Goal: Transaction & Acquisition: Download file/media

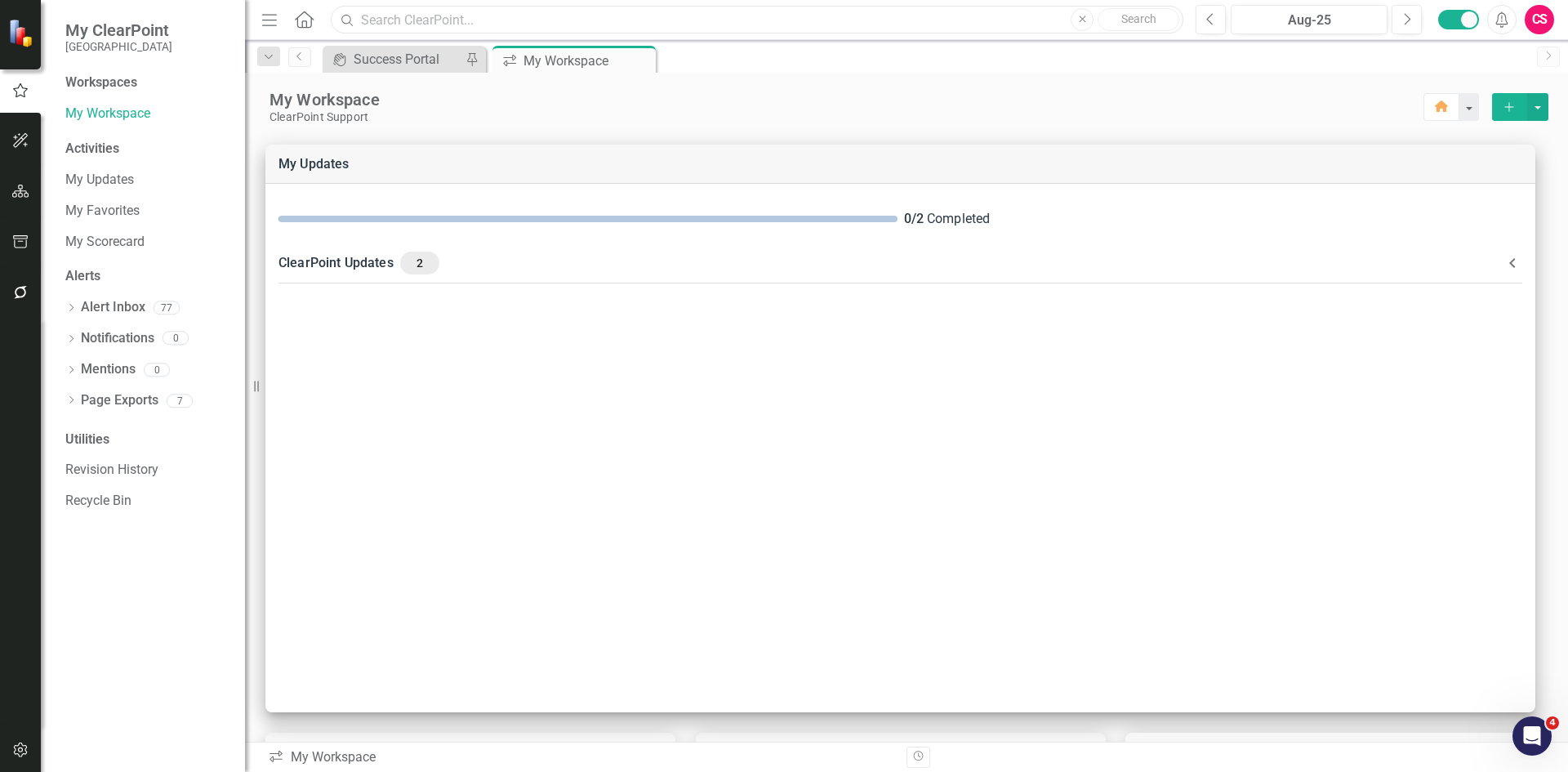
click at [513, 19] on input "text" at bounding box center [757, 20] width 853 height 29
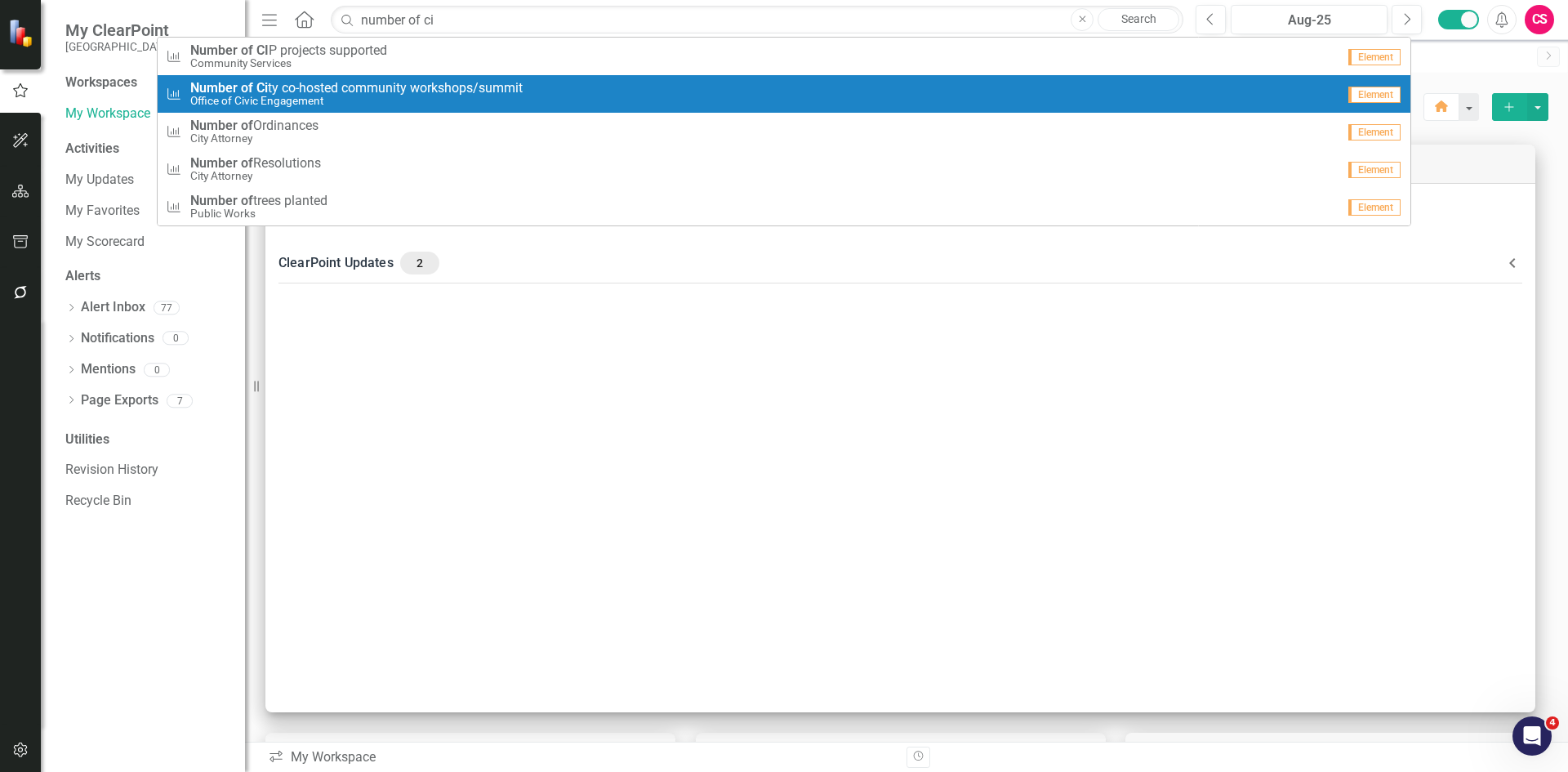
click at [445, 93] on span "Number of Ci ty co-hosted community workshops/summit" at bounding box center [356, 88] width 333 height 14
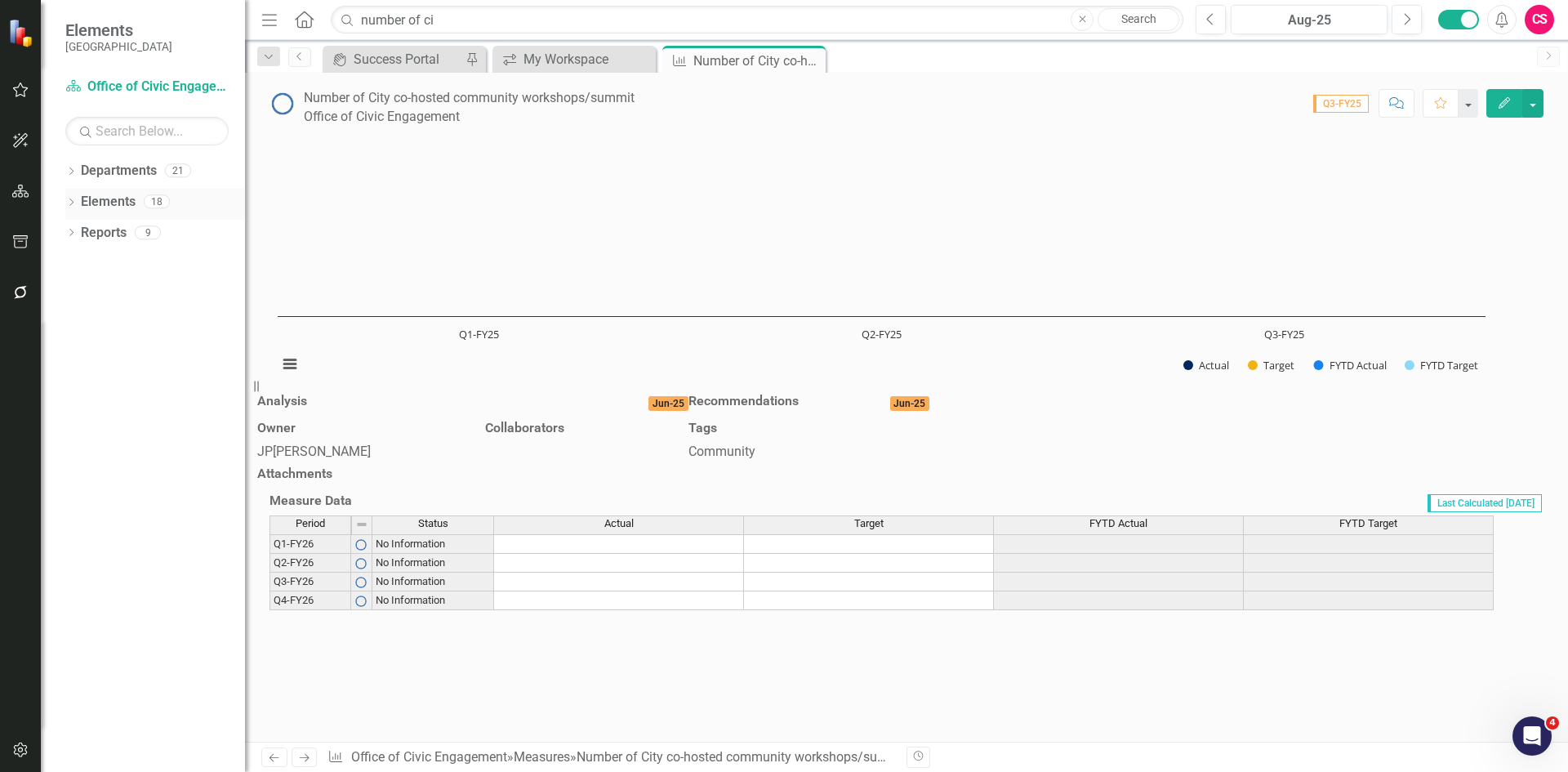
click at [72, 201] on icon "Dropdown" at bounding box center [71, 204] width 12 height 9
click at [60, 296] on icon "Dropdown" at bounding box center [55, 296] width 12 height 9
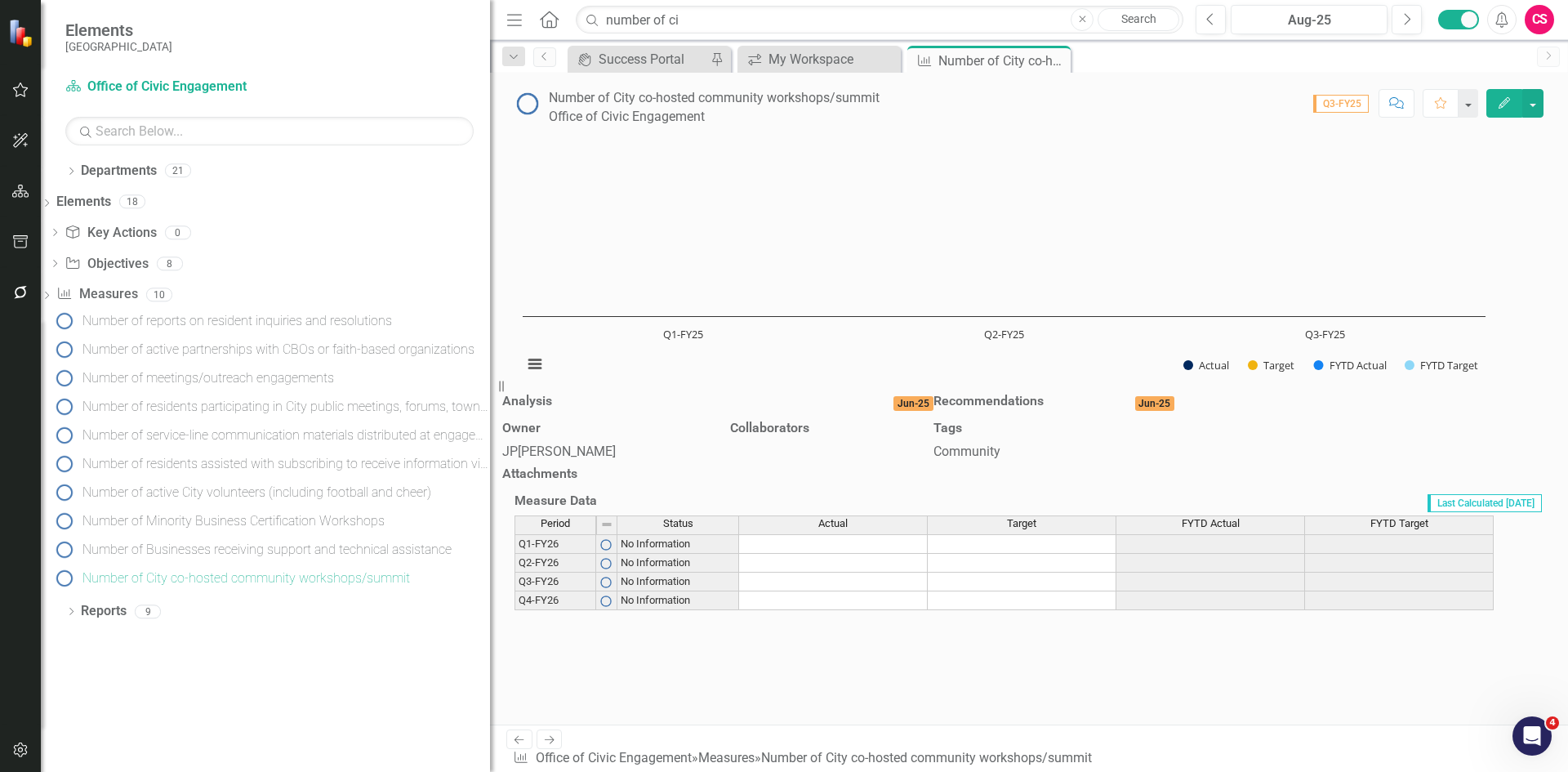
drag, startPoint x: 258, startPoint y: 383, endPoint x: 616, endPoint y: 381, distance: 358.0
click at [616, 381] on div "Elements Miami Gardens Department Office of Civic Engagement Search Dropdown De…" at bounding box center [784, 386] width 1568 height 772
click at [704, 24] on input "number of ci" at bounding box center [879, 20] width 608 height 29
drag, startPoint x: 704, startPoint y: 24, endPoint x: 592, endPoint y: 23, distance: 112.0
click at [592, 23] on div "Search number of ci Close Search" at bounding box center [876, 20] width 608 height 29
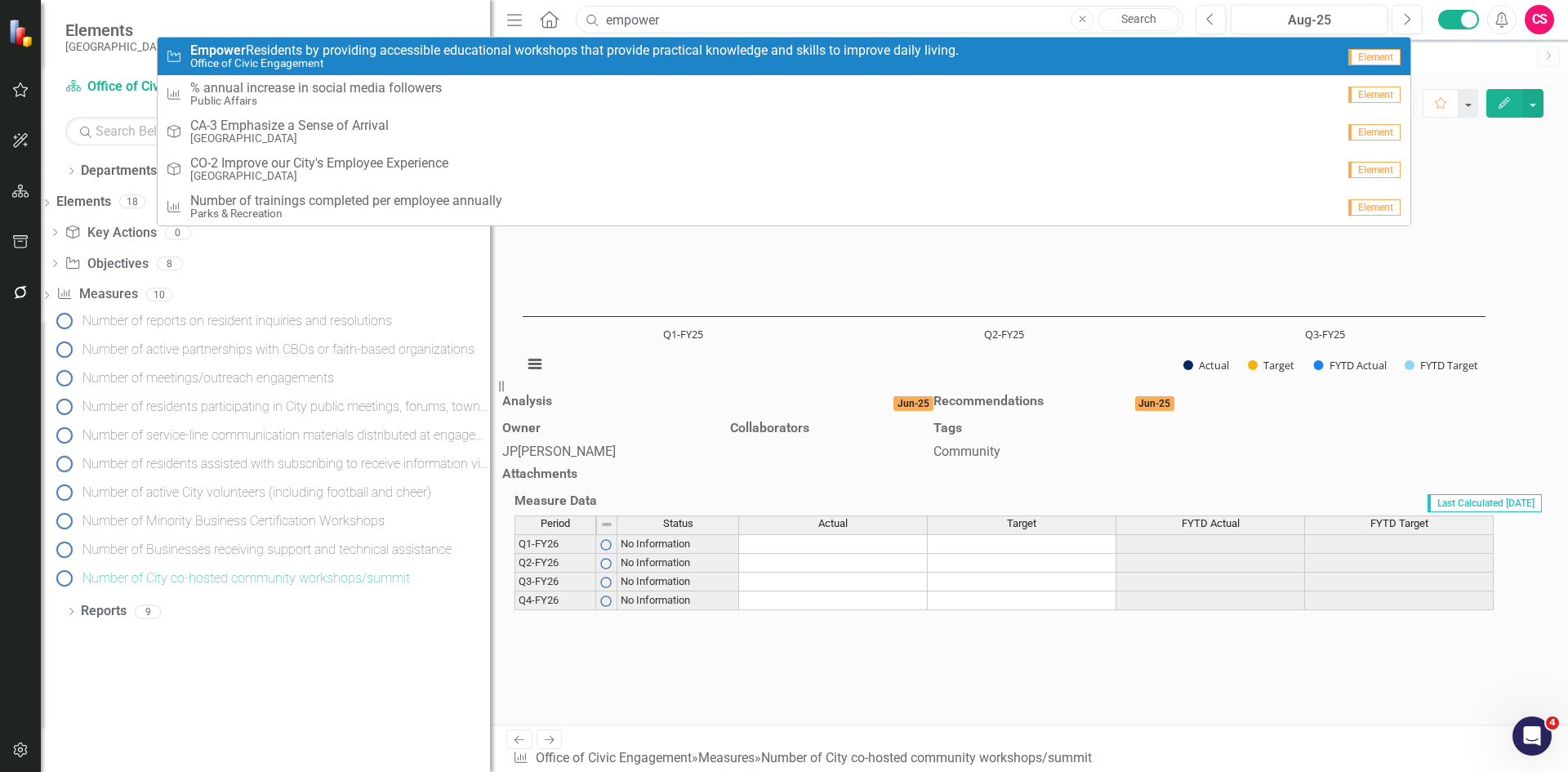
type input "empower"
click at [583, 52] on span "Empower Residents by providing accessible educational workshops that provide pr…" at bounding box center [574, 50] width 768 height 14
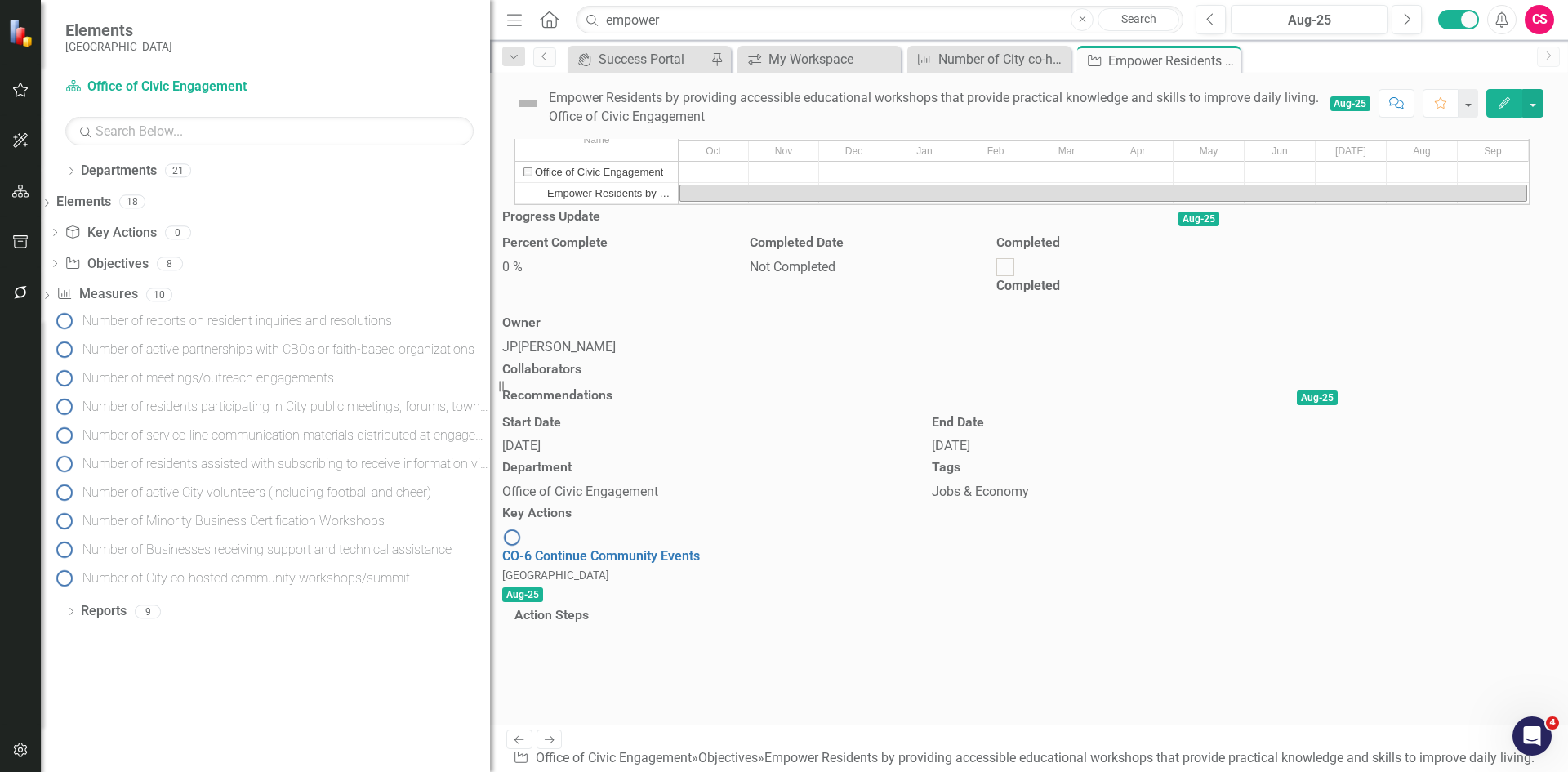
scroll to position [56, 0]
click at [700, 564] on link "CO-6 Continue Community Events" at bounding box center [601, 555] width 197 height 15
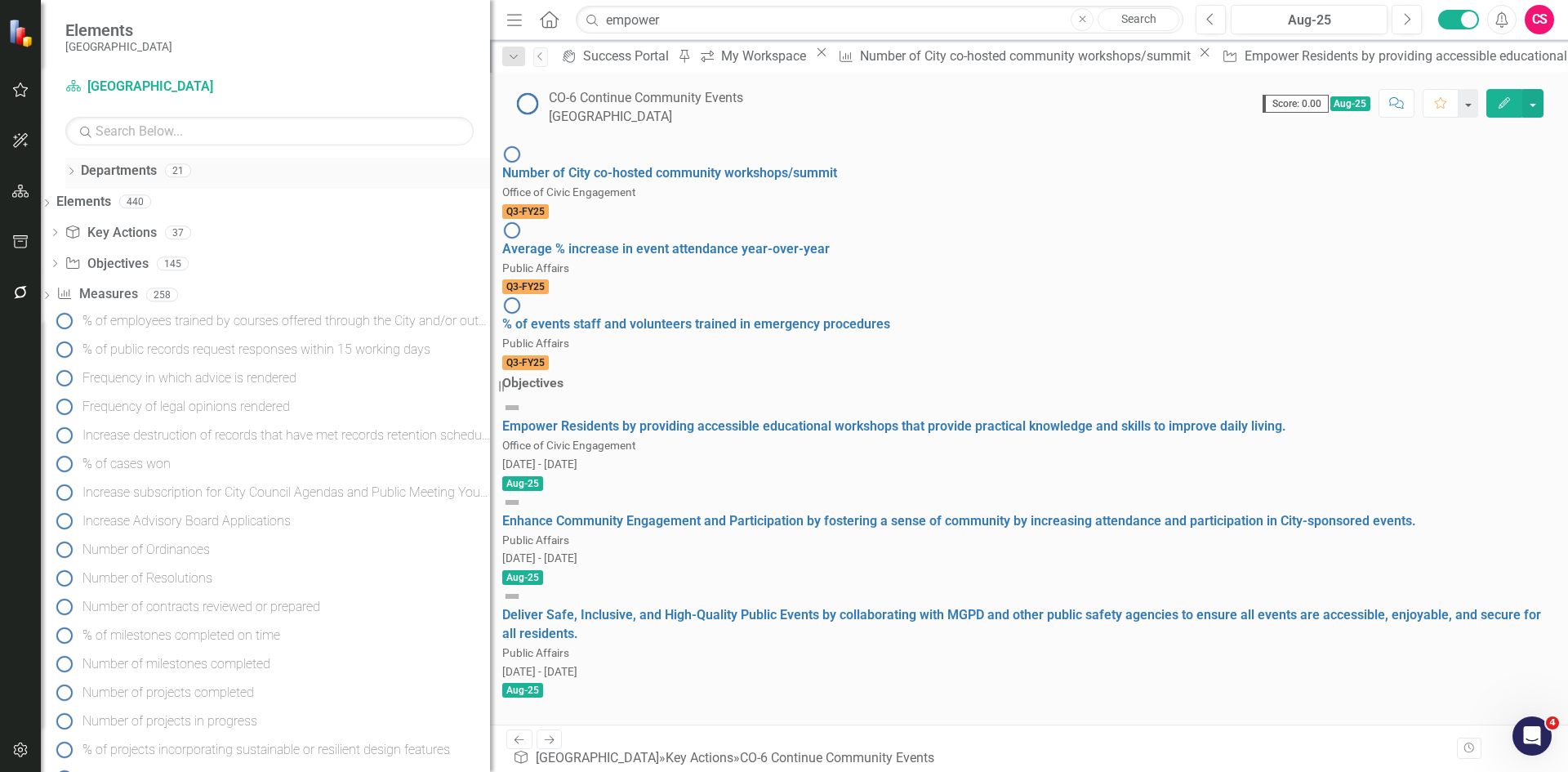
click at [72, 171] on icon "Dropdown" at bounding box center [71, 173] width 12 height 9
click at [61, 205] on icon "Dropdown" at bounding box center [56, 201] width 13 height 10
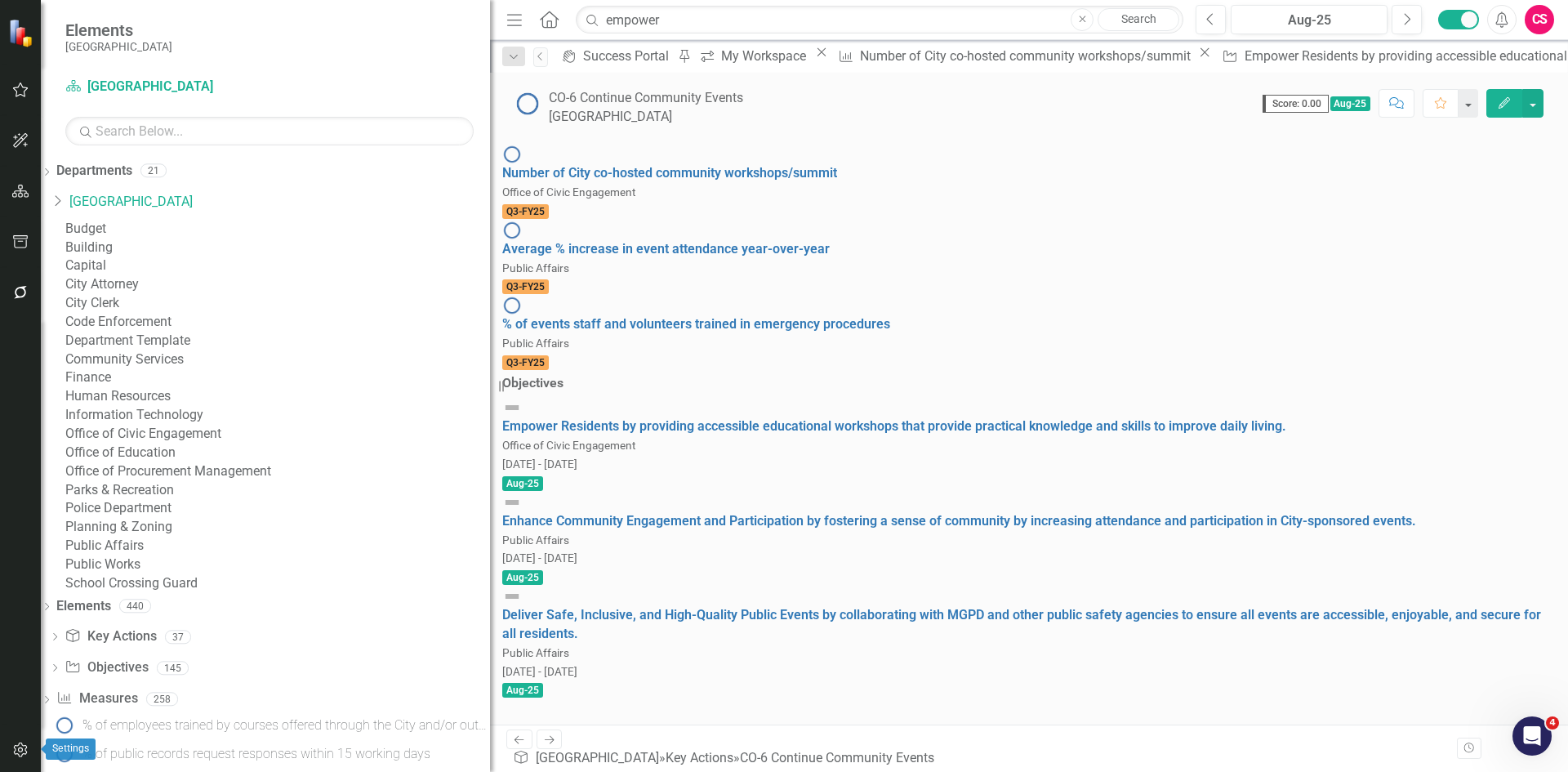
click at [19, 741] on button "button" at bounding box center [21, 750] width 37 height 34
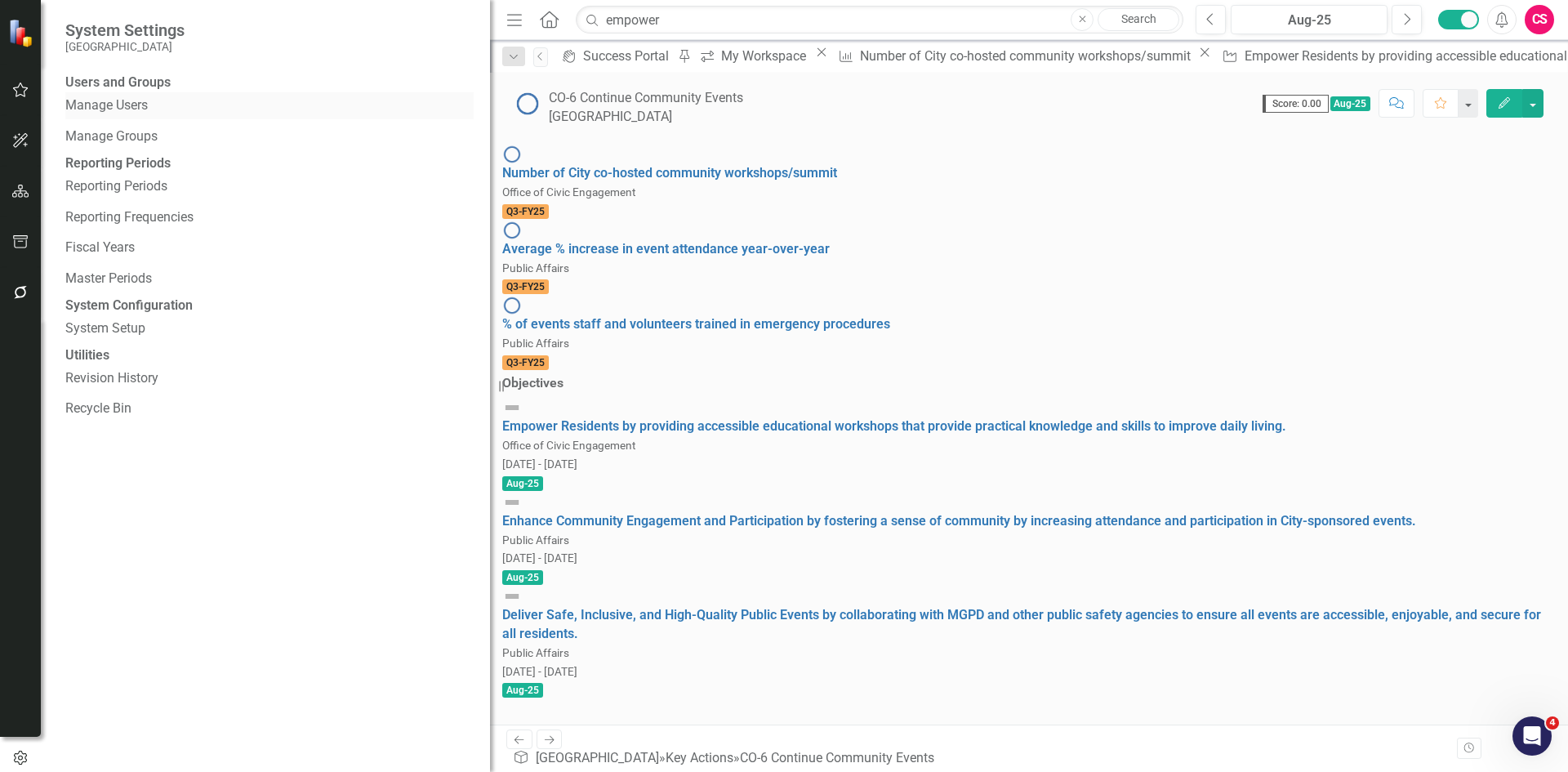
click at [123, 115] on link "Manage Users" at bounding box center [269, 105] width 408 height 19
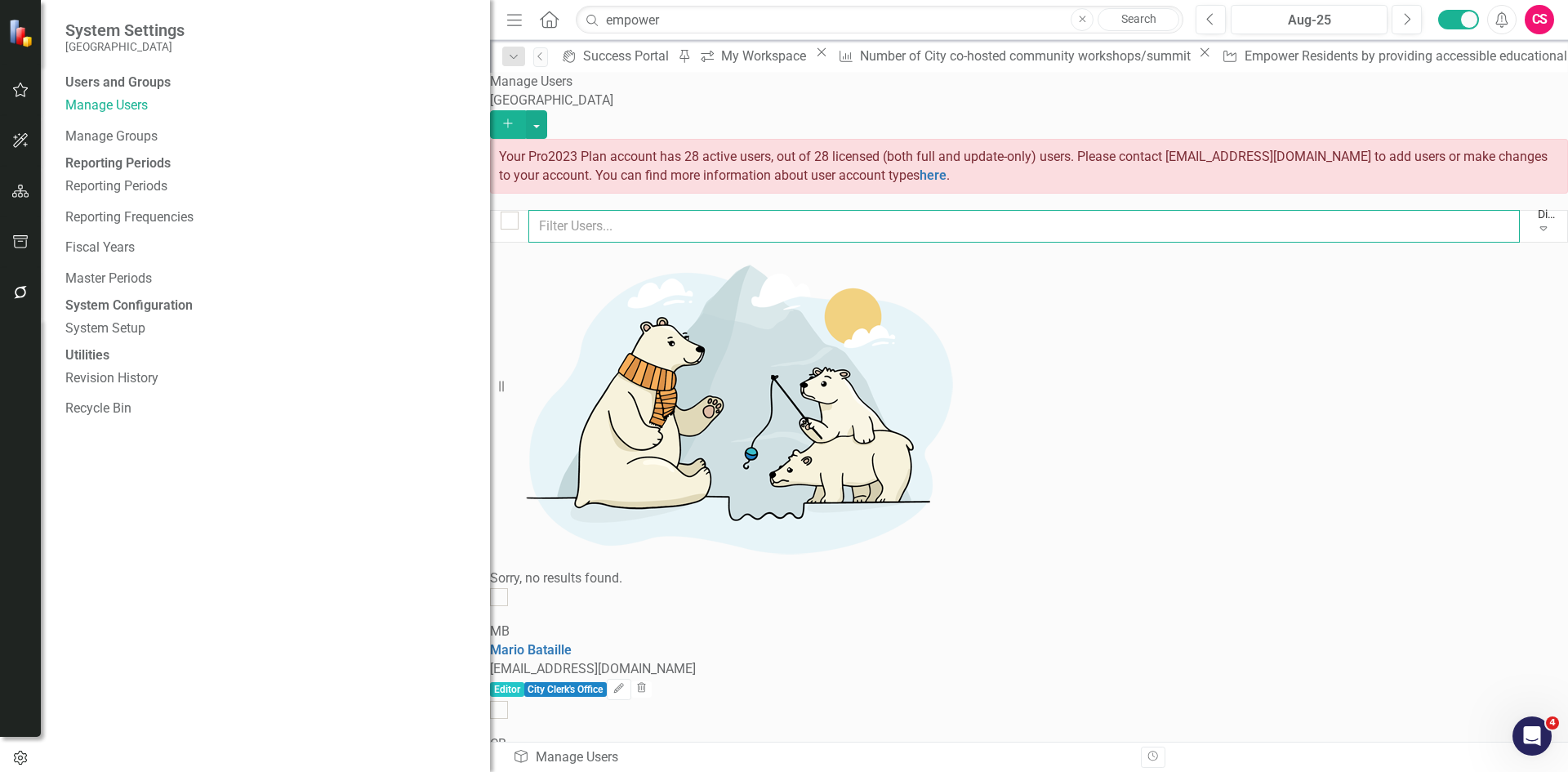
click at [636, 230] on input "text" at bounding box center [1024, 226] width 992 height 32
type input "cle"
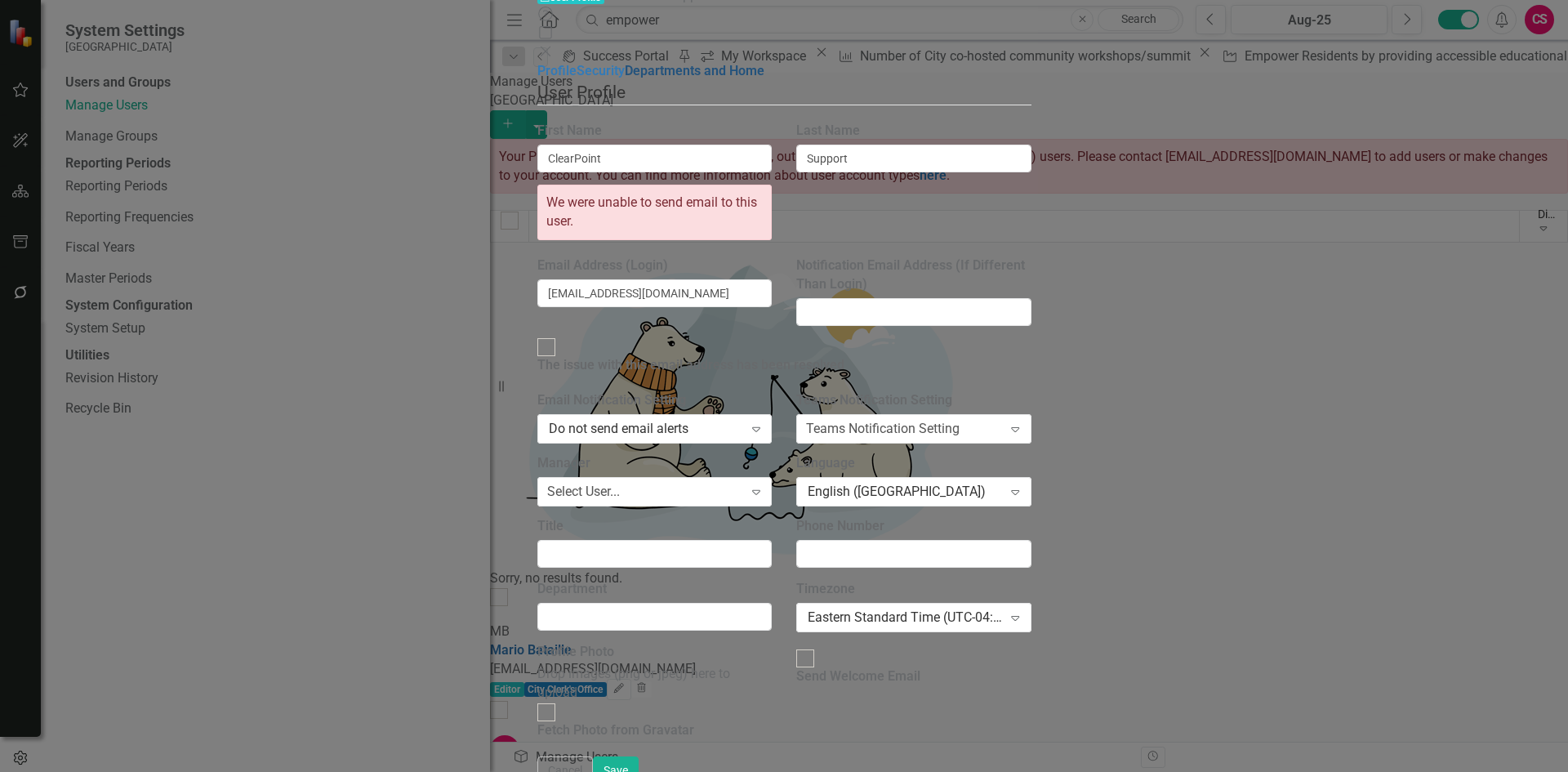
click at [625, 78] on link "Departments and Home" at bounding box center [695, 70] width 140 height 15
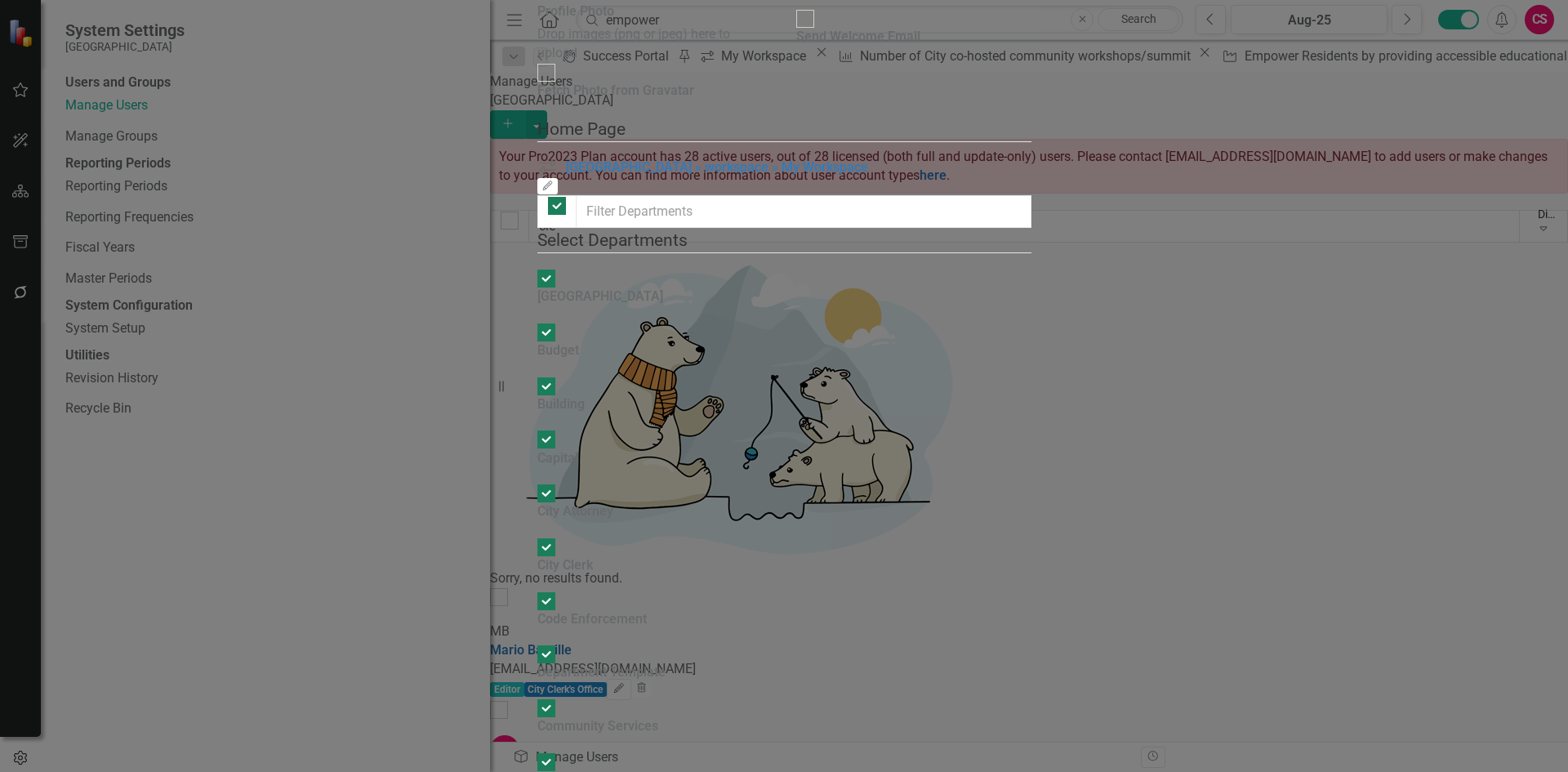
scroll to position [148, 0]
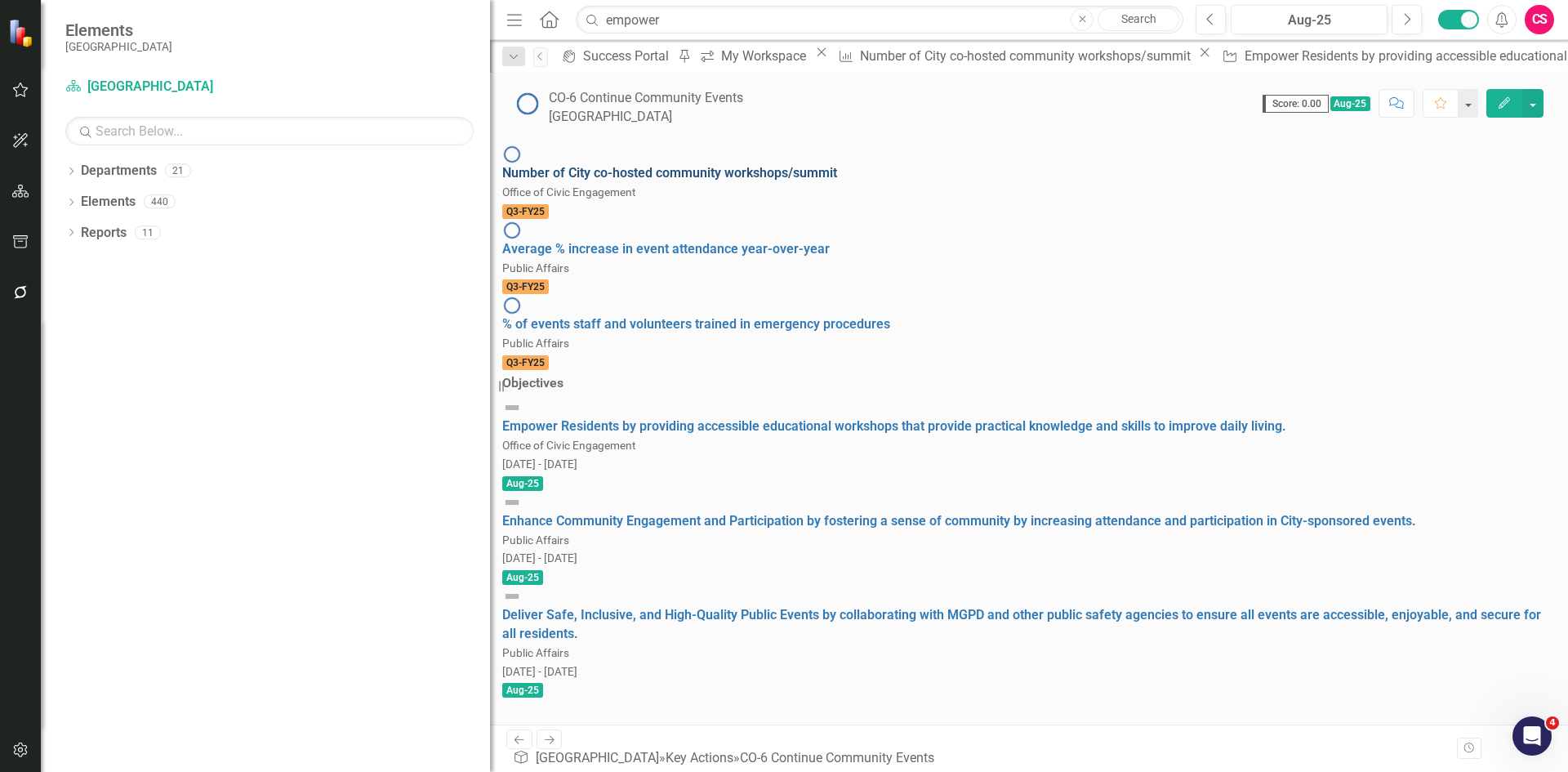
click at [677, 180] on link "Number of City co-hosted community workshops/summit" at bounding box center [670, 172] width 335 height 15
click at [1142, 418] on link "Empower Residents by providing accessible educational workshops that provide pr…" at bounding box center [894, 425] width 784 height 15
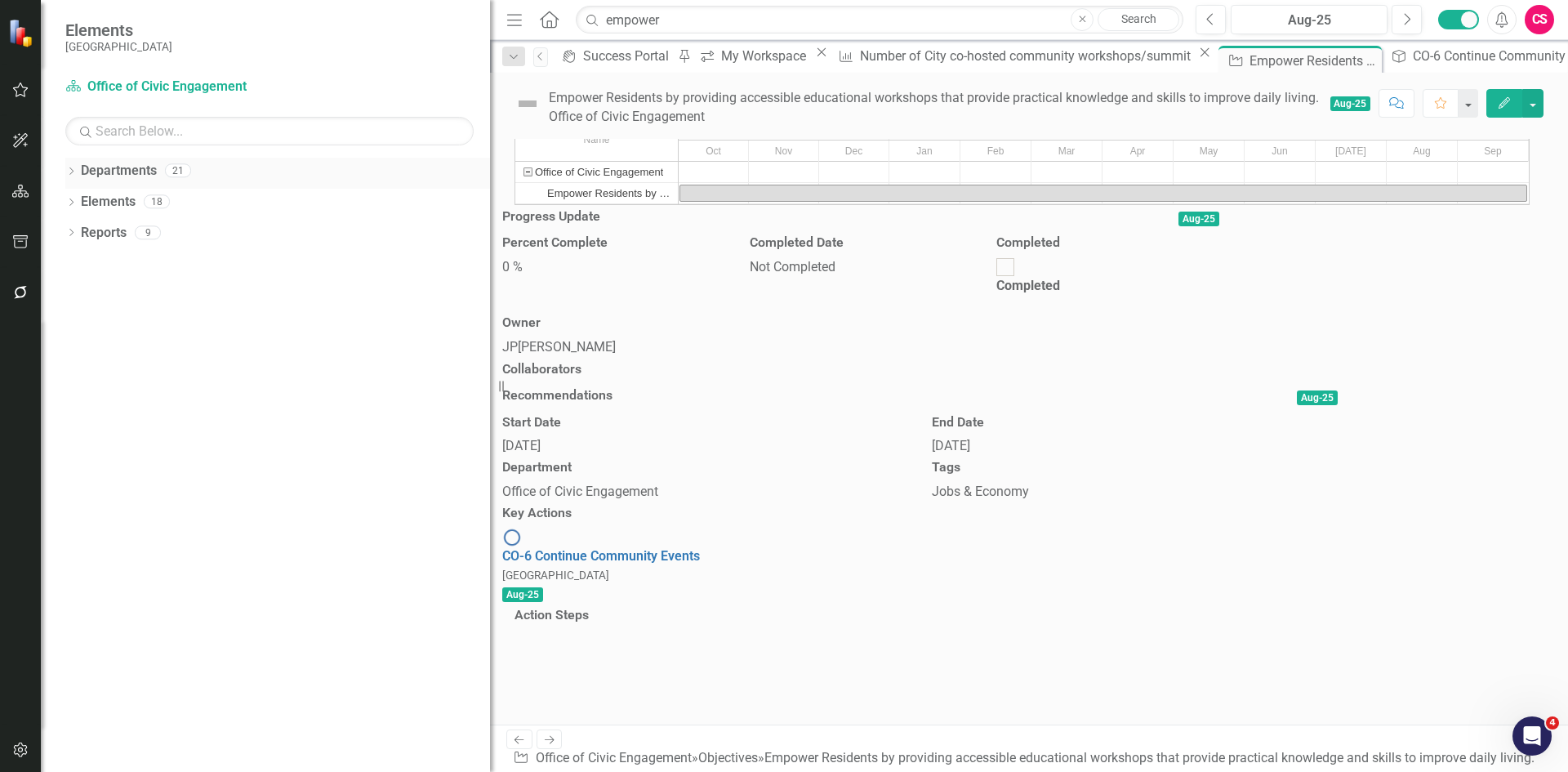
click at [73, 172] on icon "Dropdown" at bounding box center [71, 173] width 12 height 9
click at [61, 200] on icon "Dropdown" at bounding box center [56, 201] width 13 height 10
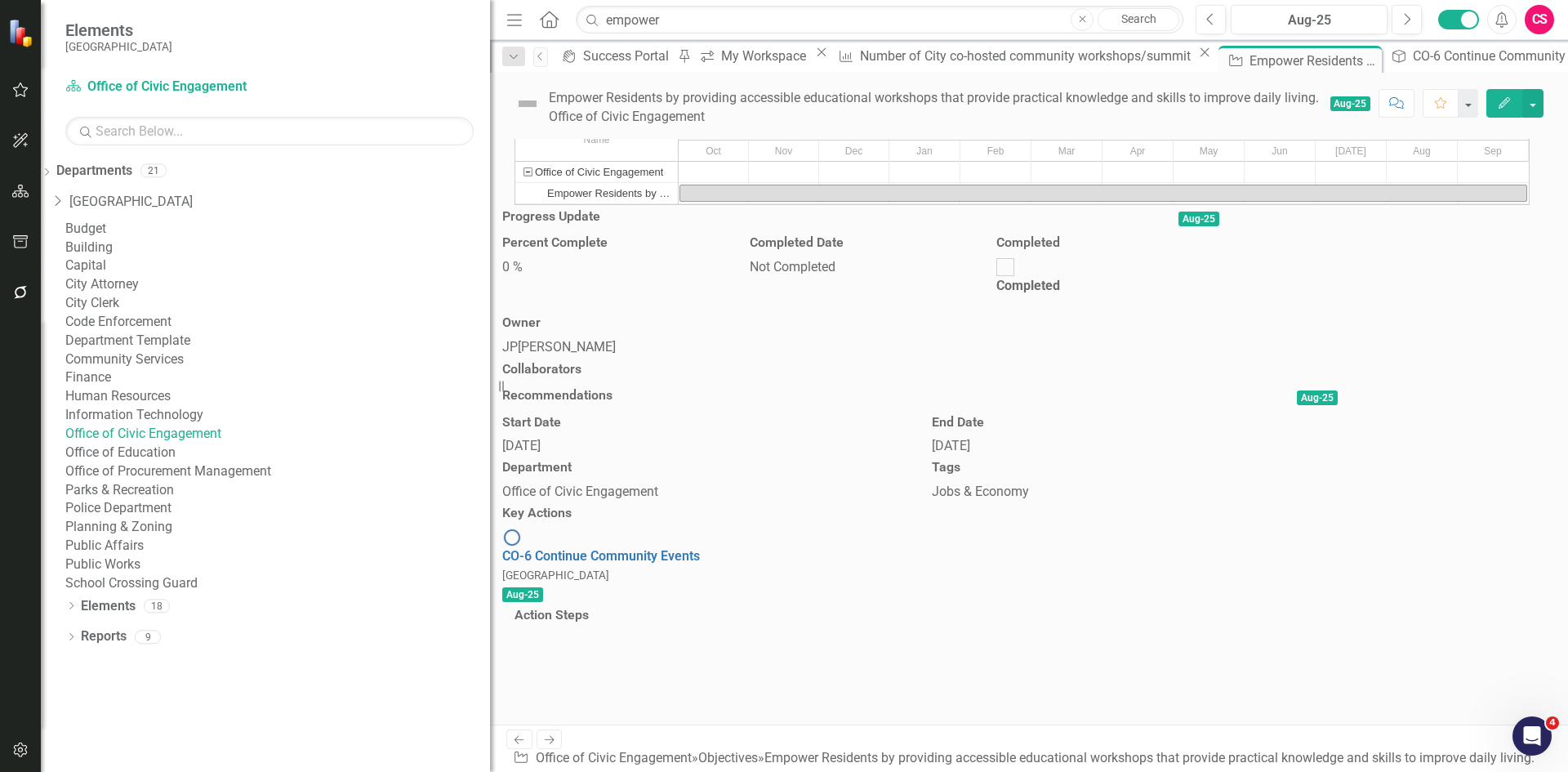
click at [225, 444] on link "Office of Civic Engagement" at bounding box center [278, 434] width 425 height 19
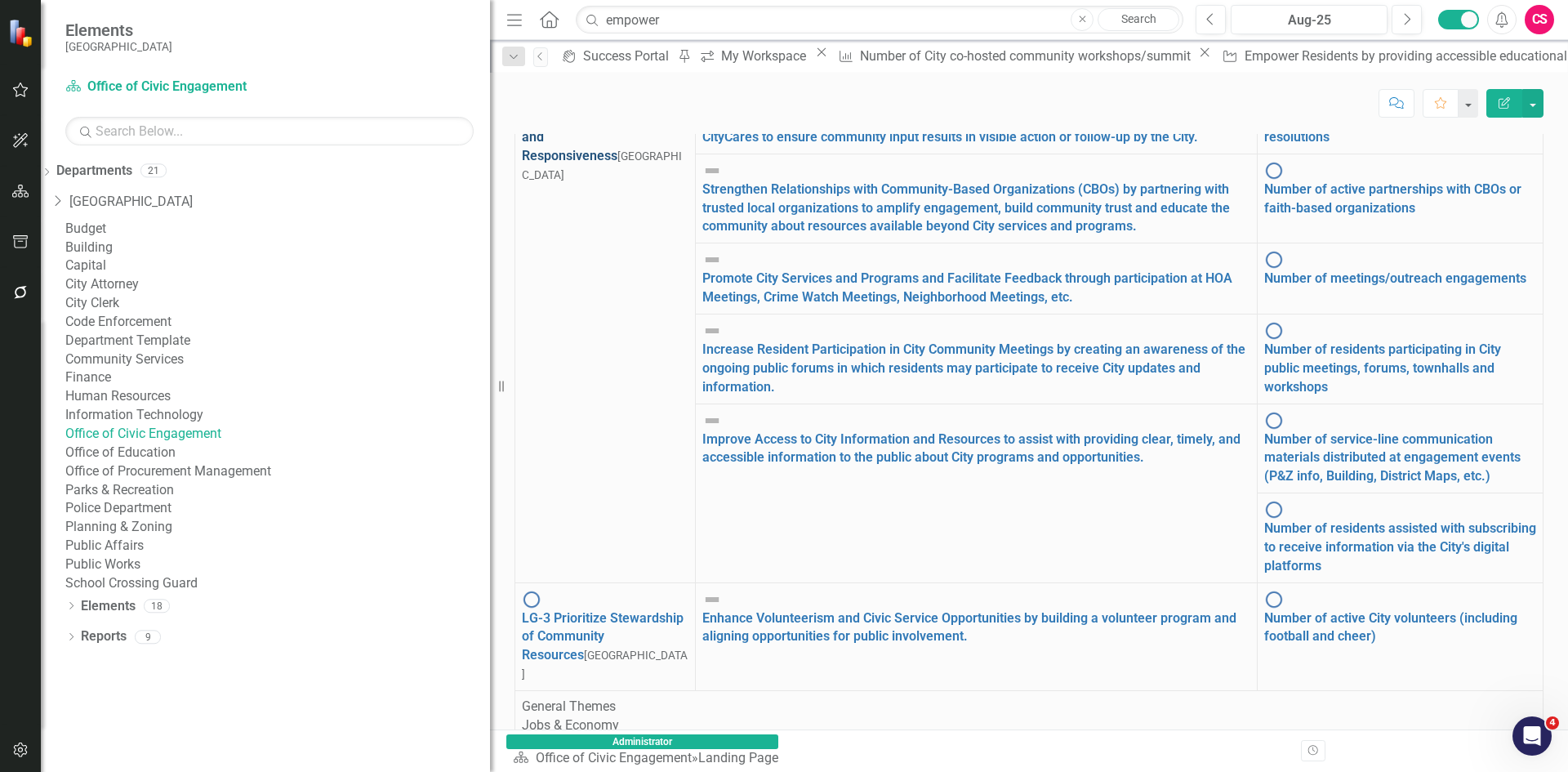
click at [635, 163] on link "LG-2 Enhance Effectiveness and Responsiveness" at bounding box center [604, 136] width 166 height 53
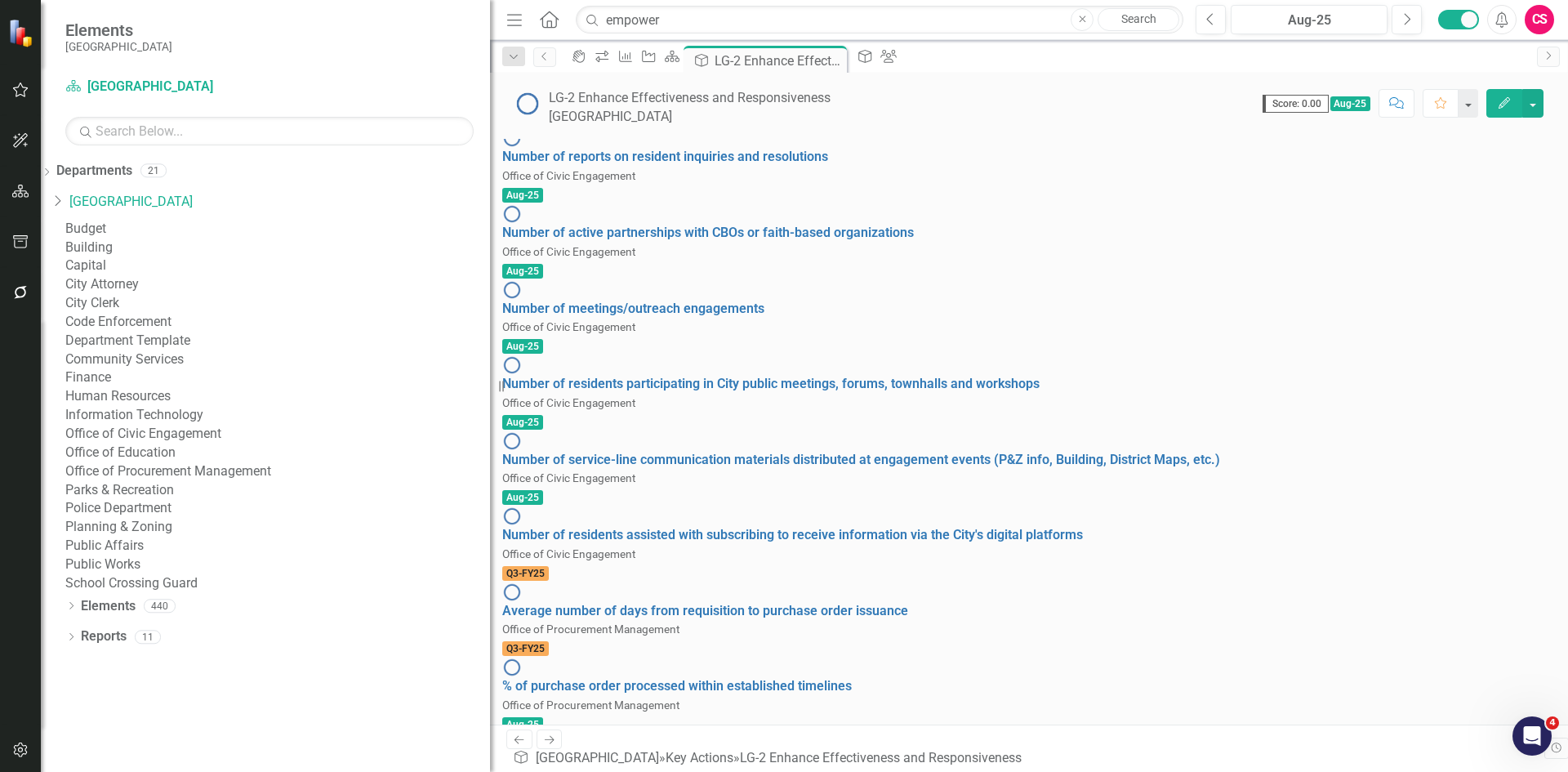
scroll to position [888, 0]
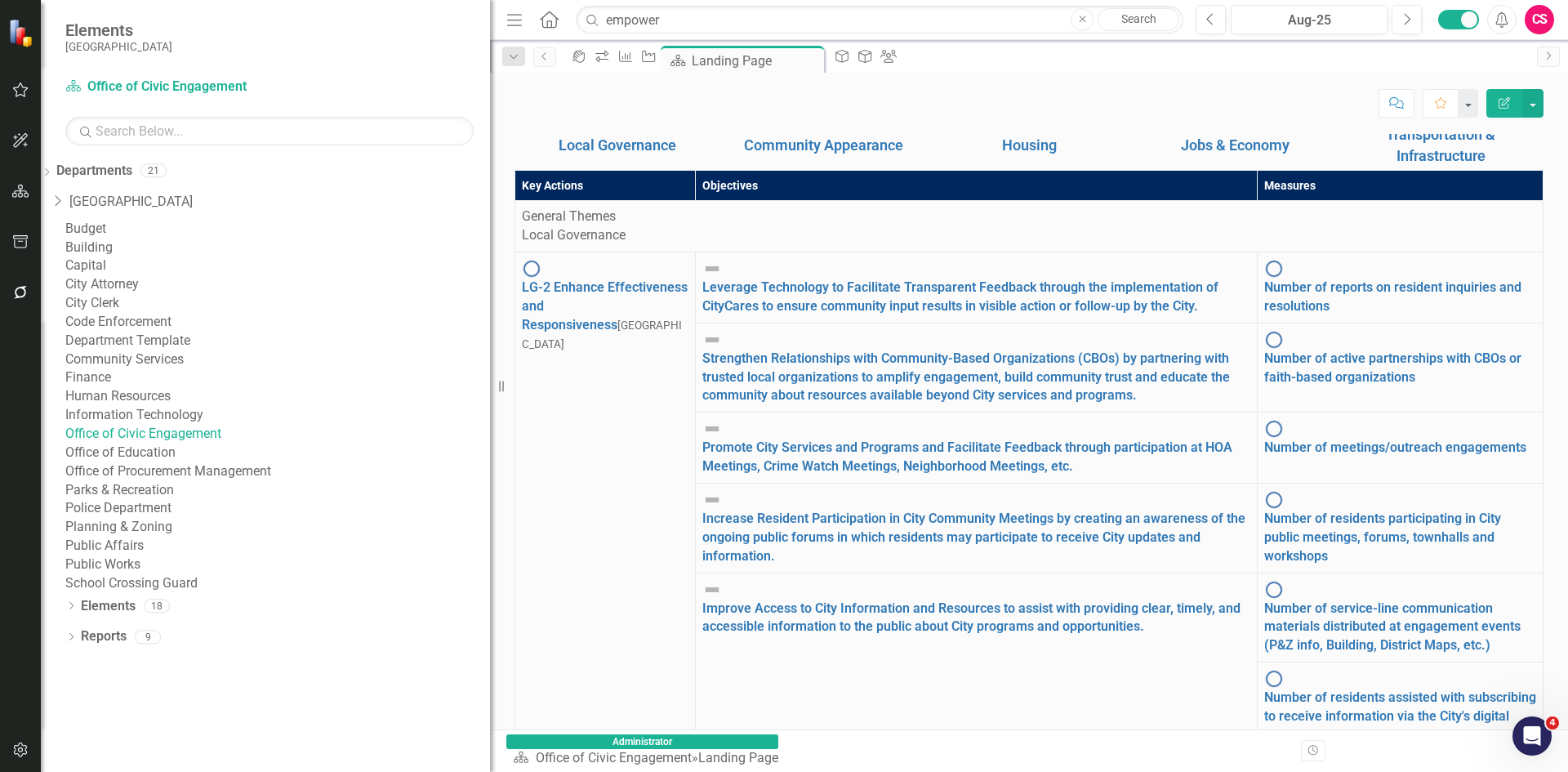
scroll to position [87, 0]
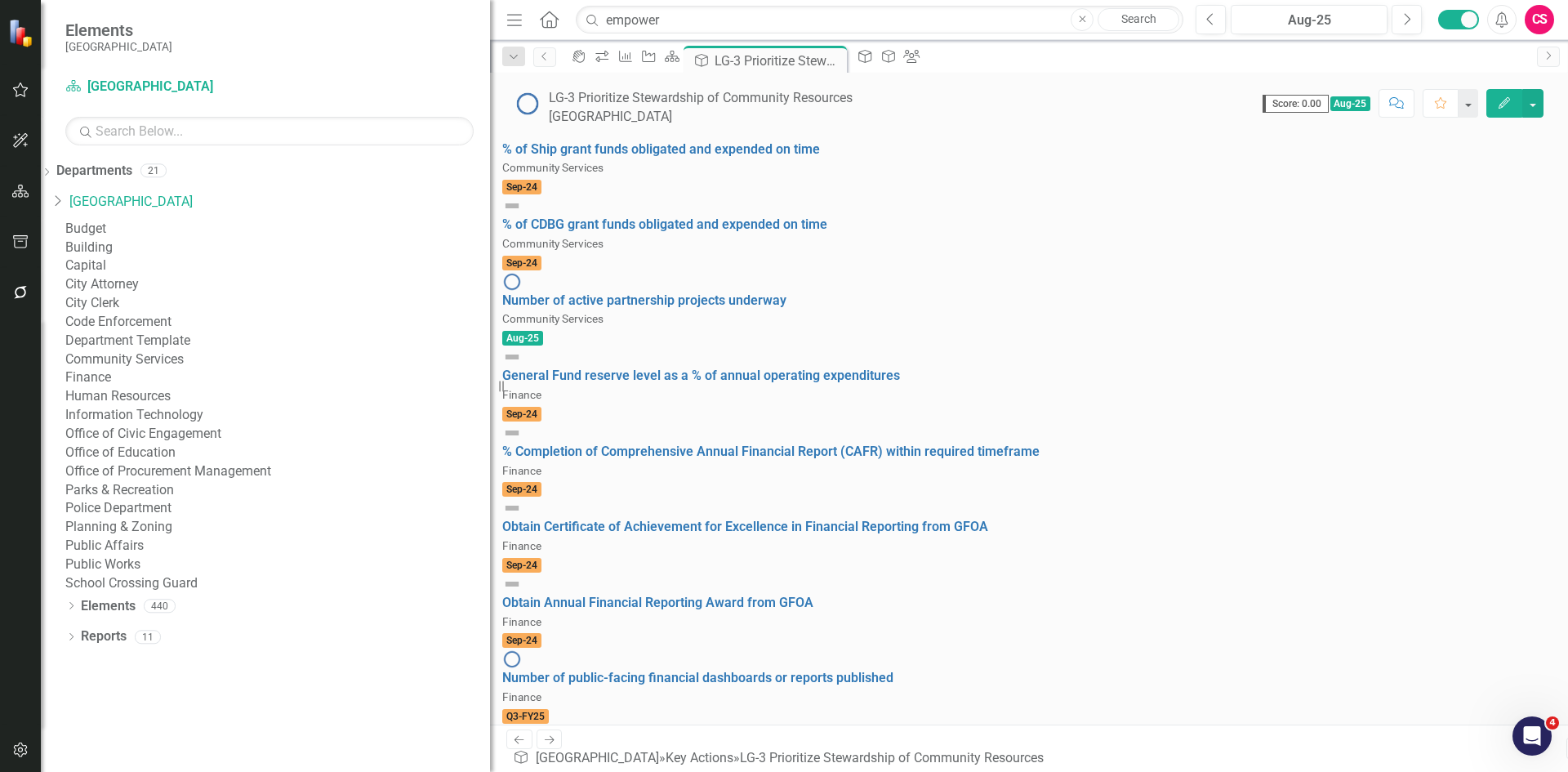
scroll to position [932, 0]
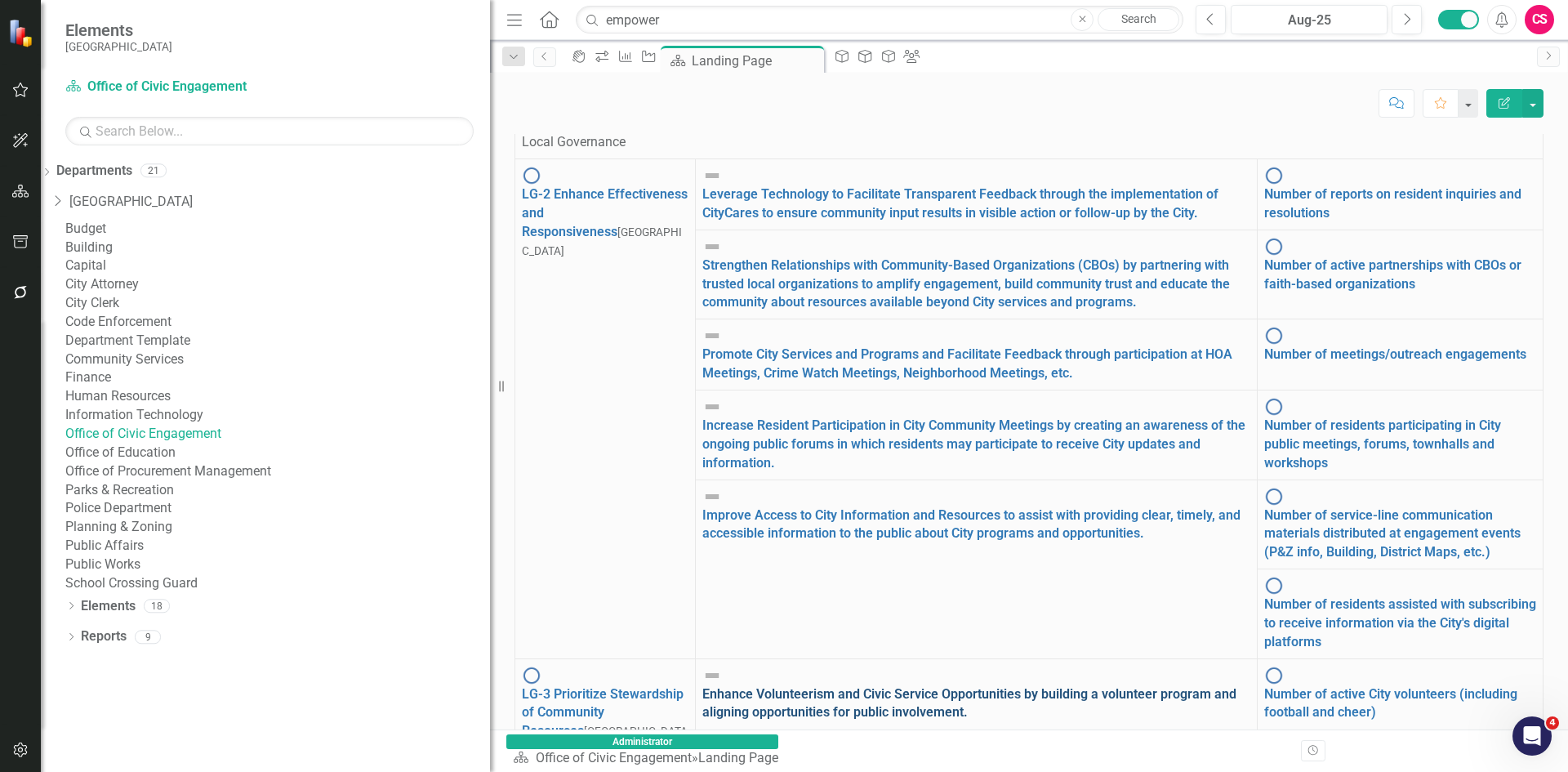
scroll to position [577, 0]
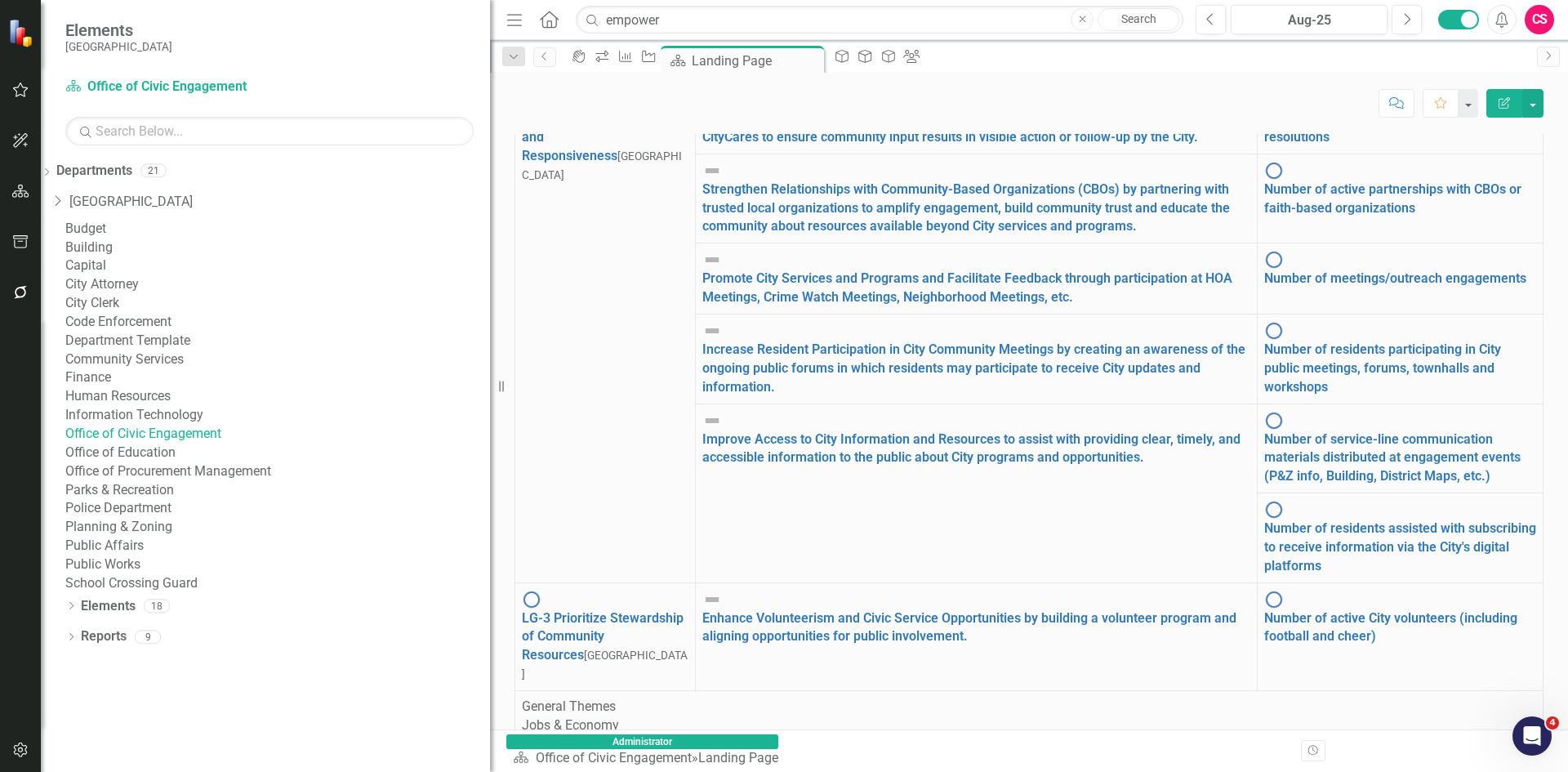
click at [22, 242] on icon "button" at bounding box center [21, 241] width 14 height 13
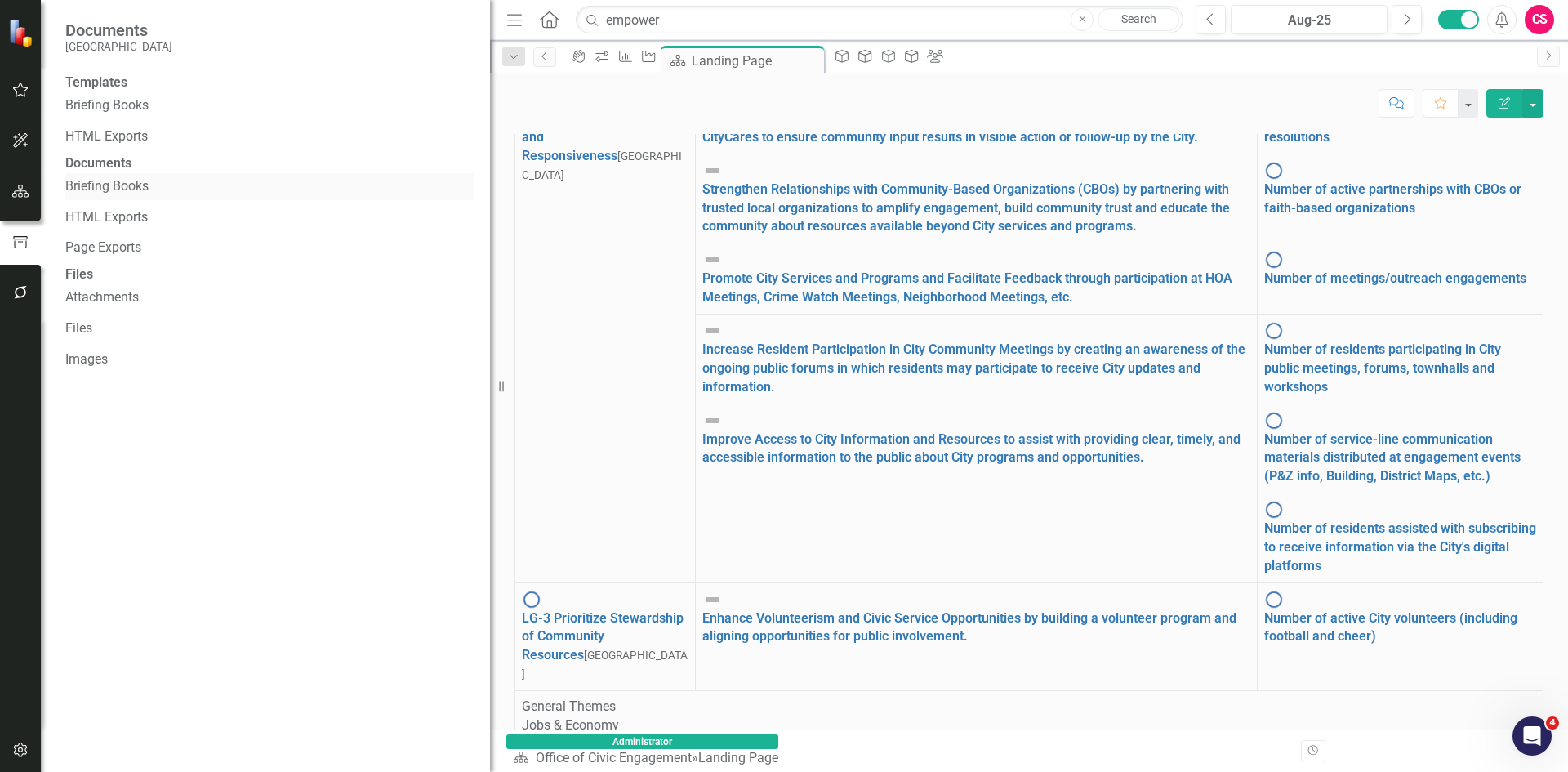
click at [125, 196] on link "Briefing Books" at bounding box center [269, 186] width 408 height 19
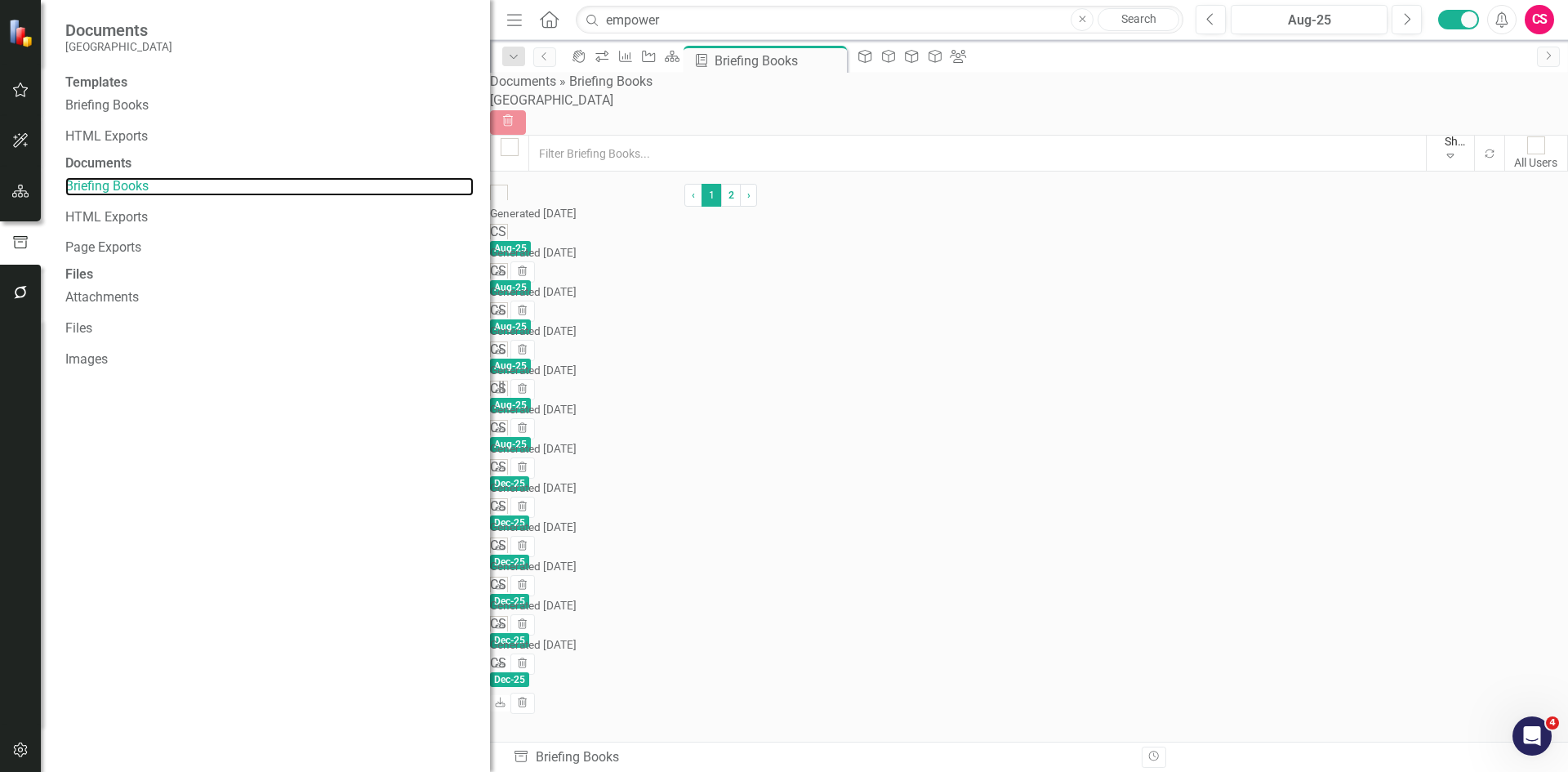
checkbox input "false"
click at [671, 272] on link "Office of Civic Engagement" at bounding box center [591, 279] width 160 height 15
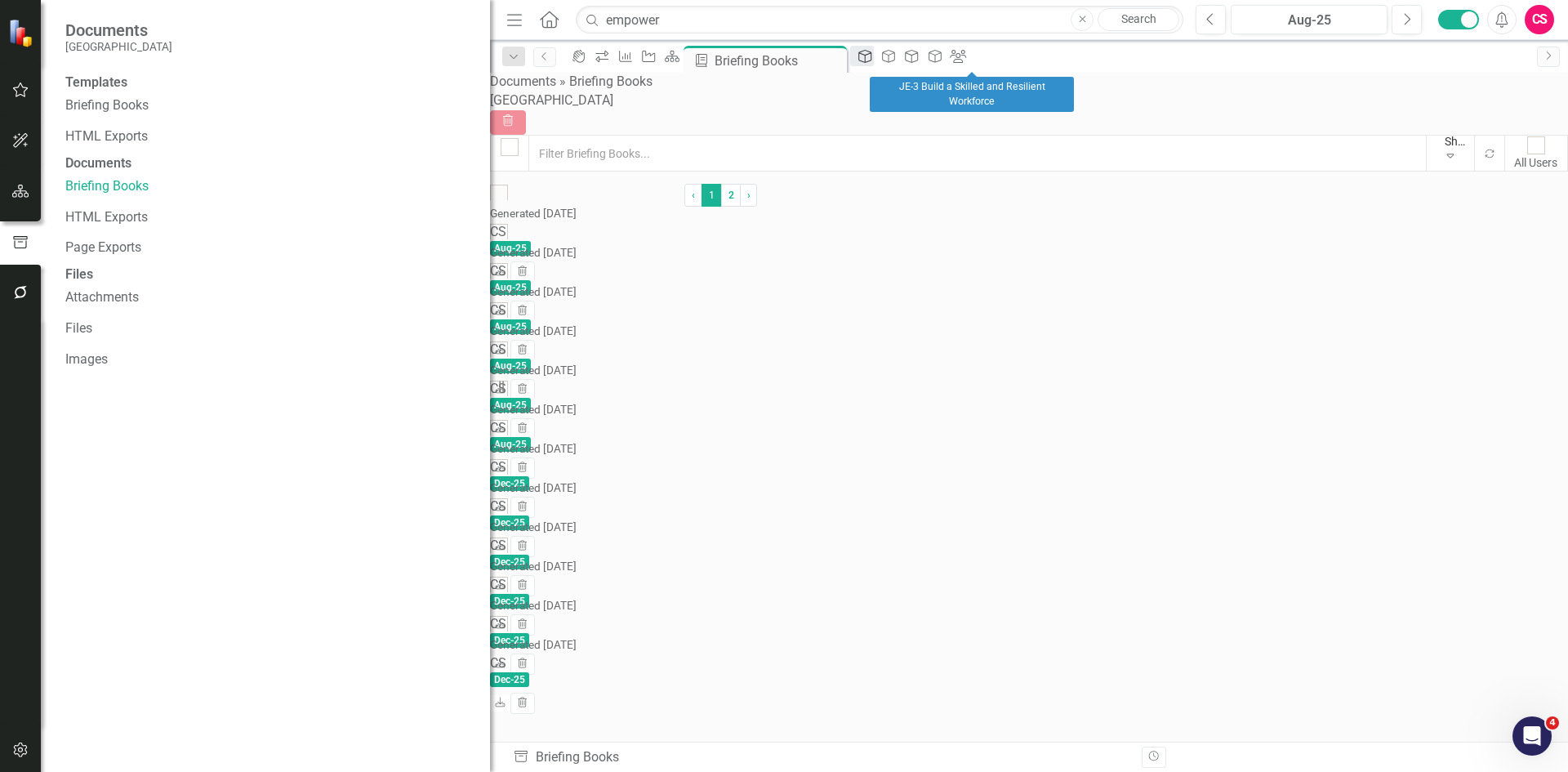
click at [873, 51] on div "Key Action" at bounding box center [862, 56] width 23 height 21
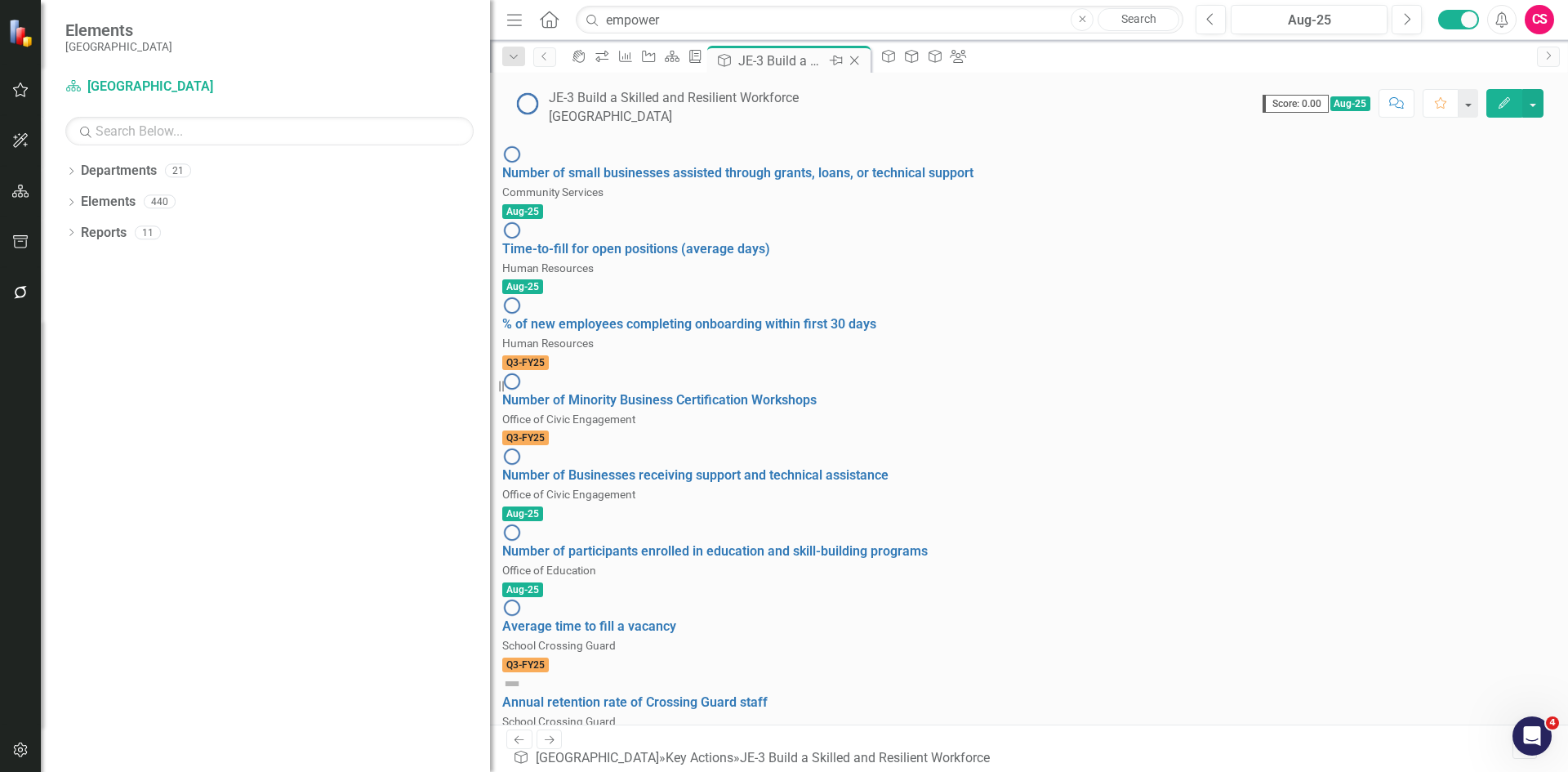
click at [859, 59] on icon at bounding box center [854, 61] width 9 height 9
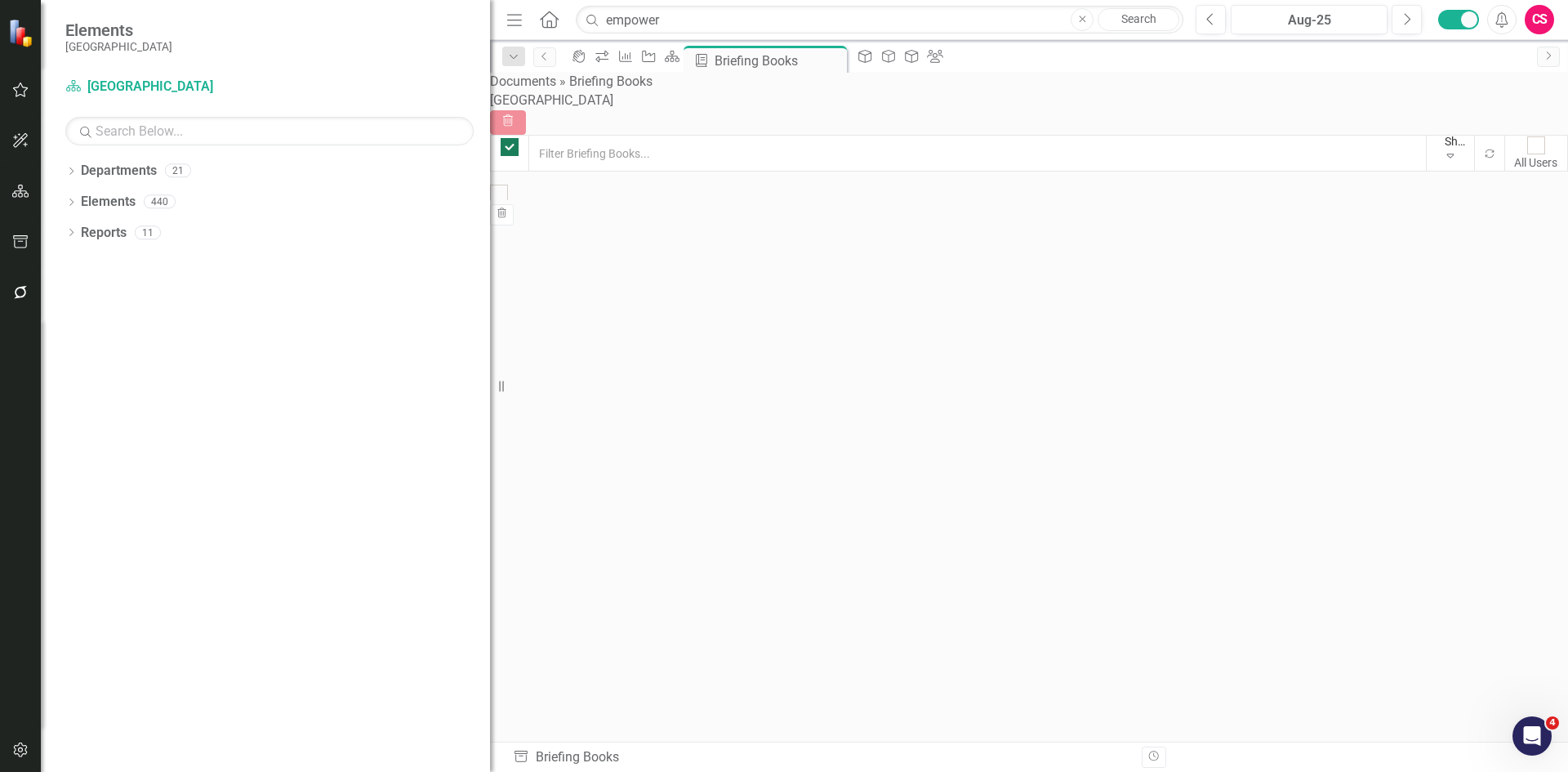
checkbox input "false"
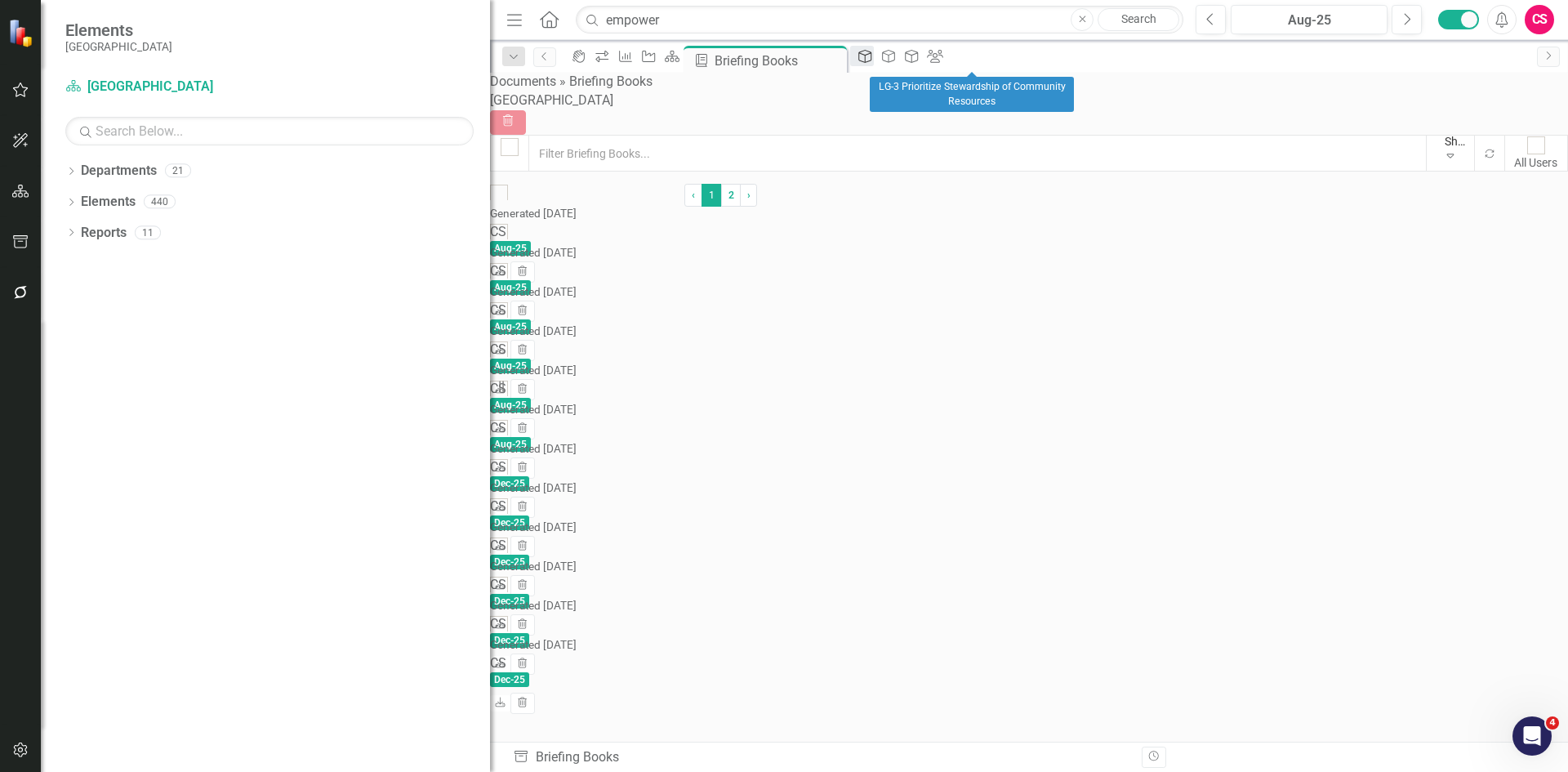
click at [873, 60] on icon "Key Action" at bounding box center [865, 56] width 16 height 13
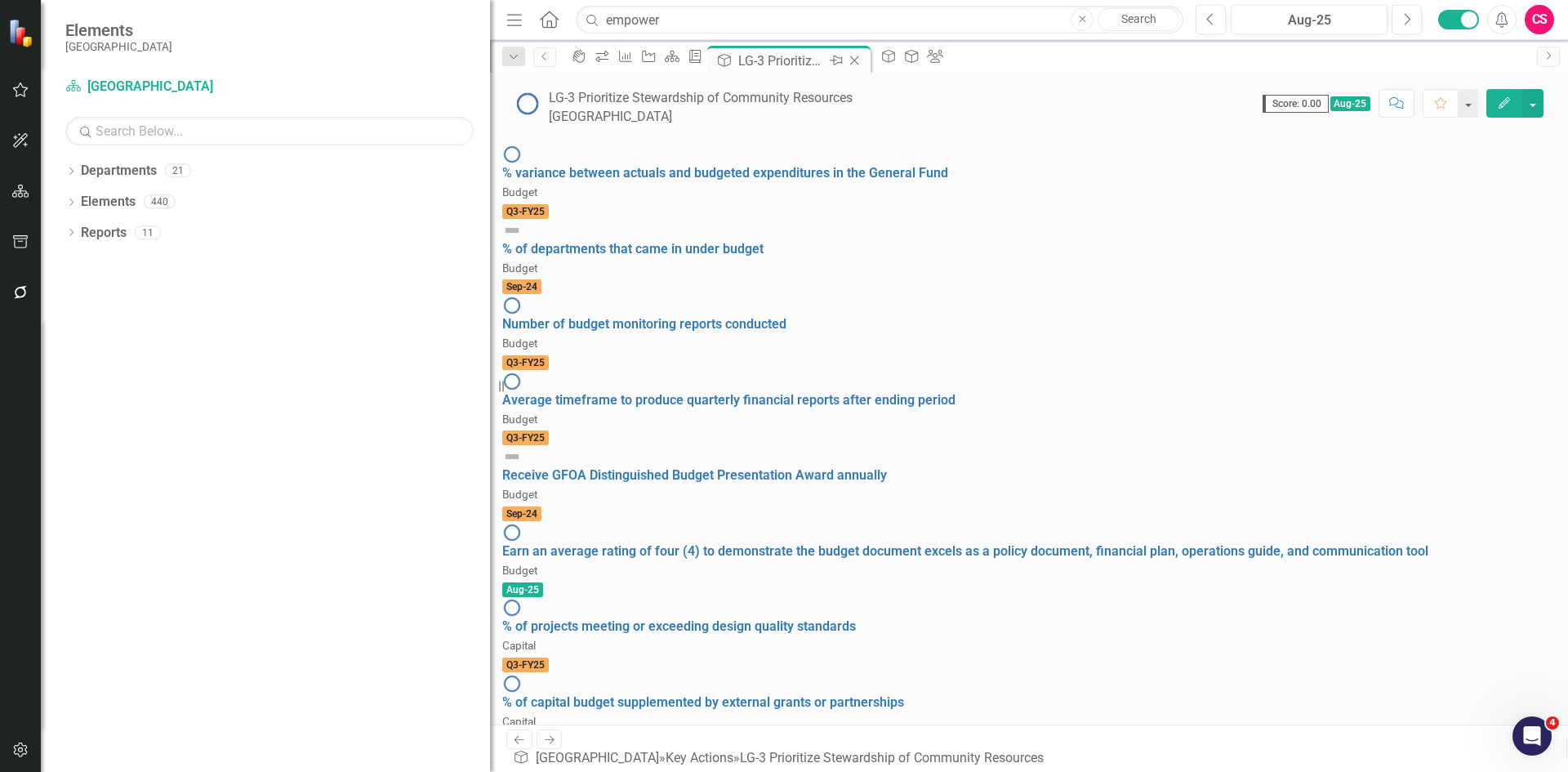
click at [862, 60] on icon "Close" at bounding box center [854, 60] width 16 height 13
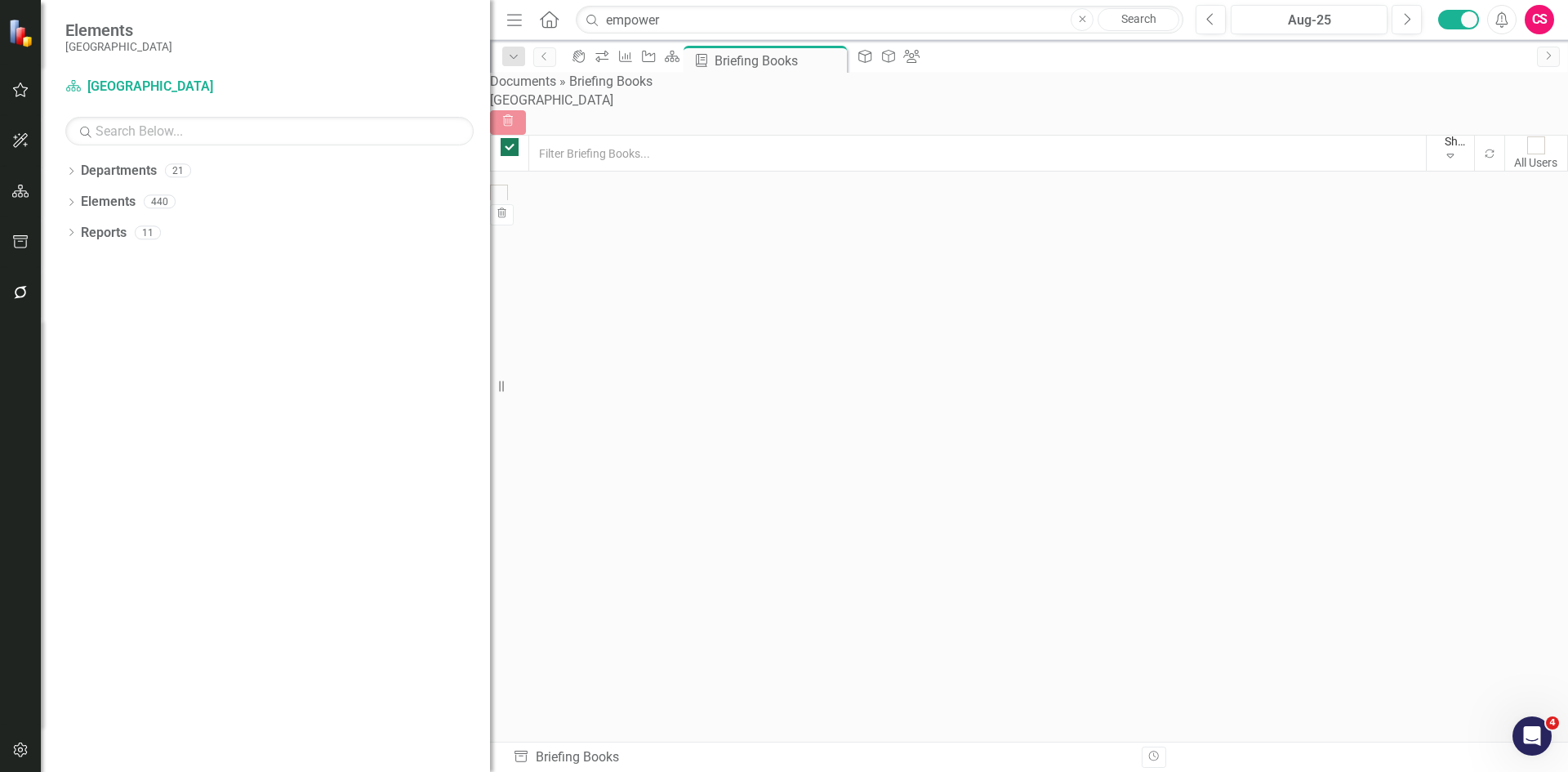
checkbox input "false"
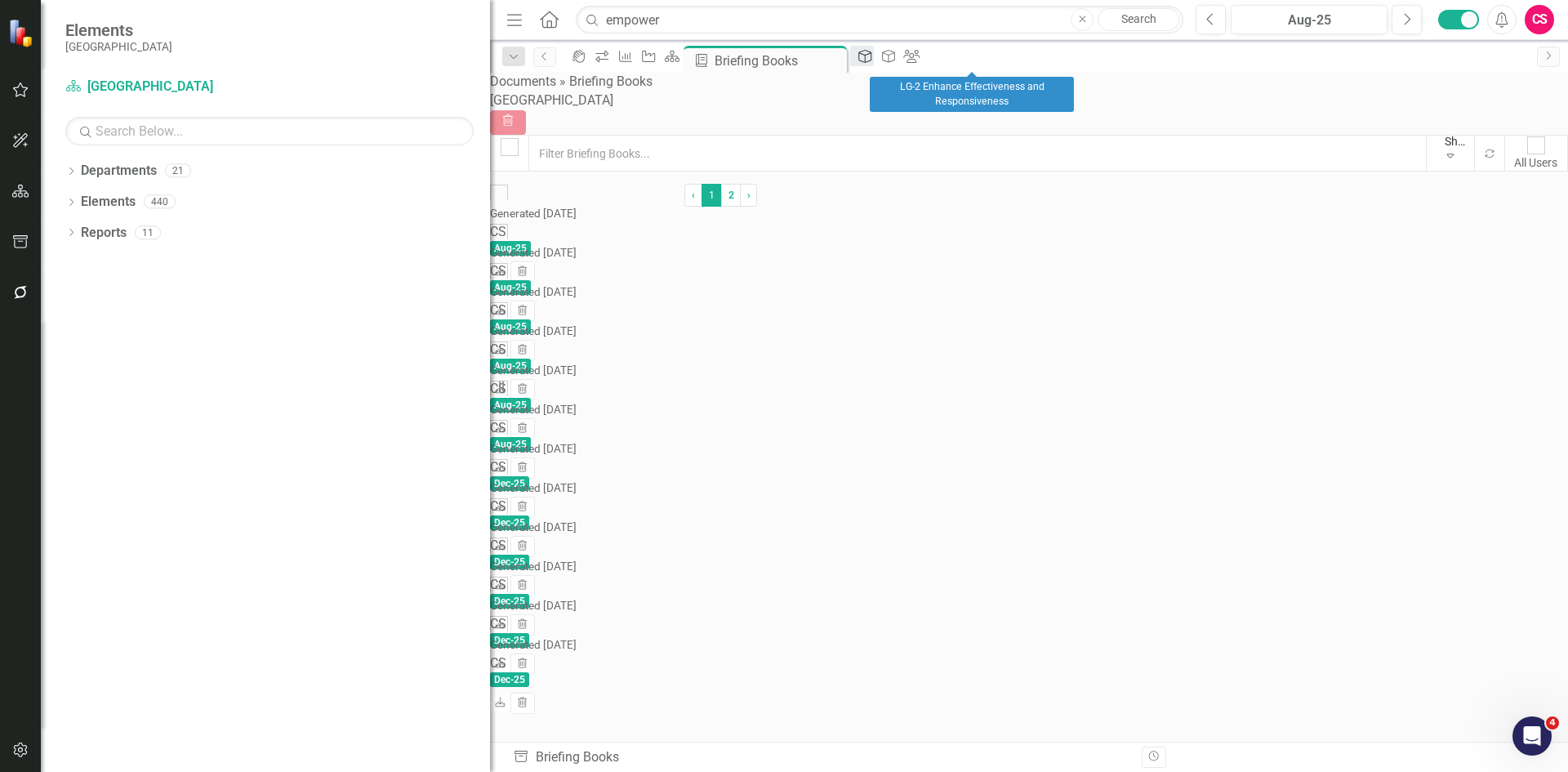
click at [873, 59] on icon "Key Action" at bounding box center [865, 56] width 16 height 13
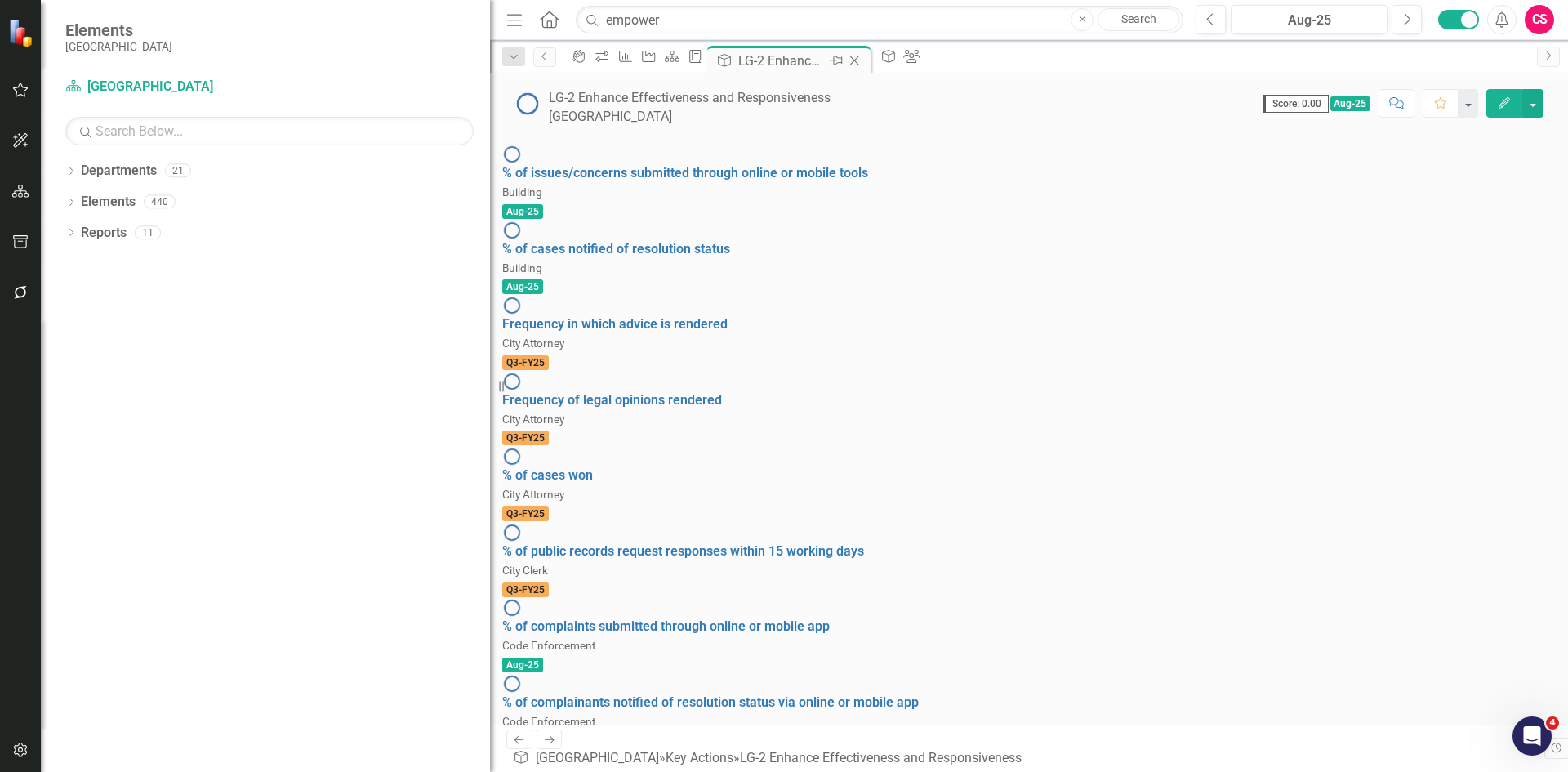
click at [862, 59] on icon "Close" at bounding box center [854, 60] width 16 height 13
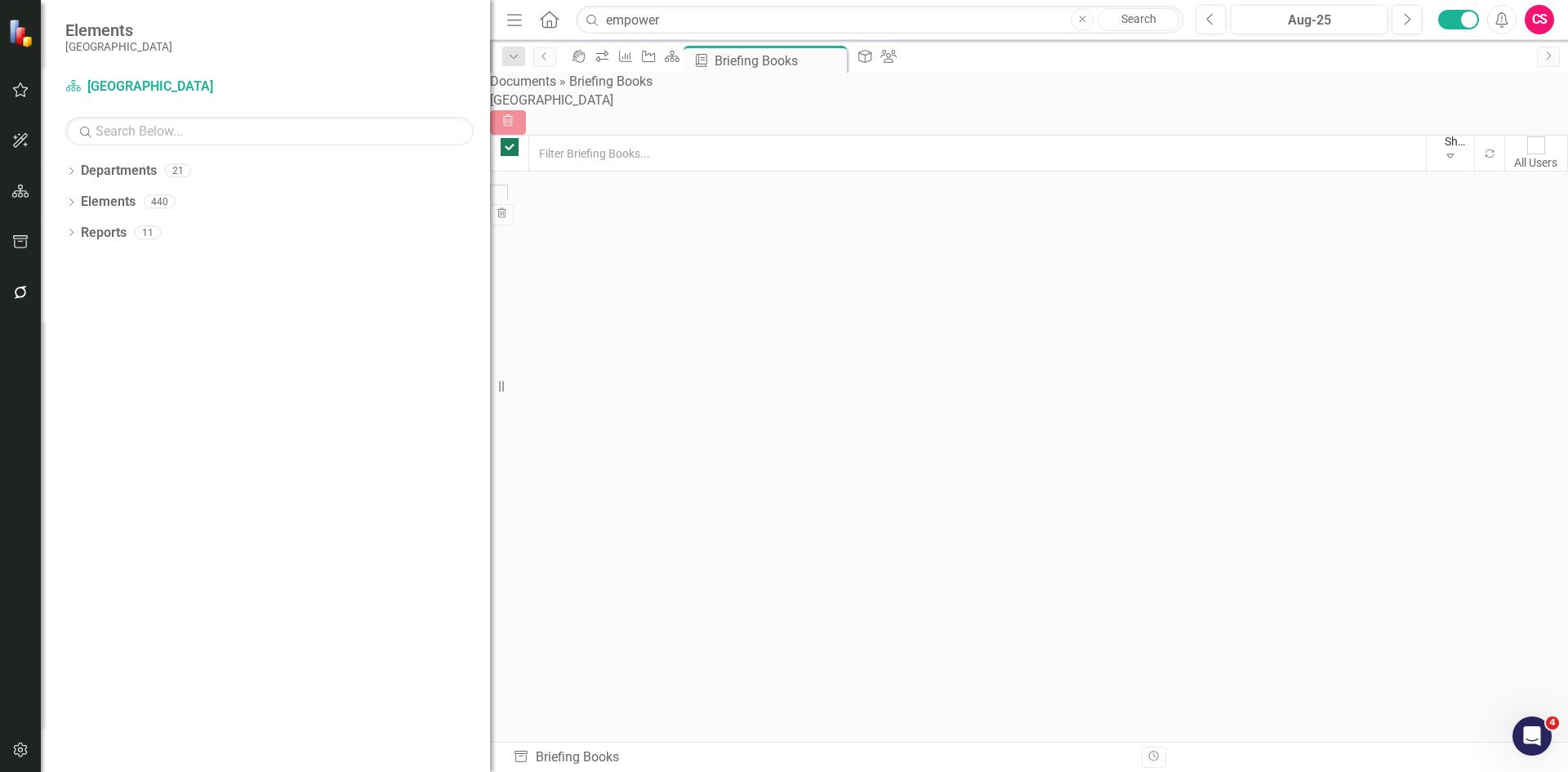
checkbox input "false"
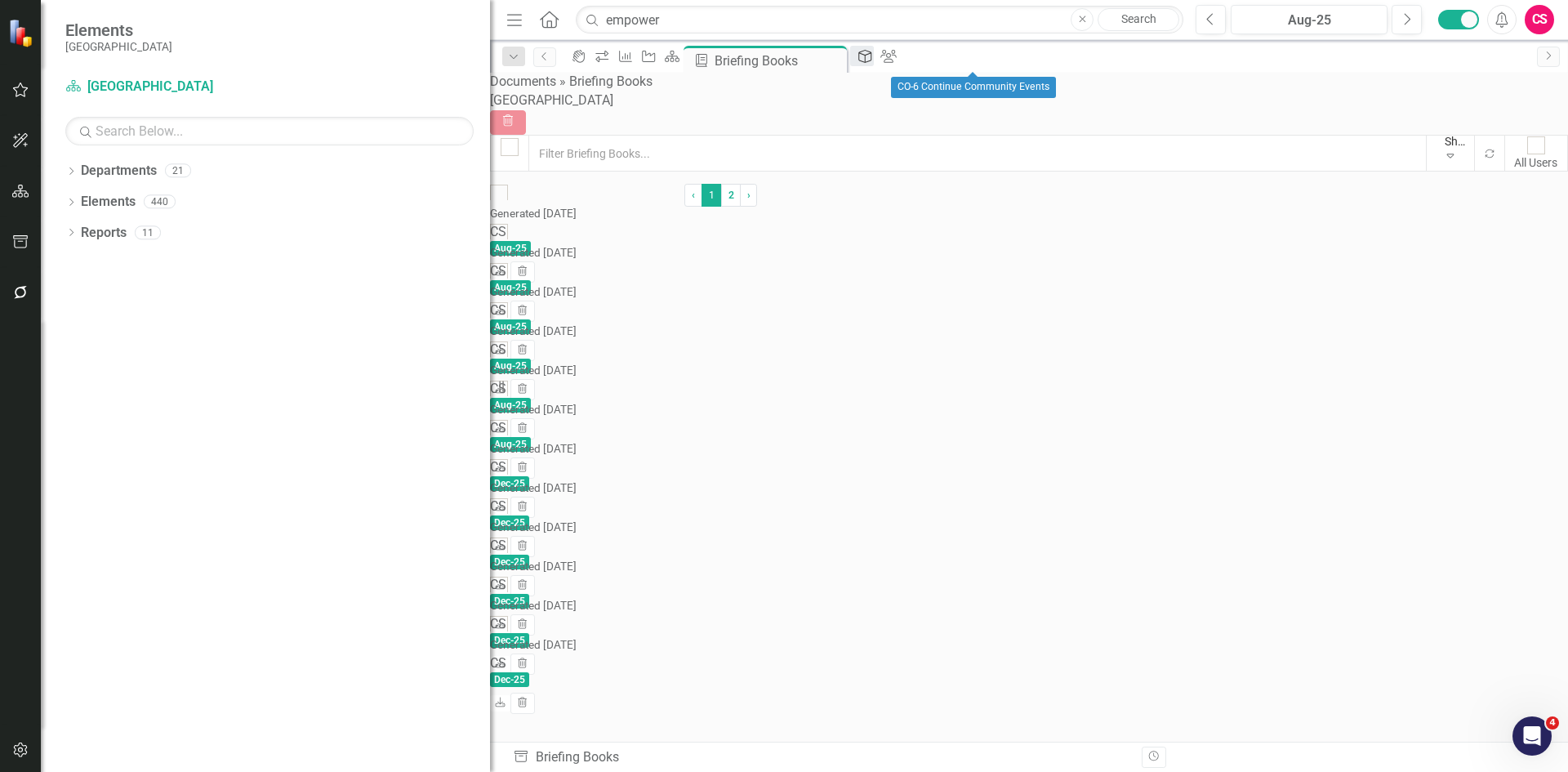
click at [873, 59] on icon "Key Action" at bounding box center [865, 56] width 16 height 13
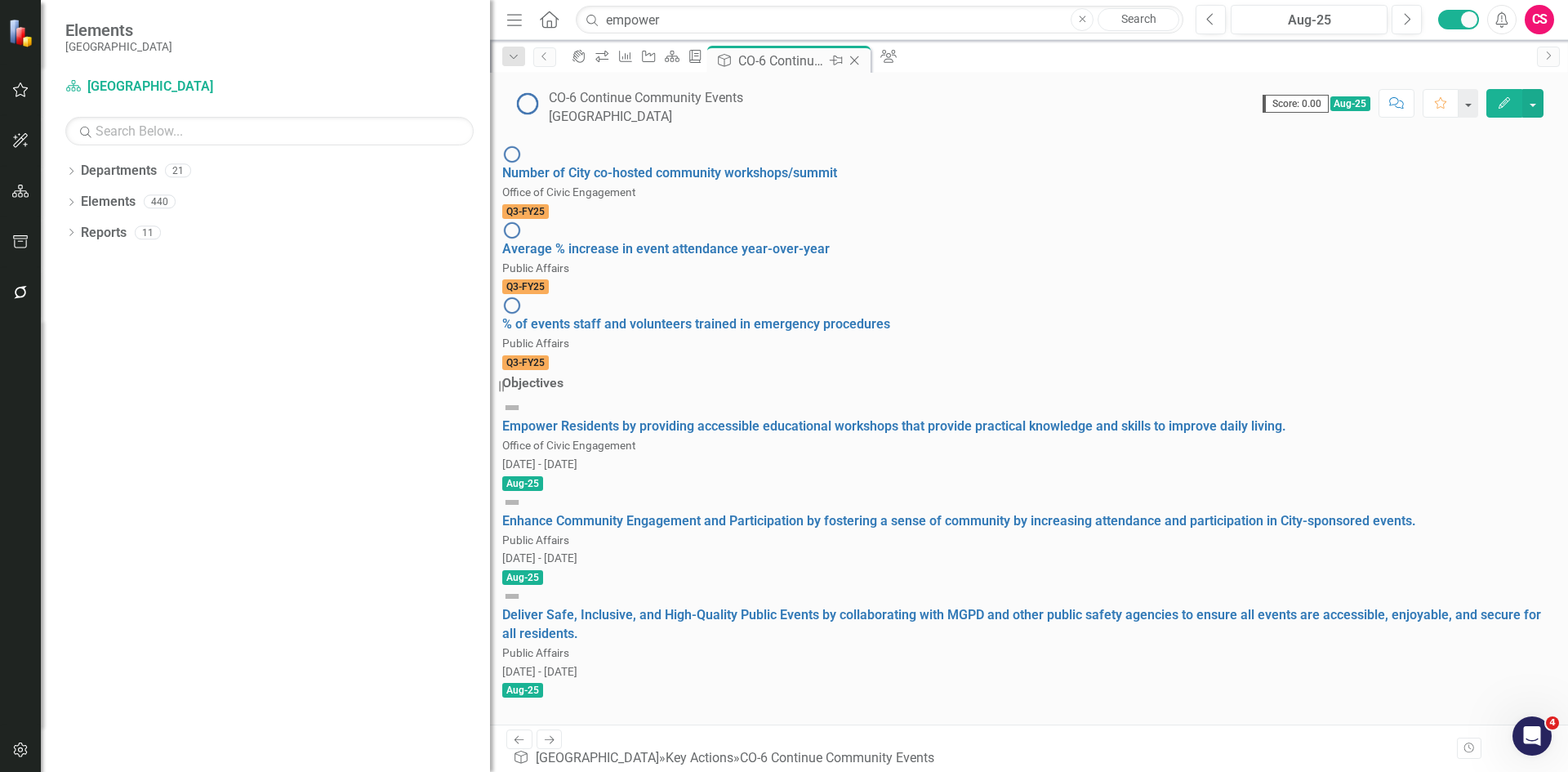
click at [862, 59] on icon "Close" at bounding box center [854, 60] width 16 height 13
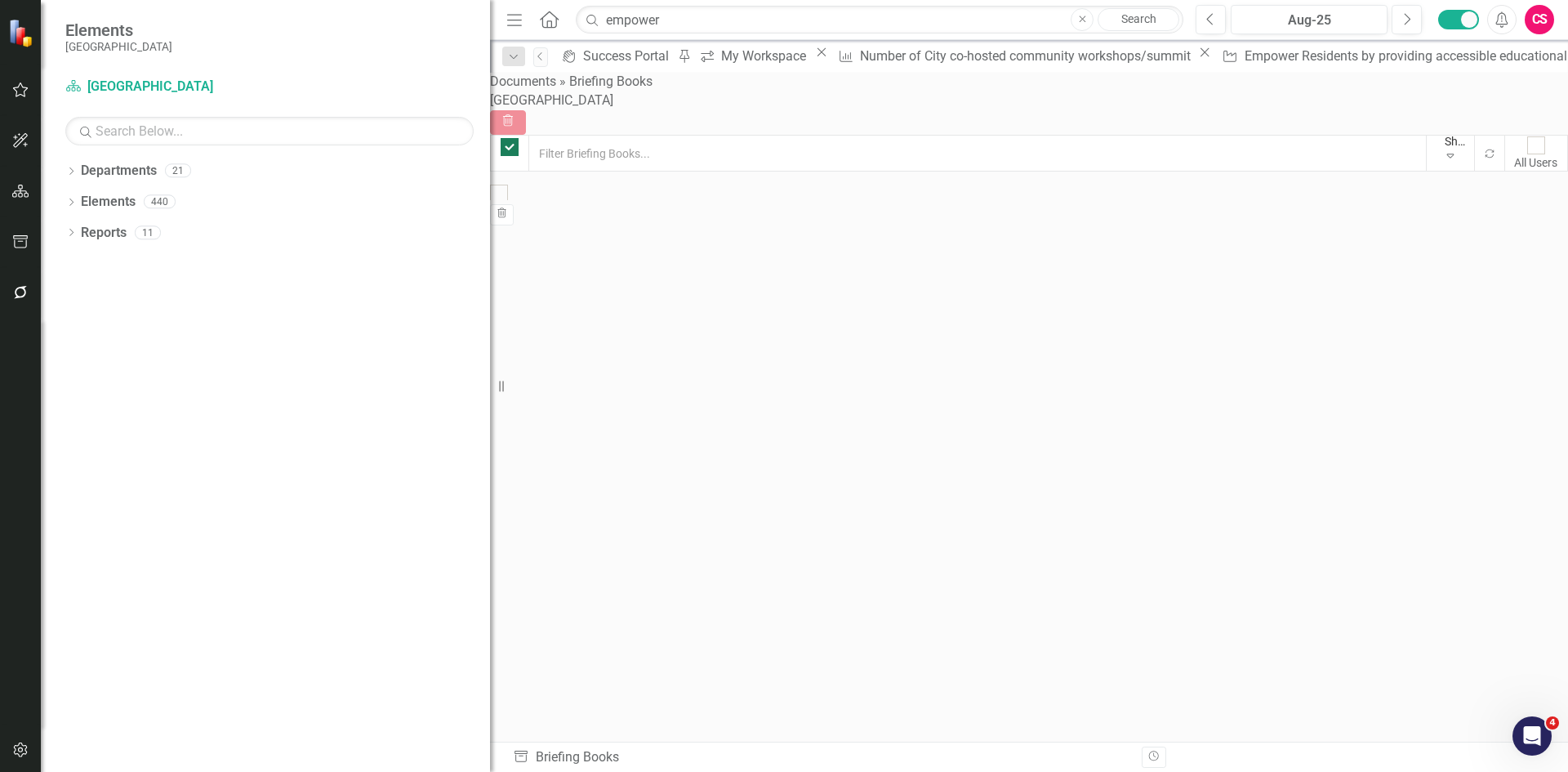
checkbox input "false"
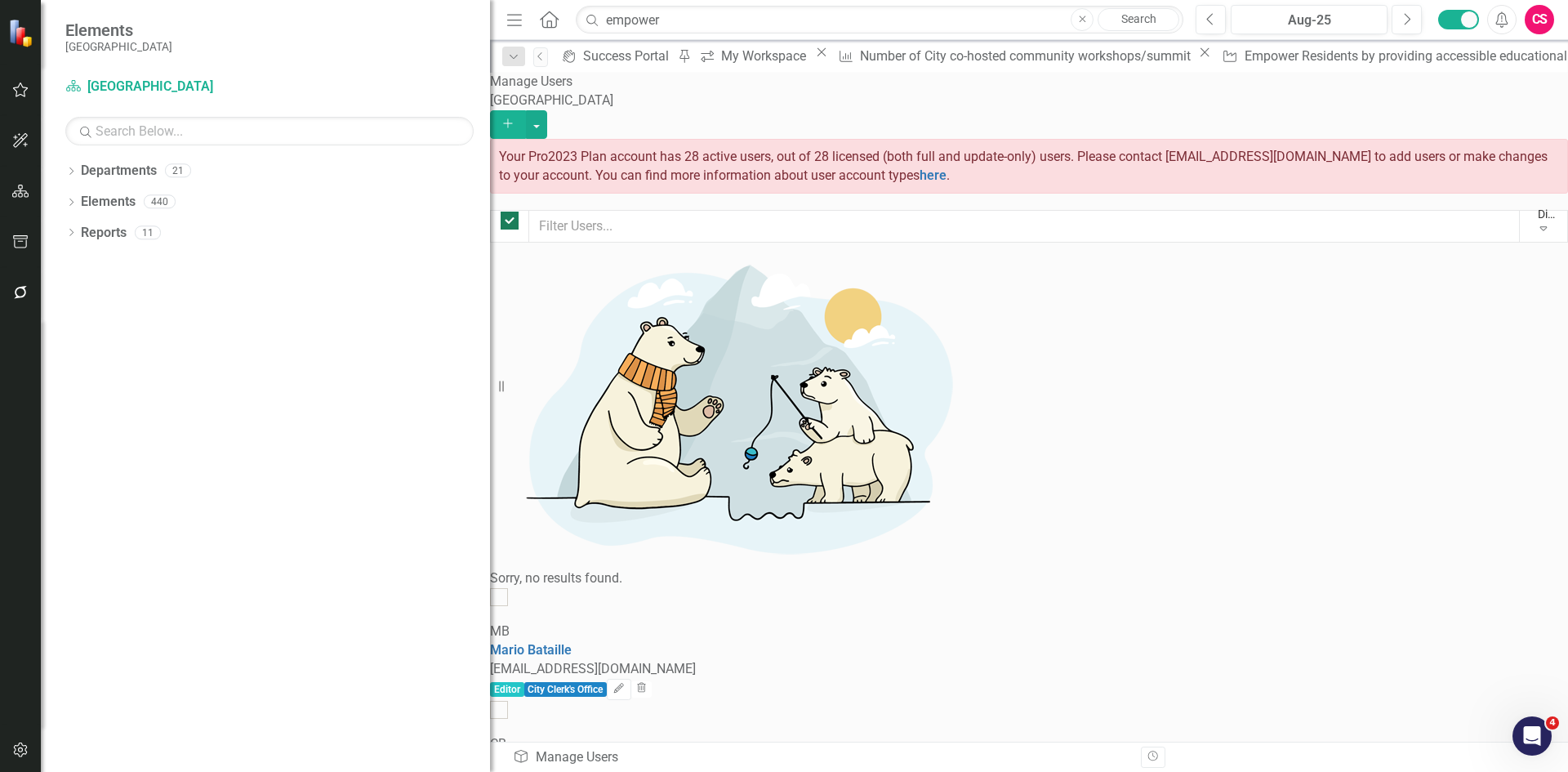
checkbox input "false"
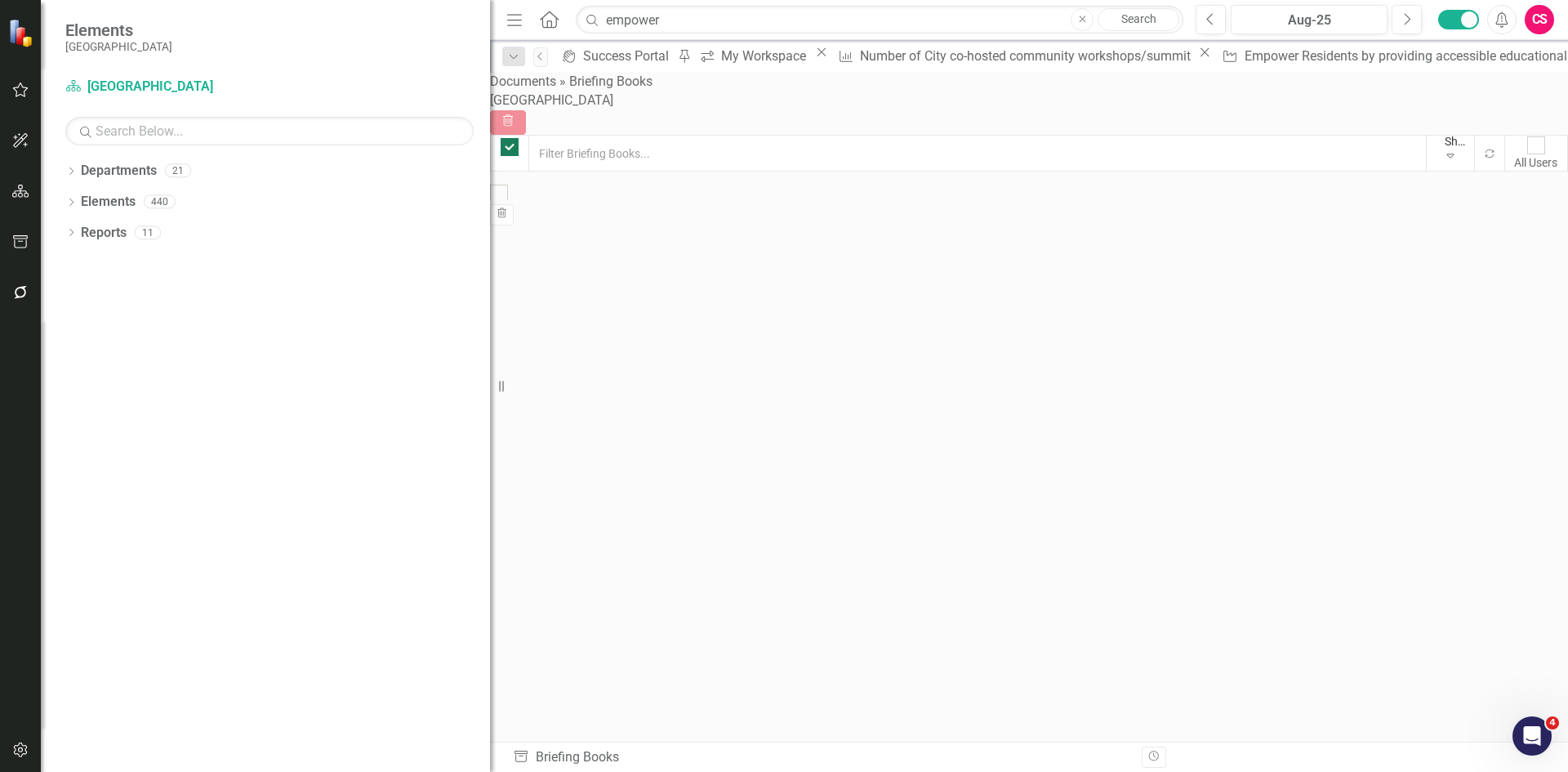
checkbox input "false"
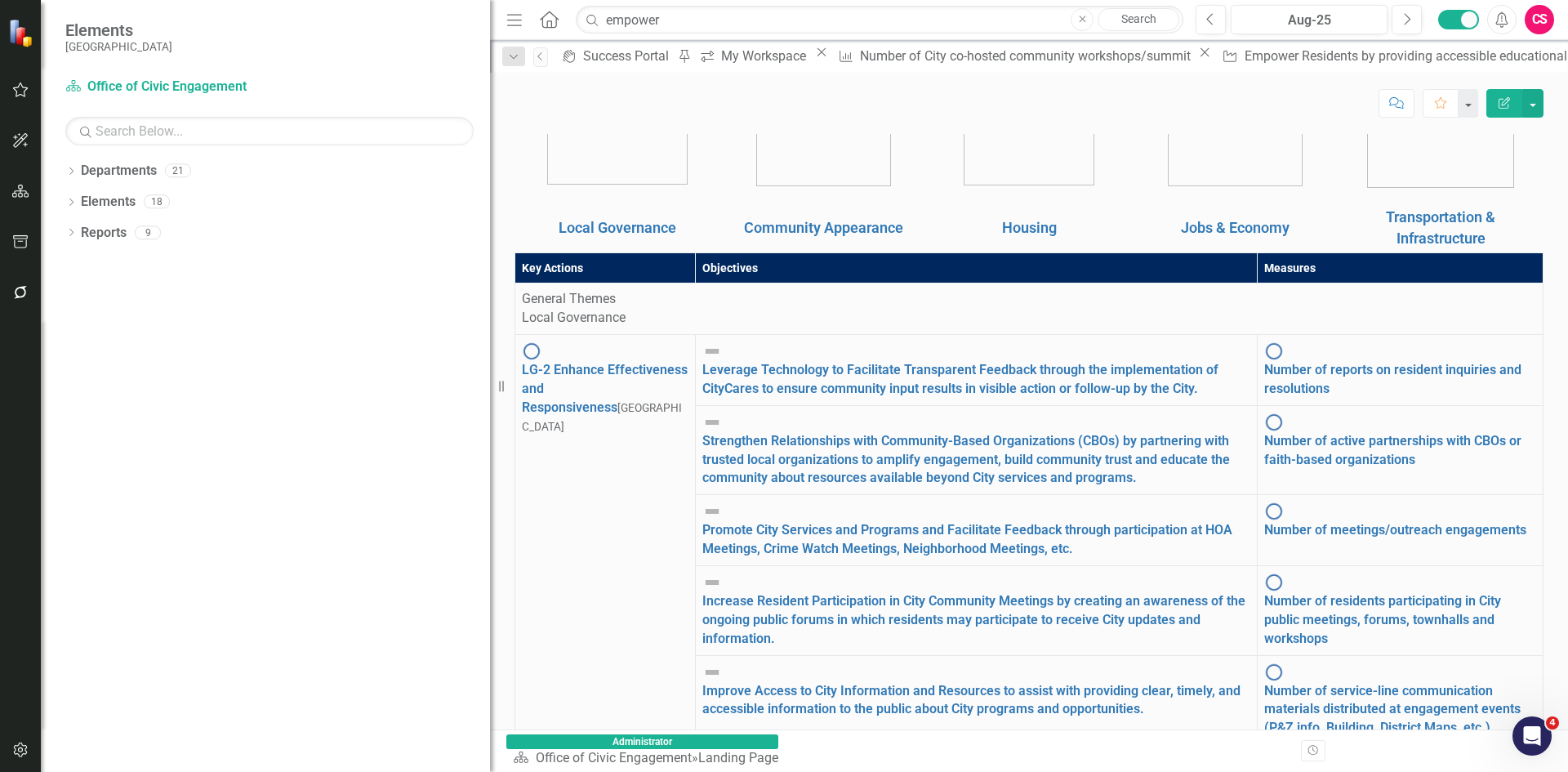
scroll to position [326, 0]
click at [72, 234] on icon "Dropdown" at bounding box center [71, 234] width 12 height 9
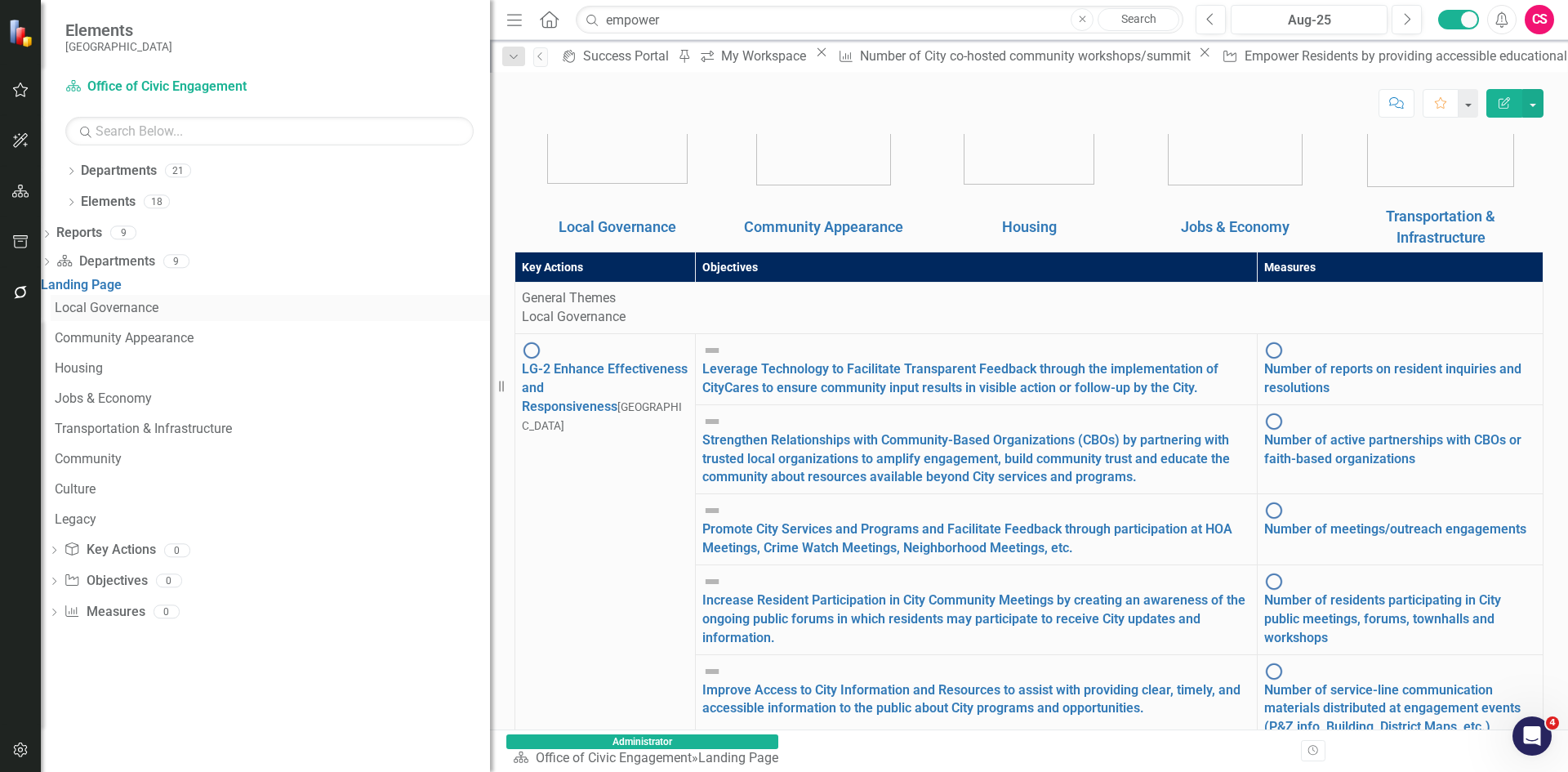
click at [132, 314] on div "Local Governance" at bounding box center [273, 308] width 436 height 14
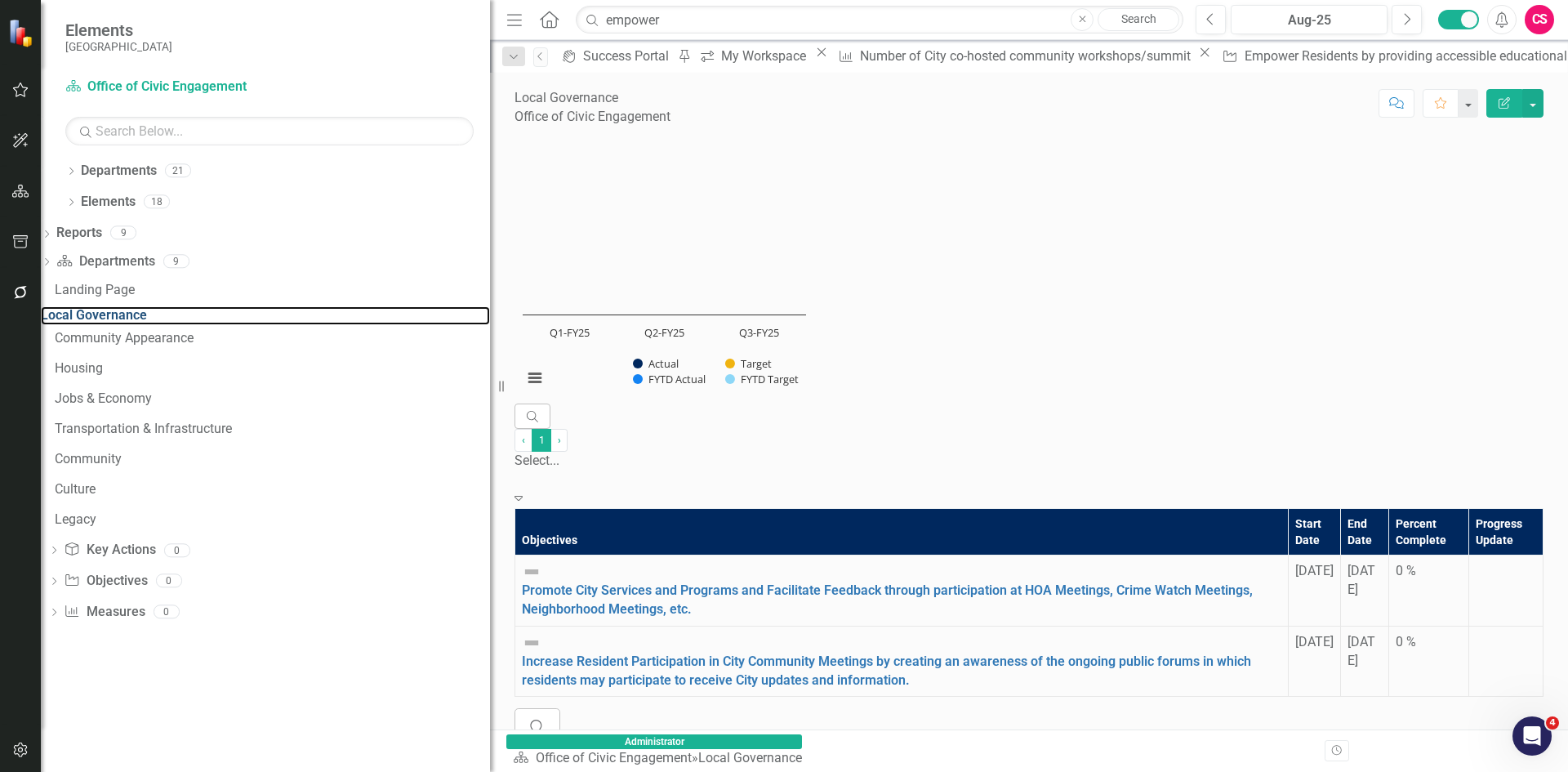
scroll to position [896, 0]
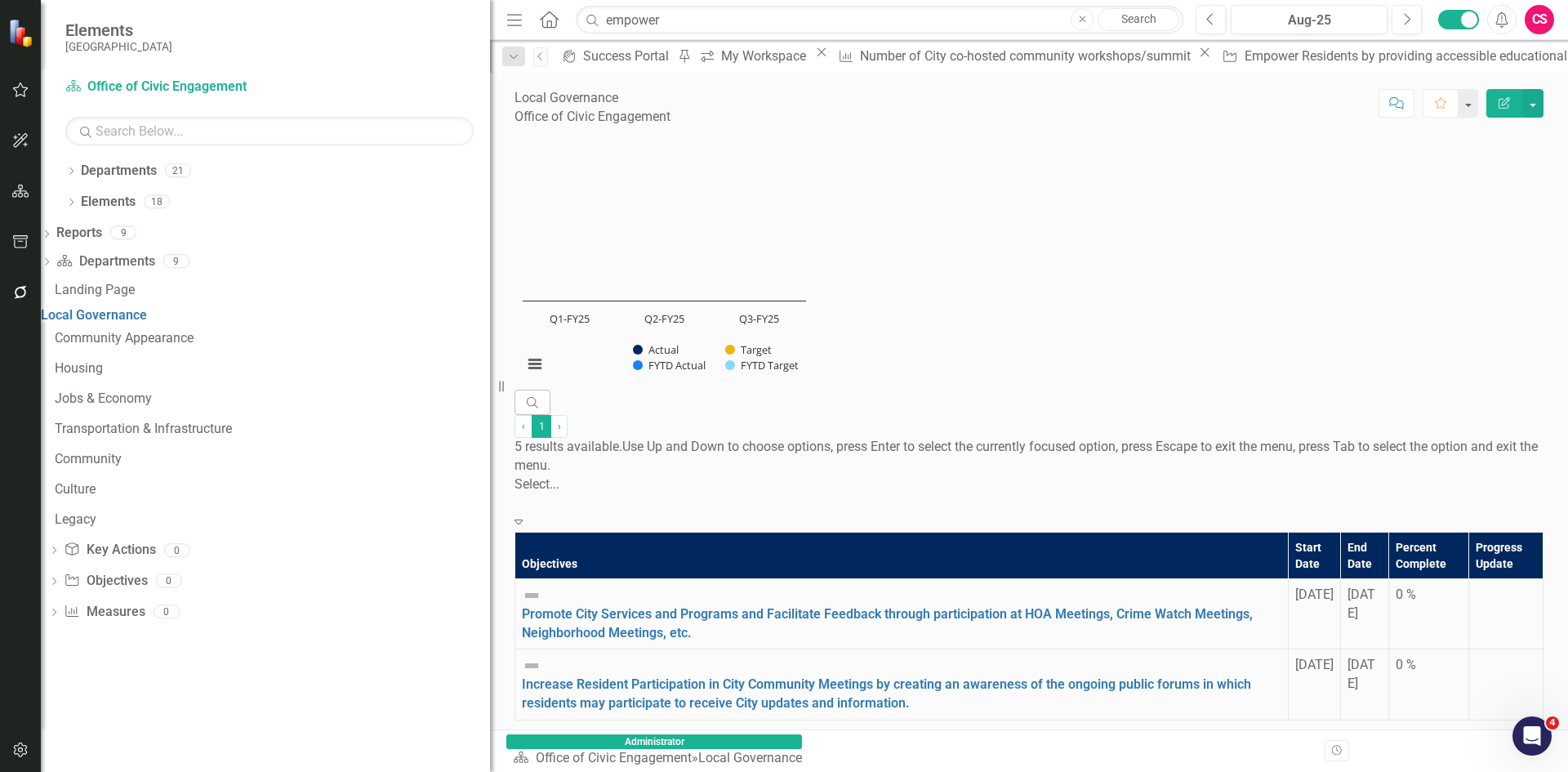
click at [1115, 475] on div "Select..." at bounding box center [1029, 494] width 1029 height 38
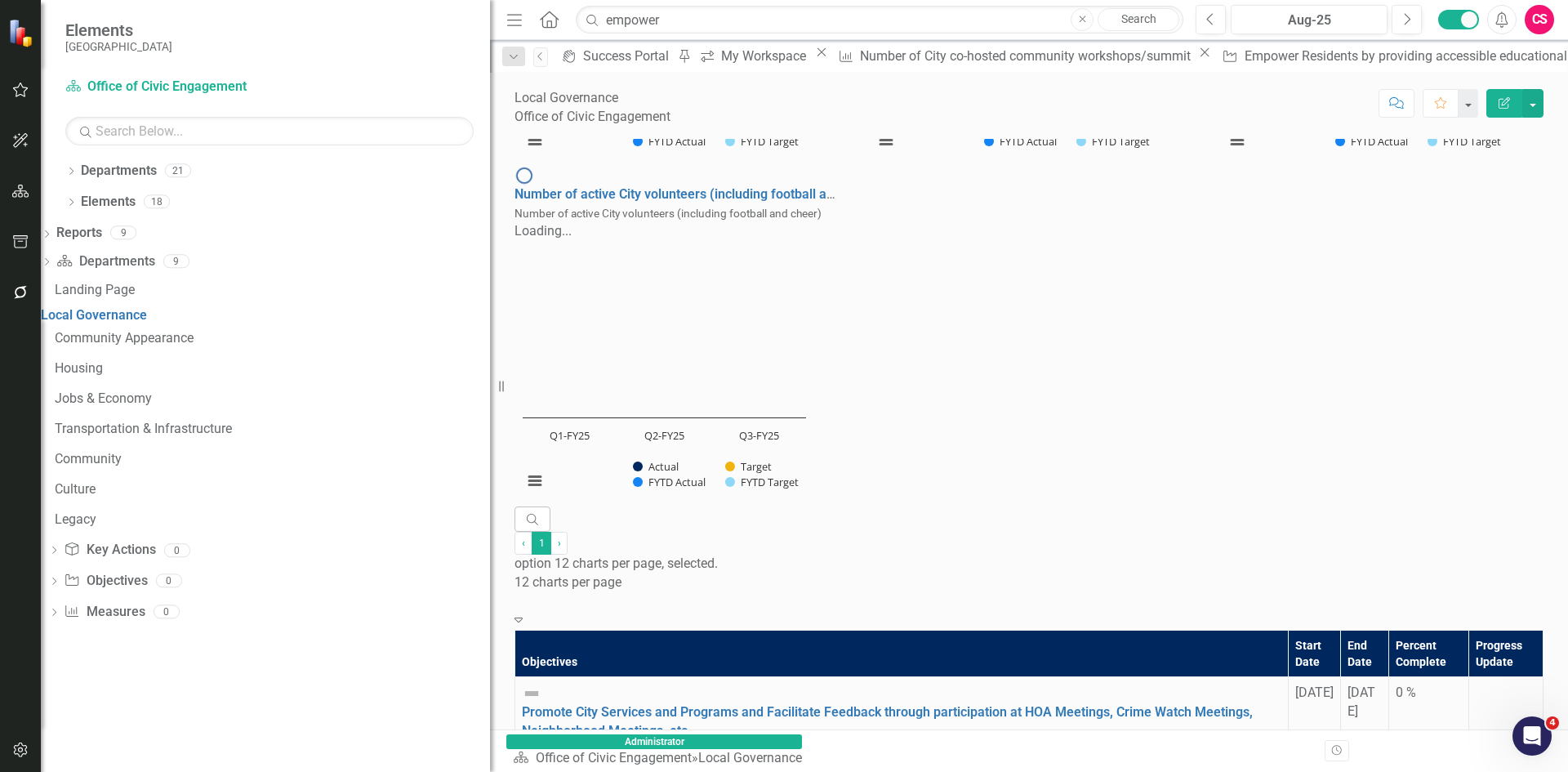
scroll to position [817, 0]
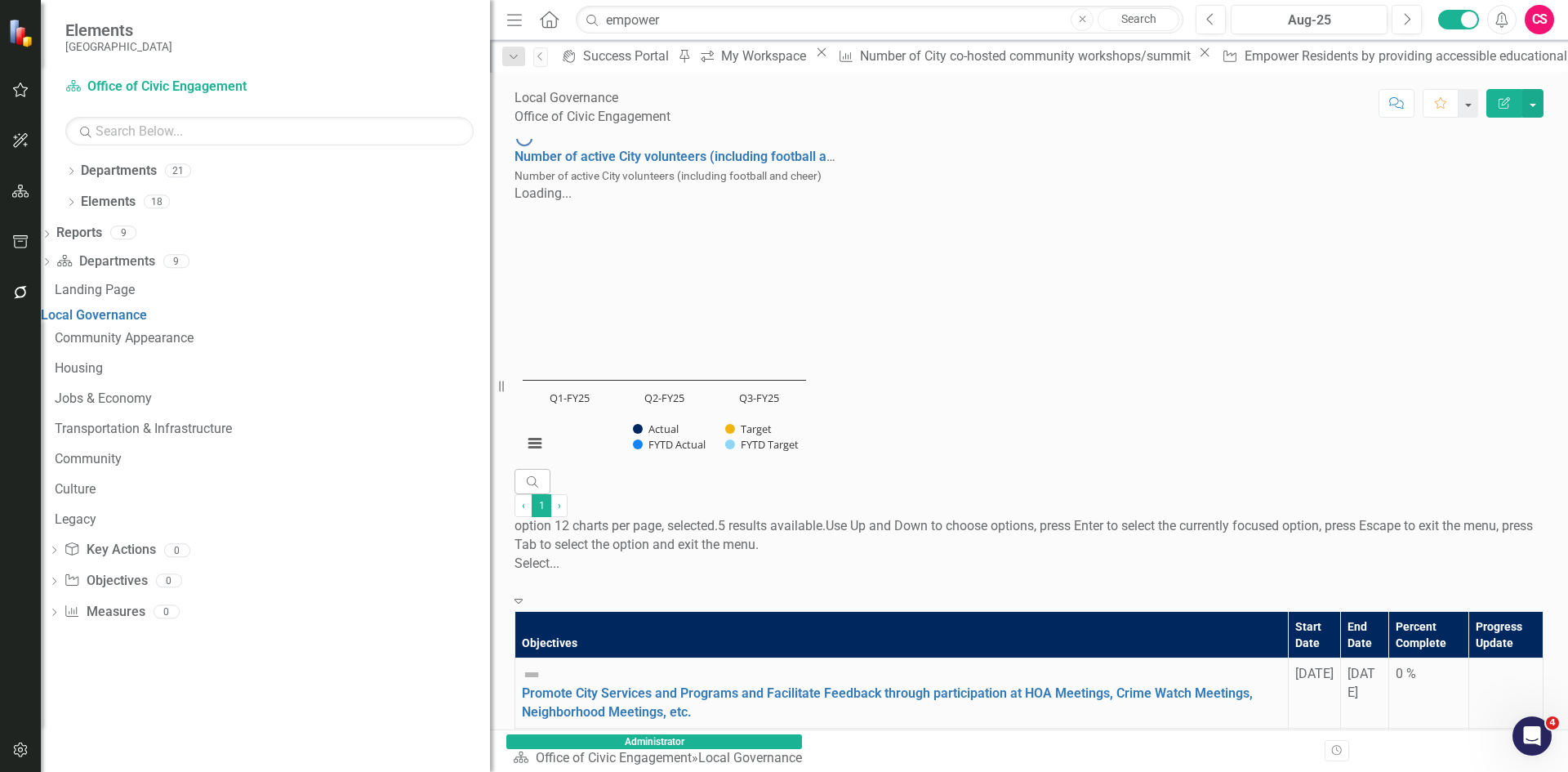
click at [523, 594] on icon "Expand" at bounding box center [518, 600] width 8 height 13
click at [1113, 771] on div "8 charts per page" at bounding box center [784, 781] width 1568 height 19
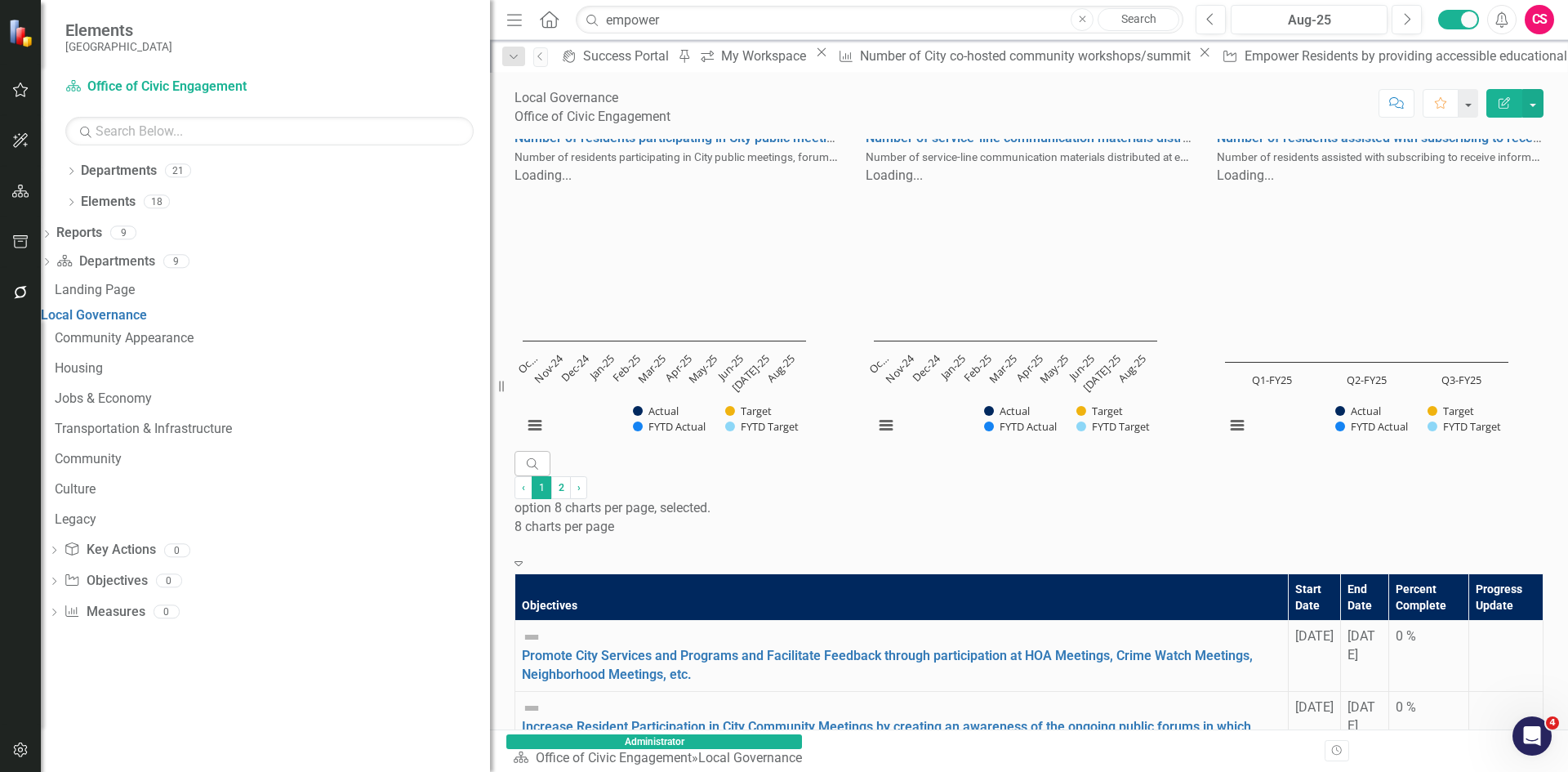
scroll to position [551, 0]
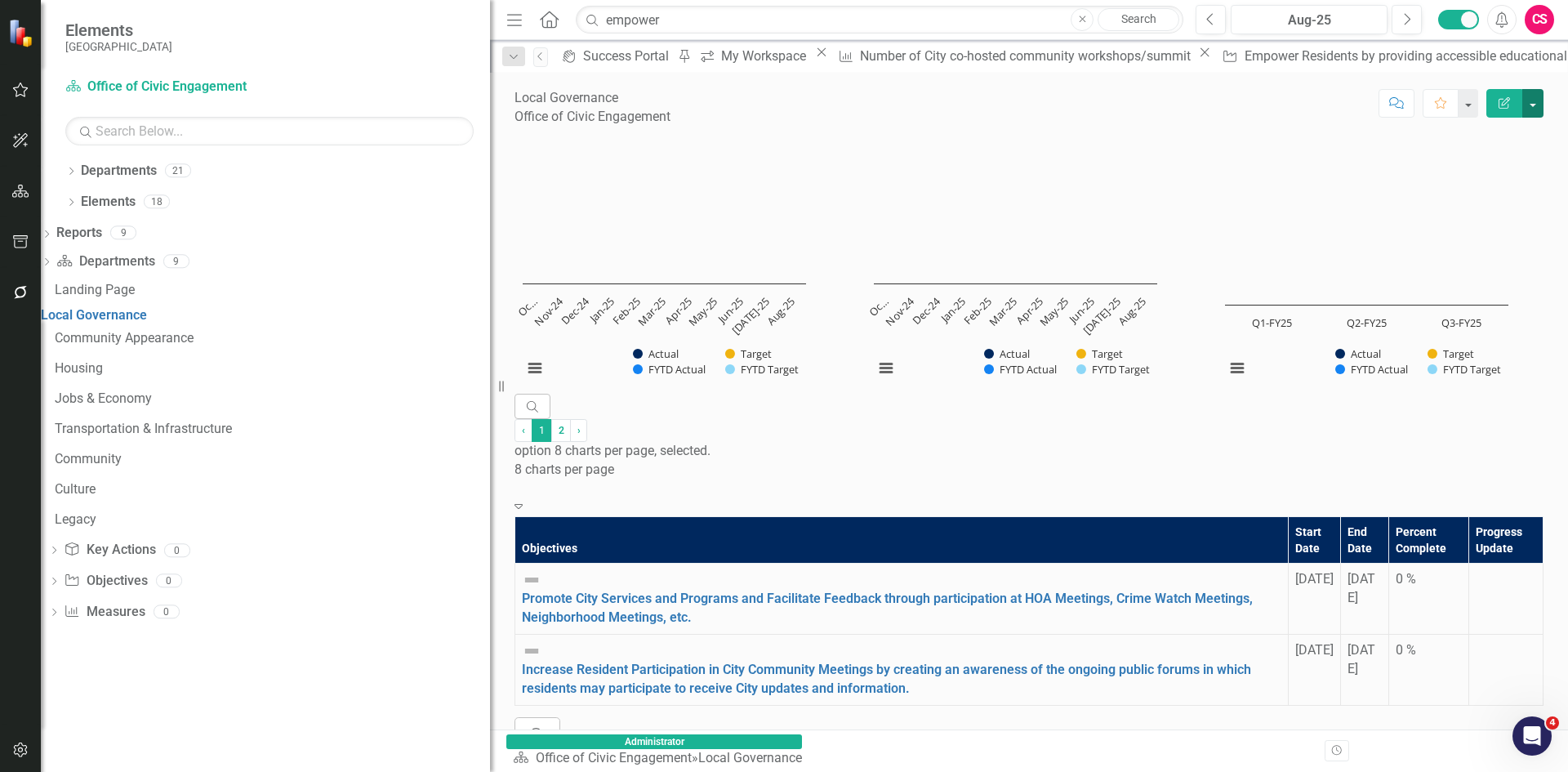
click at [1531, 108] on button "button" at bounding box center [1533, 103] width 22 height 29
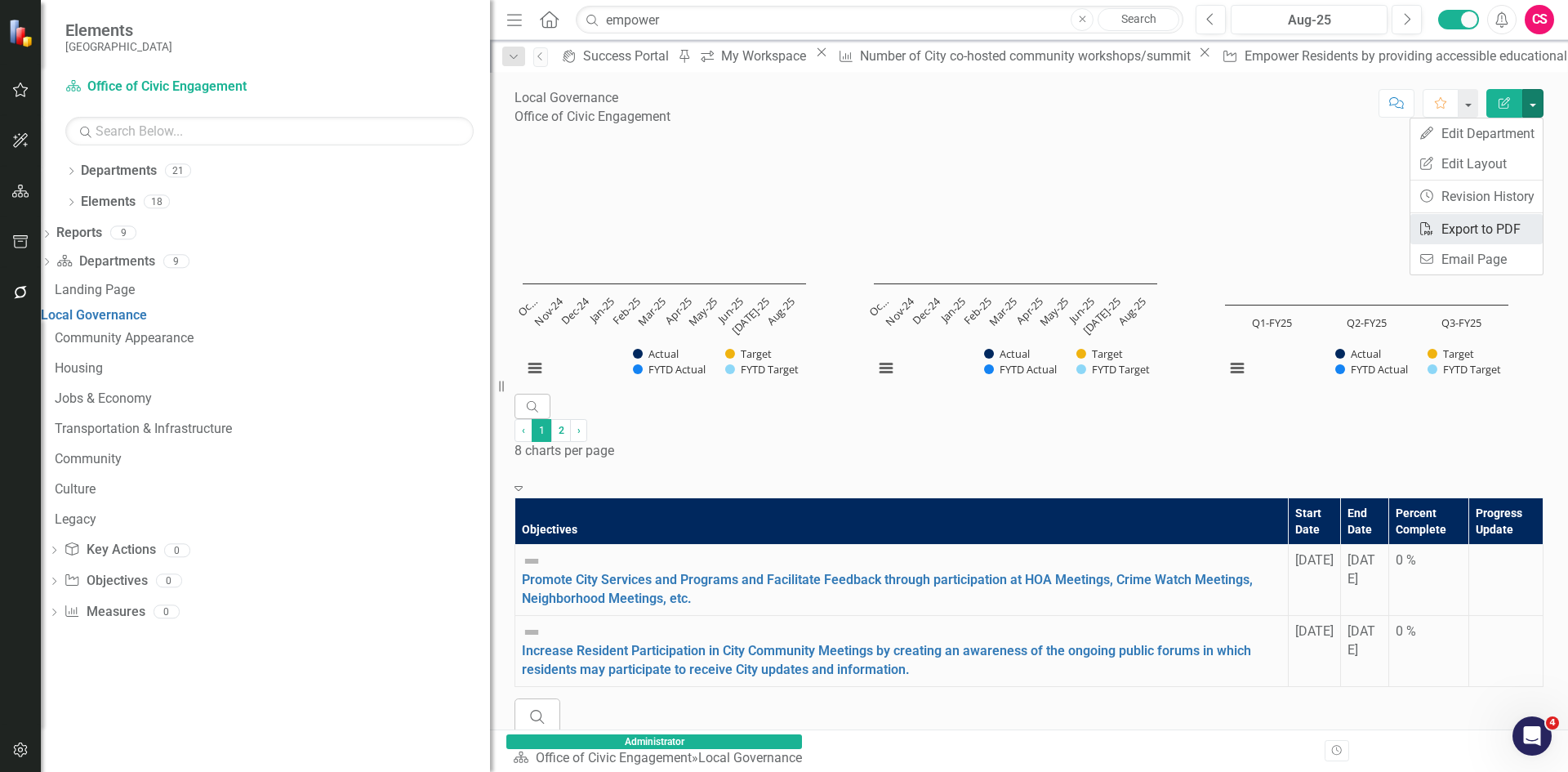
click at [1495, 226] on link "PDF Export to PDF" at bounding box center [1477, 230] width 133 height 30
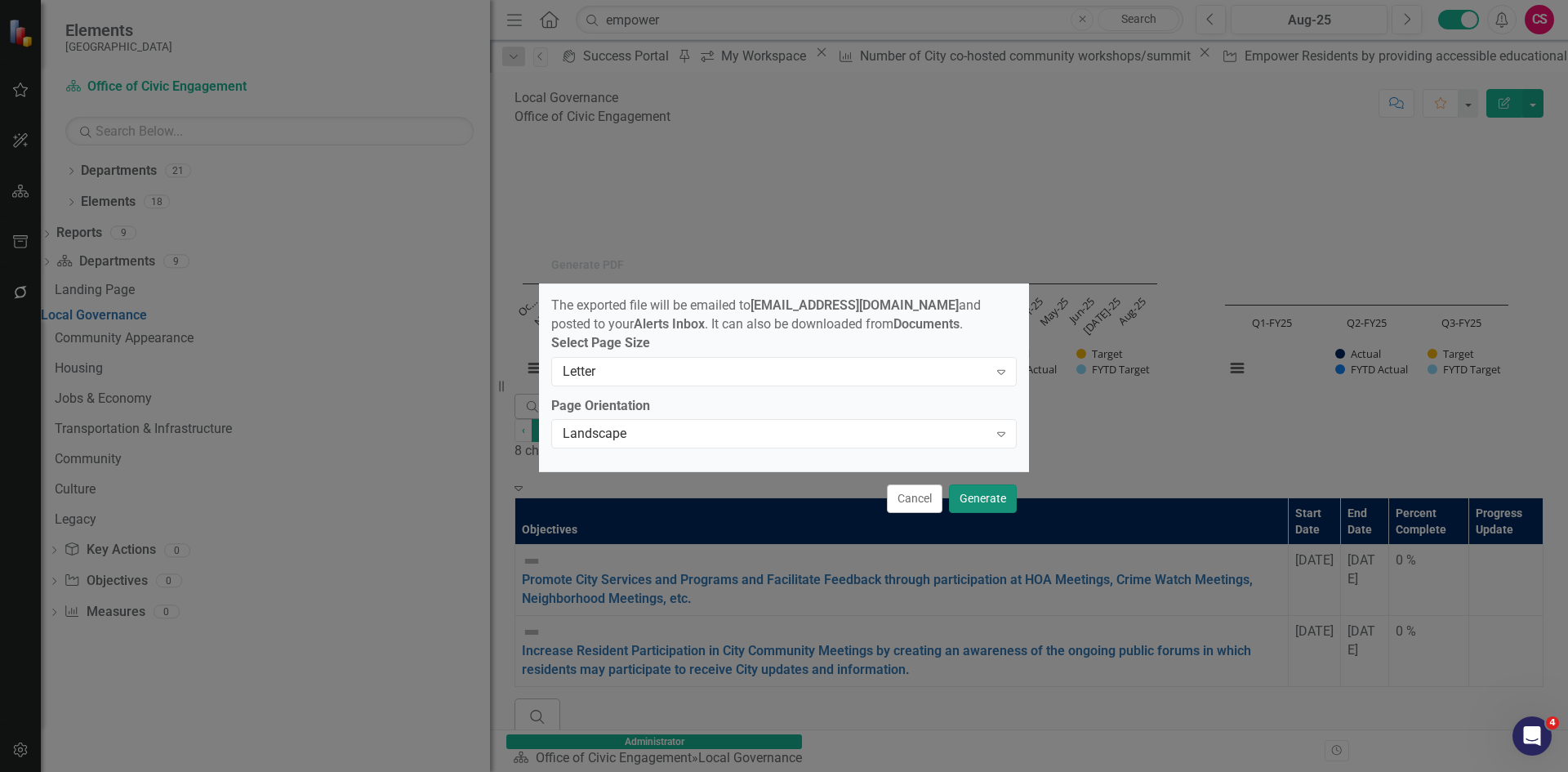
click at [975, 503] on button "Generate" at bounding box center [983, 499] width 68 height 29
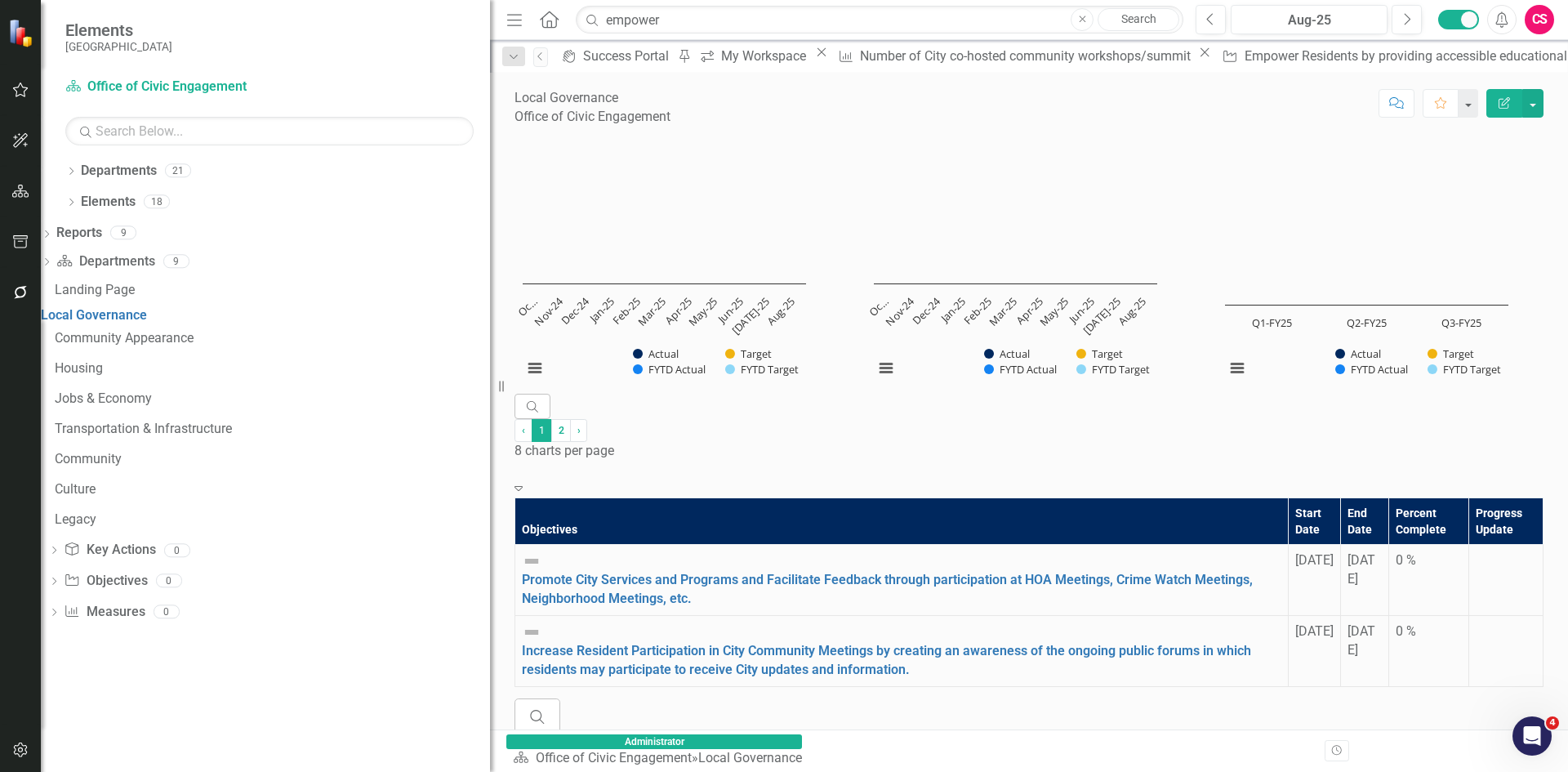
scroll to position [0, 0]
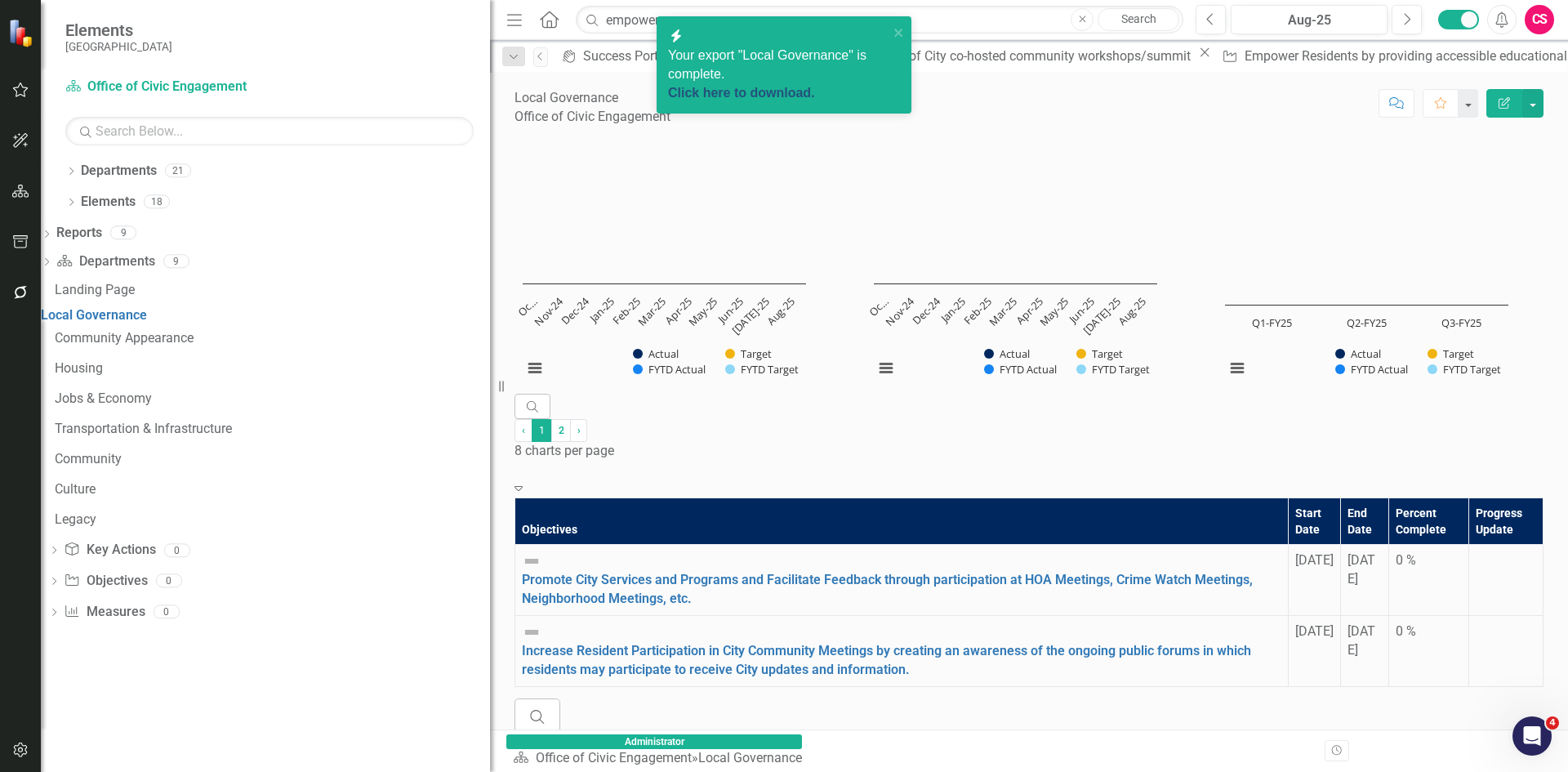
click at [767, 86] on link "Click here to download." at bounding box center [741, 92] width 147 height 13
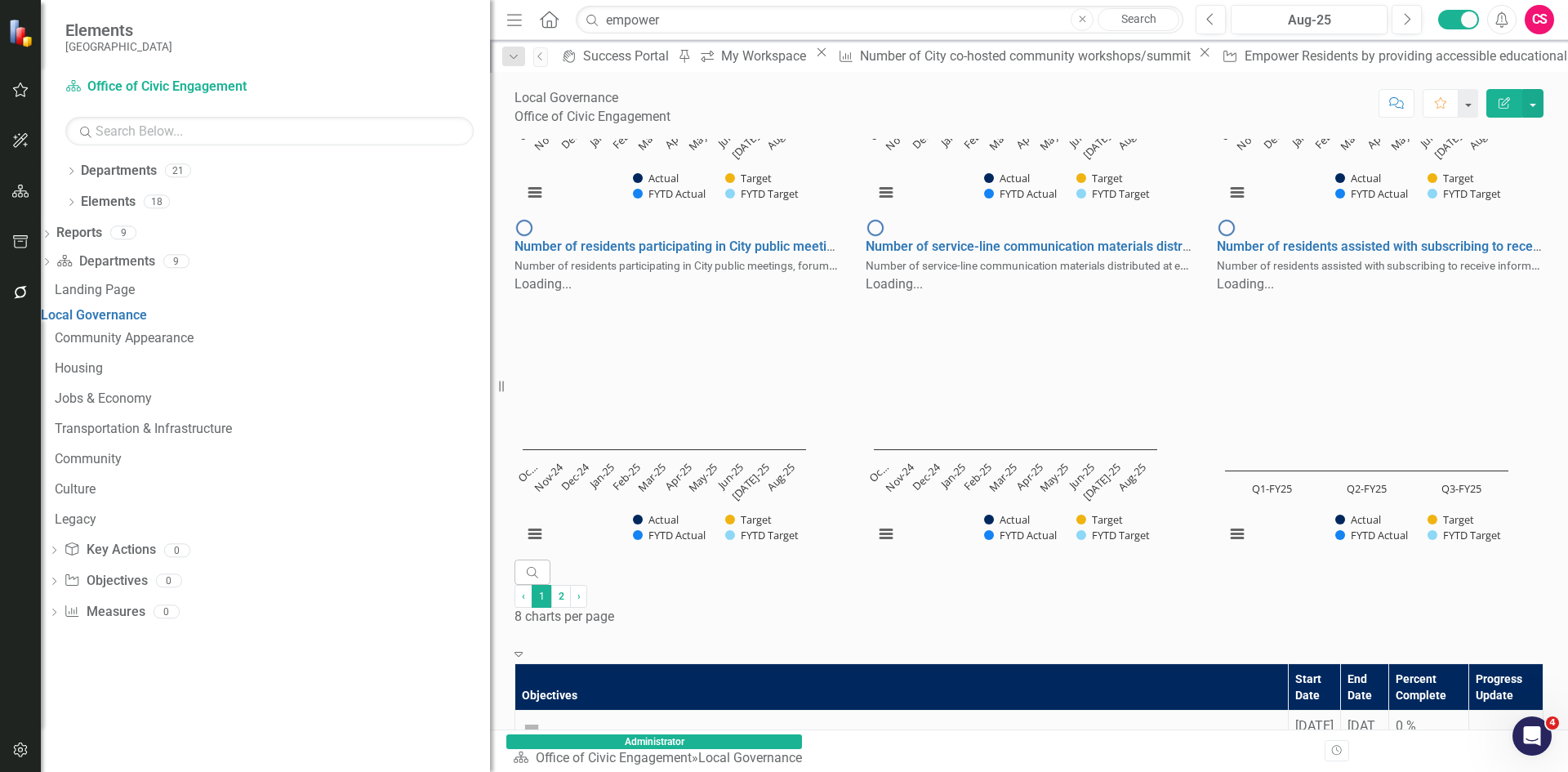
scroll to position [490, 0]
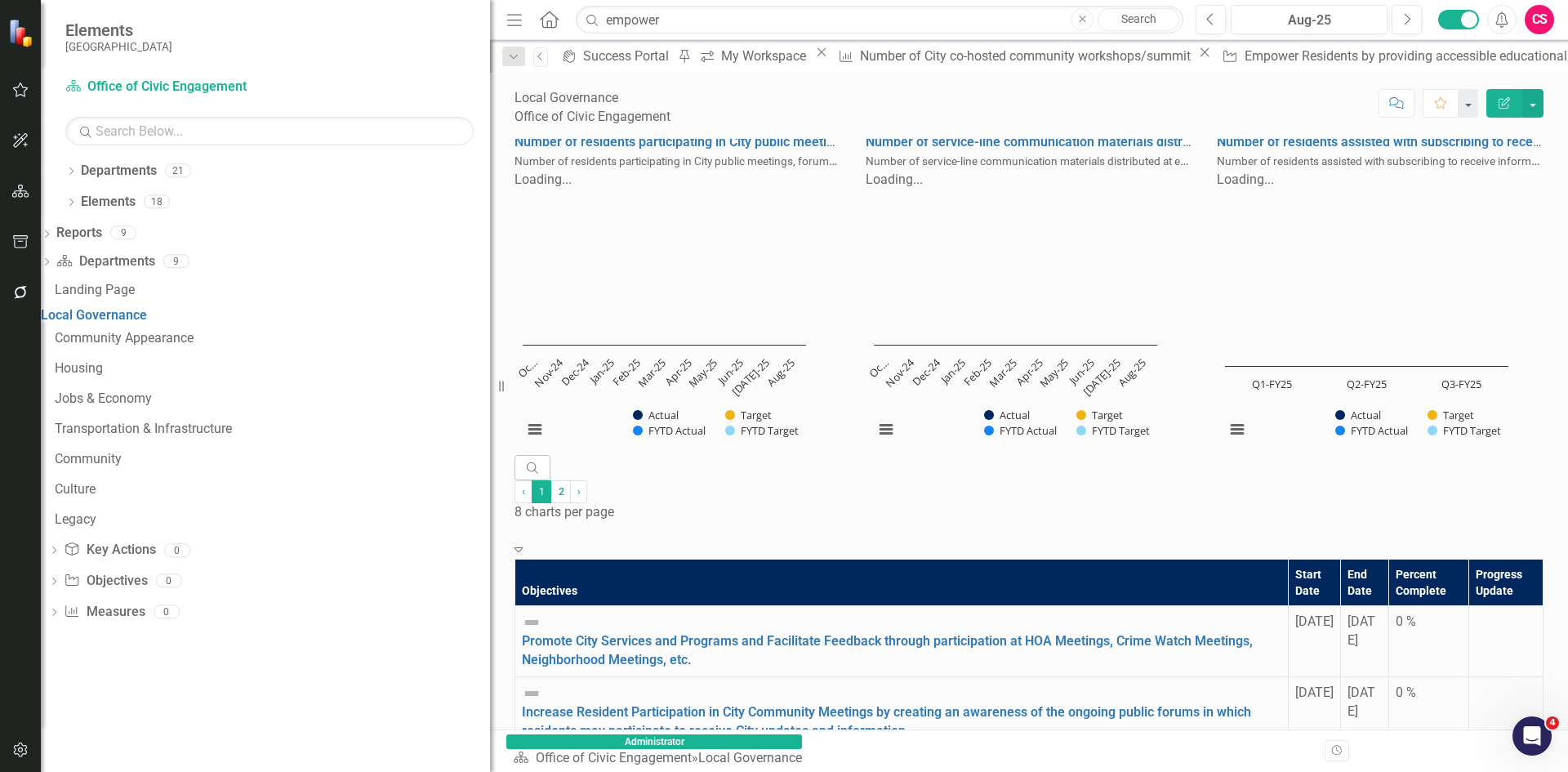
click at [1087, 523] on div at bounding box center [1029, 531] width 1029 height 19
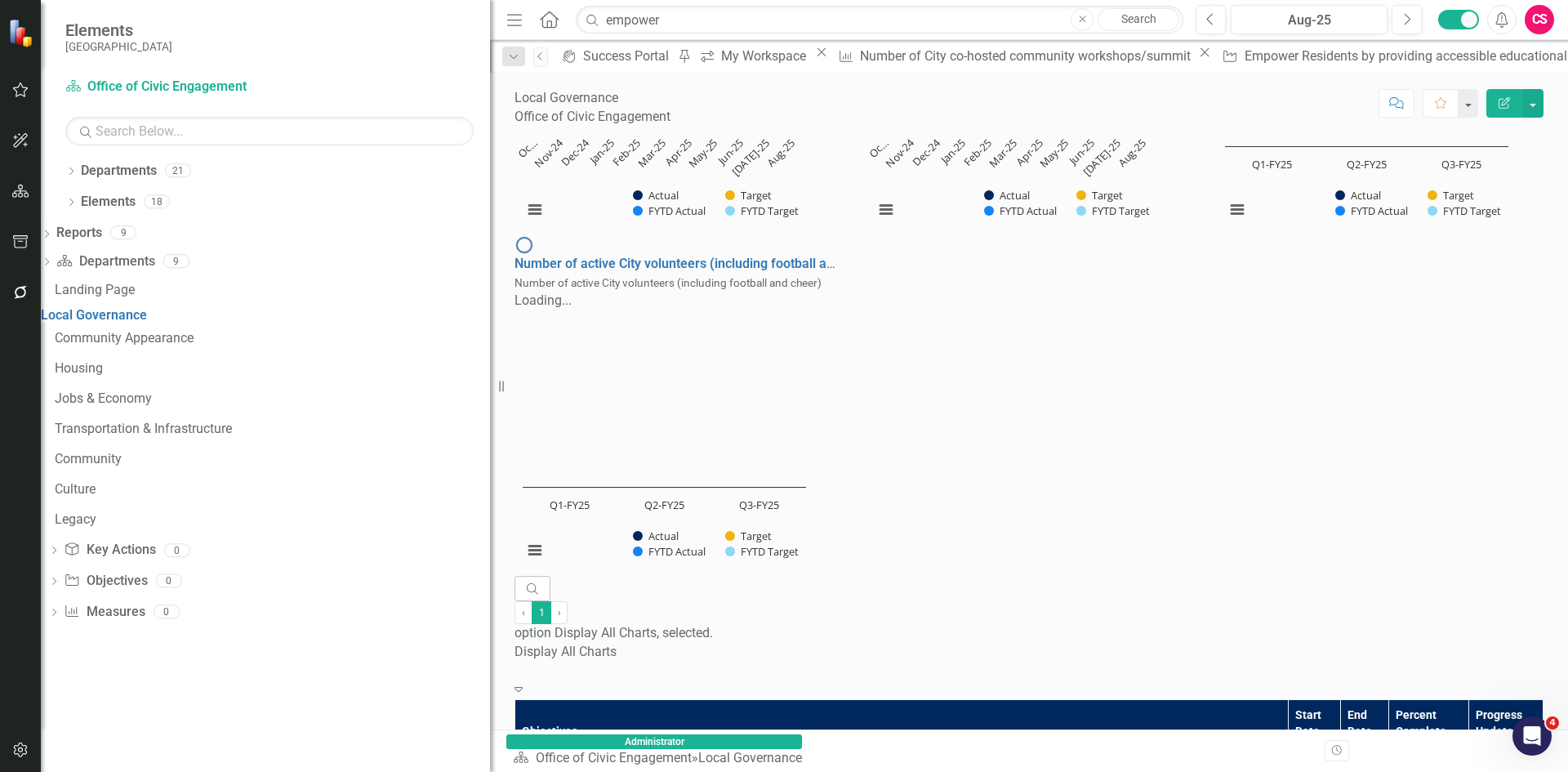
scroll to position [896, 0]
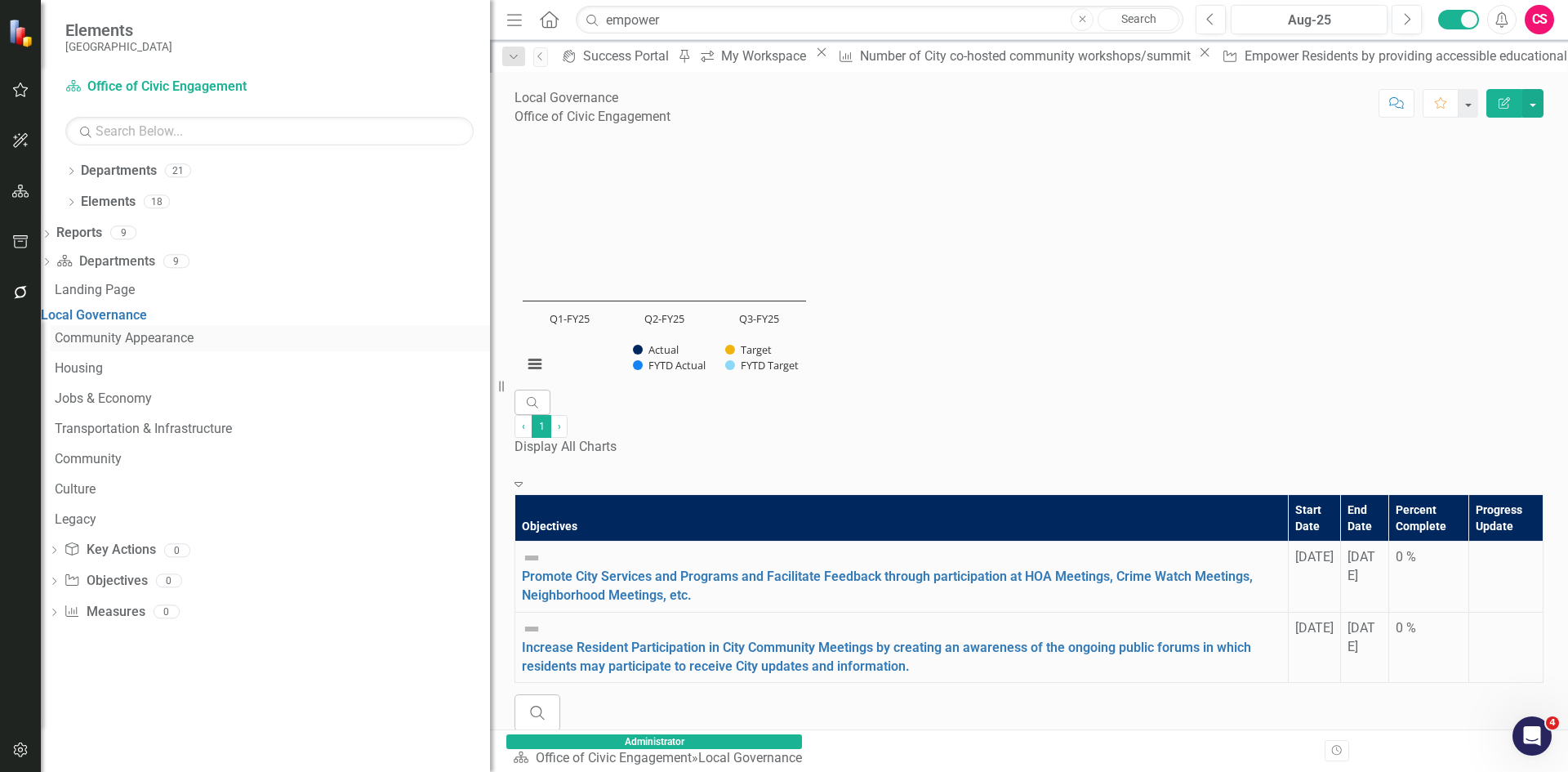
click at [137, 345] on div "Community Appearance" at bounding box center [273, 338] width 436 height 14
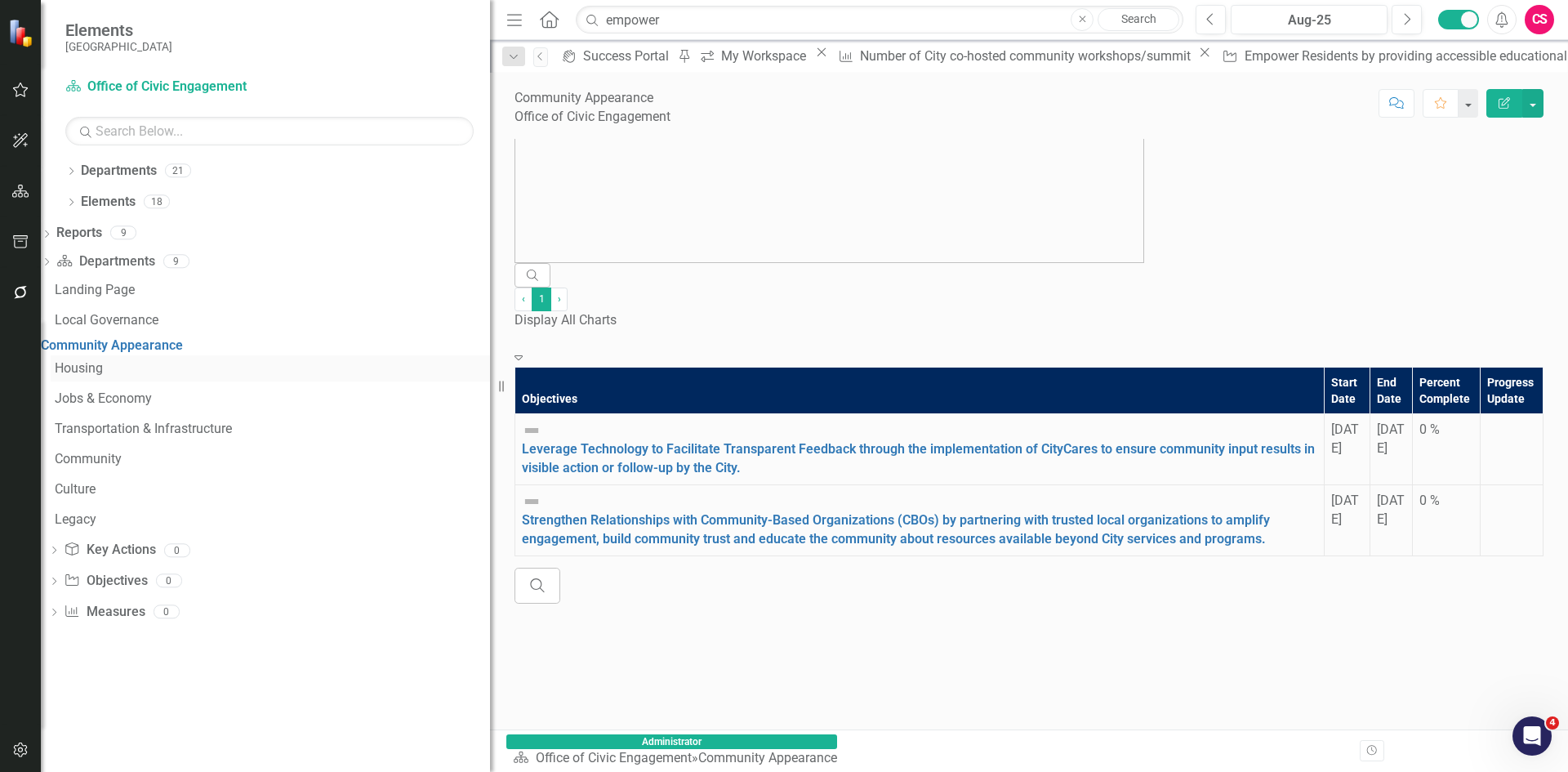
click at [132, 376] on div "Housing" at bounding box center [273, 369] width 436 height 14
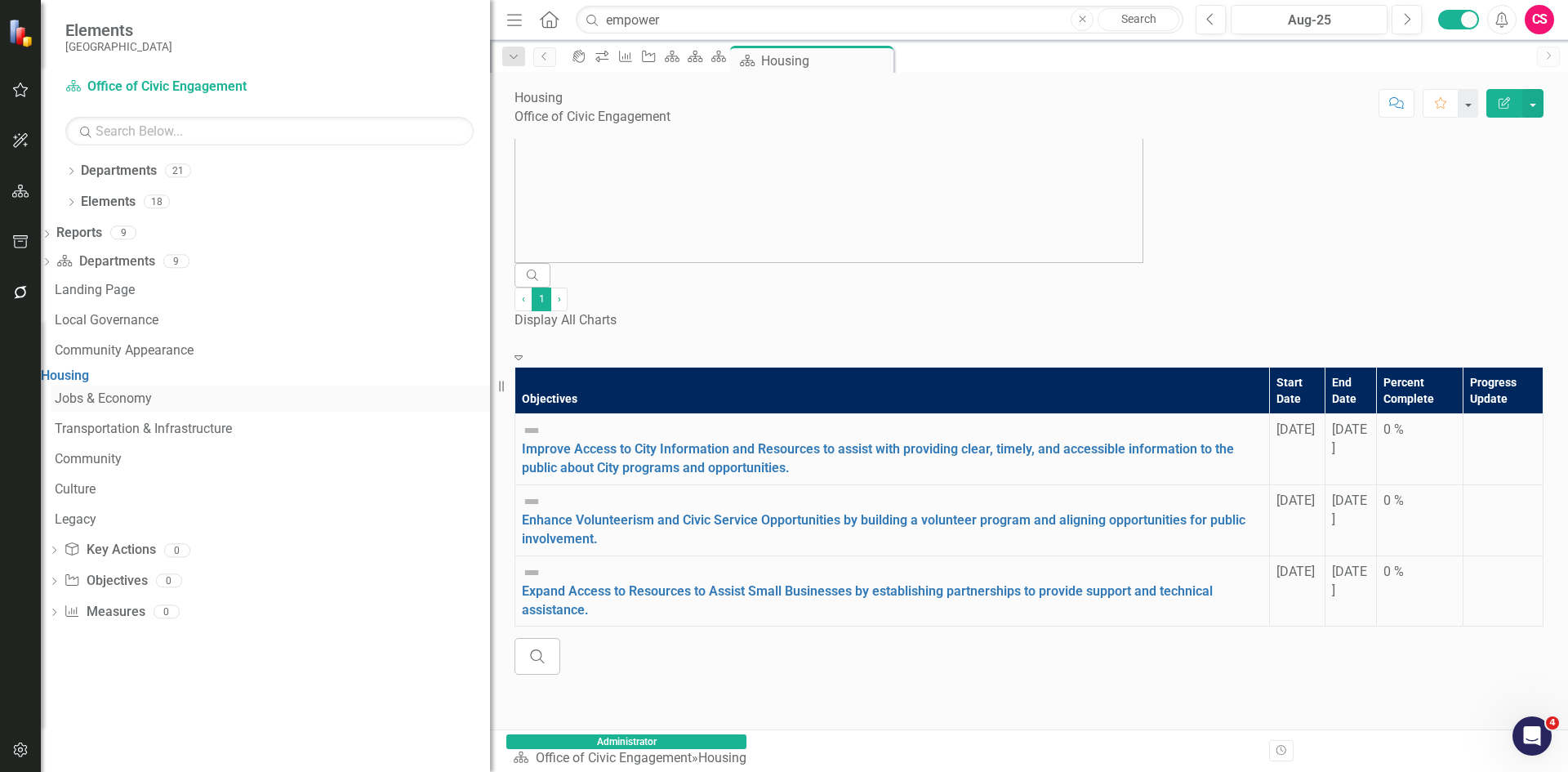
click at [146, 406] on div "Jobs & Economy" at bounding box center [273, 398] width 436 height 14
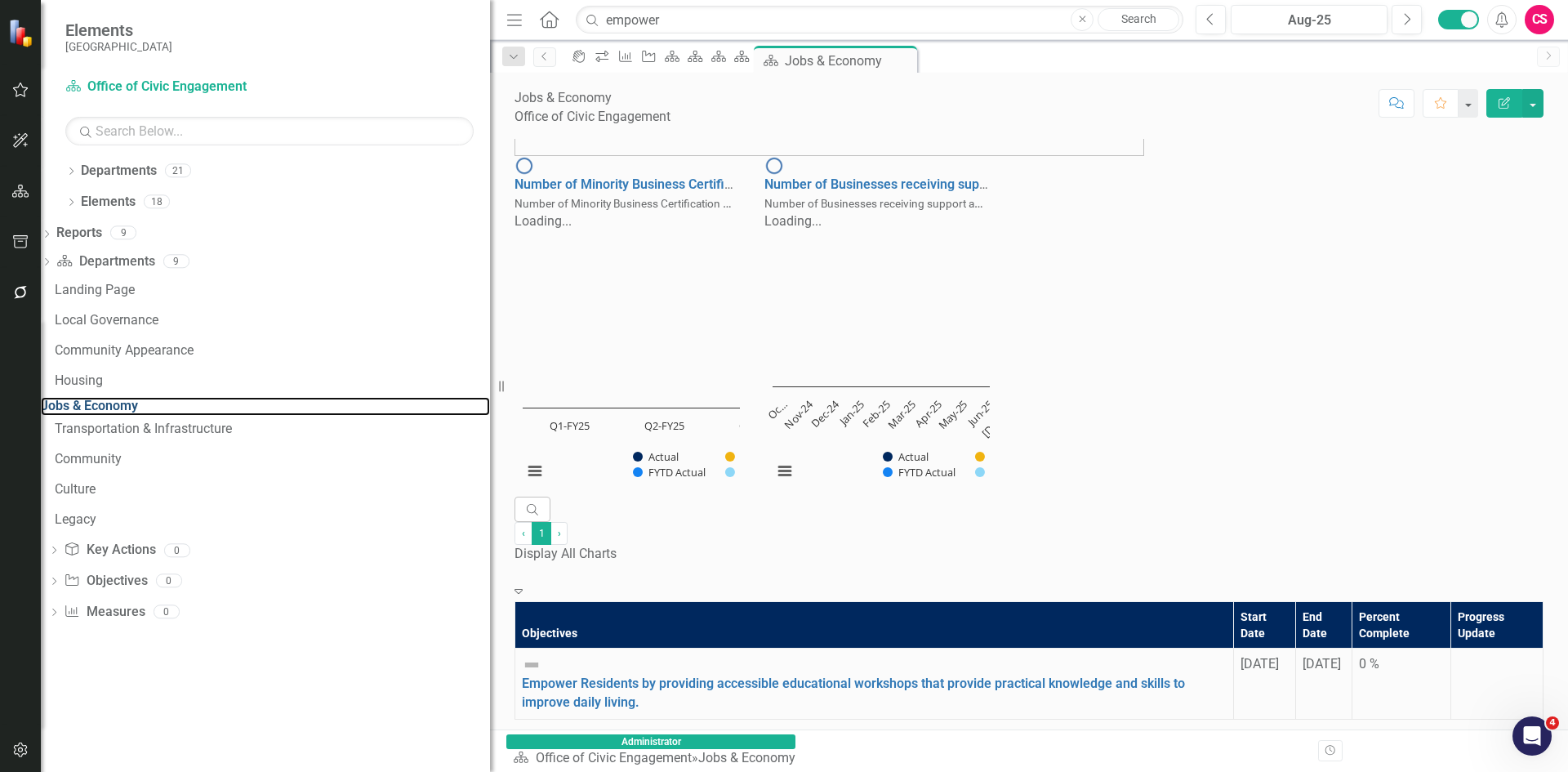
scroll to position [120, 0]
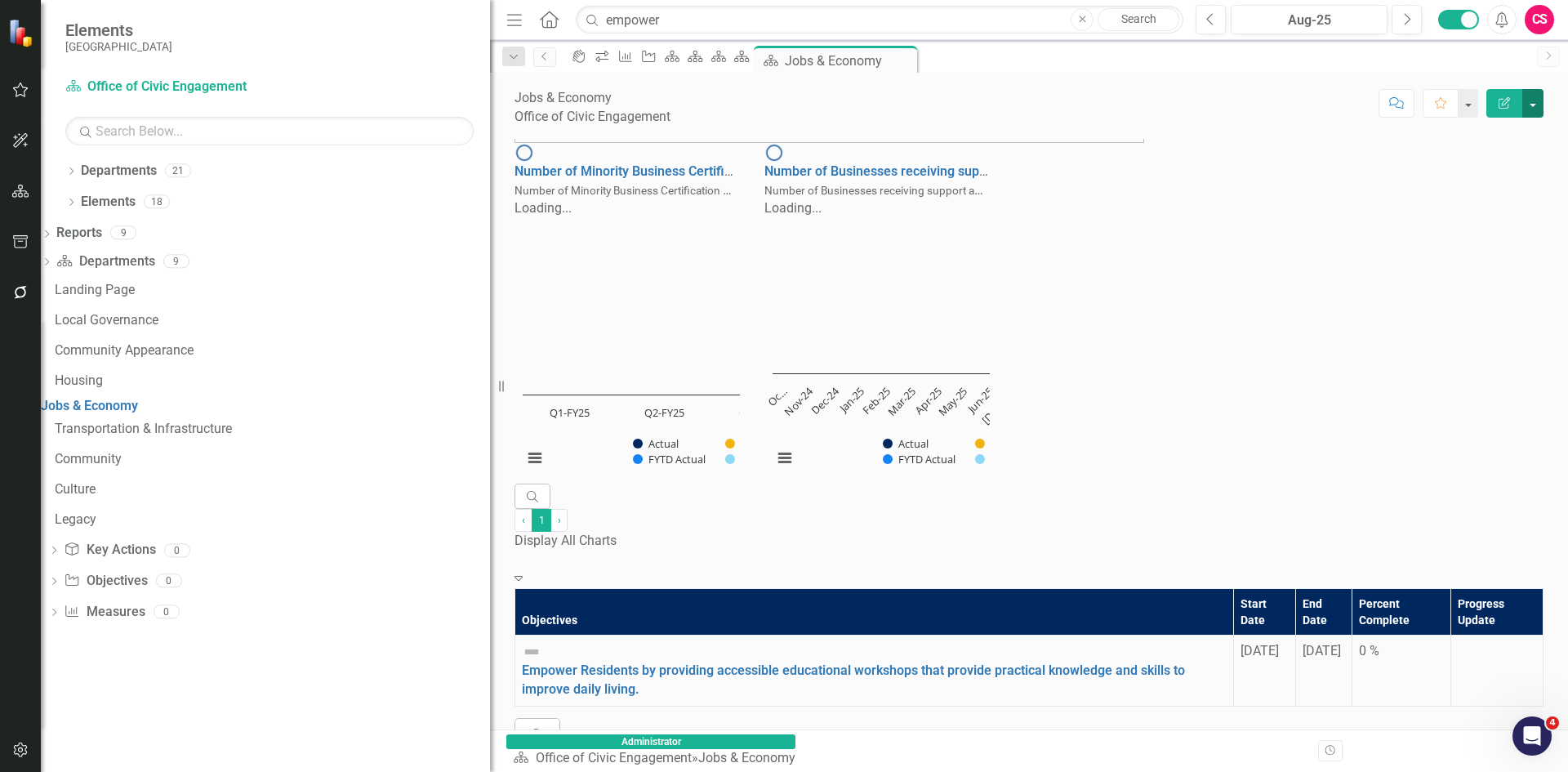
click at [1537, 101] on button "button" at bounding box center [1533, 103] width 22 height 29
click at [1488, 229] on link "PDF Export to PDF" at bounding box center [1477, 230] width 133 height 30
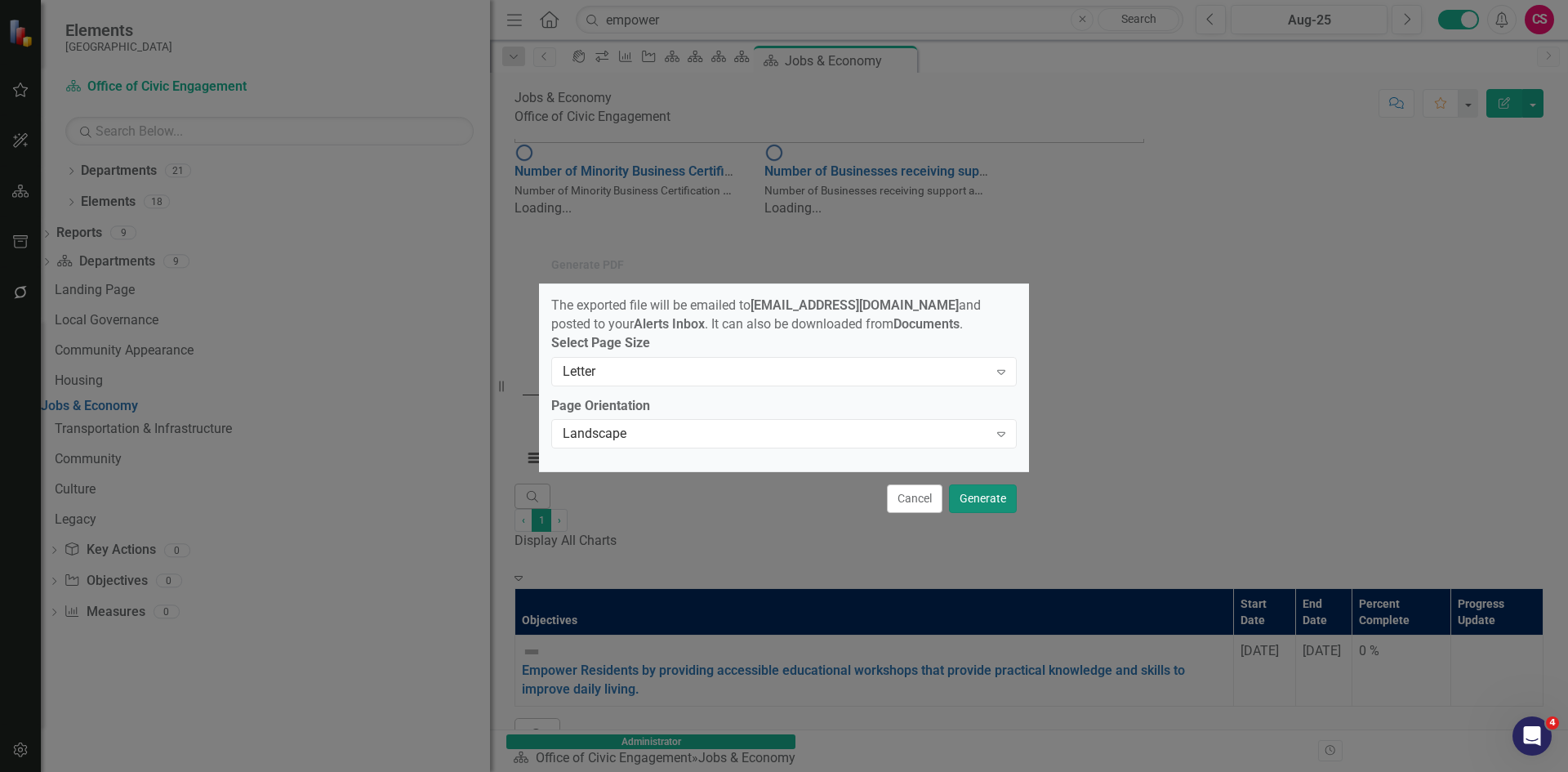
click at [995, 503] on button "Generate" at bounding box center [983, 499] width 68 height 29
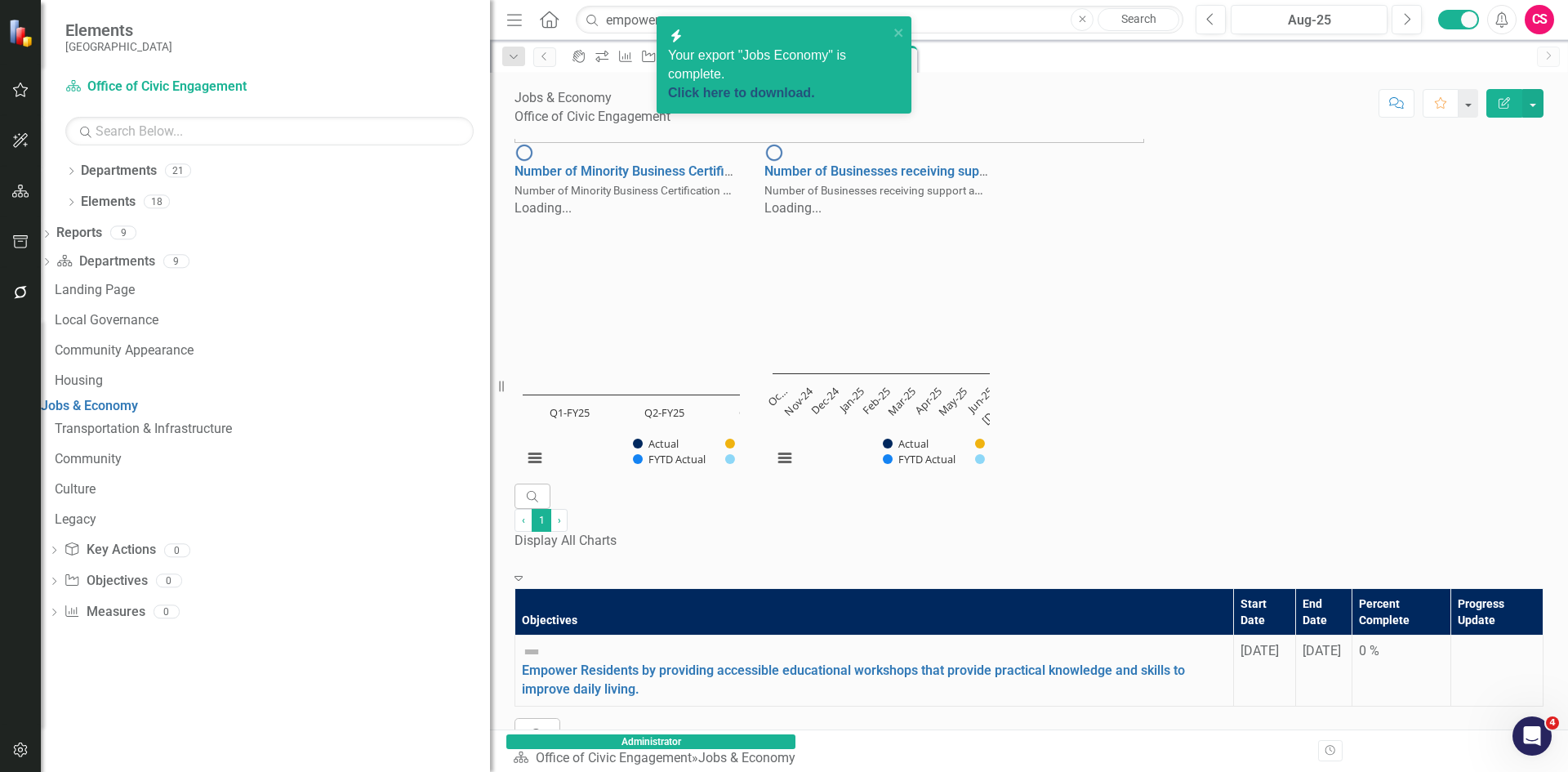
click at [767, 86] on link "Click here to download." at bounding box center [741, 92] width 147 height 13
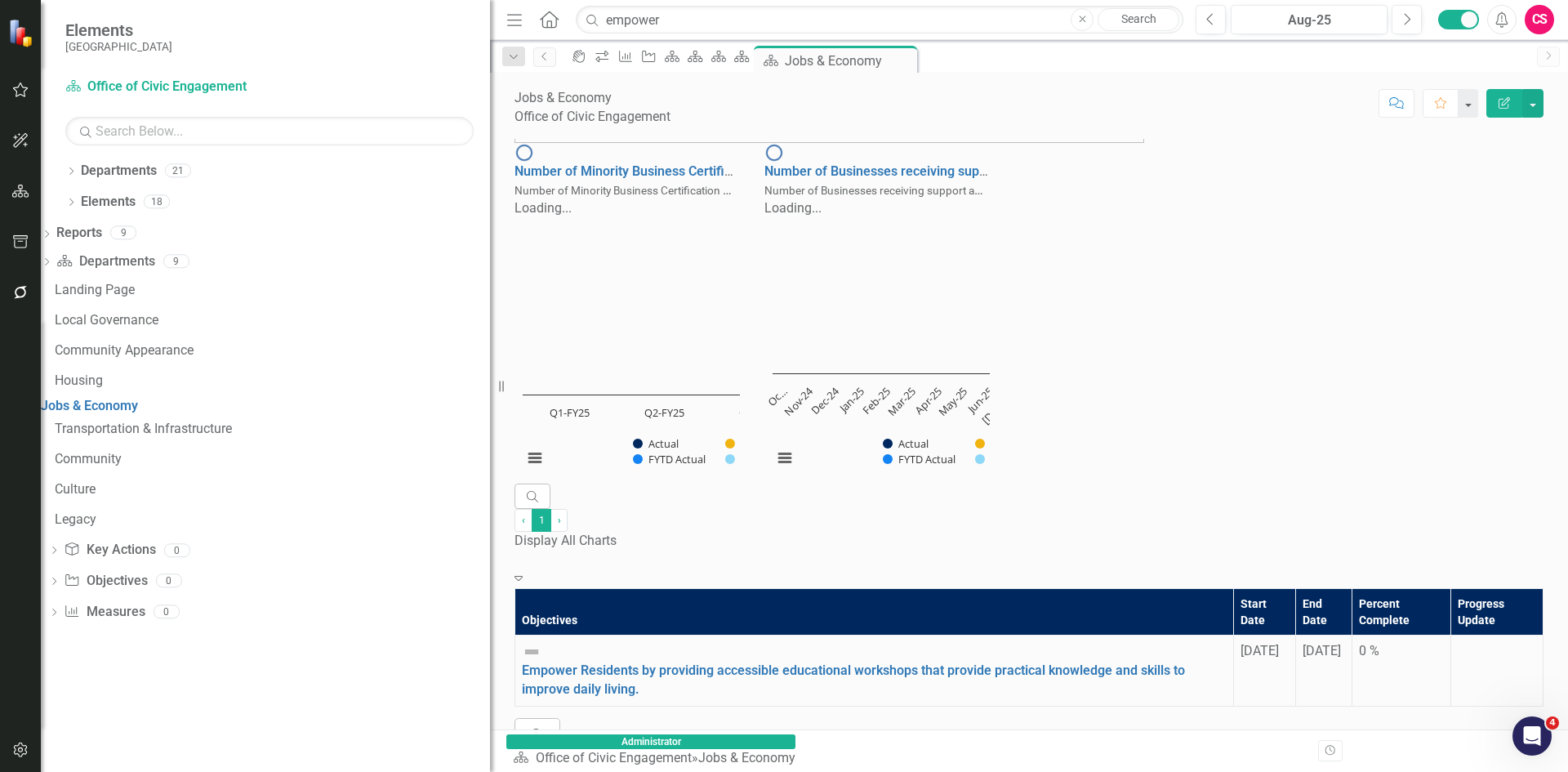
click at [754, 451] on button "Show Target" at bounding box center [749, 443] width 48 height 14
click at [758, 451] on button "Show Target" at bounding box center [749, 443] width 48 height 14
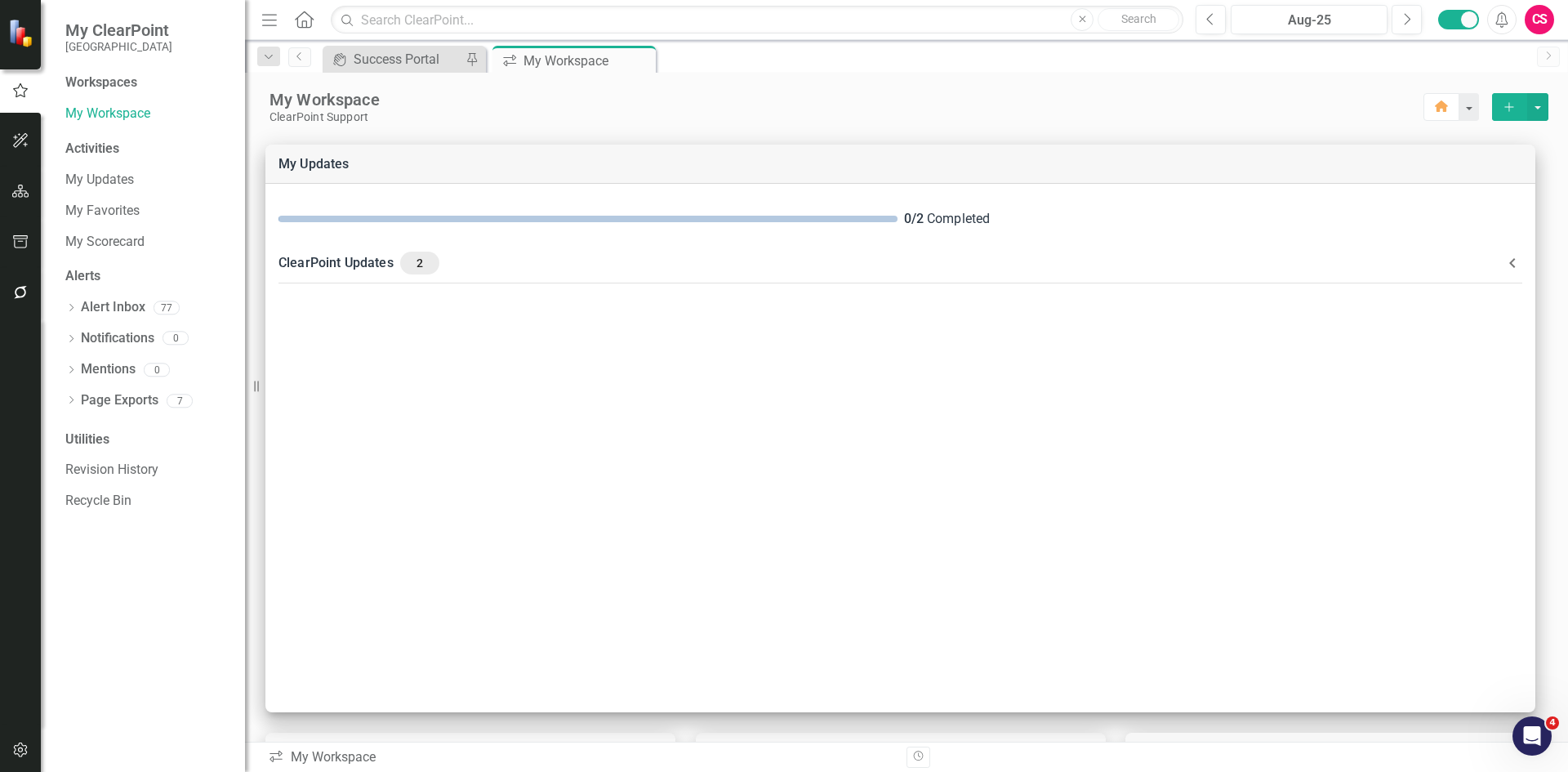
drag, startPoint x: 1234, startPoint y: 0, endPoint x: 21, endPoint y: 188, distance: 1227.5
click at [21, 188] on icon "button" at bounding box center [21, 191] width 17 height 13
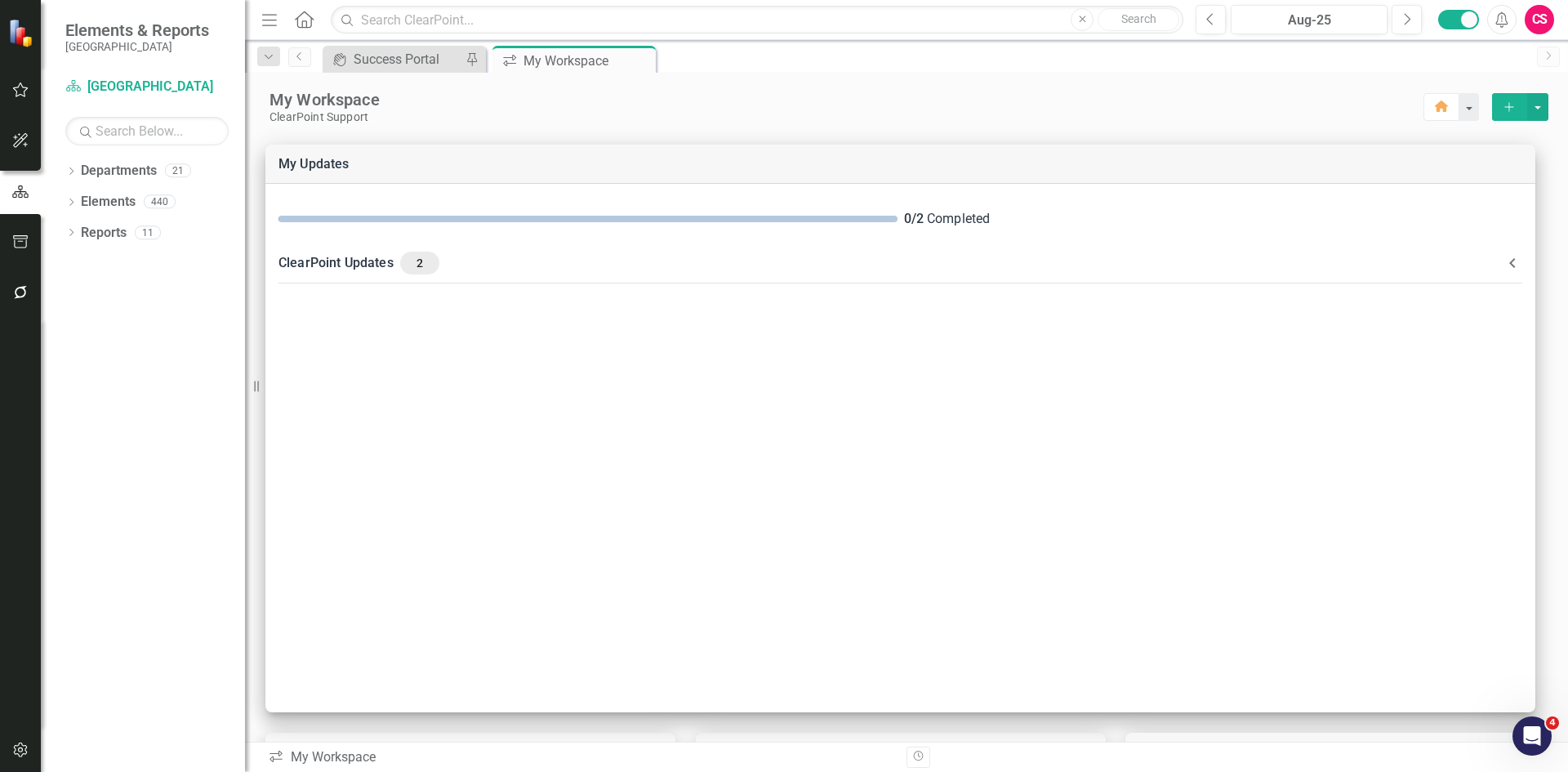
click at [65, 177] on div "Dropdown Departments 21 Dropdown [GEOGRAPHIC_DATA] Budget Building Capital City…" at bounding box center [143, 464] width 204 height 614
click at [74, 177] on icon "Dropdown" at bounding box center [71, 173] width 12 height 9
click at [85, 203] on icon "Dropdown" at bounding box center [80, 201] width 13 height 10
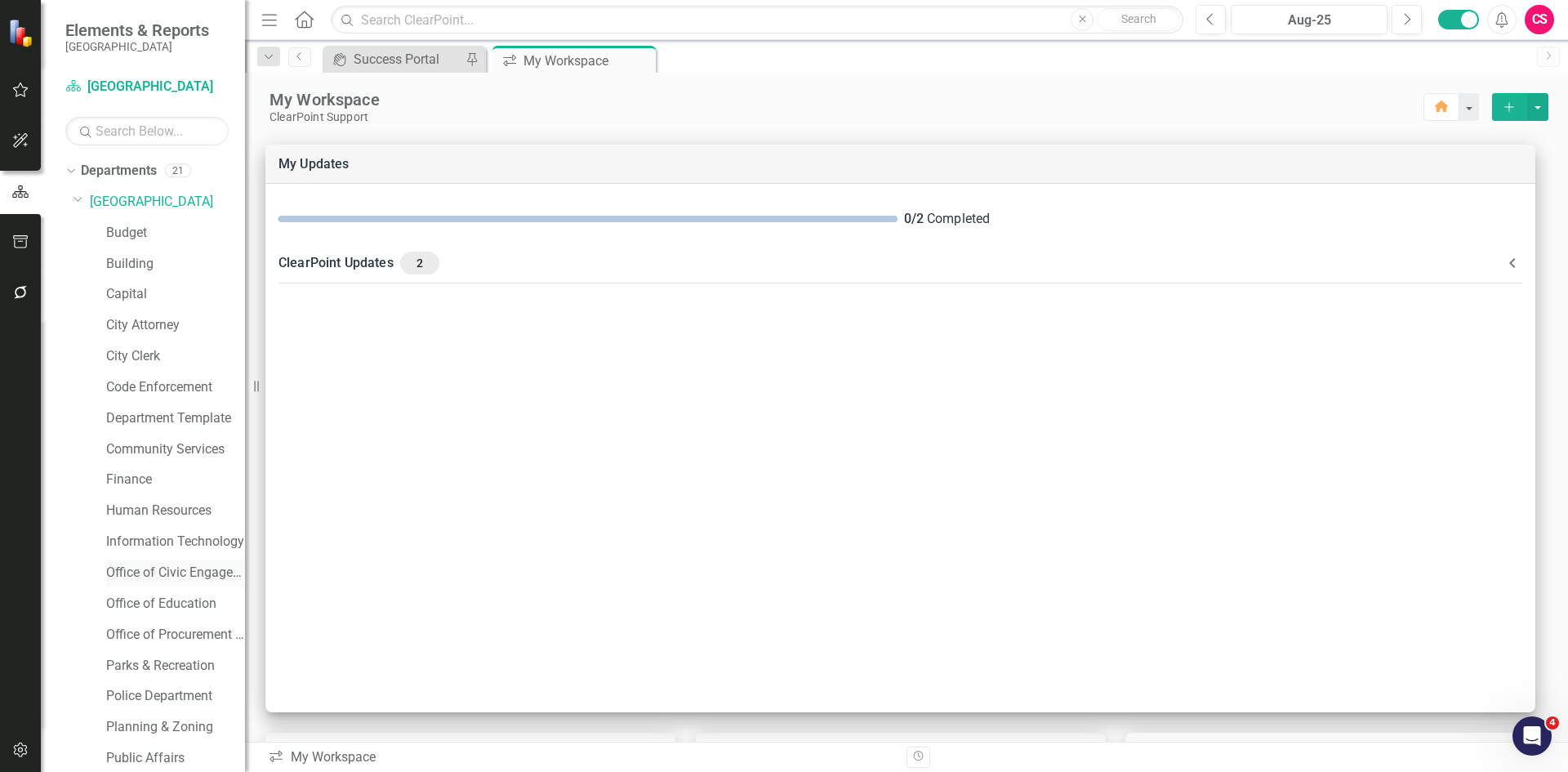
click at [155, 572] on link "Office of Civic Engagement" at bounding box center [175, 573] width 139 height 19
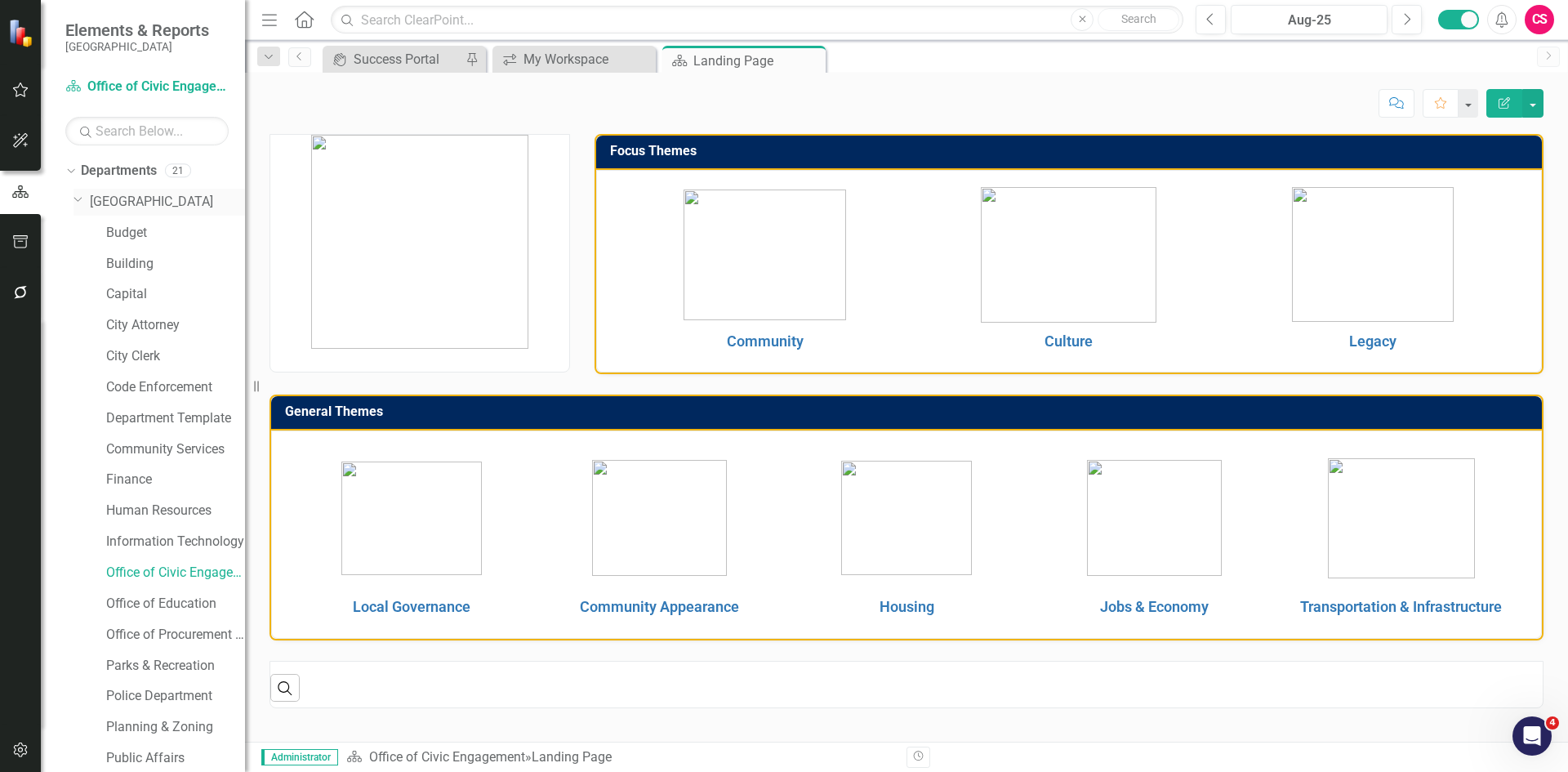
click at [82, 201] on icon "Dropdown" at bounding box center [78, 199] width 10 height 13
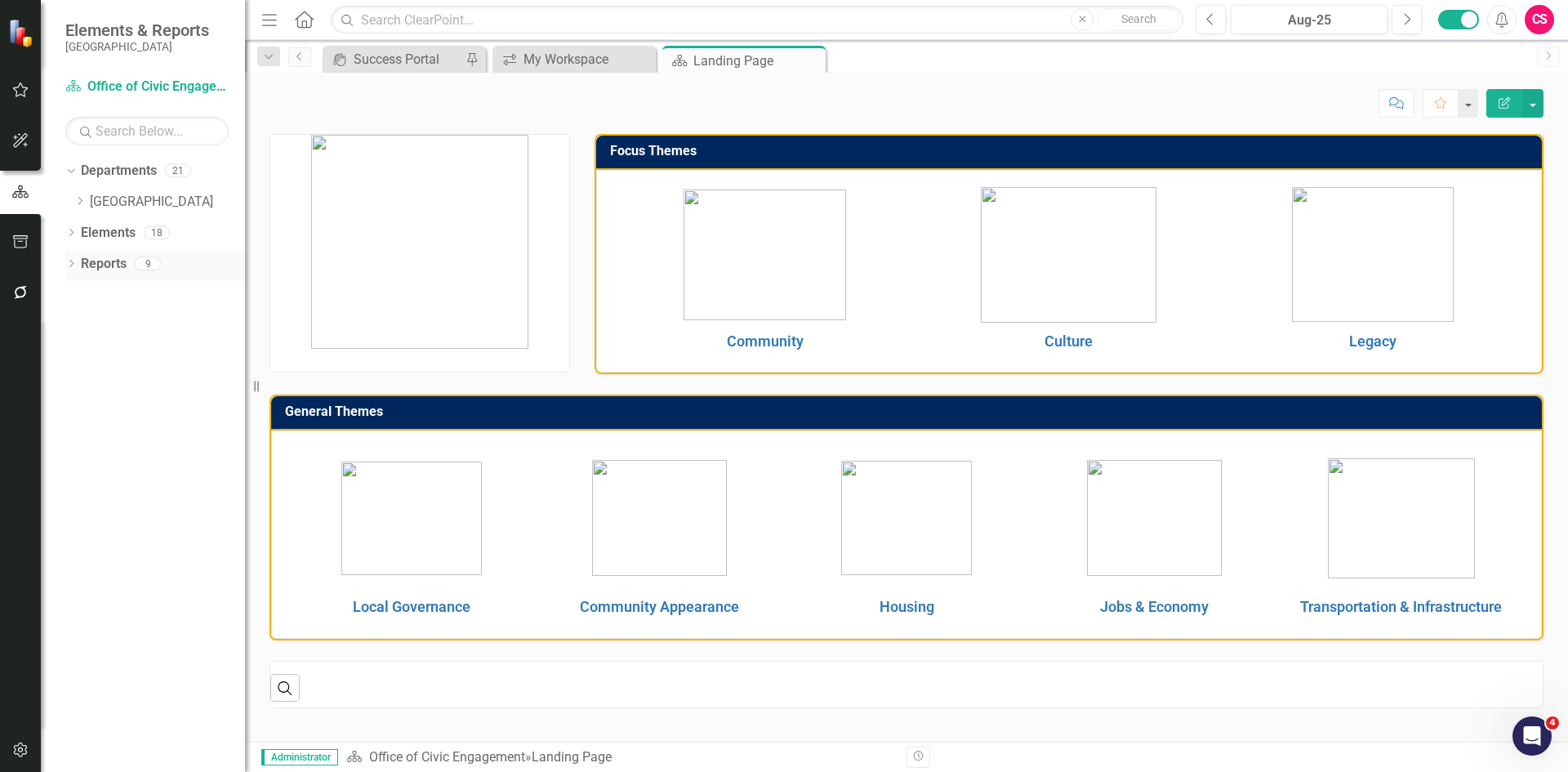
click at [74, 264] on icon "Dropdown" at bounding box center [71, 265] width 12 height 9
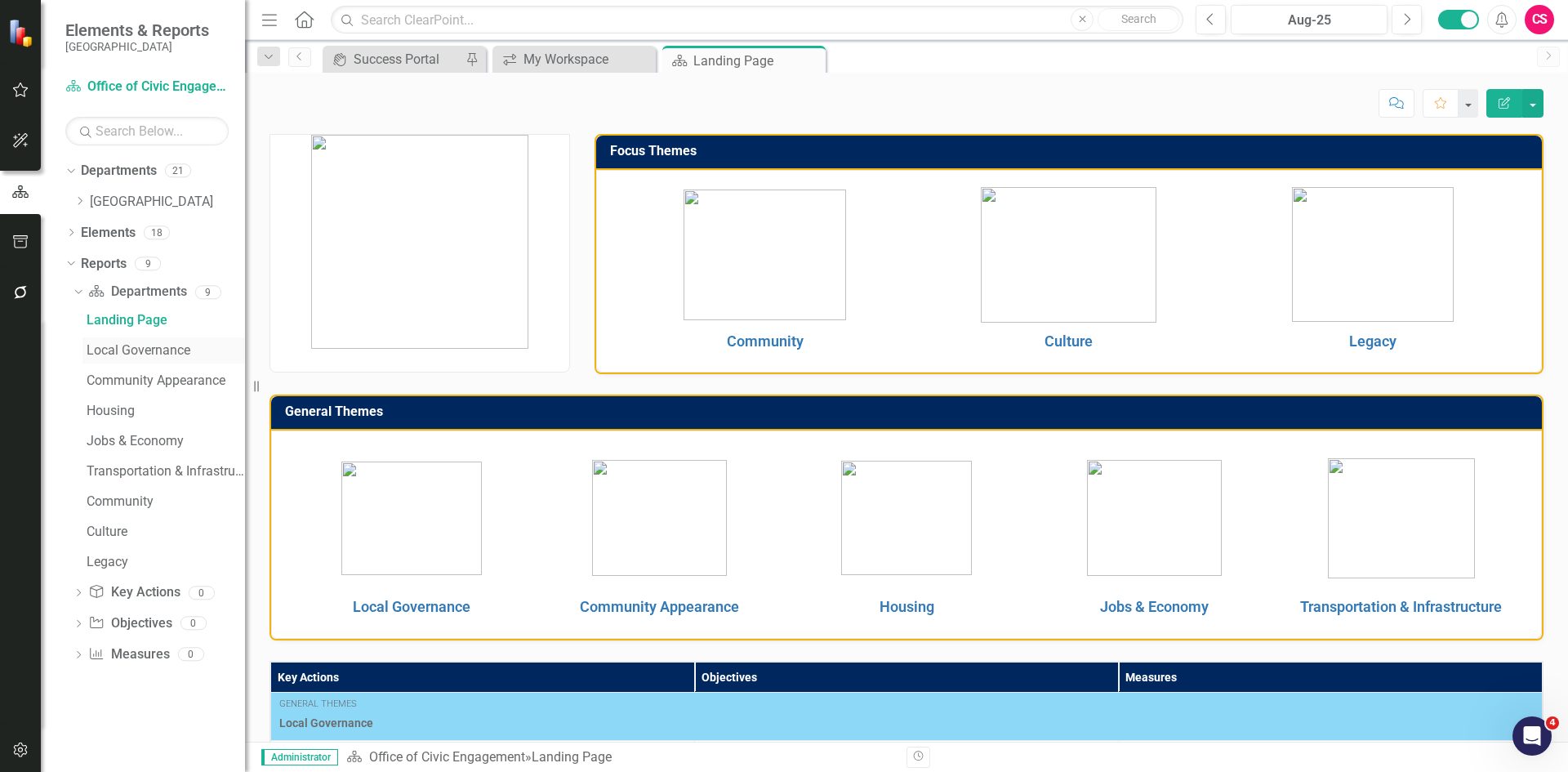
click at [129, 347] on div "Local Governance" at bounding box center [166, 351] width 159 height 14
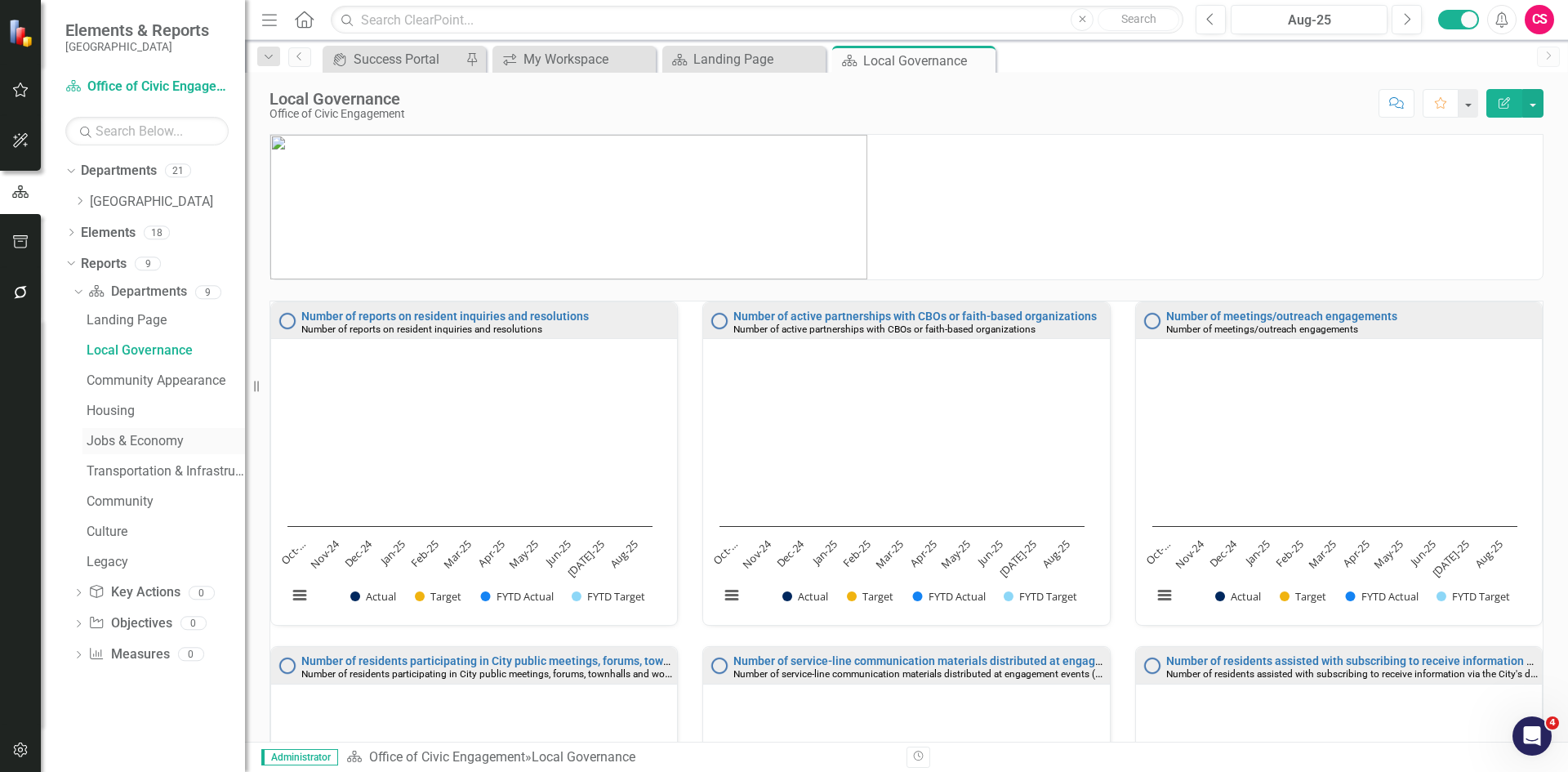
click at [102, 440] on div "Jobs & Economy" at bounding box center [166, 441] width 159 height 14
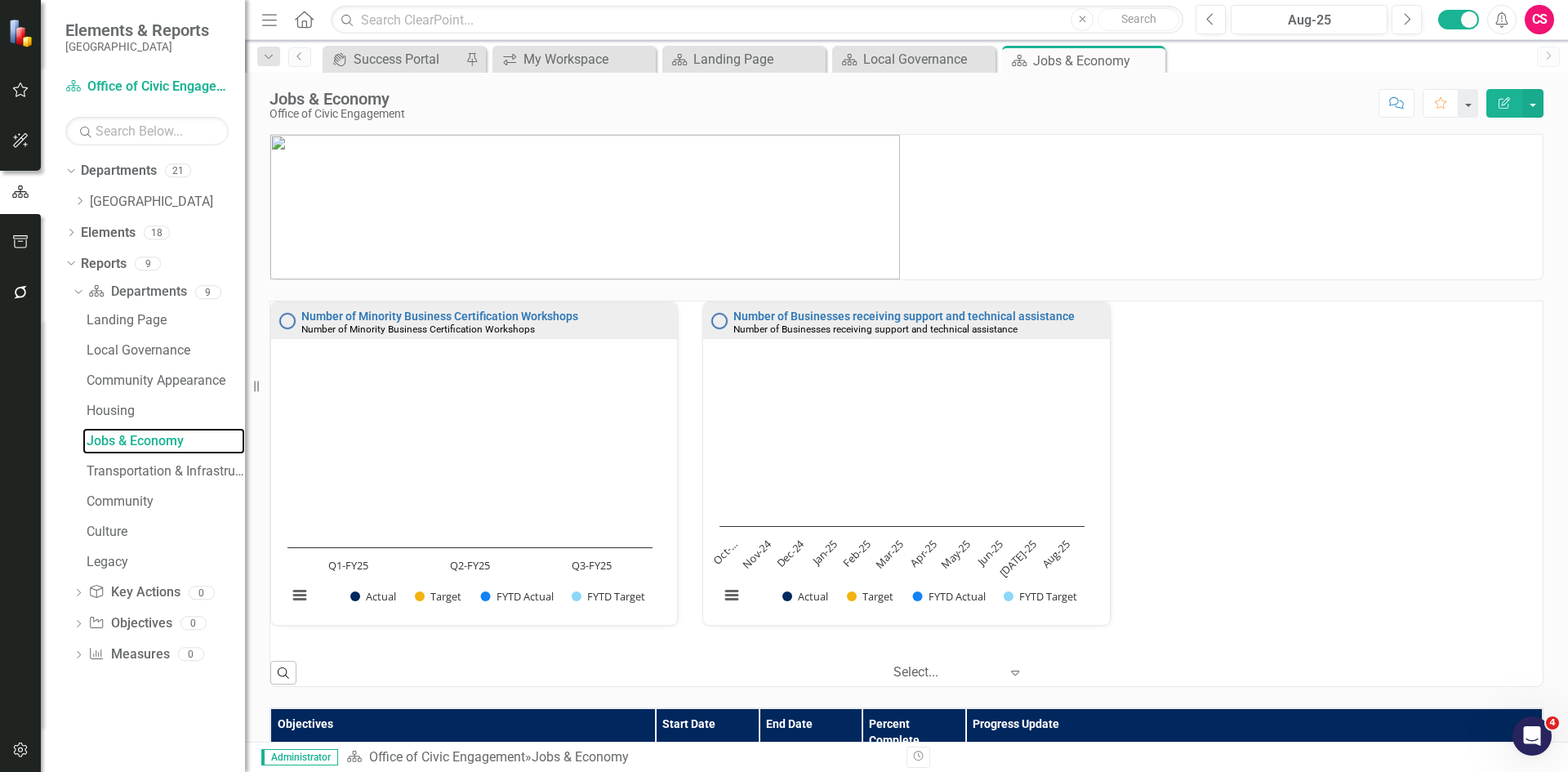
scroll to position [1, 0]
click at [1253, 102] on button "button" at bounding box center [1533, 103] width 22 height 29
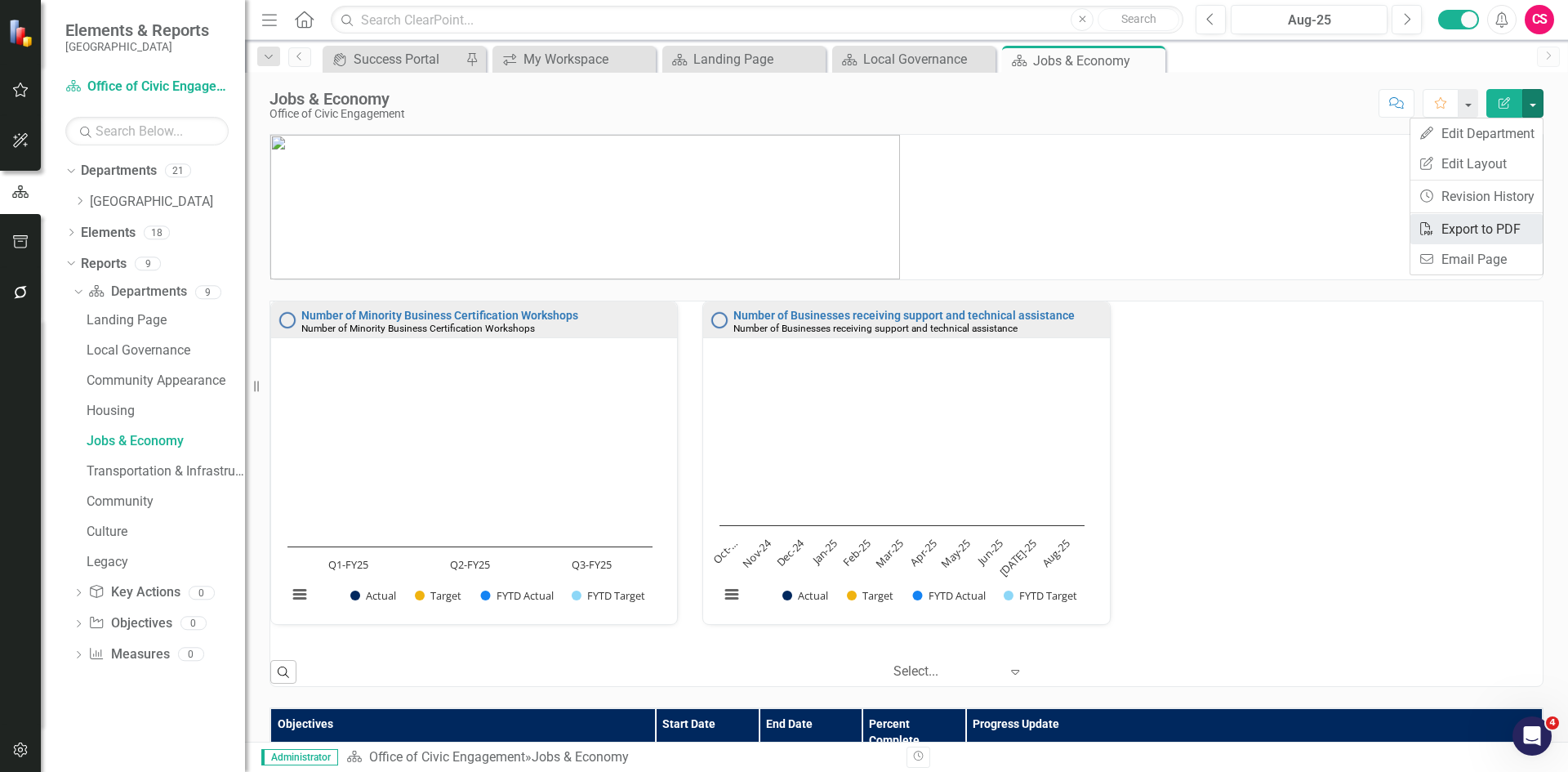
click at [1253, 230] on link "PDF Export to PDF" at bounding box center [1477, 230] width 133 height 30
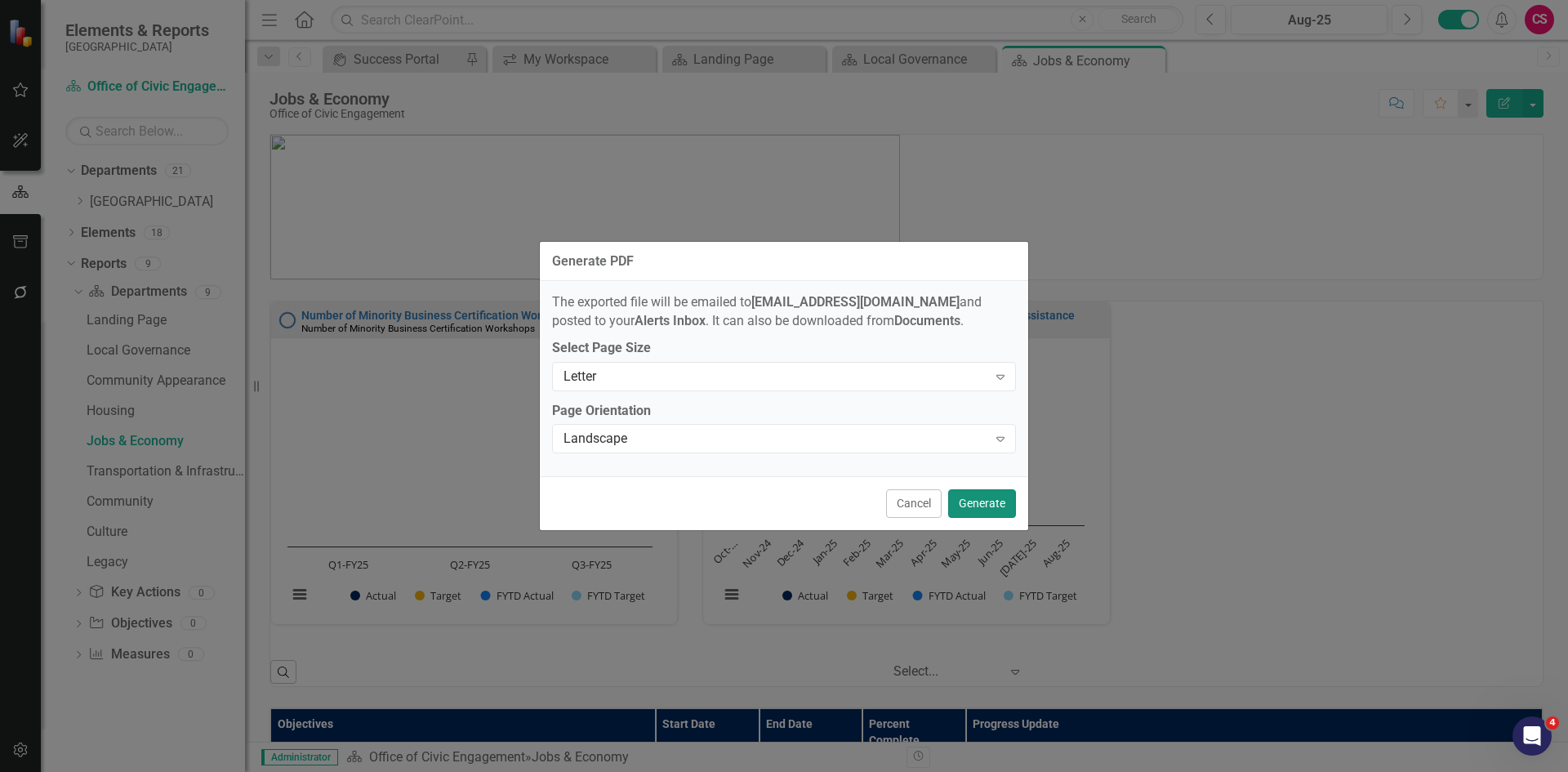
click at [1008, 499] on button "Generate" at bounding box center [983, 504] width 68 height 29
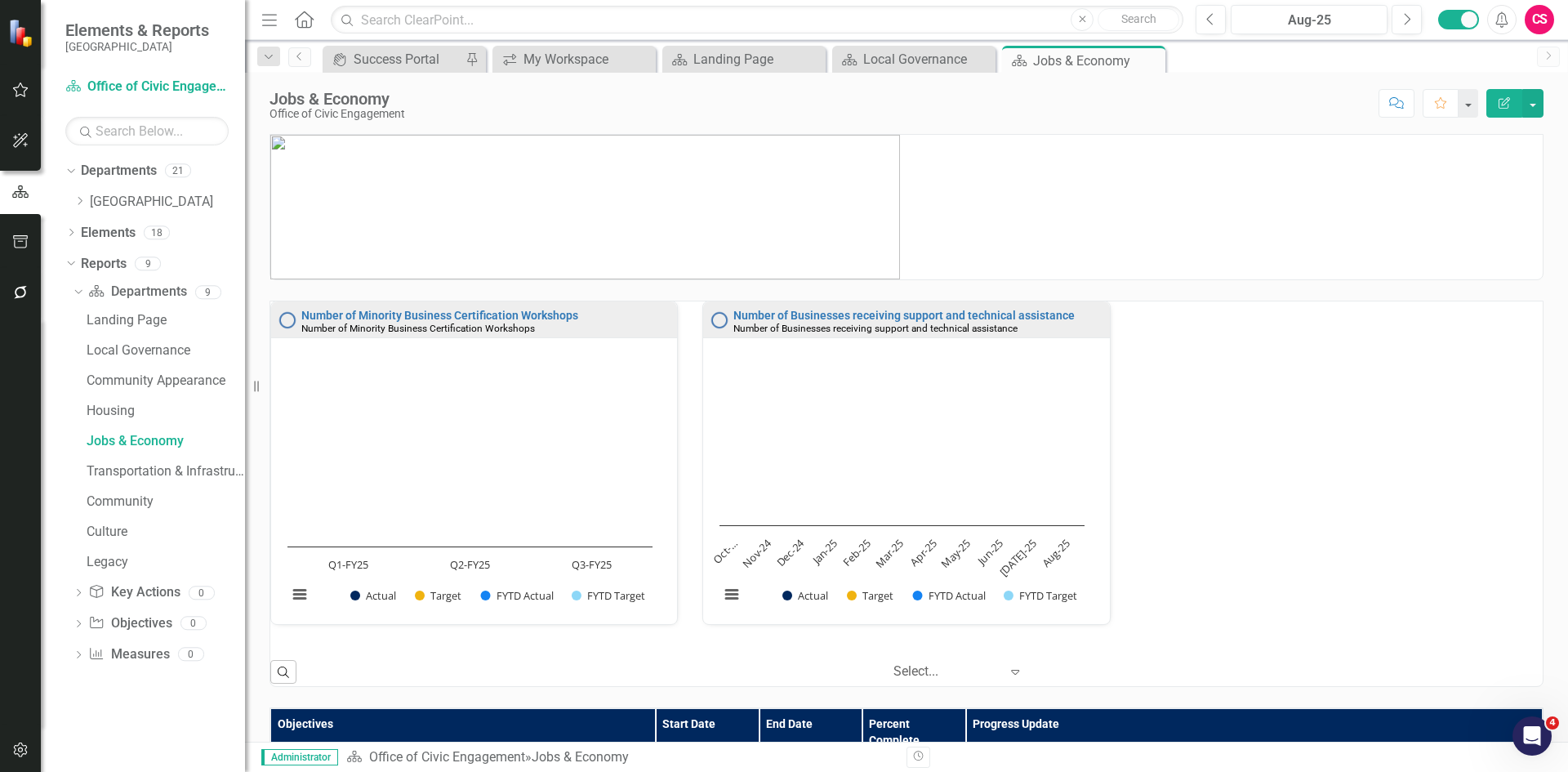
scroll to position [0, 0]
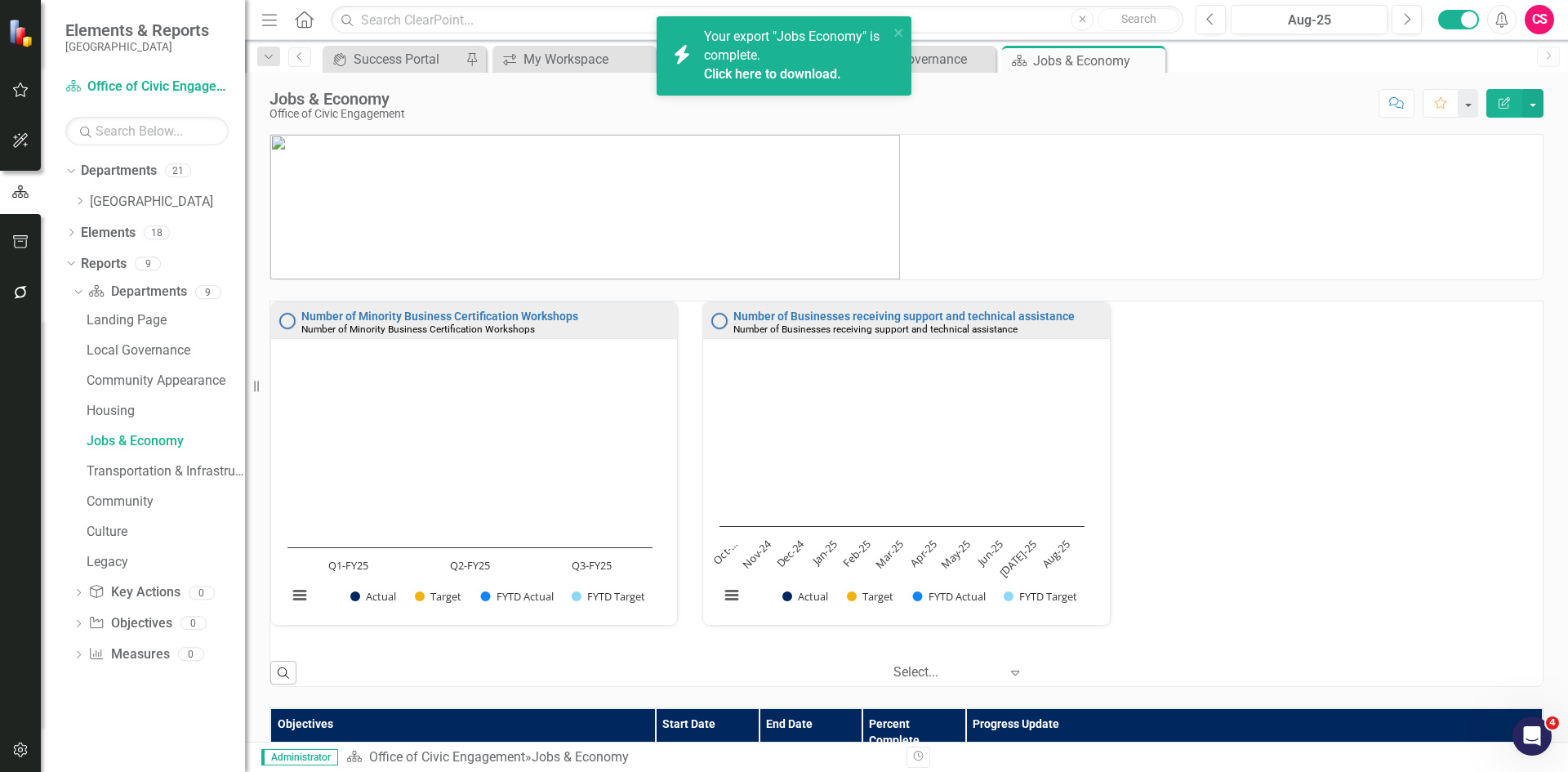
click at [772, 70] on link "Click here to download." at bounding box center [772, 74] width 137 height 15
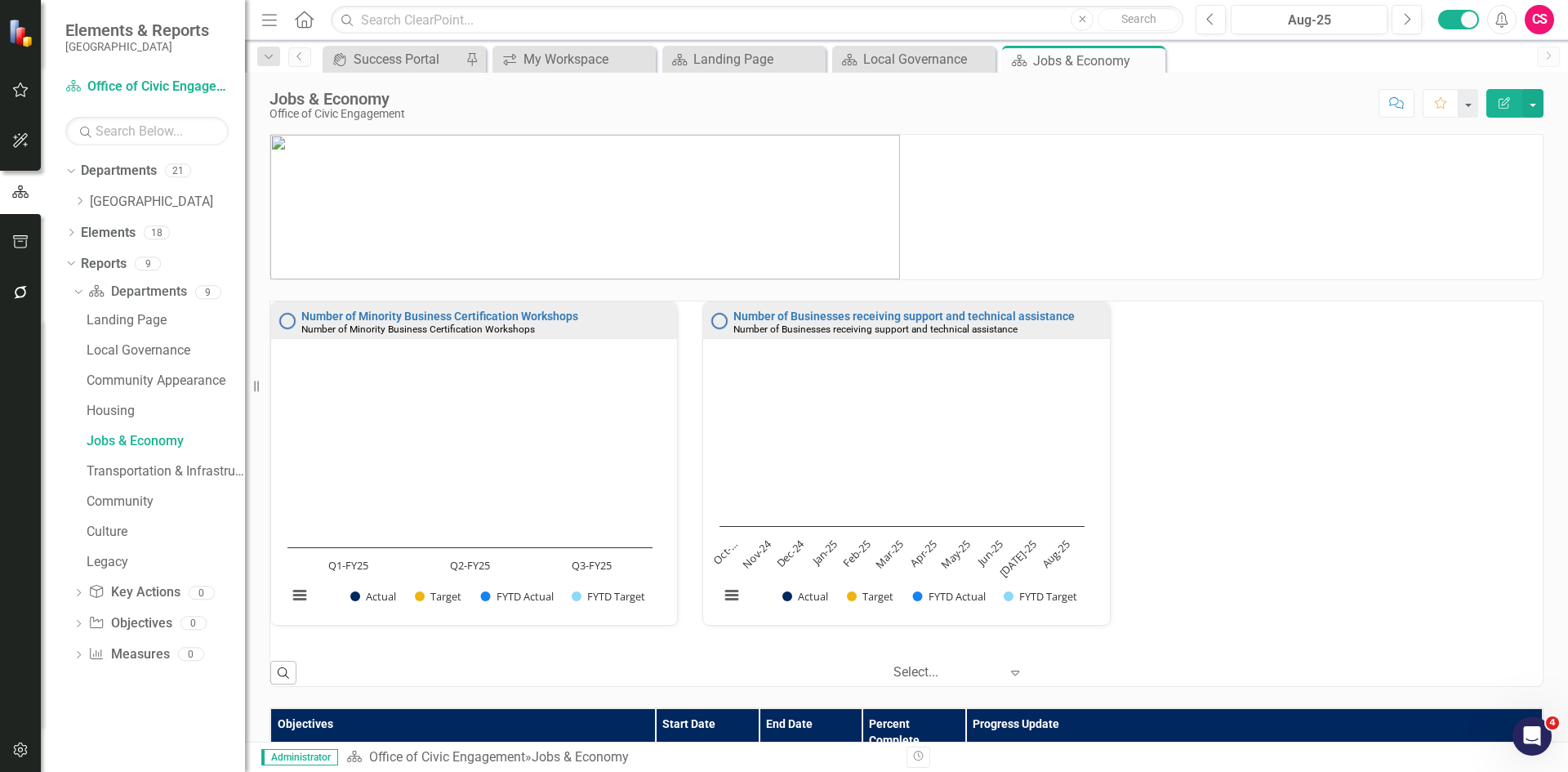
click at [1253, 348] on div "Number of Minority Business Certification Workshops Number of Minority Business…" at bounding box center [906, 473] width 1297 height 344
click at [1253, 346] on div "Number of Minority Business Certification Workshops Number of Minority Business…" at bounding box center [906, 473] width 1297 height 344
click at [1253, 106] on button "button" at bounding box center [1533, 103] width 22 height 29
click at [1253, 165] on link "Edit Report Edit Layout" at bounding box center [1477, 164] width 133 height 30
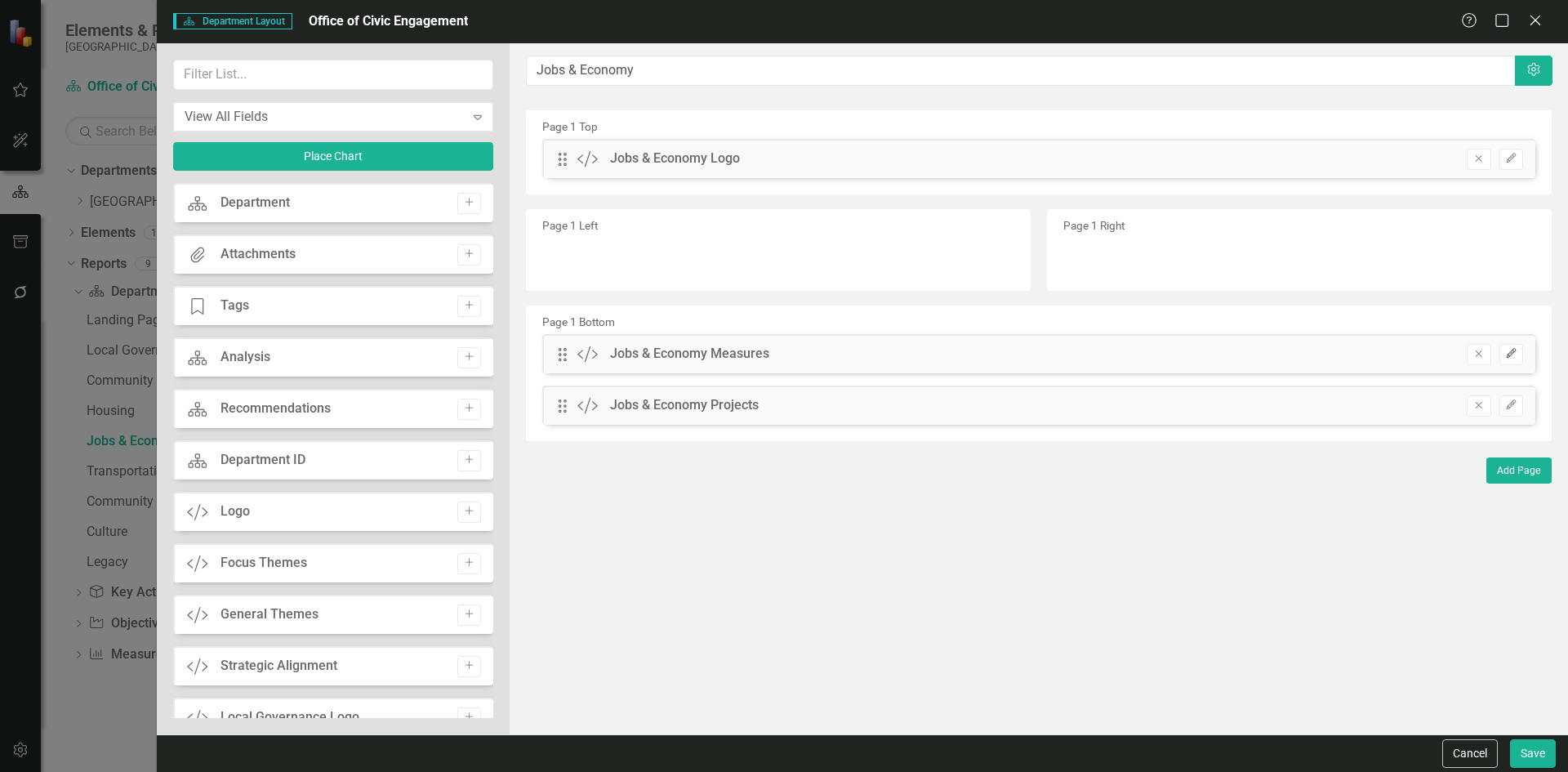
click at [1253, 351] on icon "button" at bounding box center [1511, 352] width 10 height 10
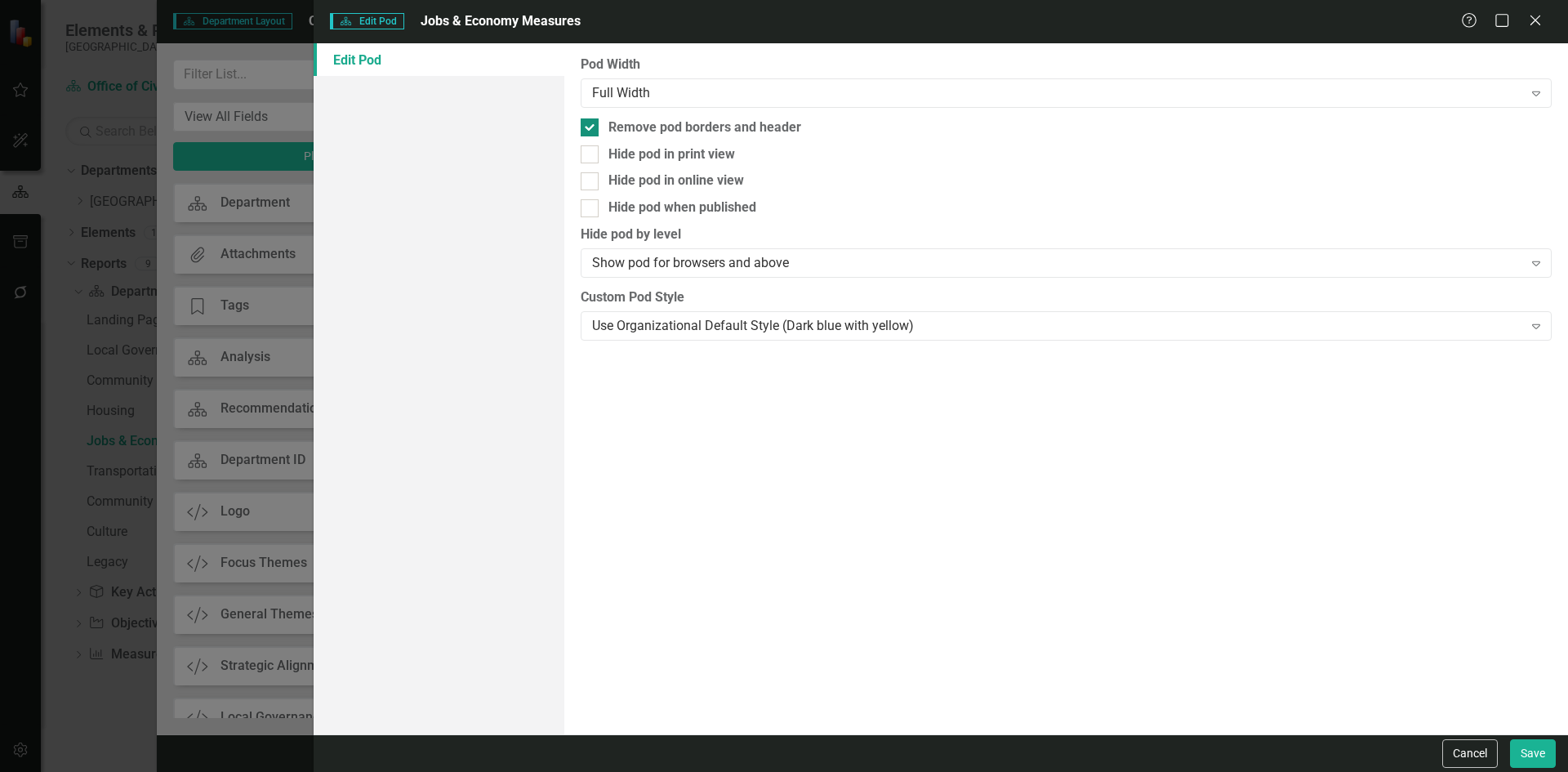
click at [588, 128] on input "Remove pod borders and header" at bounding box center [586, 124] width 11 height 11
checkbox input "false"
click at [1253, 617] on button "Save" at bounding box center [1532, 753] width 46 height 29
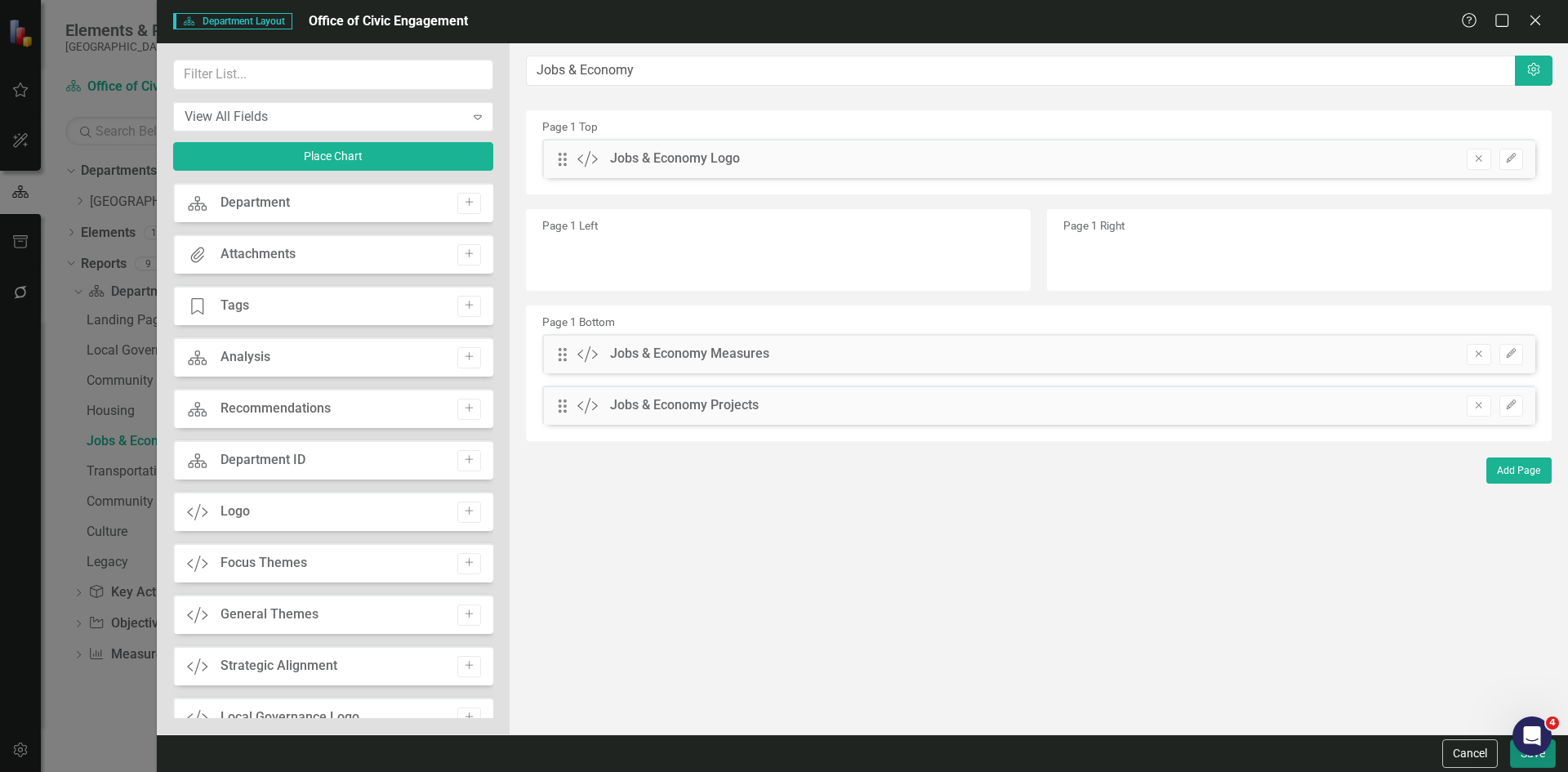
click at [1253, 617] on button "Save" at bounding box center [1532, 753] width 46 height 29
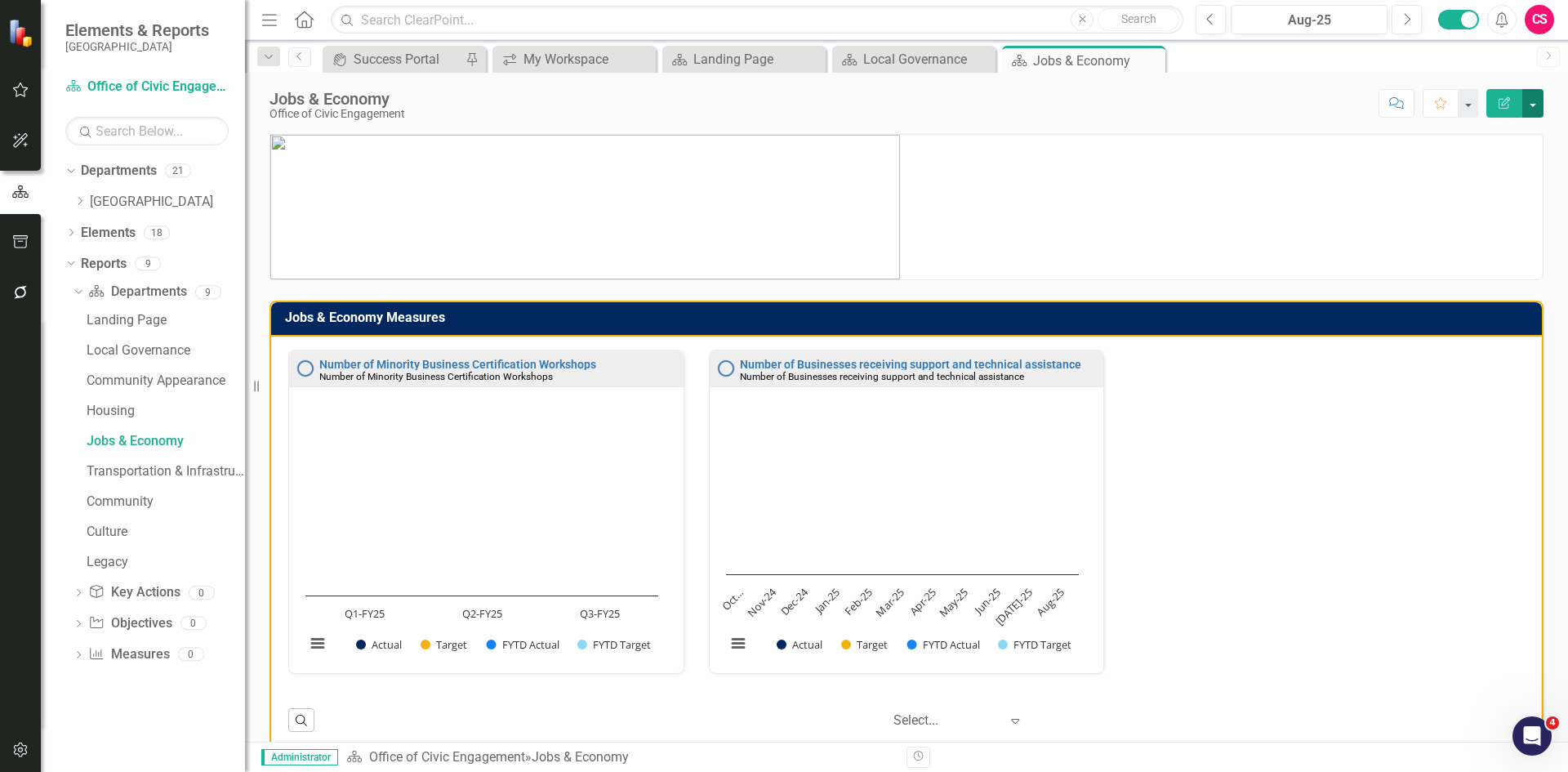
click at [1253, 104] on button "button" at bounding box center [1533, 103] width 22 height 29
click at [1253, 229] on link "PDF Export to PDF" at bounding box center [1477, 230] width 133 height 30
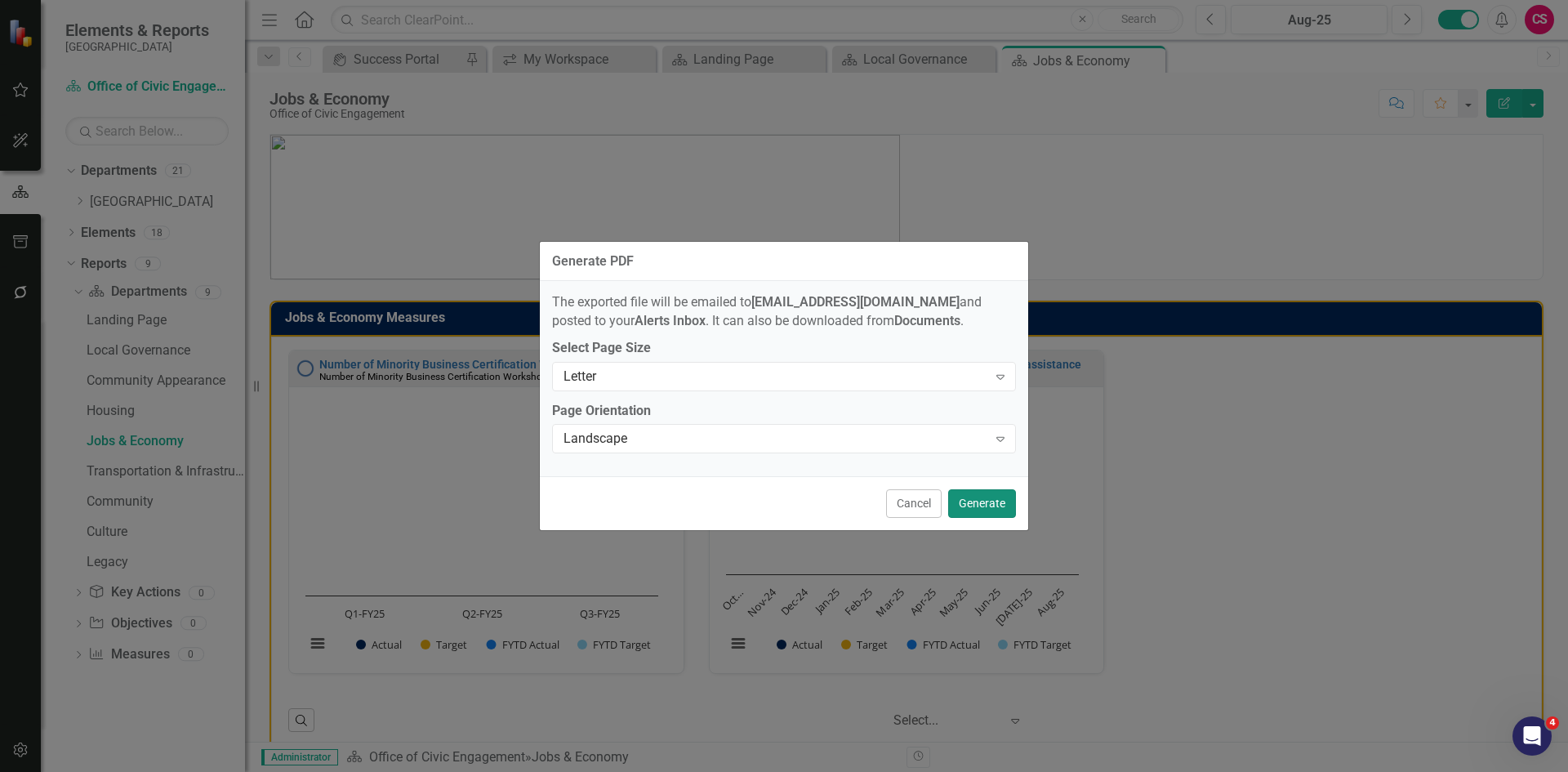
click at [997, 502] on button "Generate" at bounding box center [983, 504] width 68 height 29
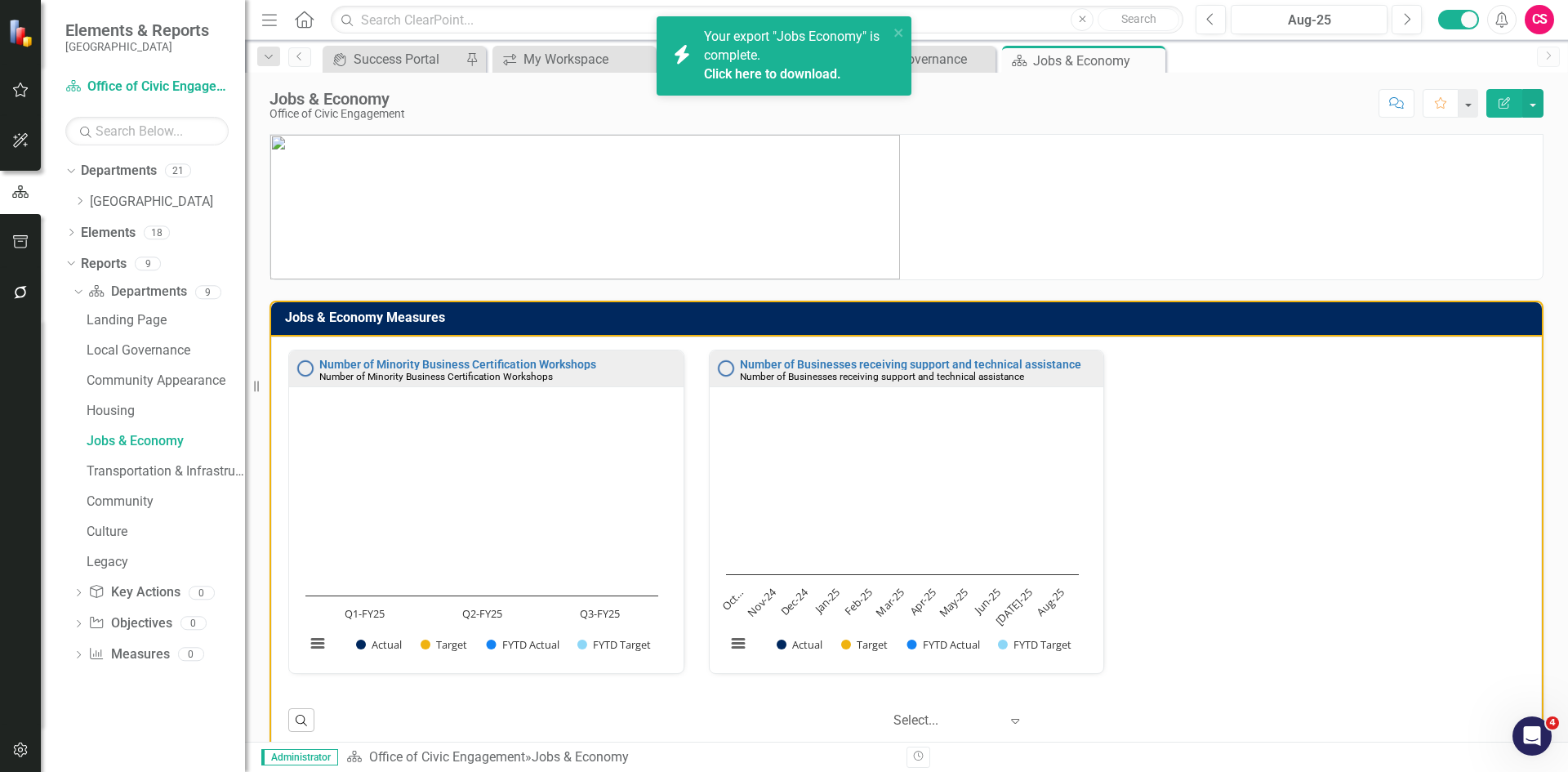
click at [803, 69] on link "Click here to download." at bounding box center [772, 74] width 137 height 15
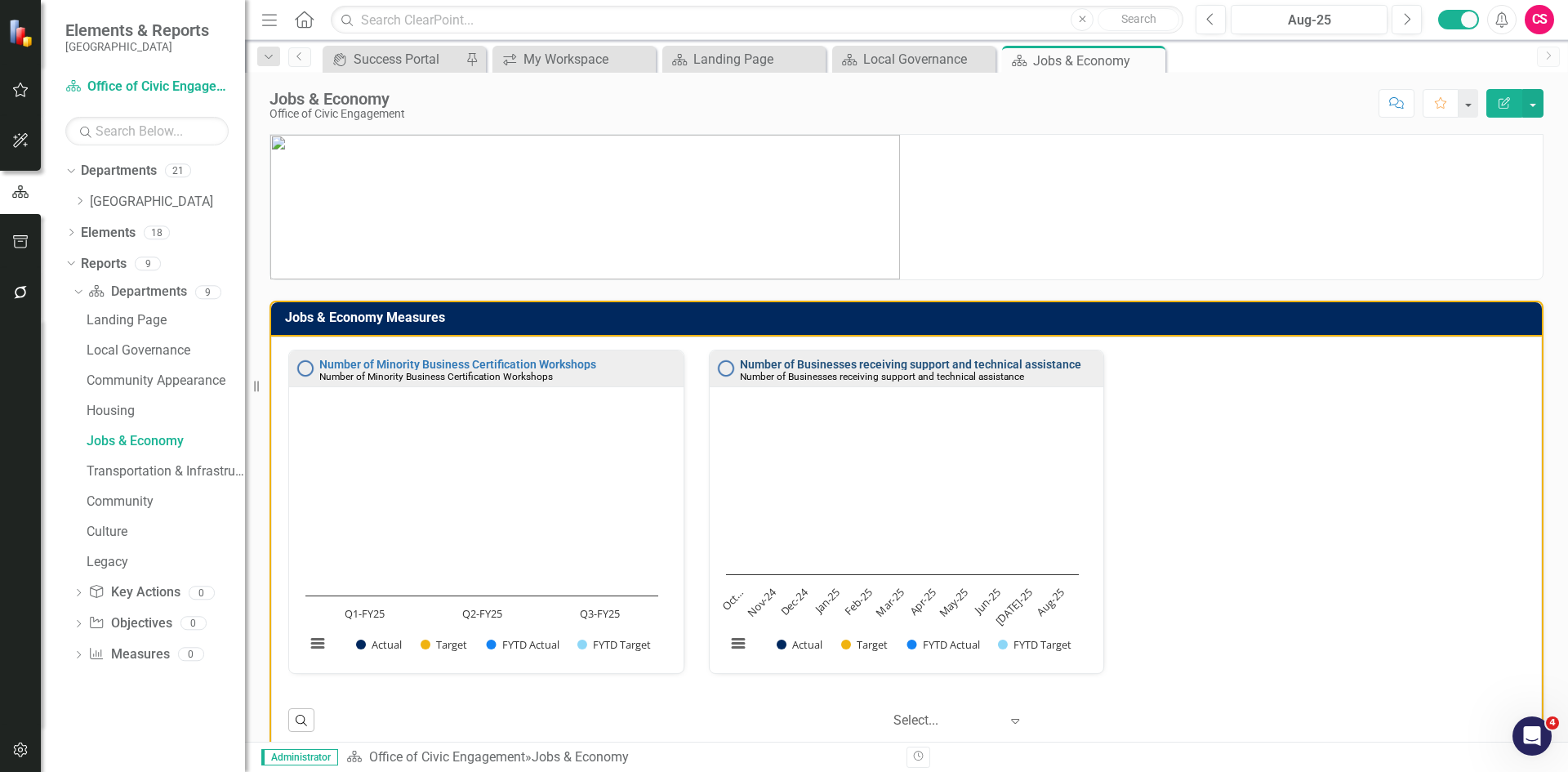
click at [888, 362] on link "Number of Businesses receiving support and technical assistance" at bounding box center [910, 364] width 342 height 13
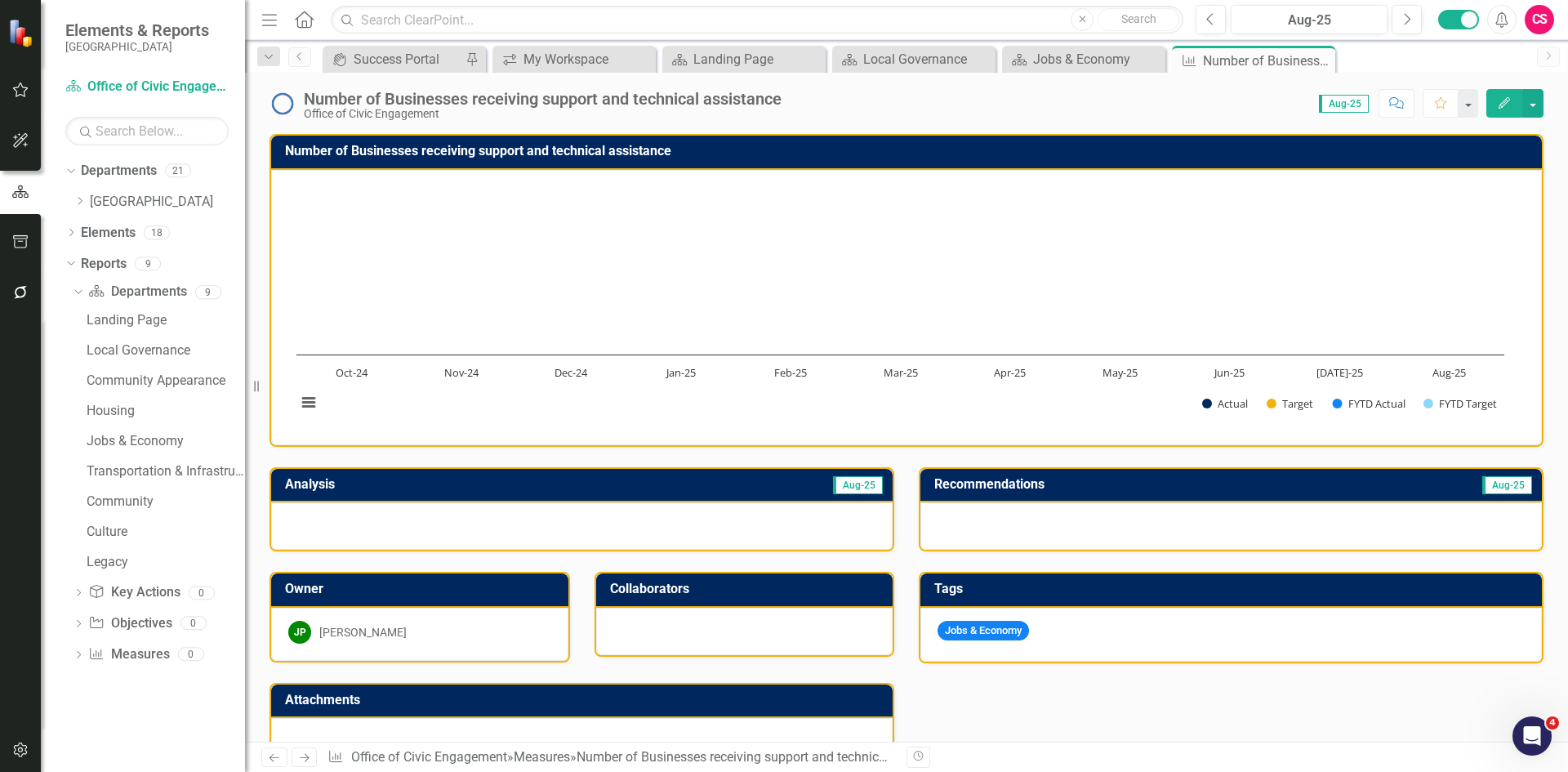
click at [625, 98] on div "Number of Businesses receiving support and technical assistance" at bounding box center [542, 99] width 478 height 18
click at [627, 98] on div "Number of Businesses receiving support and technical assistance" at bounding box center [542, 99] width 478 height 18
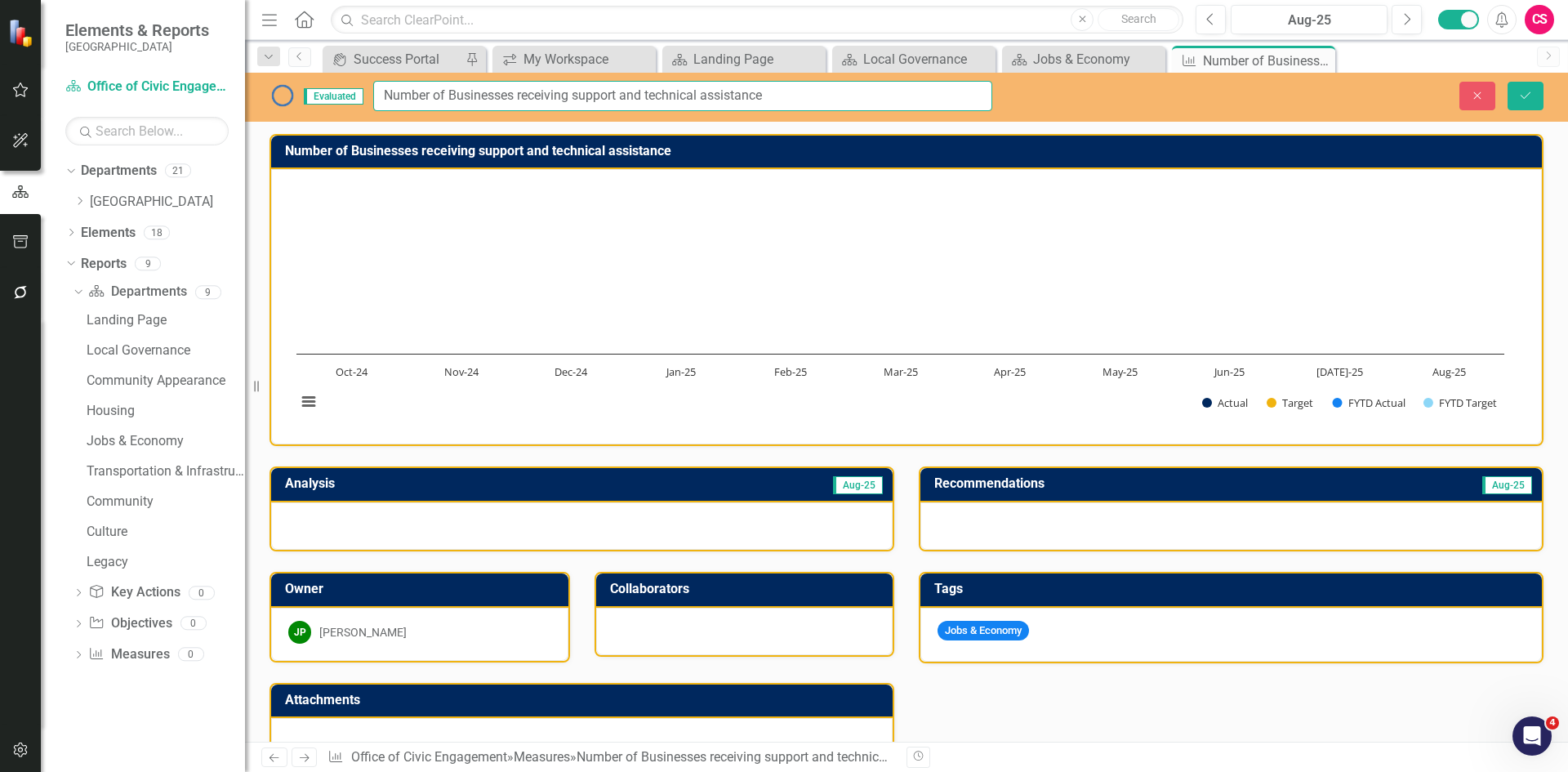
drag, startPoint x: 767, startPoint y: 96, endPoint x: 624, endPoint y: 108, distance: 143.5
click at [624, 108] on input "Number of Businesses receiving support and technical assistance" at bounding box center [682, 96] width 619 height 30
type input "Number of Businesses receiving support"
click at [1253, 99] on icon "Save" at bounding box center [1526, 95] width 14 height 12
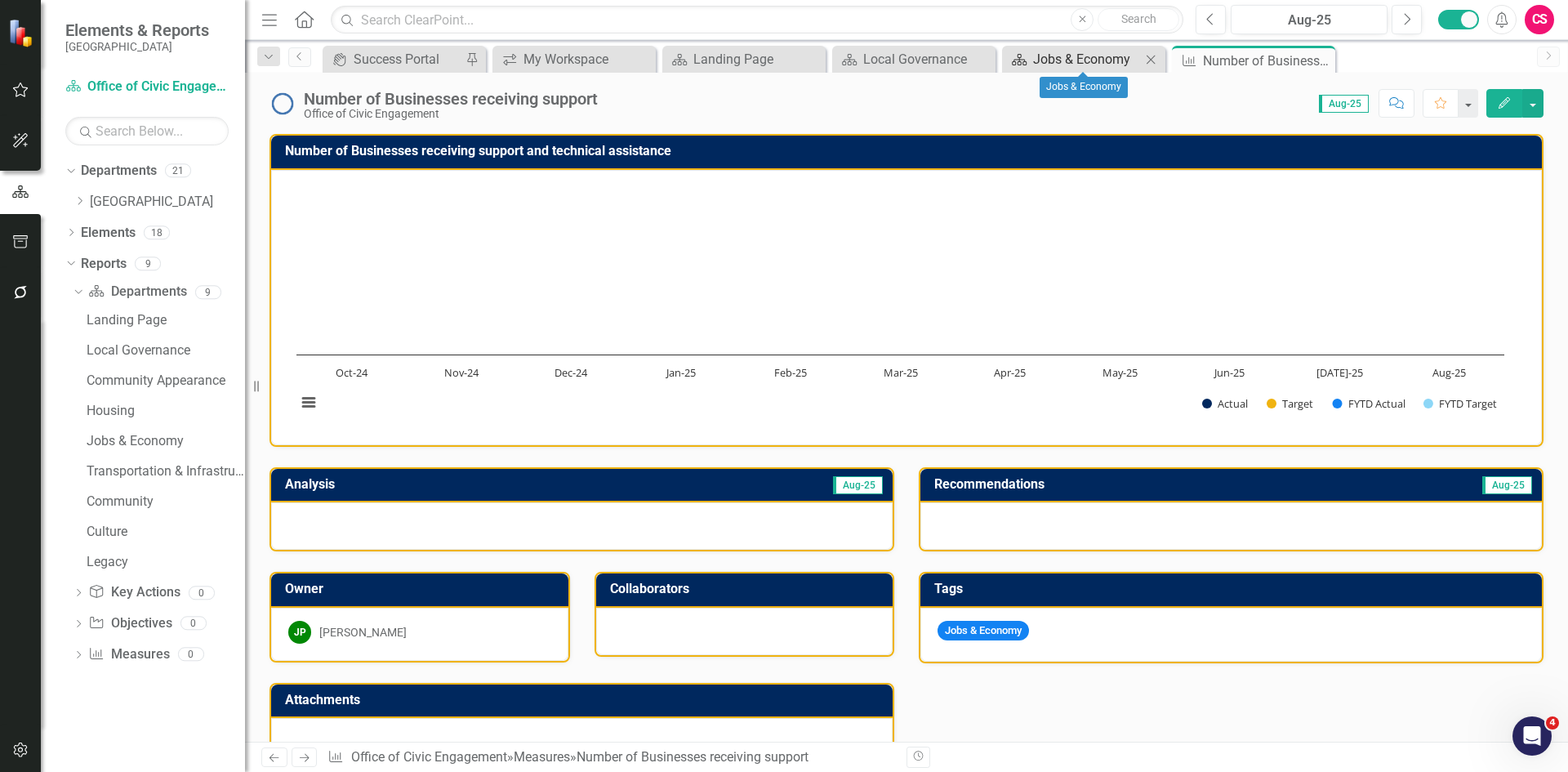
click at [1060, 65] on div "Jobs & Economy" at bounding box center [1087, 59] width 108 height 21
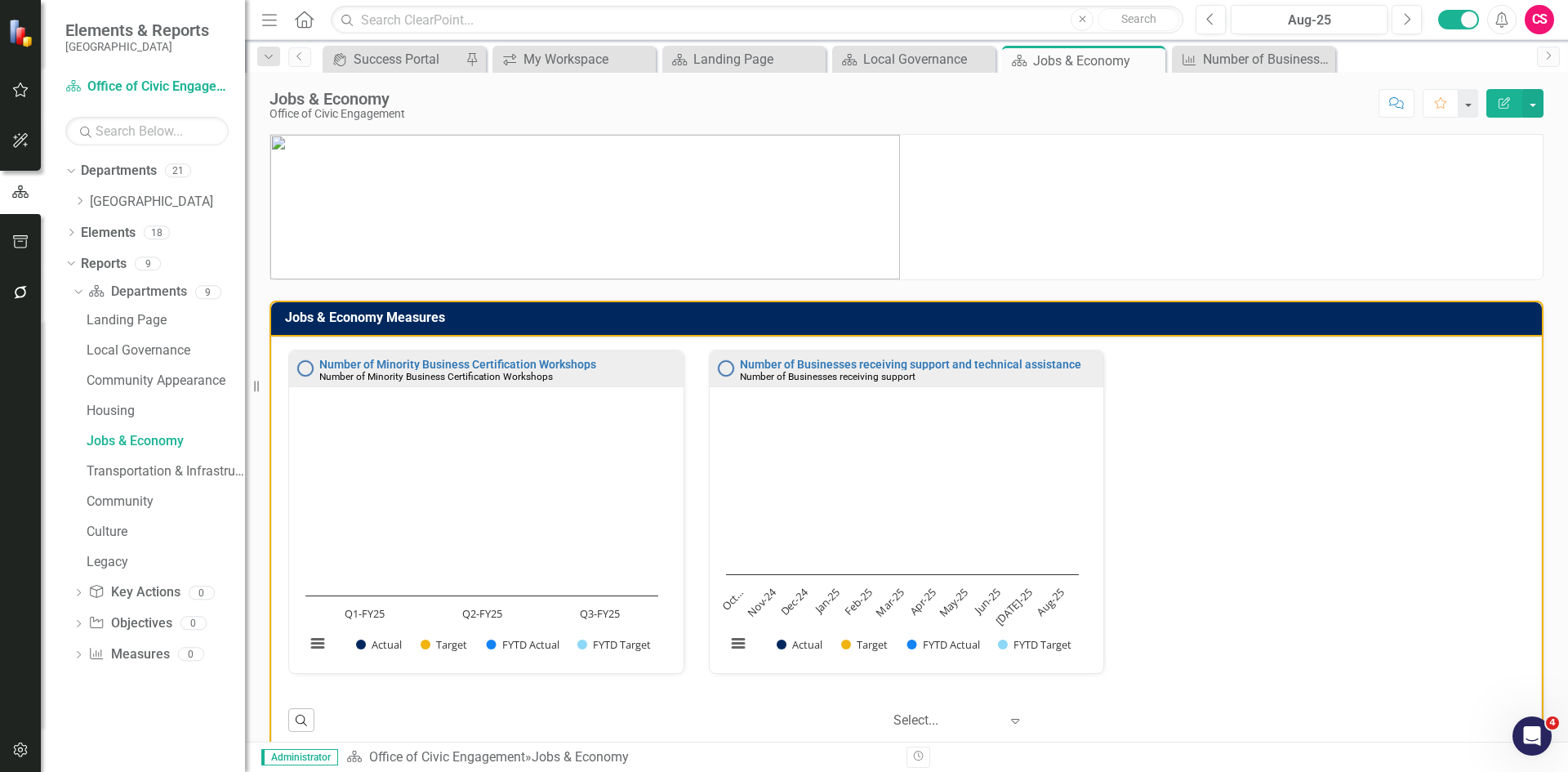
click at [1253, 100] on icon "Edit Report" at bounding box center [1504, 102] width 14 height 12
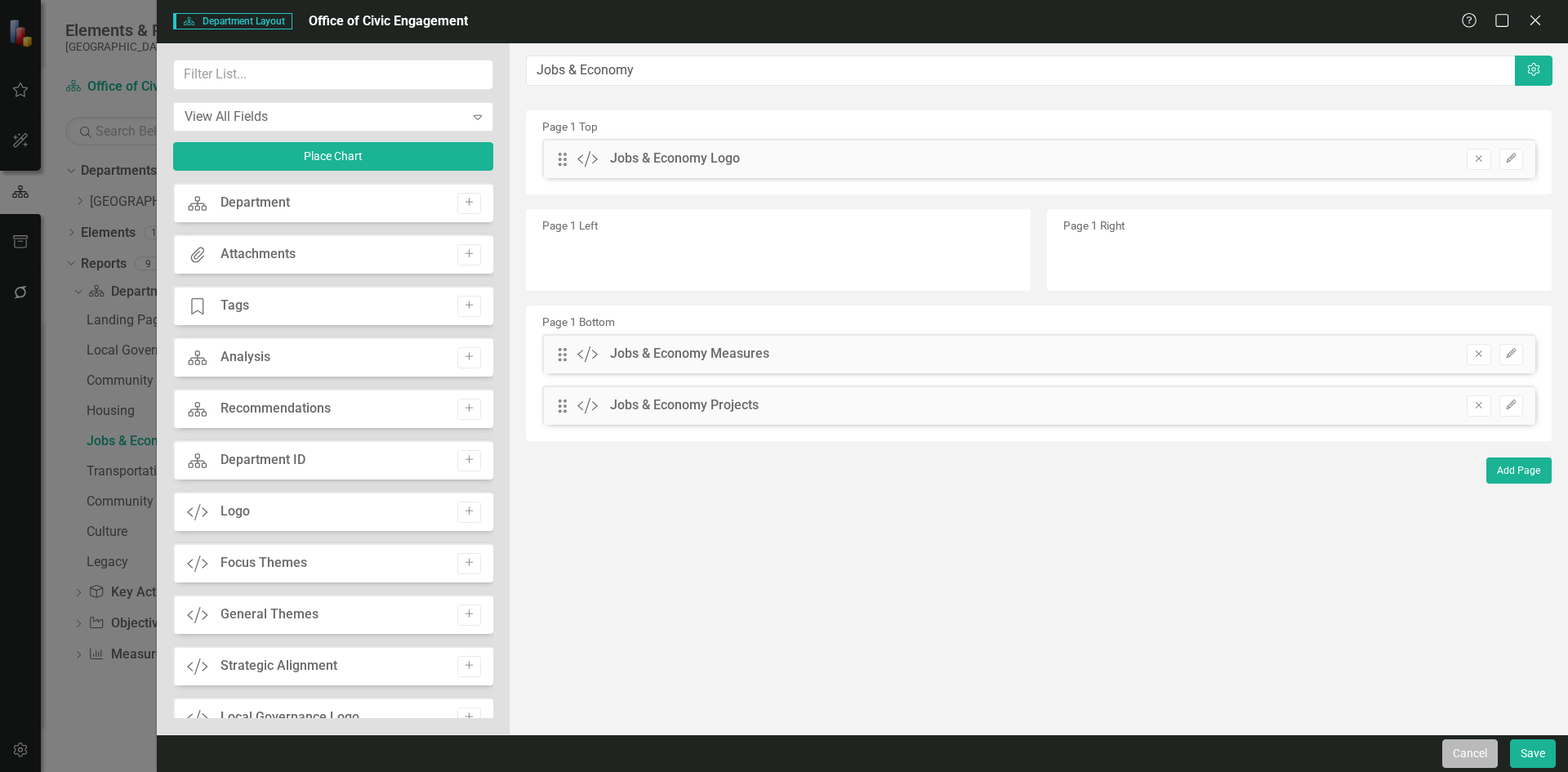
click at [1253, 617] on button "Cancel" at bounding box center [1470, 753] width 56 height 29
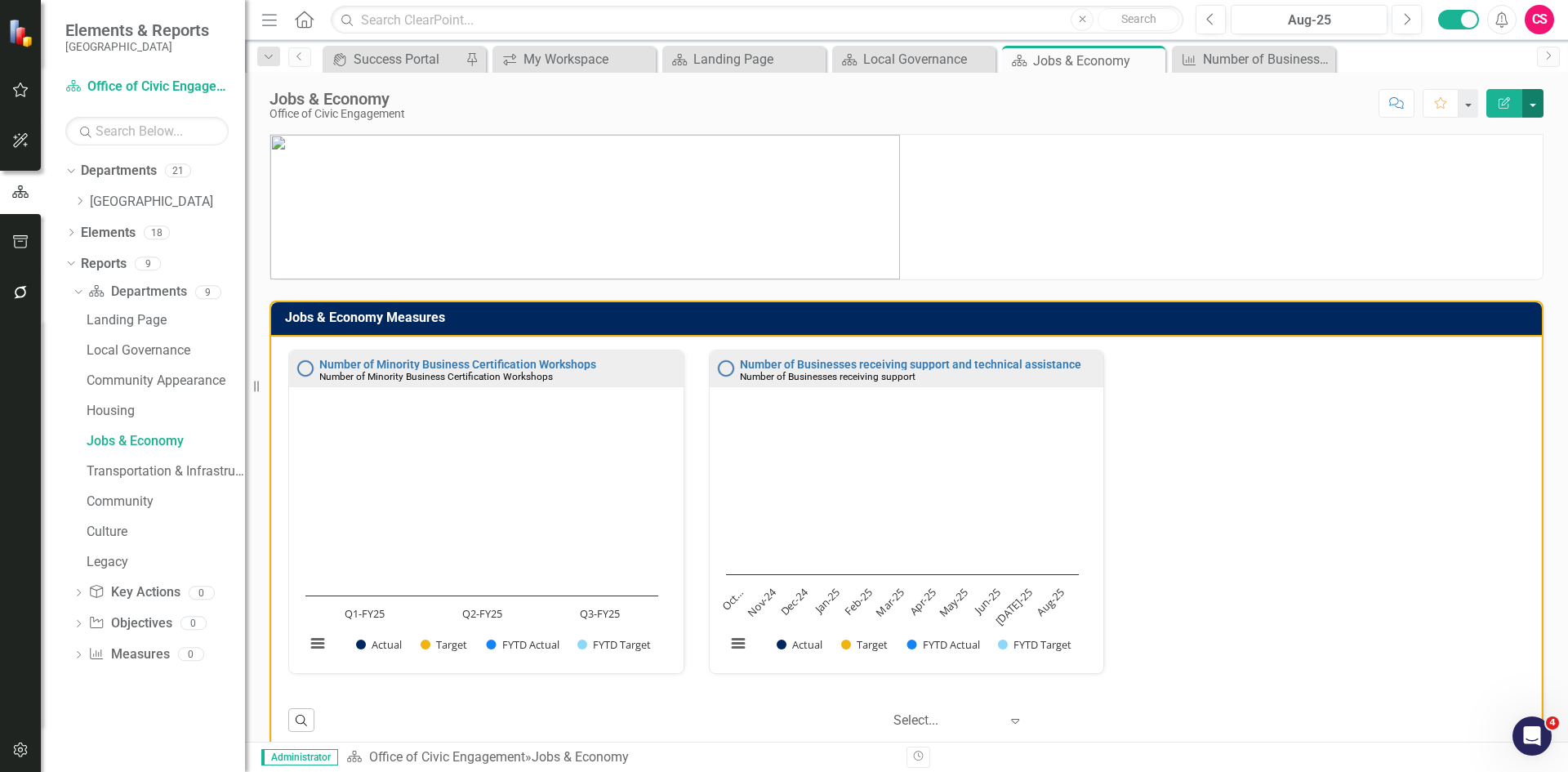
click at [1253, 104] on button "button" at bounding box center [1533, 103] width 22 height 29
click at [1253, 232] on link "PDF Export to PDF" at bounding box center [1477, 230] width 133 height 30
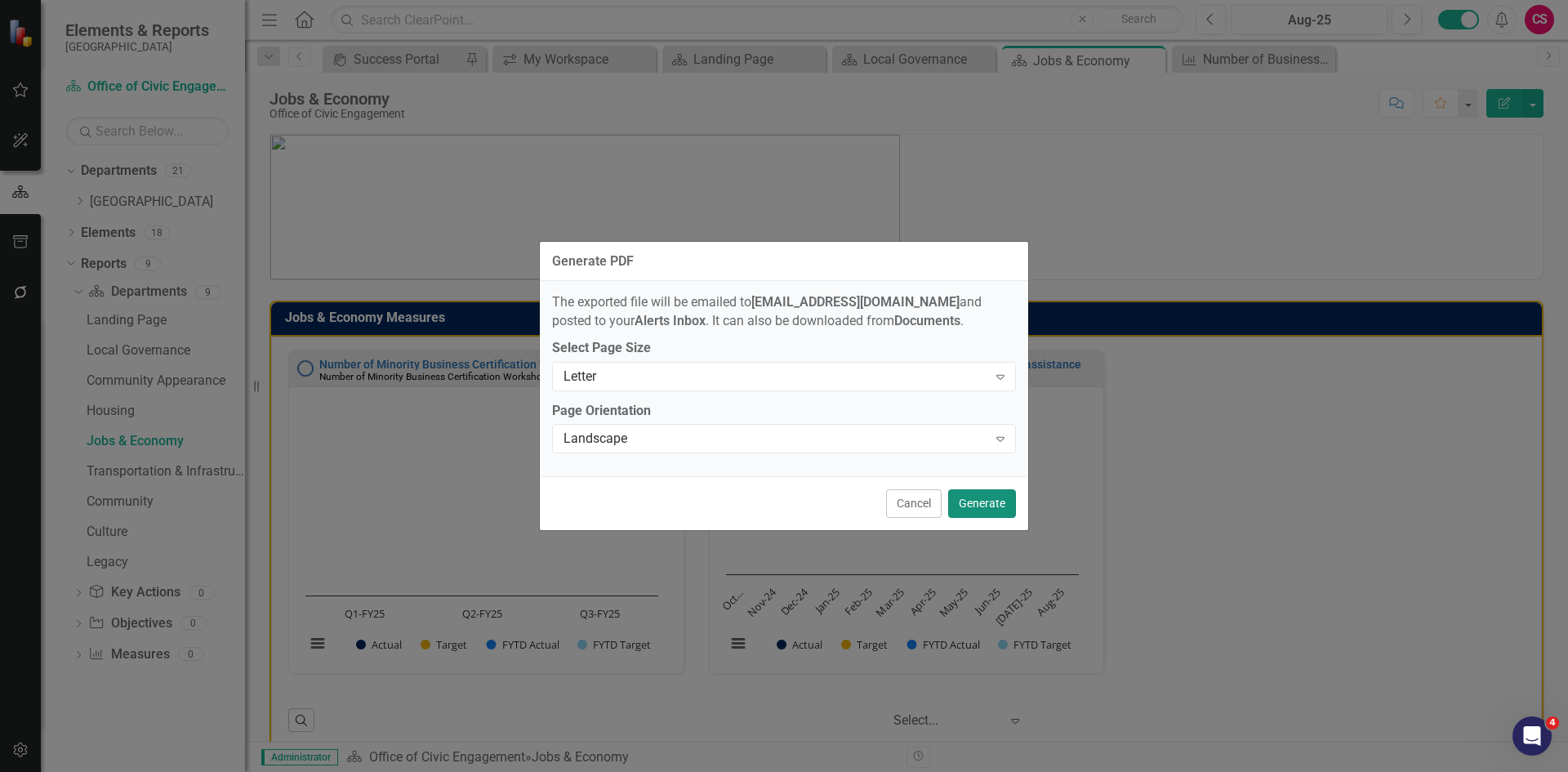
click at [972, 498] on button "Generate" at bounding box center [983, 504] width 68 height 29
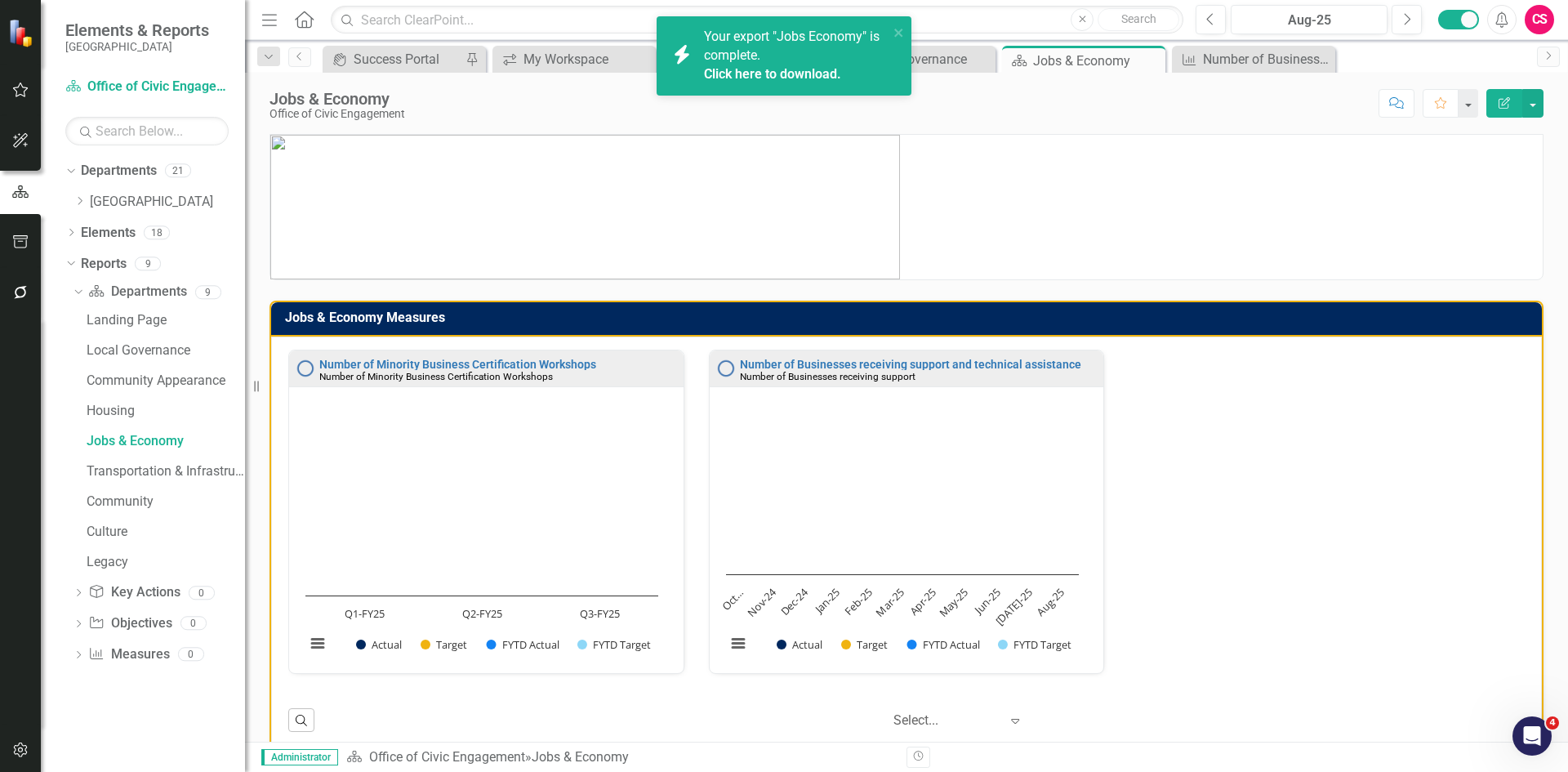
click at [783, 73] on link "Click here to download." at bounding box center [772, 74] width 137 height 15
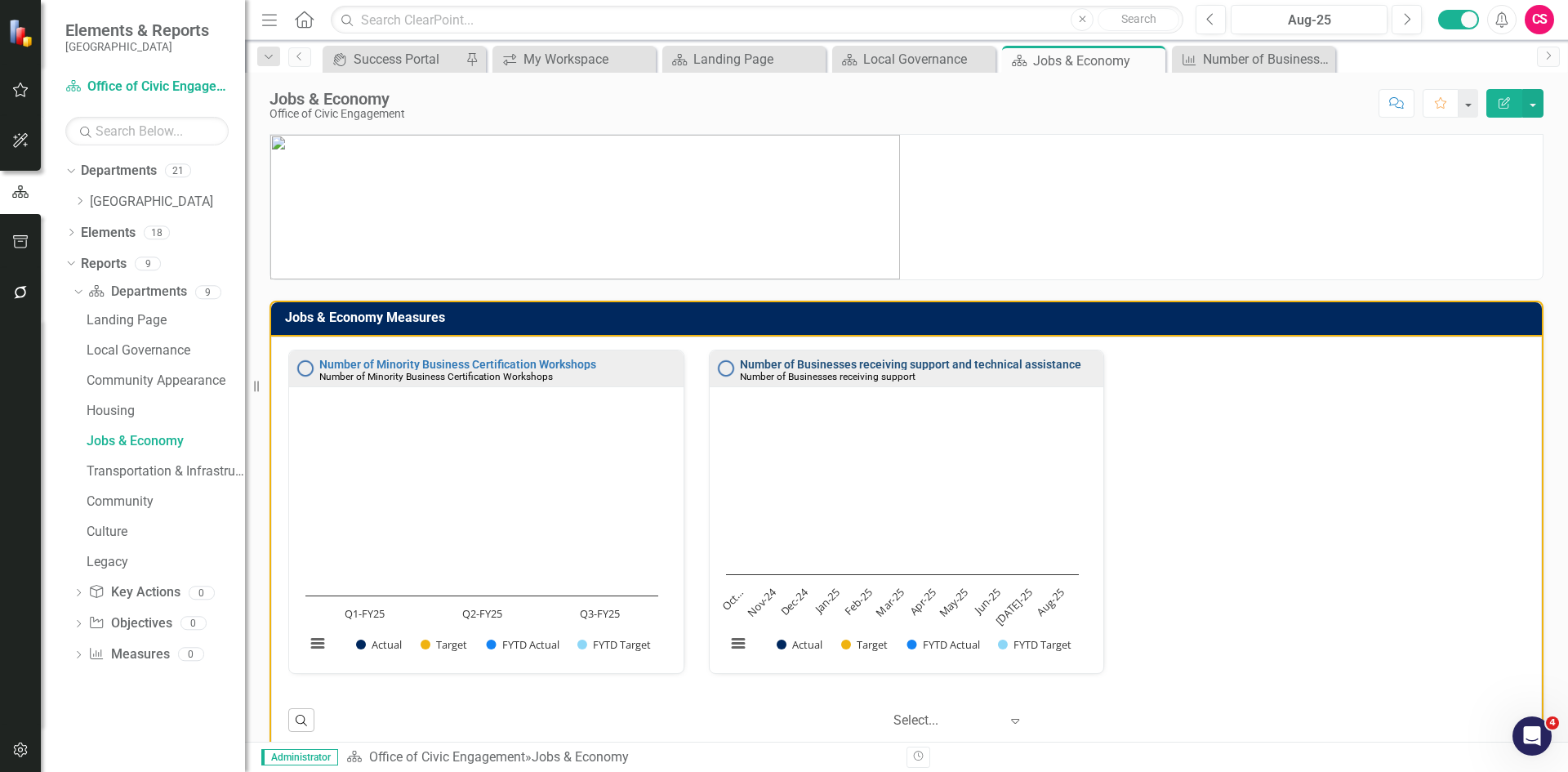
click at [859, 365] on link "Number of Businesses receiving support and technical assistance" at bounding box center [910, 364] width 342 height 13
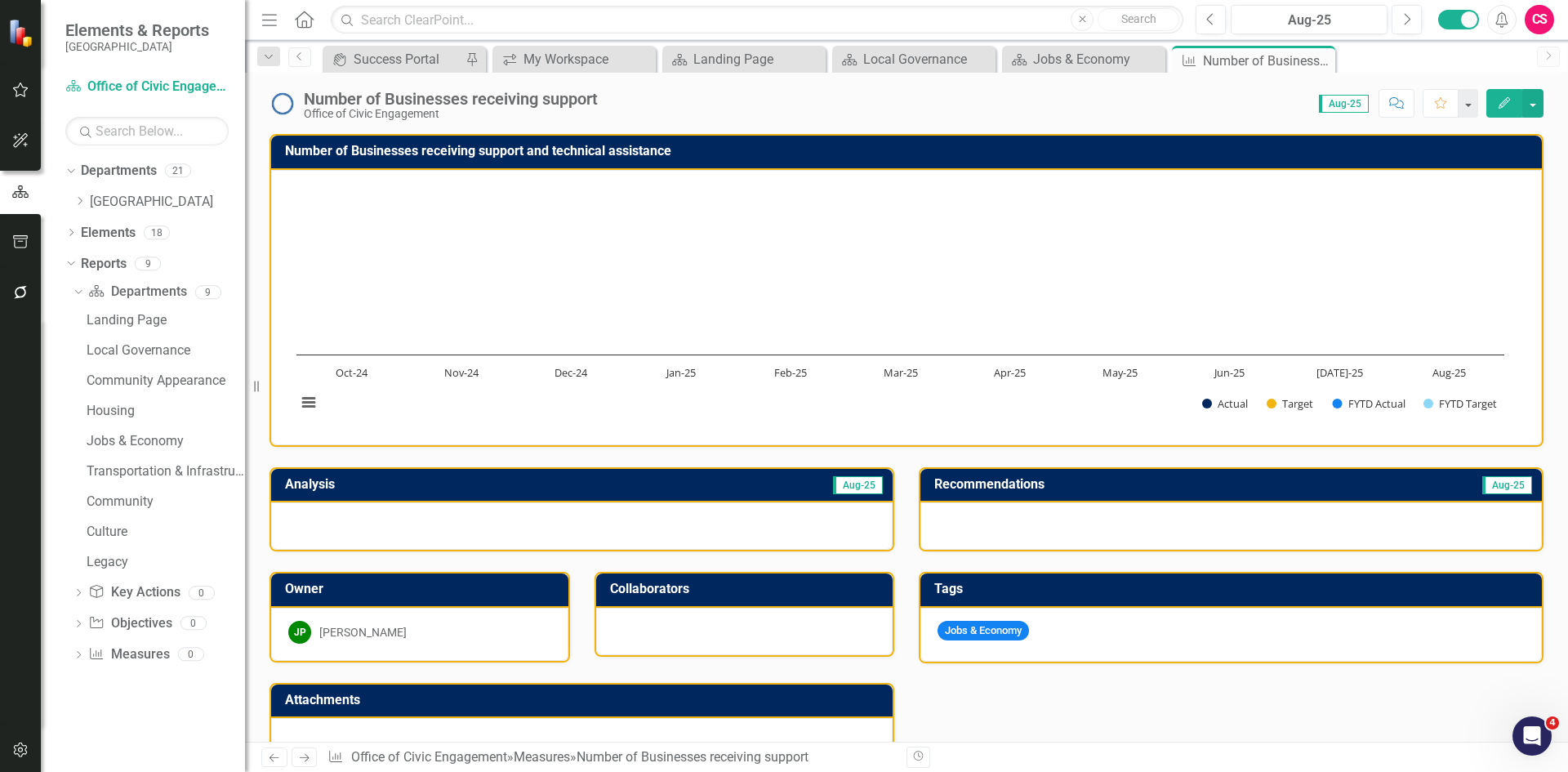
click at [920, 156] on h3 "Number of Businesses receiving support and technical assistance" at bounding box center [909, 151] width 1249 height 14
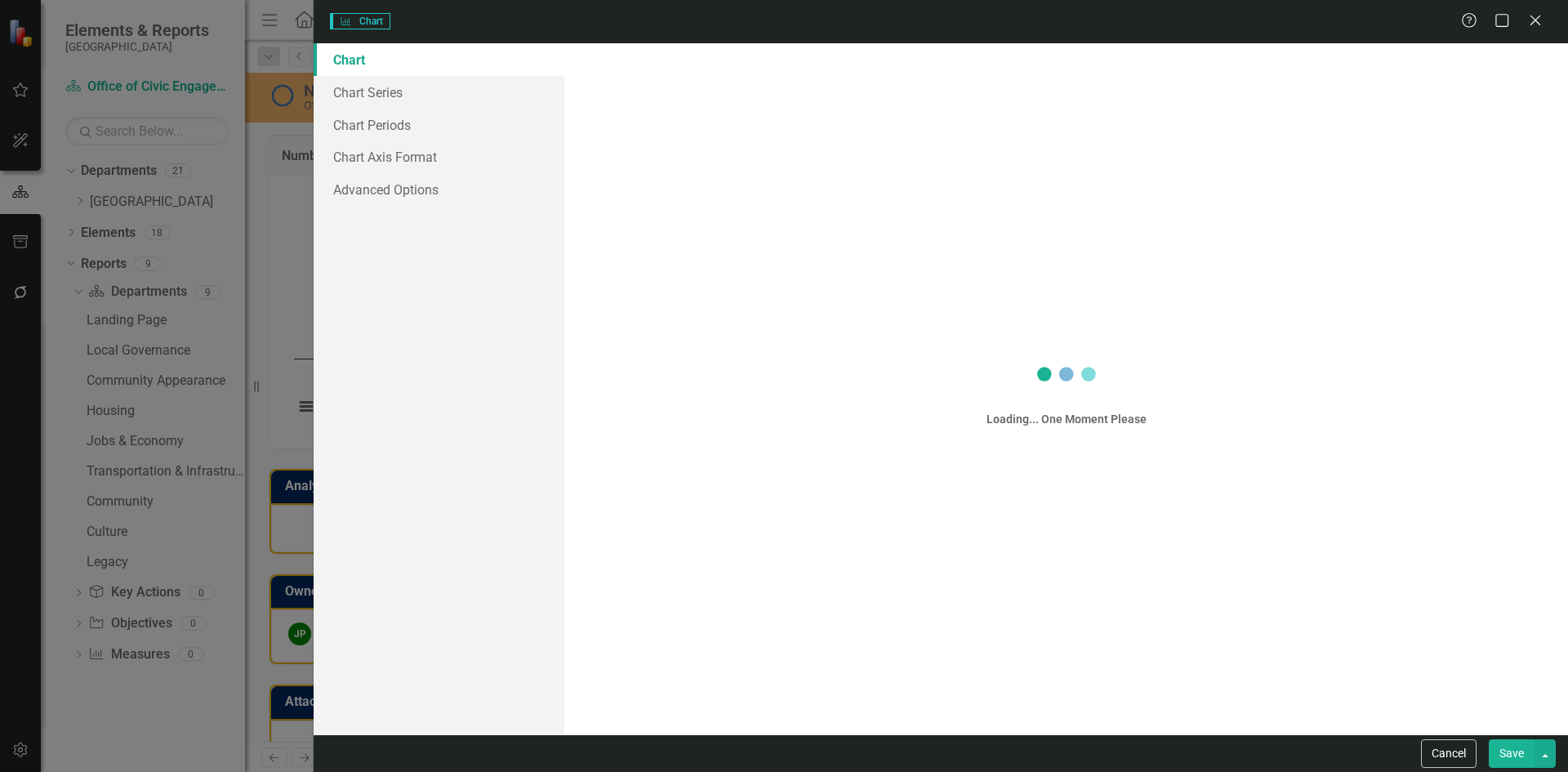
click at [920, 156] on div "Charts Chart Help Maximize Close Chart Chart Series Chart Periods Chart Axis Fo…" at bounding box center [784, 386] width 1568 height 772
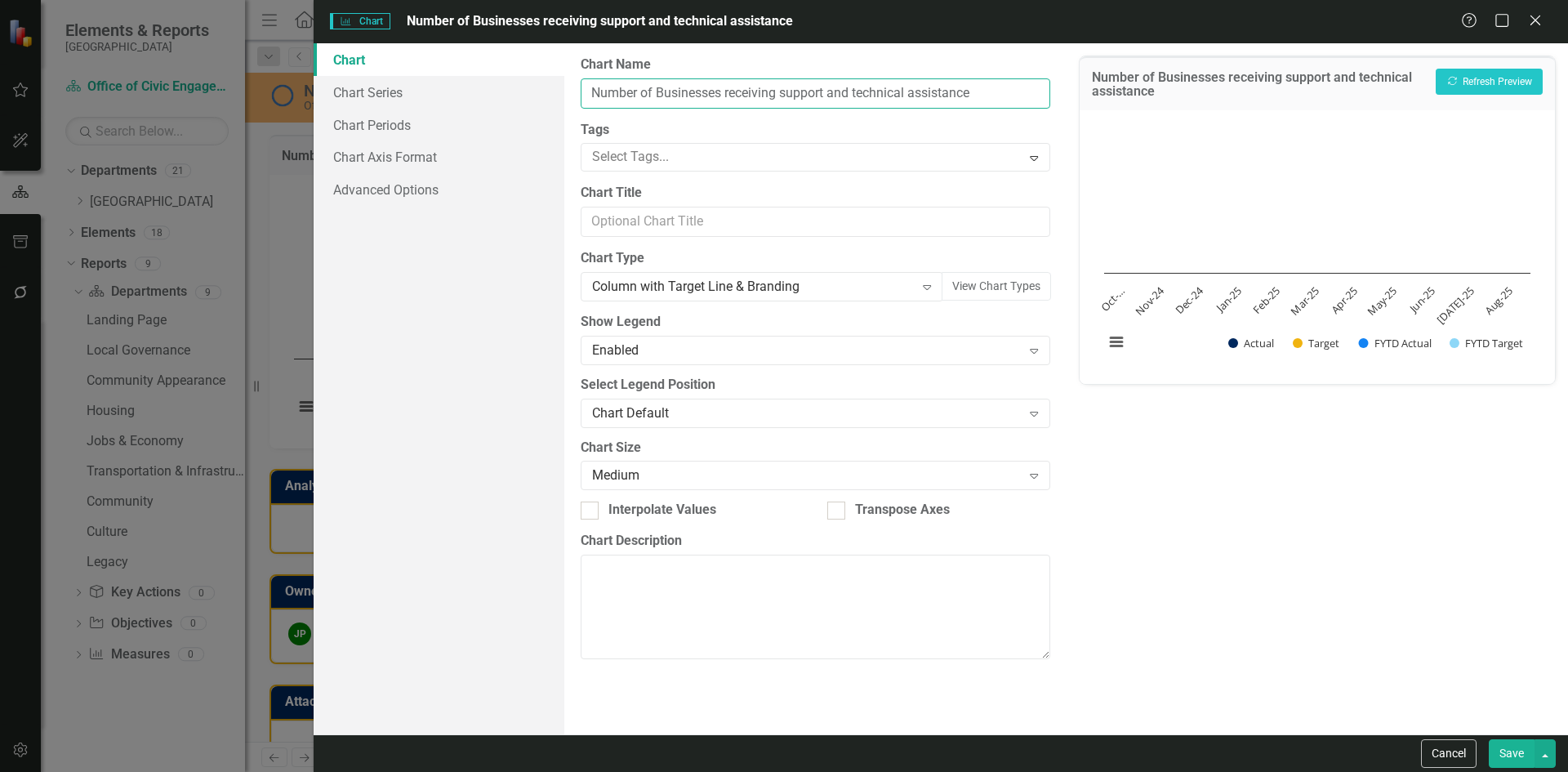
drag, startPoint x: 986, startPoint y: 96, endPoint x: 827, endPoint y: 99, distance: 159.0
click at [827, 99] on input "Number of Businesses receiving support and technical assistance" at bounding box center [815, 93] width 469 height 30
type input "Number of Businesses receiving support"
click at [1253, 617] on button "Save" at bounding box center [1512, 753] width 46 height 29
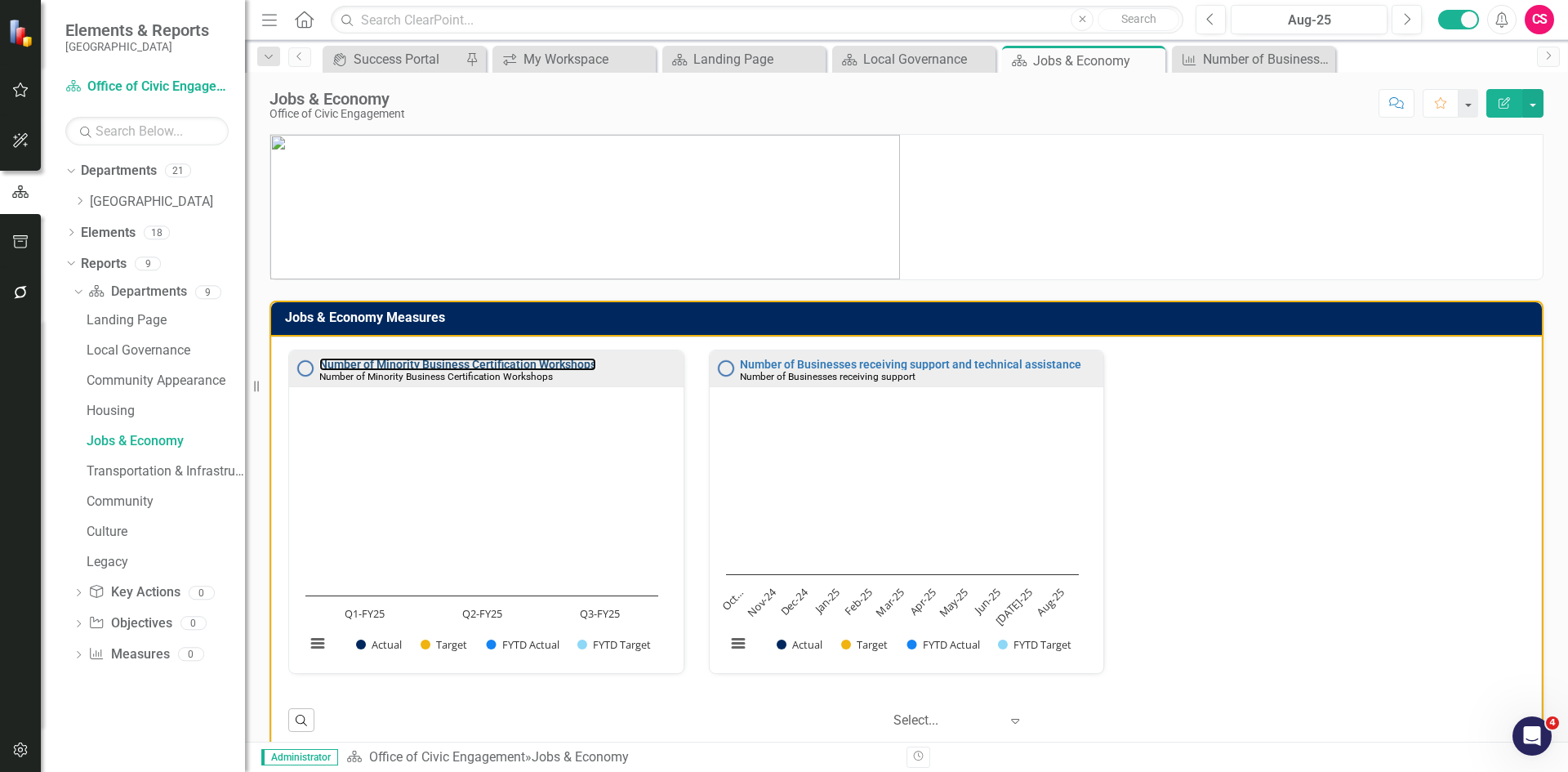
click at [575, 357] on div "Number of Minority Business Certification Workshops Number of Minority Business…" at bounding box center [486, 369] width 394 height 36
click at [575, 361] on link "Number of Minority Business Certification Workshops" at bounding box center [457, 364] width 277 height 13
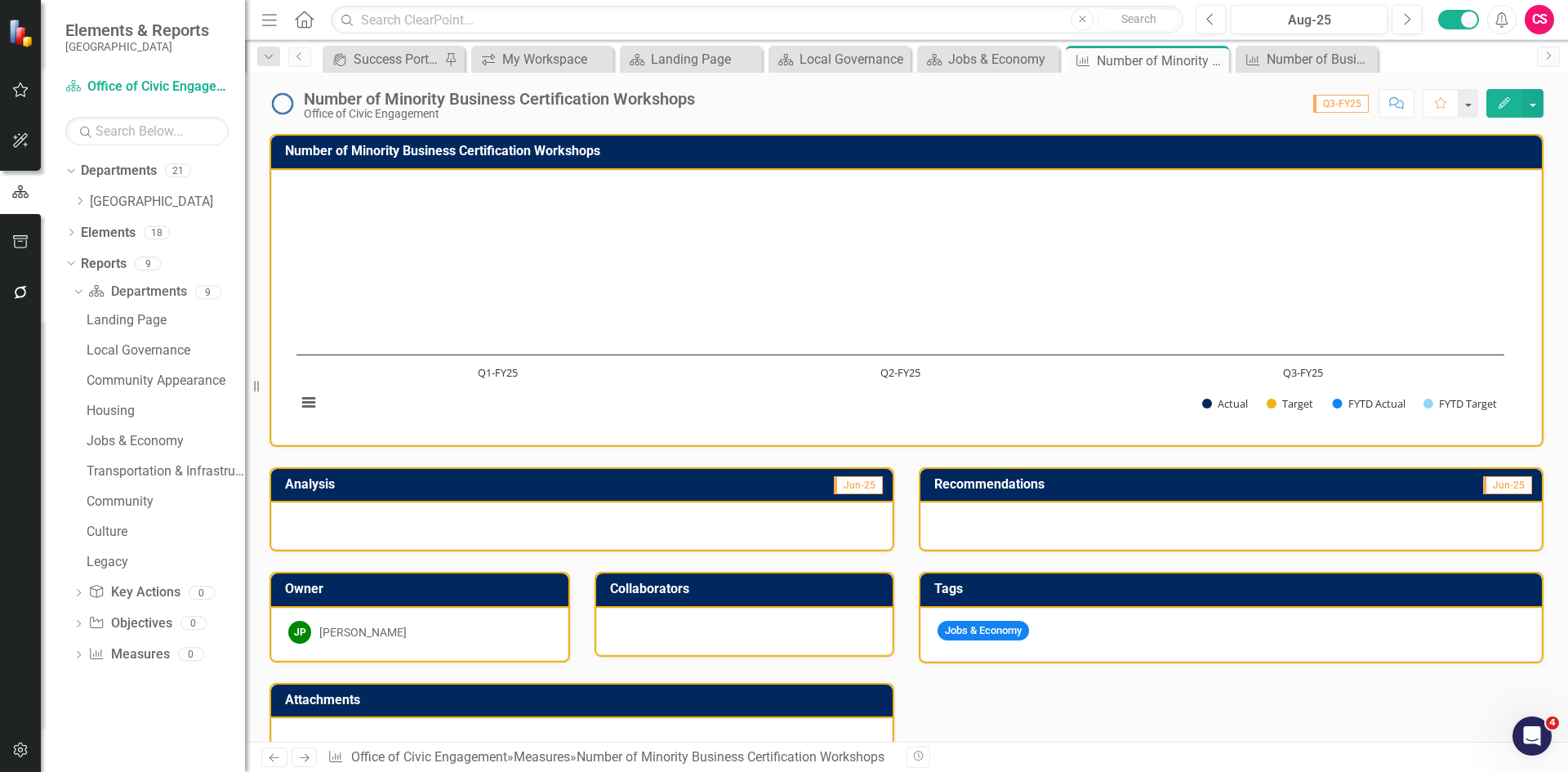
click at [619, 143] on td "Number of Minority Business Certification Workshops" at bounding box center [909, 153] width 1249 height 27
click at [619, 143] on td "Number of Minority Business Certification Workshops" at bounding box center [909, 153] width 1249 height 27
click at [618, 150] on h3 "Number of Minority Business Certification Workshops" at bounding box center [909, 151] width 1249 height 14
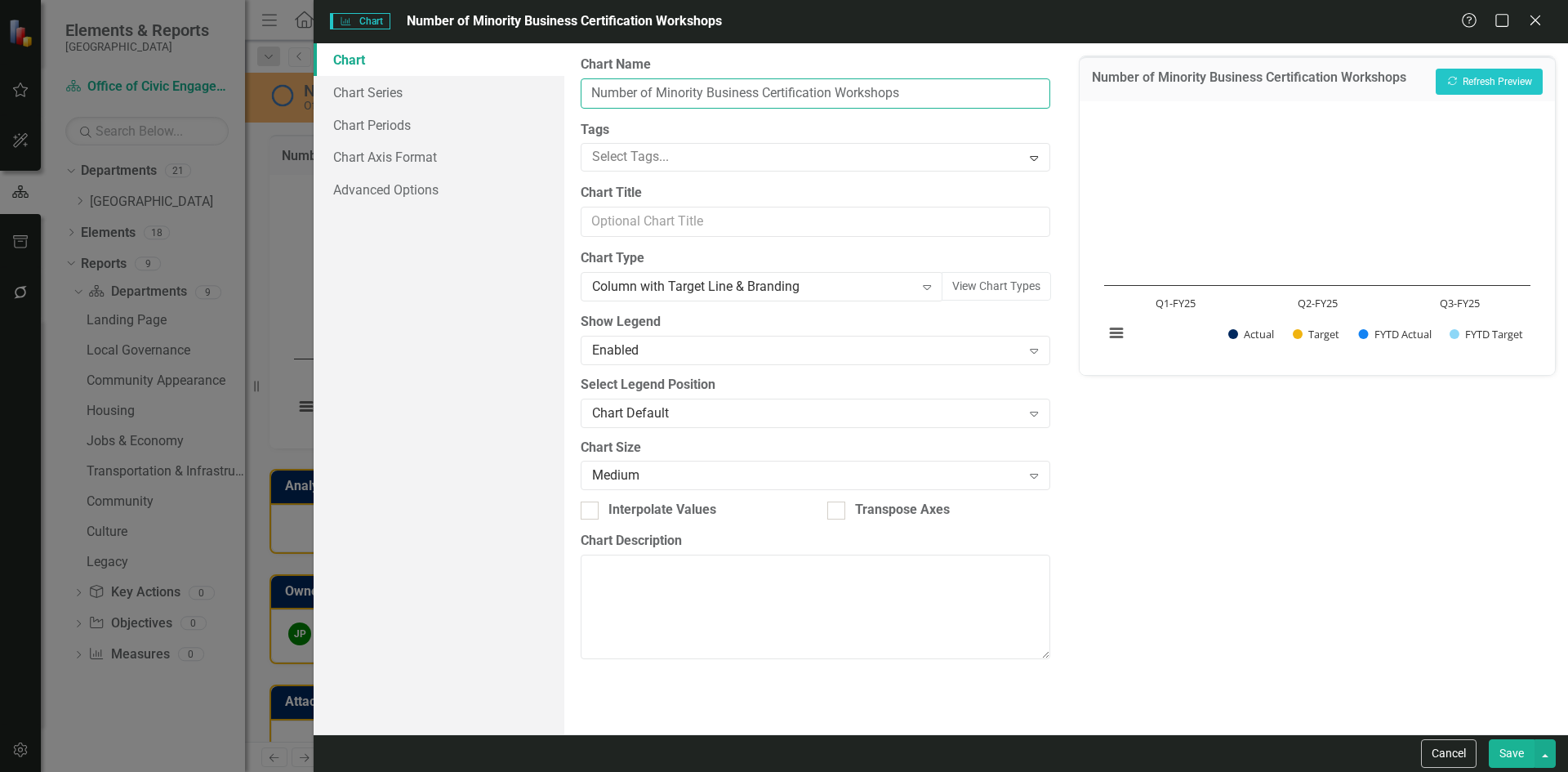
drag, startPoint x: 931, startPoint y: 99, endPoint x: 839, endPoint y: 101, distance: 92.0
click at [839, 101] on input "Number of Minority Business Certification Workshops" at bounding box center [815, 93] width 469 height 30
type input "Number of Minority Business Certification"
click at [1253, 617] on button "Save" at bounding box center [1512, 753] width 46 height 29
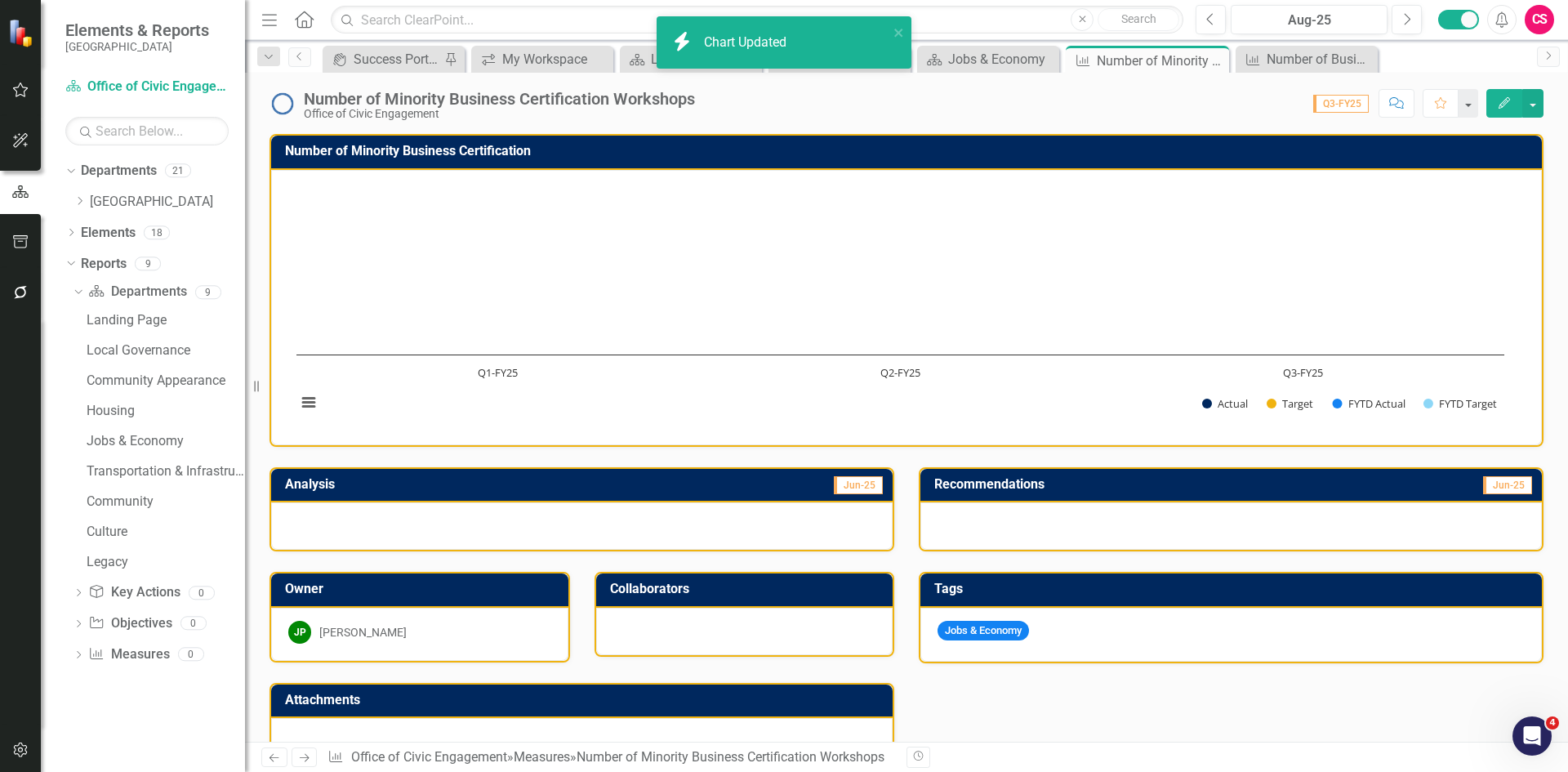
click at [695, 106] on div "Number of Minority Business Certification Workshops" at bounding box center [499, 99] width 391 height 18
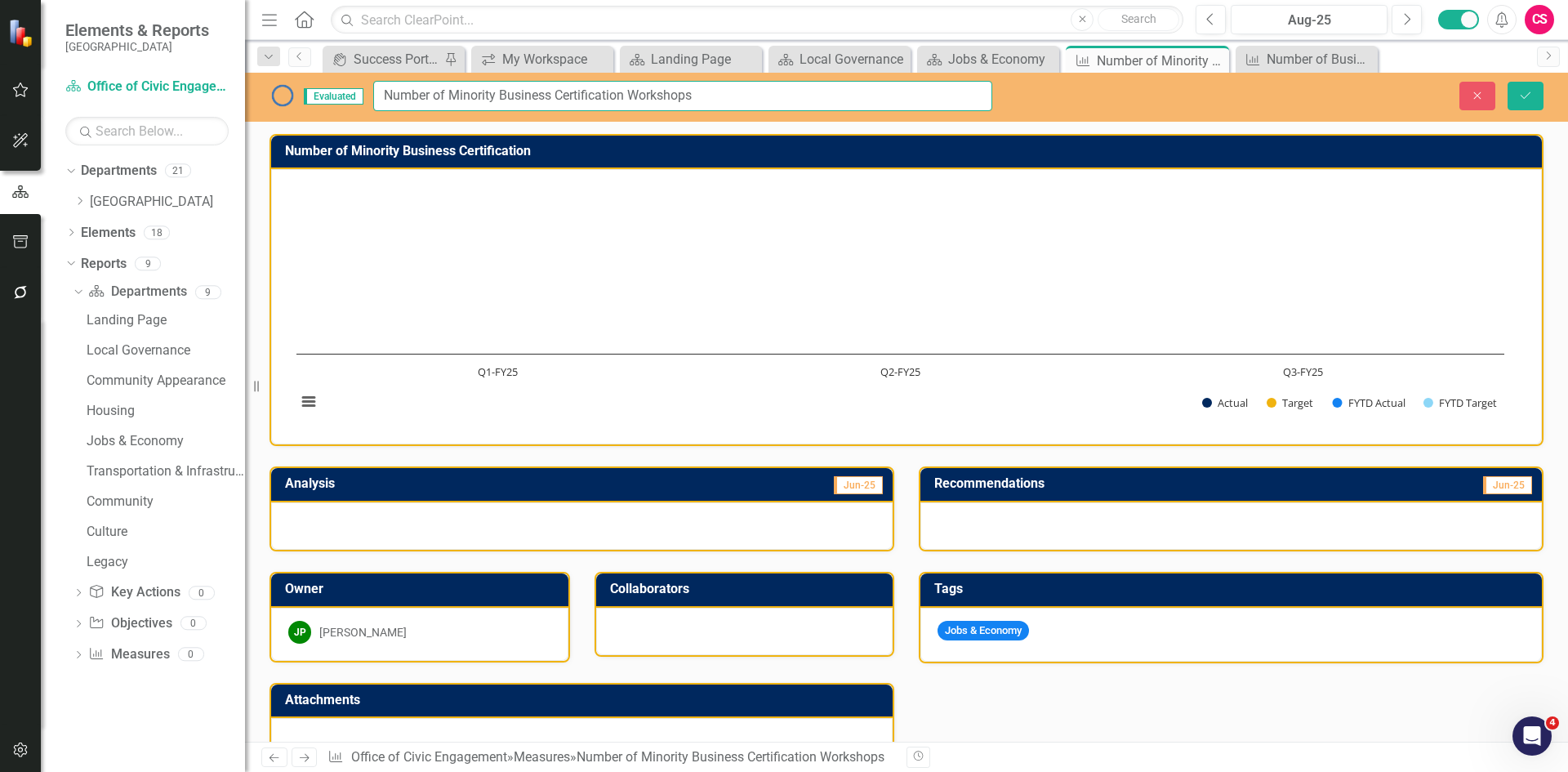
drag, startPoint x: 697, startPoint y: 92, endPoint x: 633, endPoint y: 93, distance: 64.0
click at [633, 93] on input "Number of Minority Business Certification Workshops" at bounding box center [682, 96] width 619 height 30
type input "Number of Minority Business Certification"
click at [1253, 90] on icon "Save" at bounding box center [1526, 95] width 14 height 12
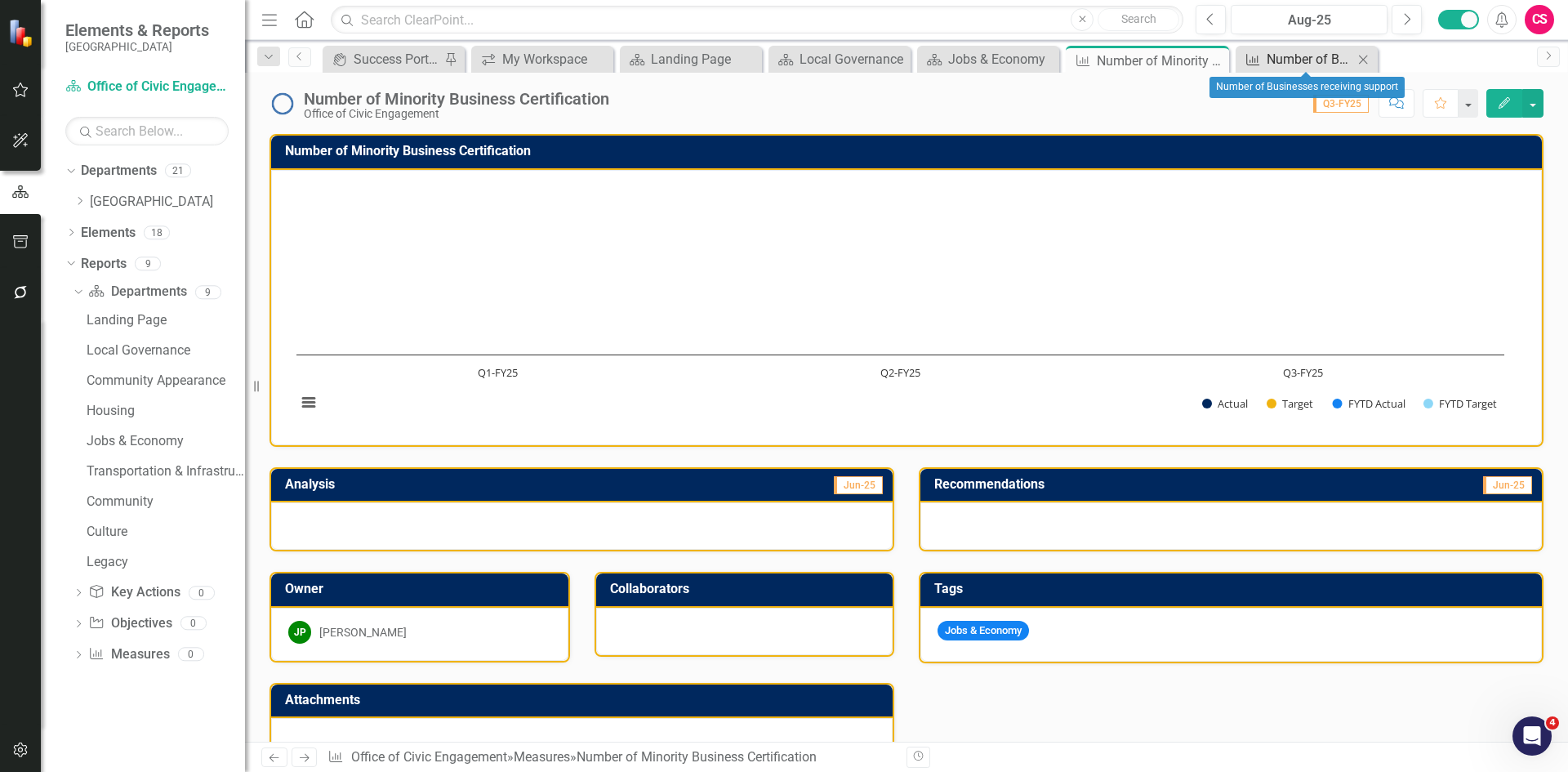
click at [1253, 56] on div "Number of Businesses receiving support" at bounding box center [1310, 59] width 87 height 21
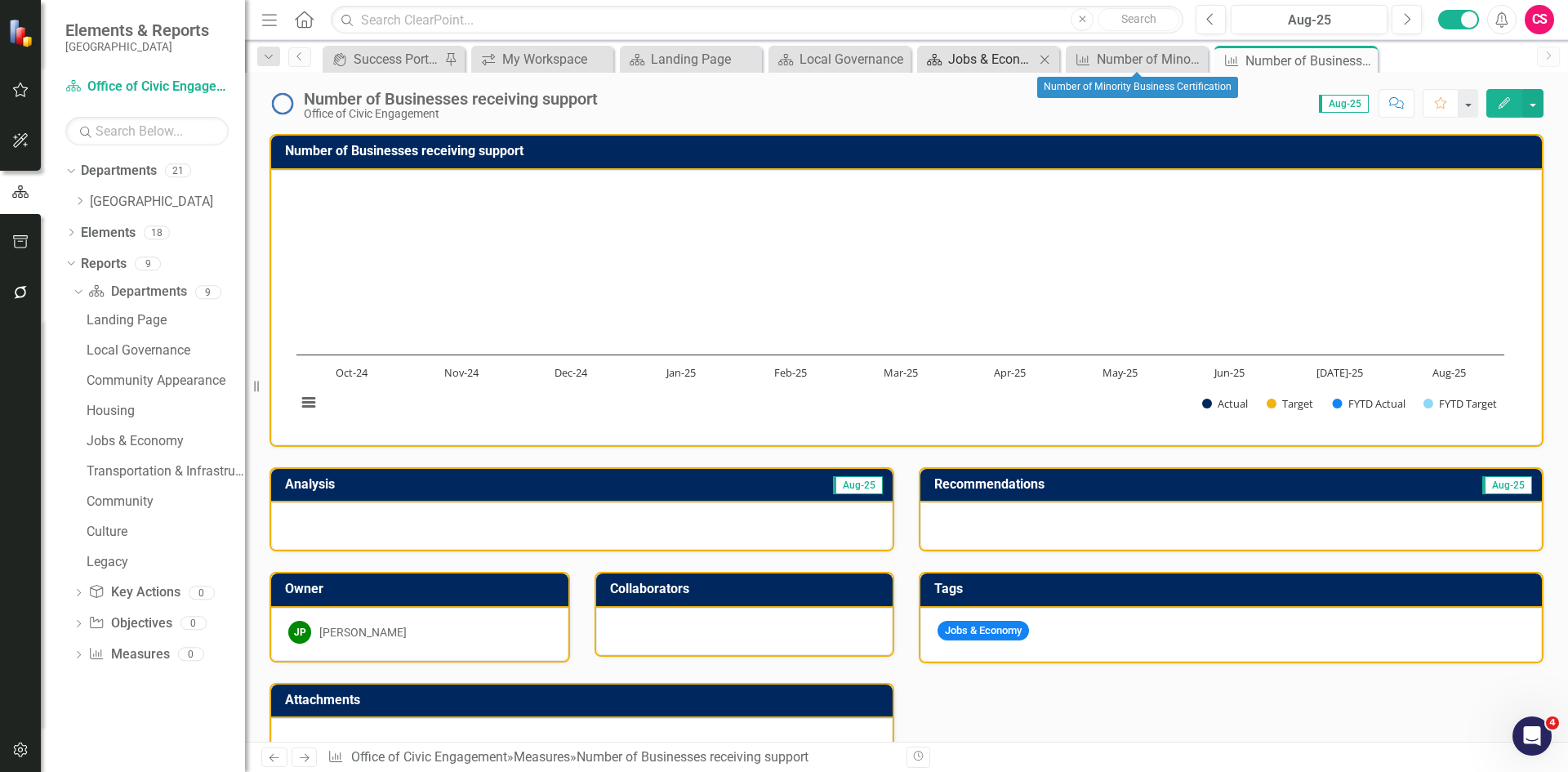
click at [1015, 56] on div "Jobs & Economy" at bounding box center [992, 59] width 87 height 21
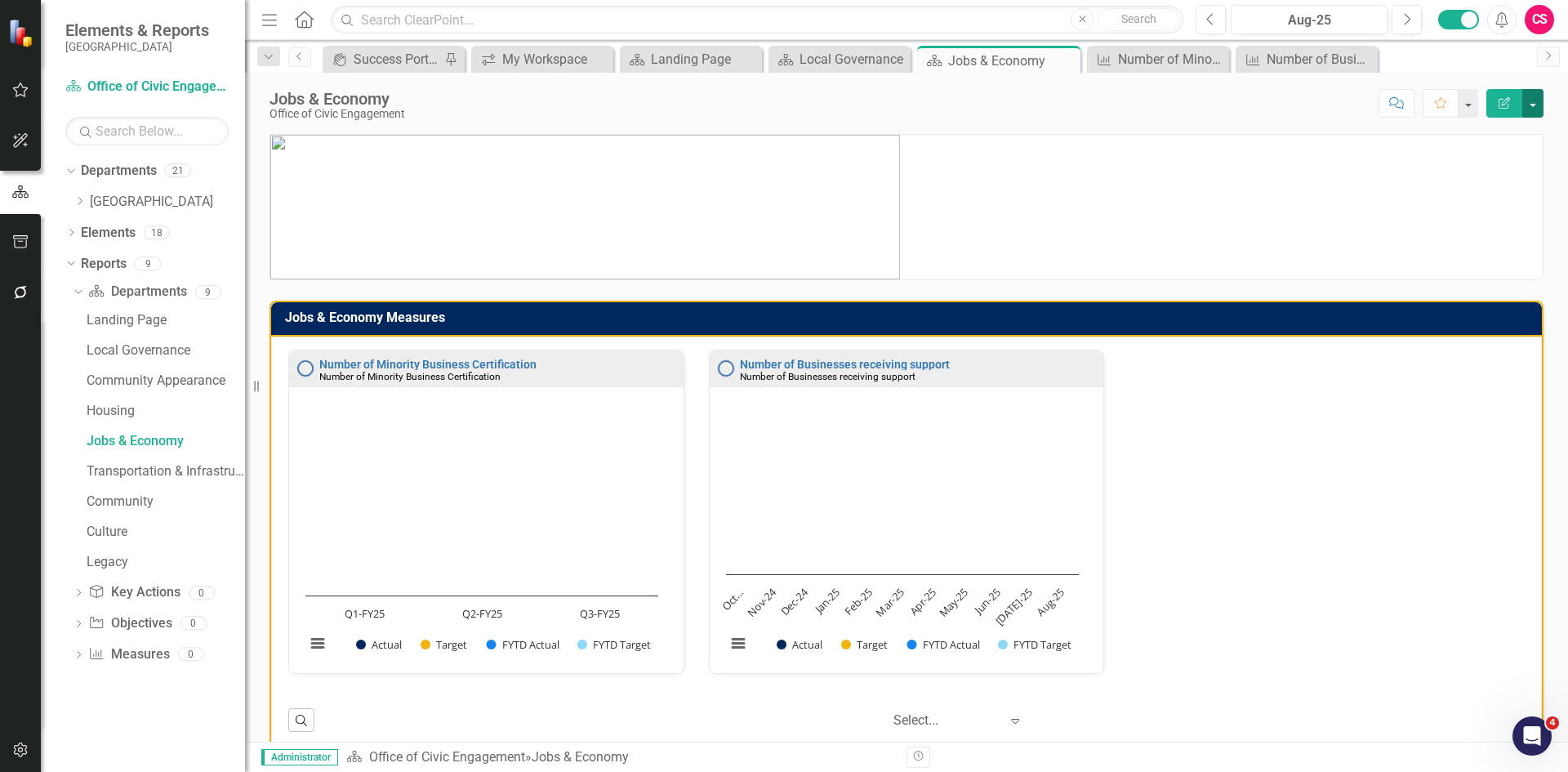
click at [1253, 107] on button "button" at bounding box center [1533, 103] width 22 height 29
click at [1253, 223] on link "PDF Export to PDF" at bounding box center [1477, 230] width 133 height 30
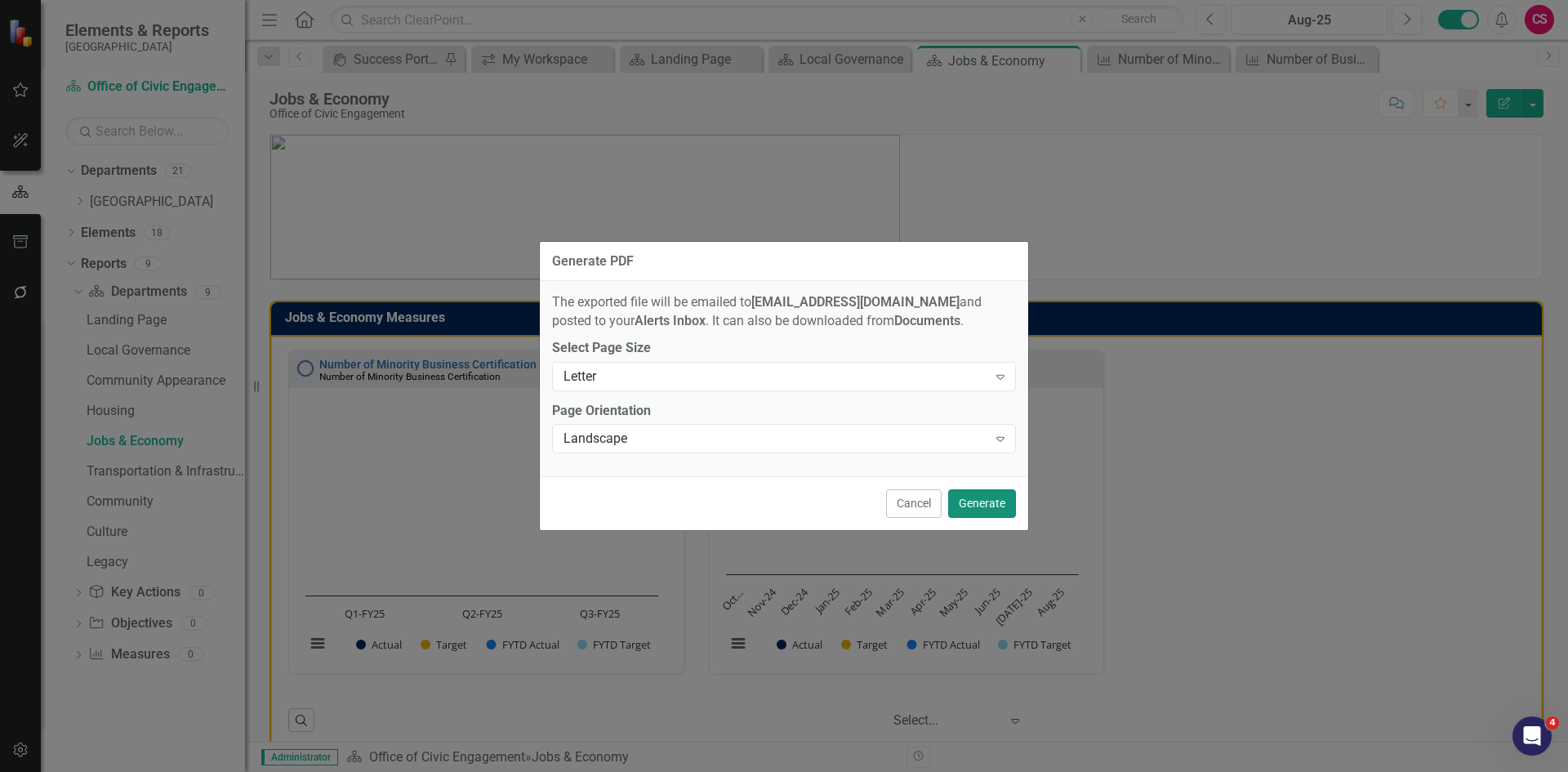
click at [979, 499] on button "Generate" at bounding box center [983, 504] width 68 height 29
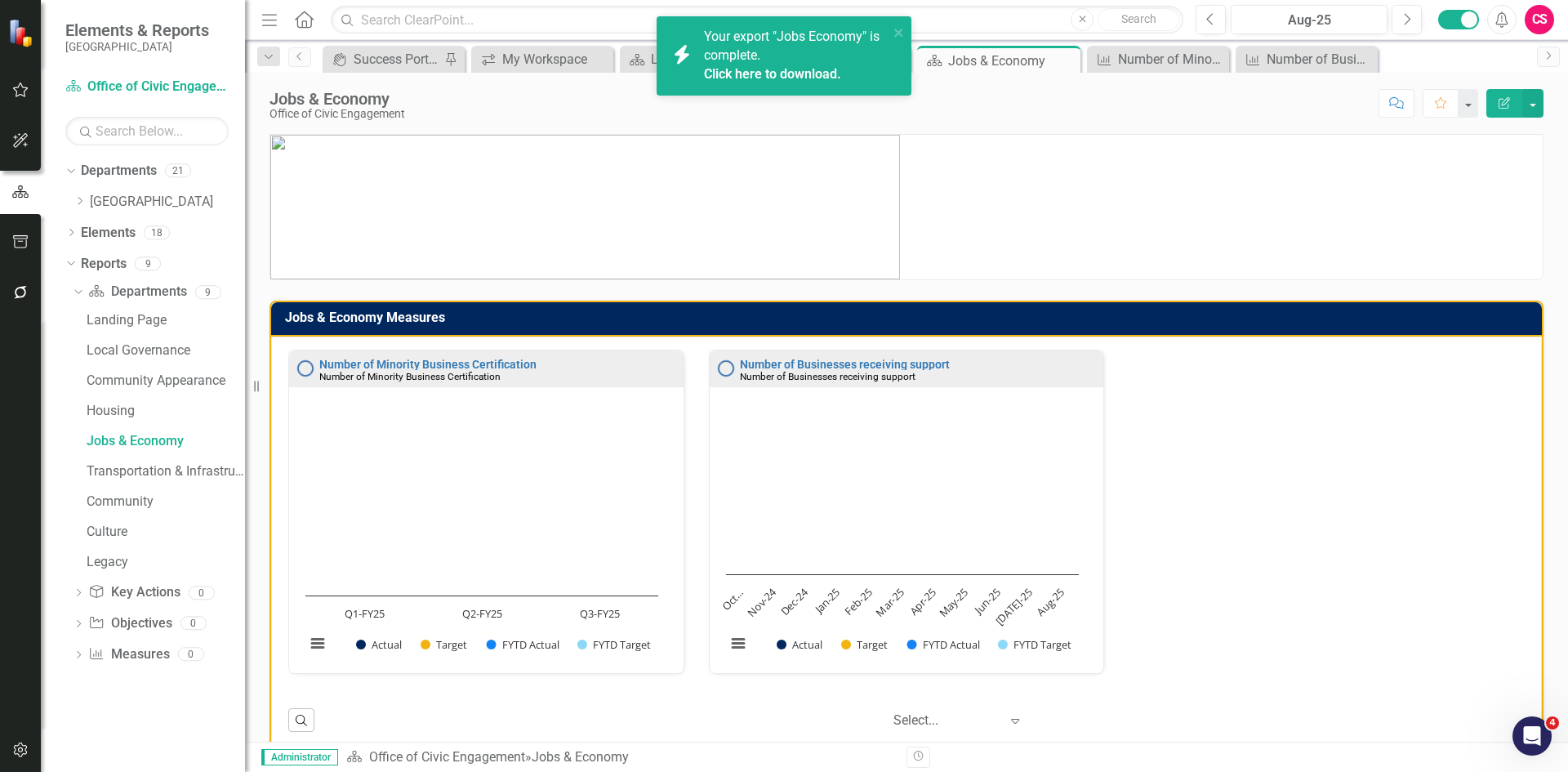
click at [808, 76] on link "Click here to download." at bounding box center [772, 74] width 137 height 15
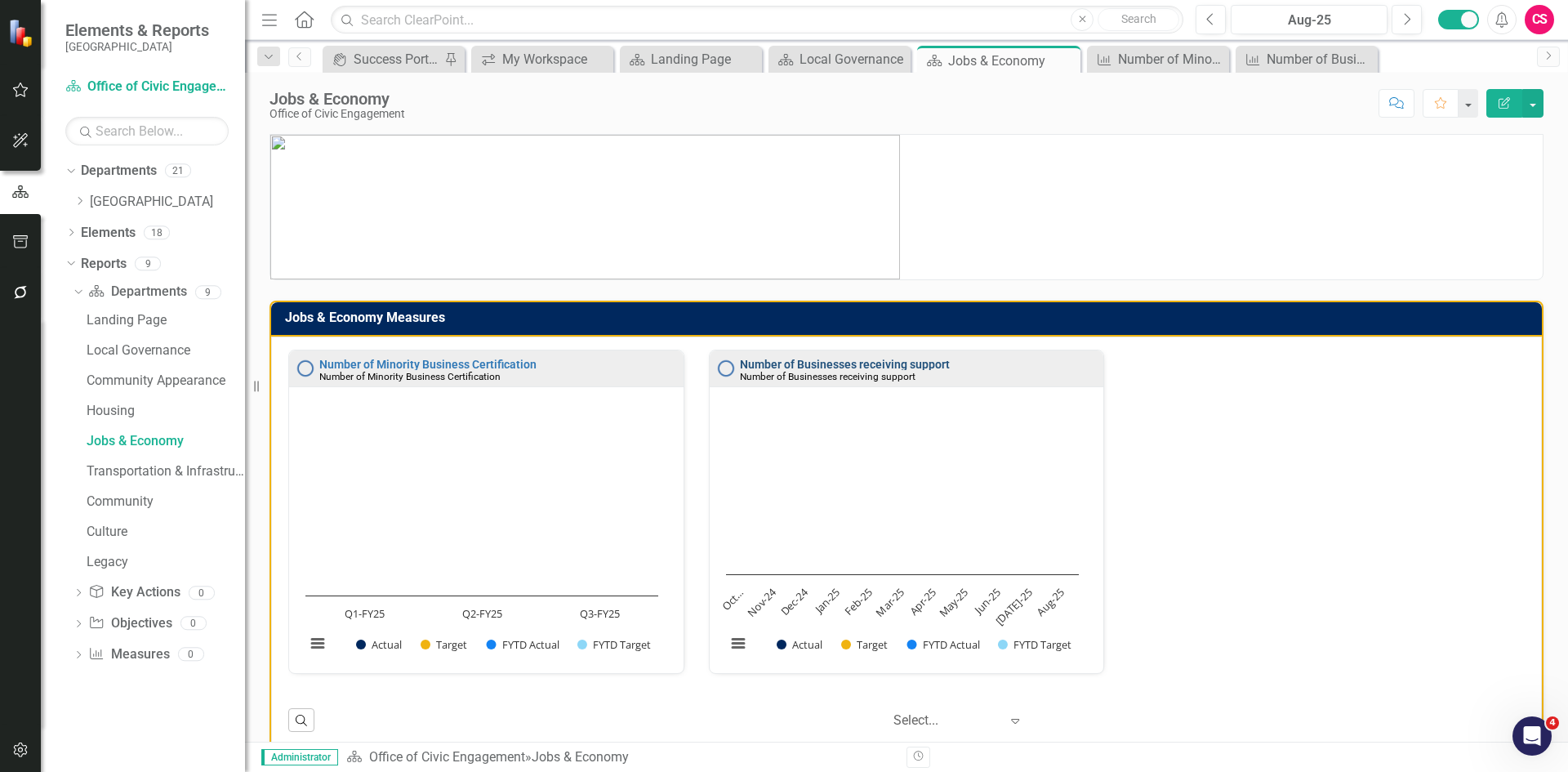
click at [840, 362] on link "Number of Businesses receiving support" at bounding box center [845, 364] width 210 height 13
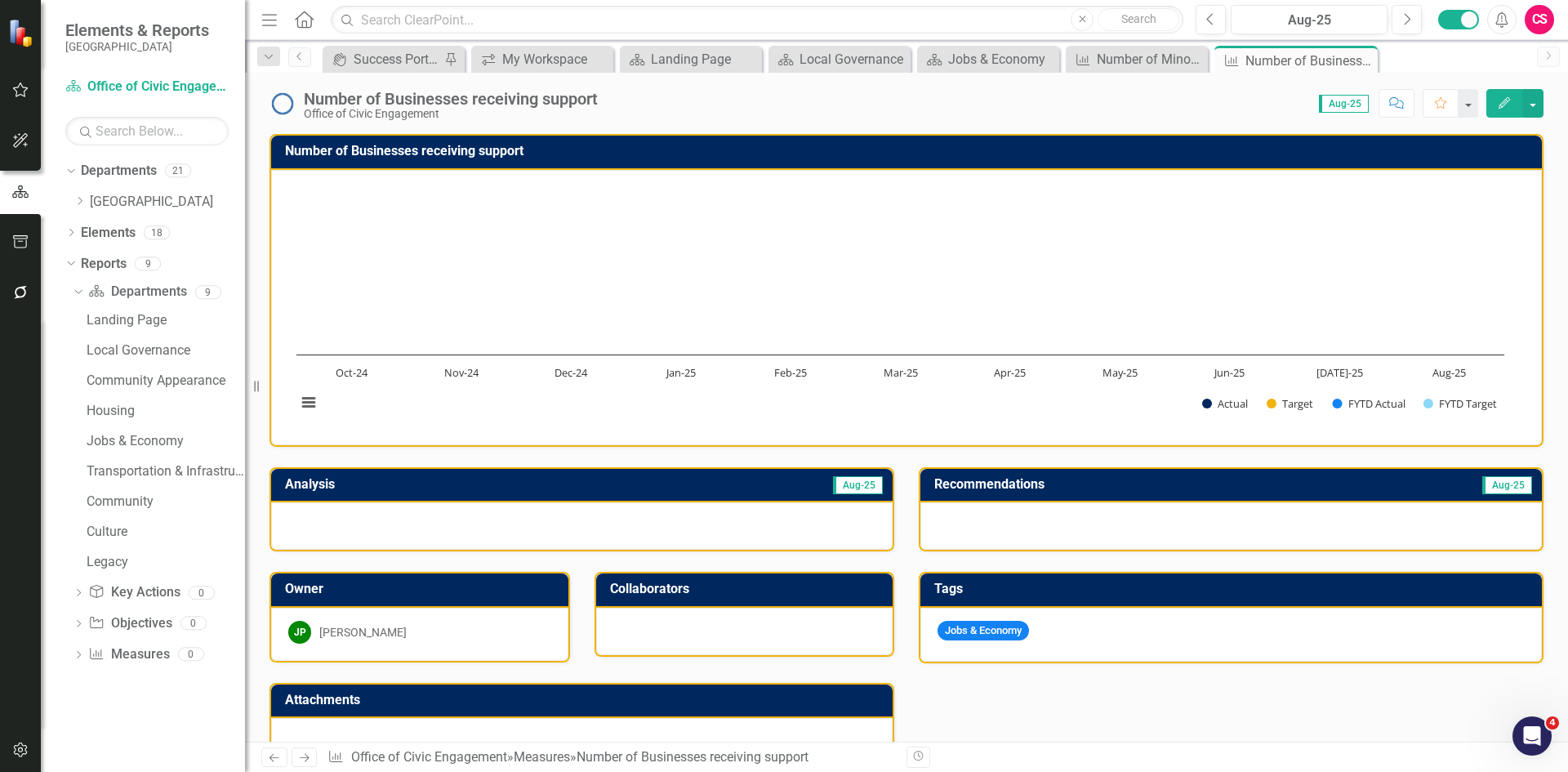
click at [1253, 162] on td "Number of Businesses receiving support" at bounding box center [909, 153] width 1249 height 27
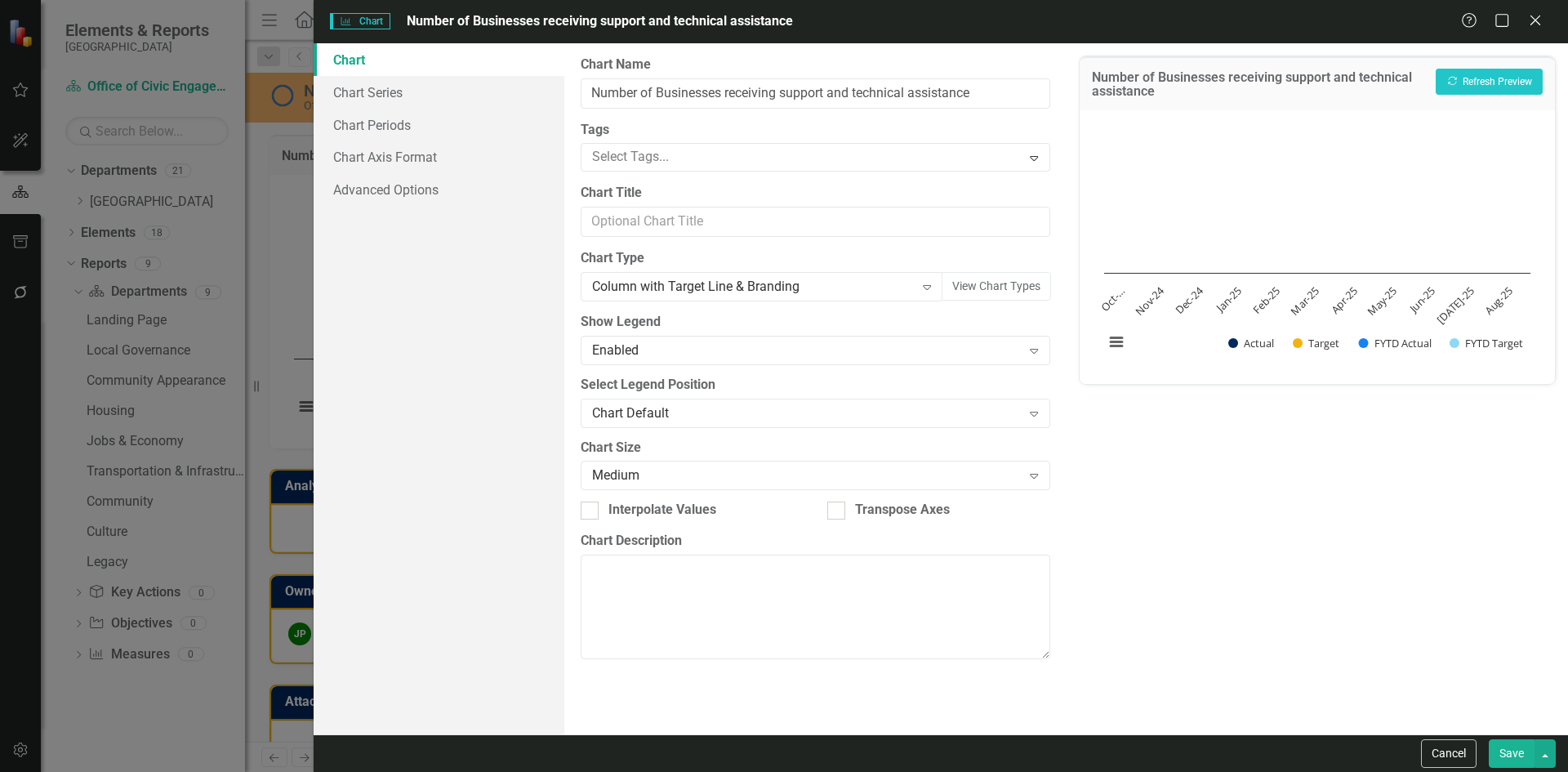
type input "Number of Businesses receiving support"
click at [395, 104] on link "Chart Series" at bounding box center [439, 92] width 251 height 32
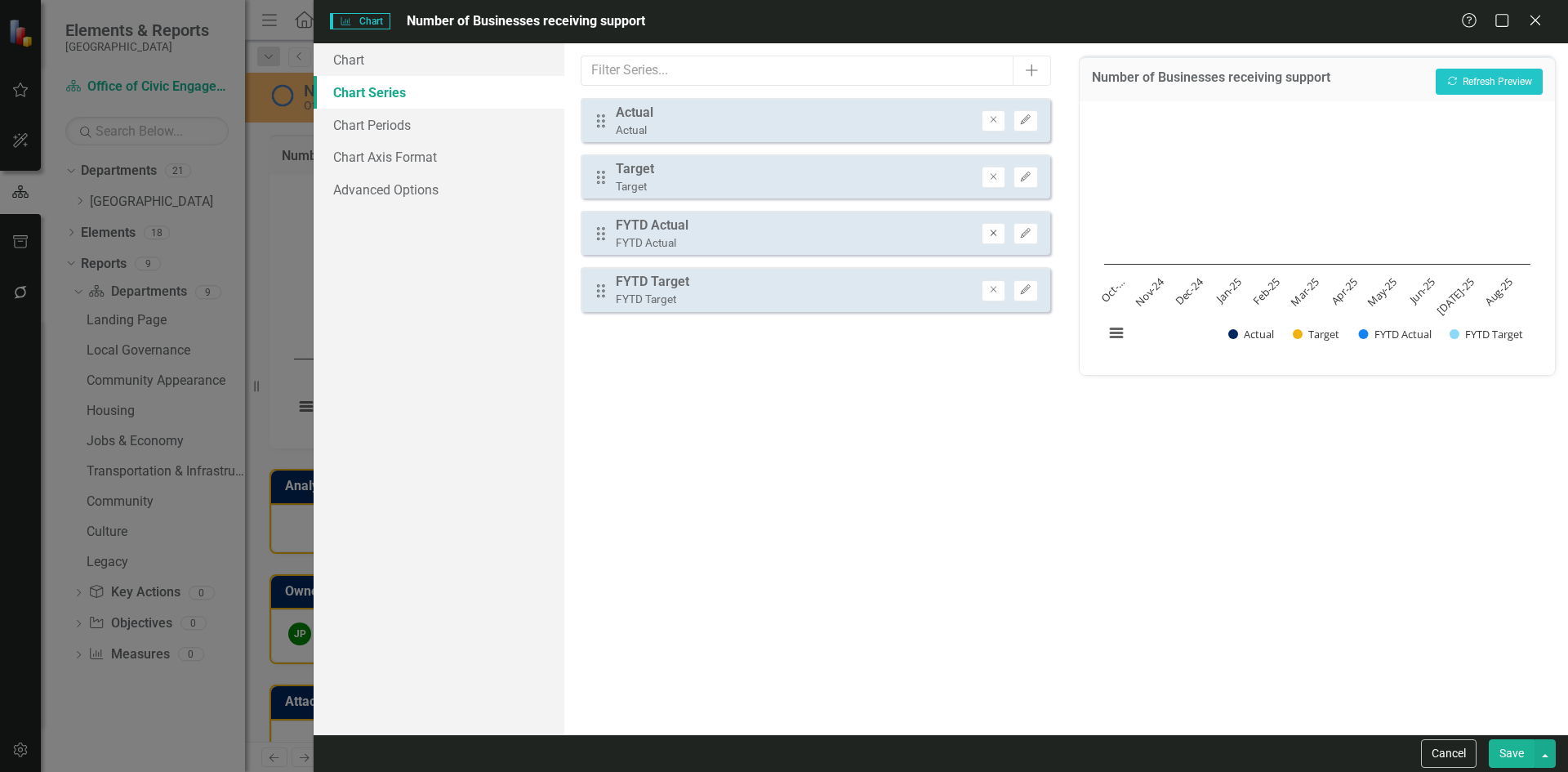
click at [996, 236] on icon "Remove" at bounding box center [993, 233] width 13 height 10
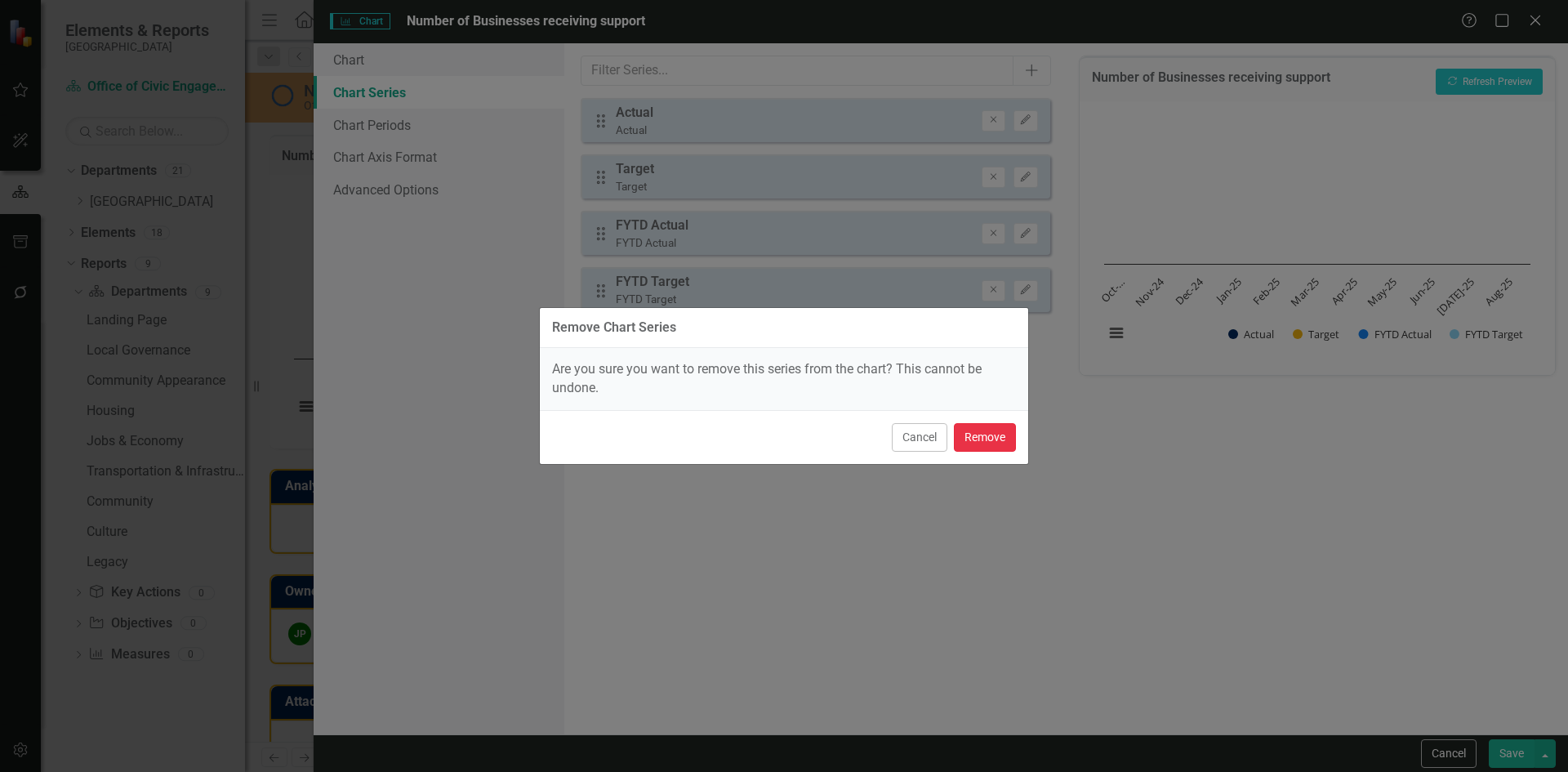
click at [995, 445] on button "Remove" at bounding box center [984, 438] width 62 height 29
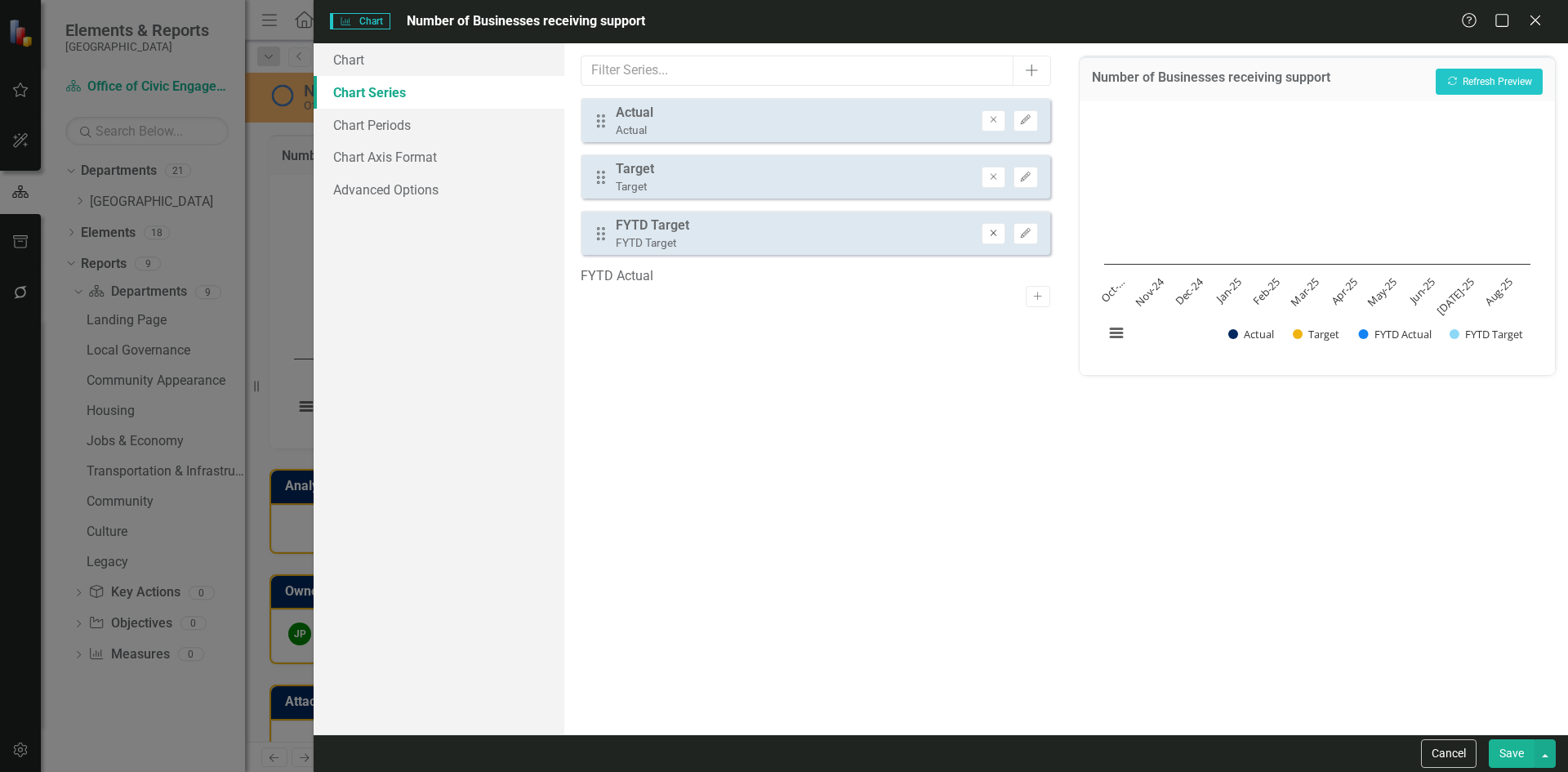
click at [990, 234] on icon "Remove" at bounding box center [993, 233] width 13 height 10
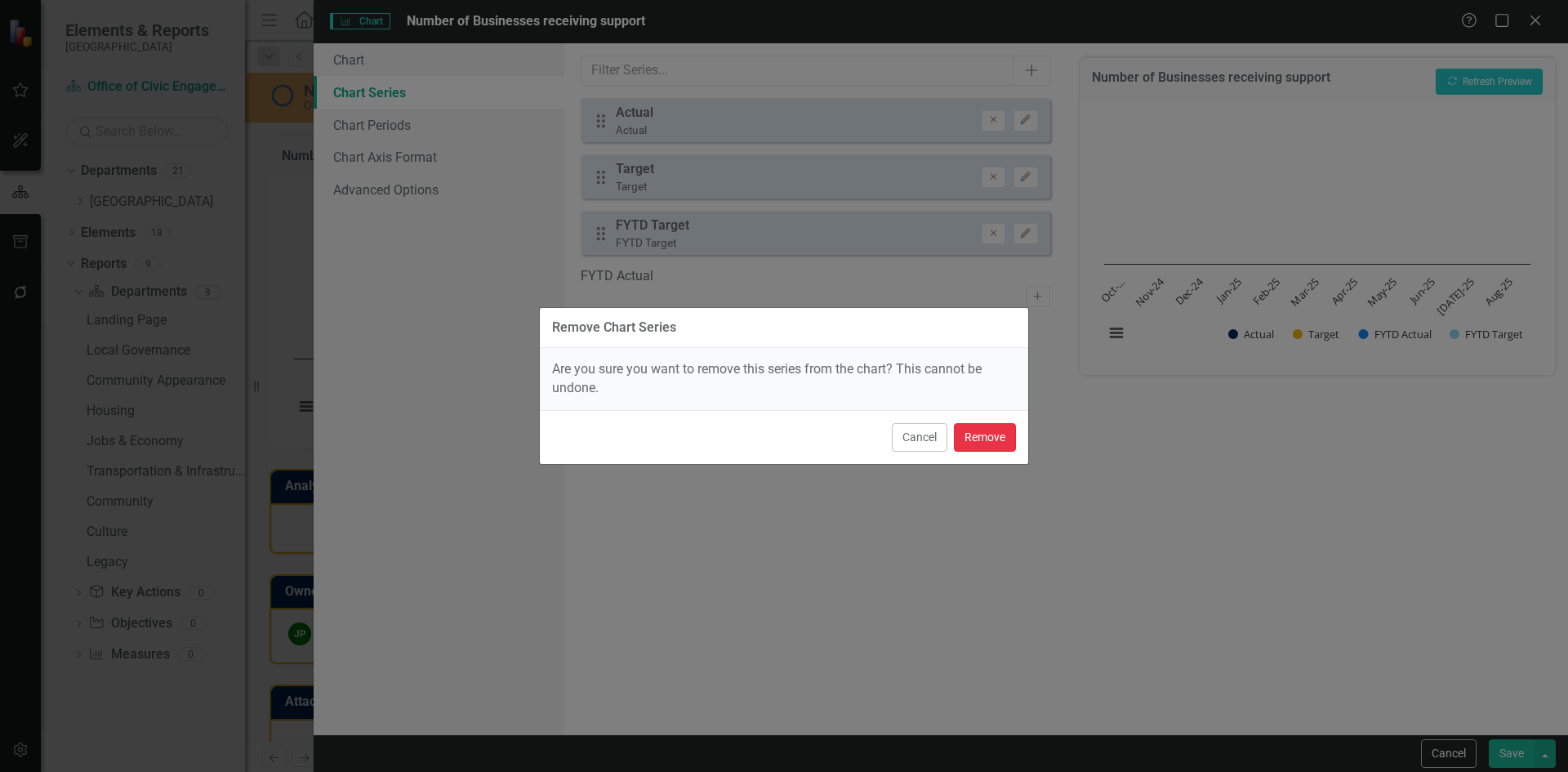
click at [989, 436] on button "Remove" at bounding box center [984, 438] width 62 height 29
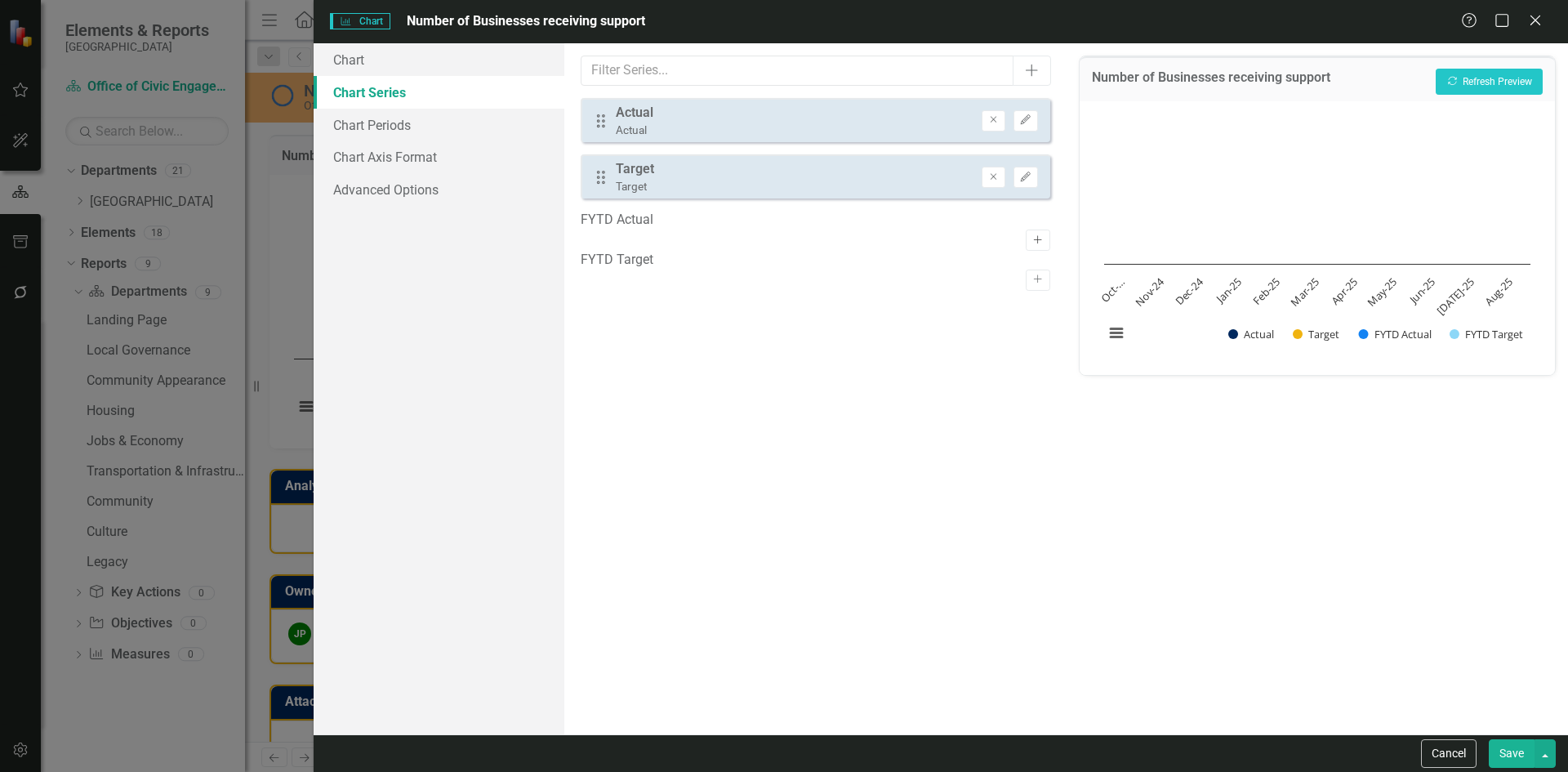
click at [1032, 235] on icon "Activate" at bounding box center [1038, 239] width 13 height 10
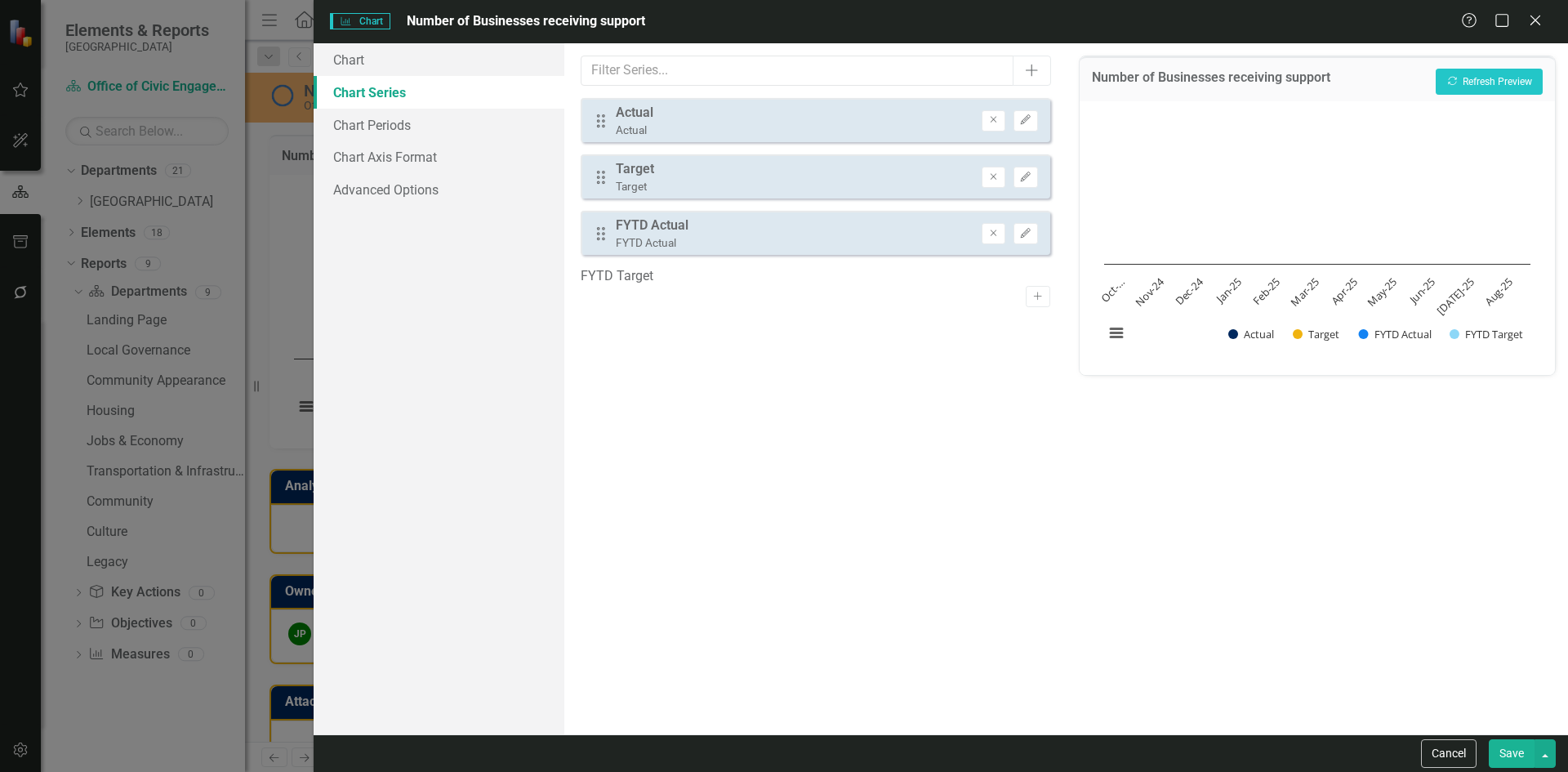
click at [1253, 617] on button "Save" at bounding box center [1512, 753] width 46 height 29
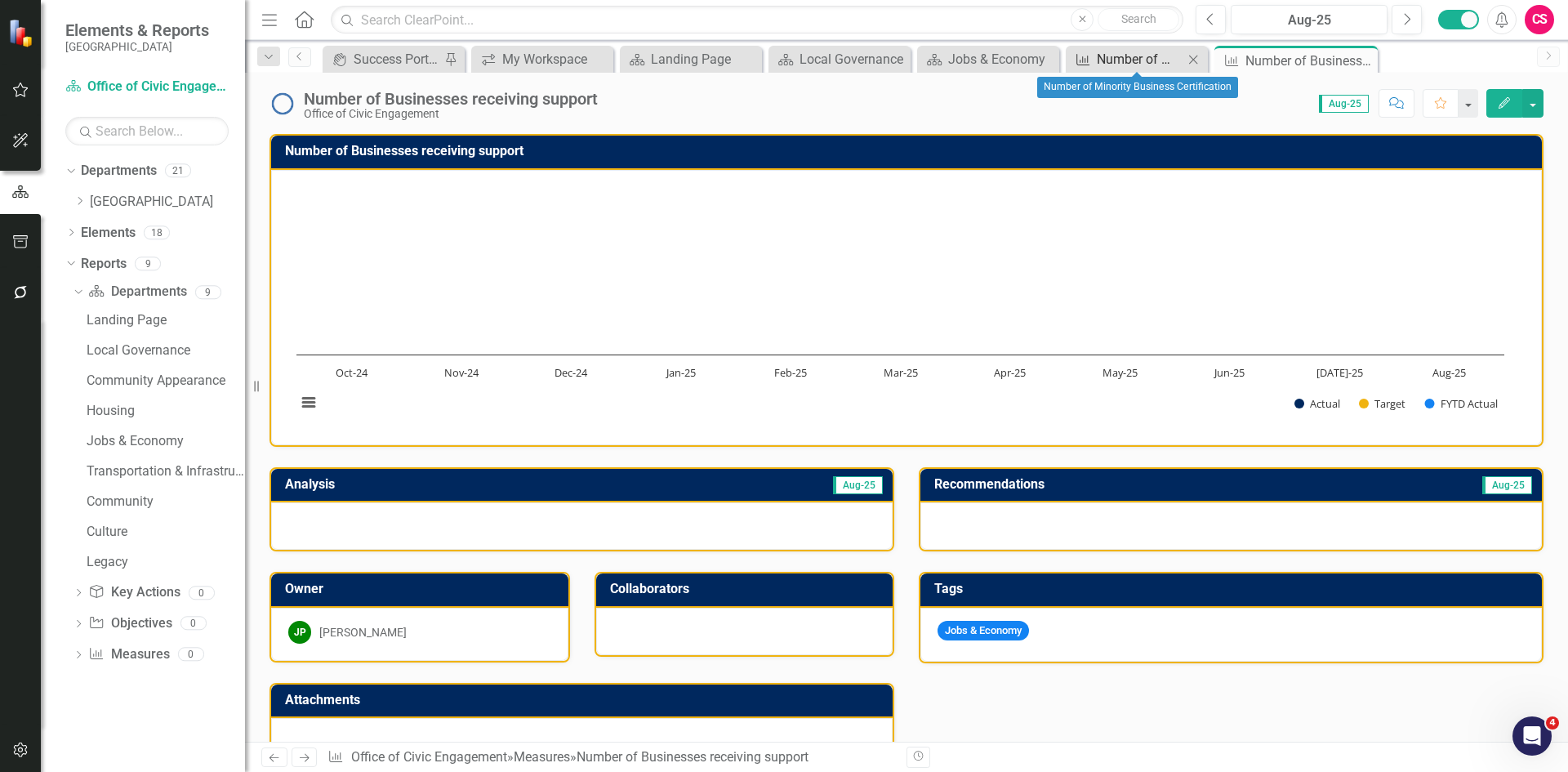
click at [1159, 59] on div "Number of Minority Business Certification" at bounding box center [1139, 59] width 87 height 21
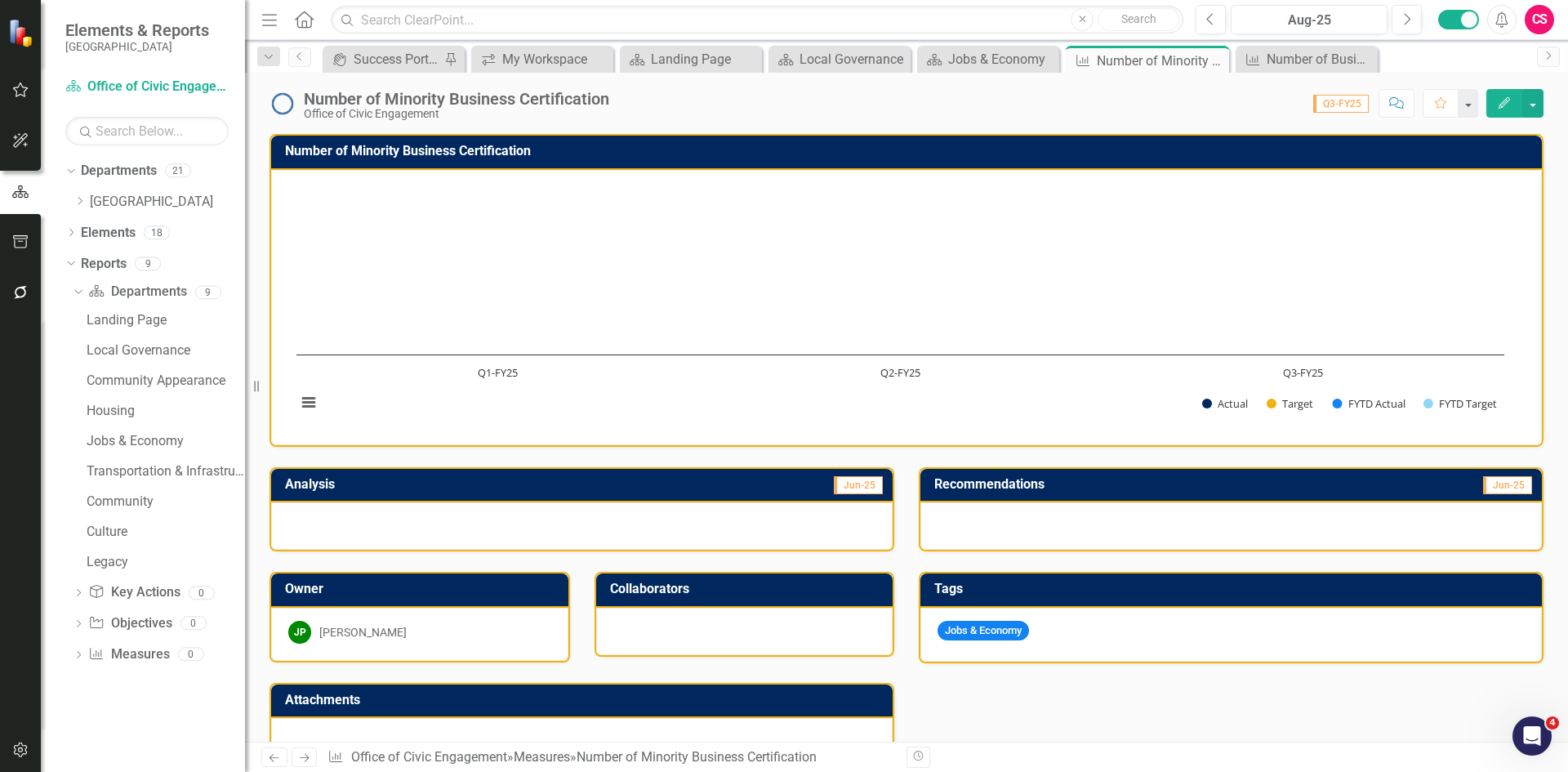
click at [693, 167] on div "Number of Minority Business Certification" at bounding box center [905, 152] width 1270 height 34
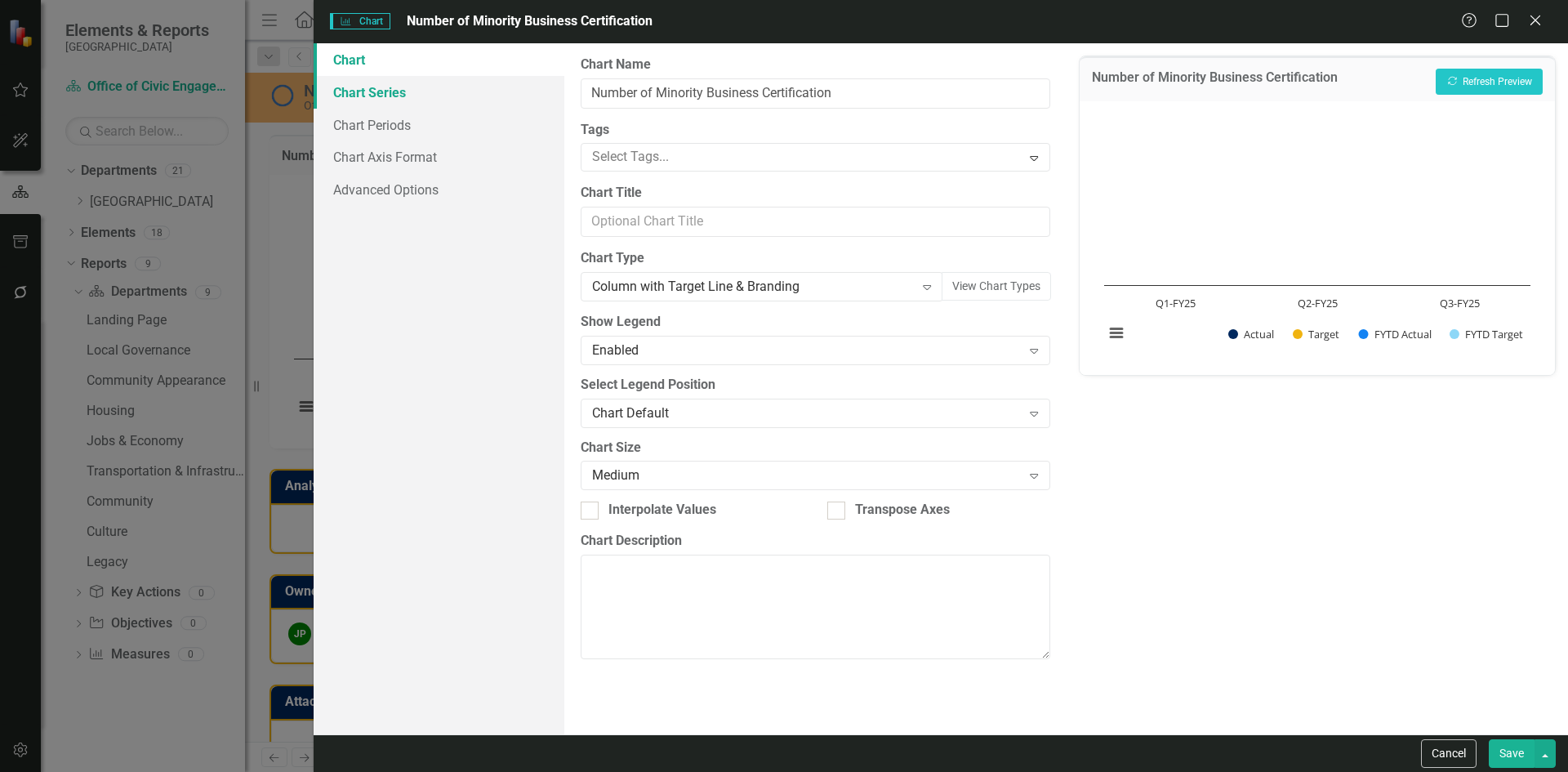
click at [396, 96] on link "Chart Series" at bounding box center [439, 92] width 251 height 32
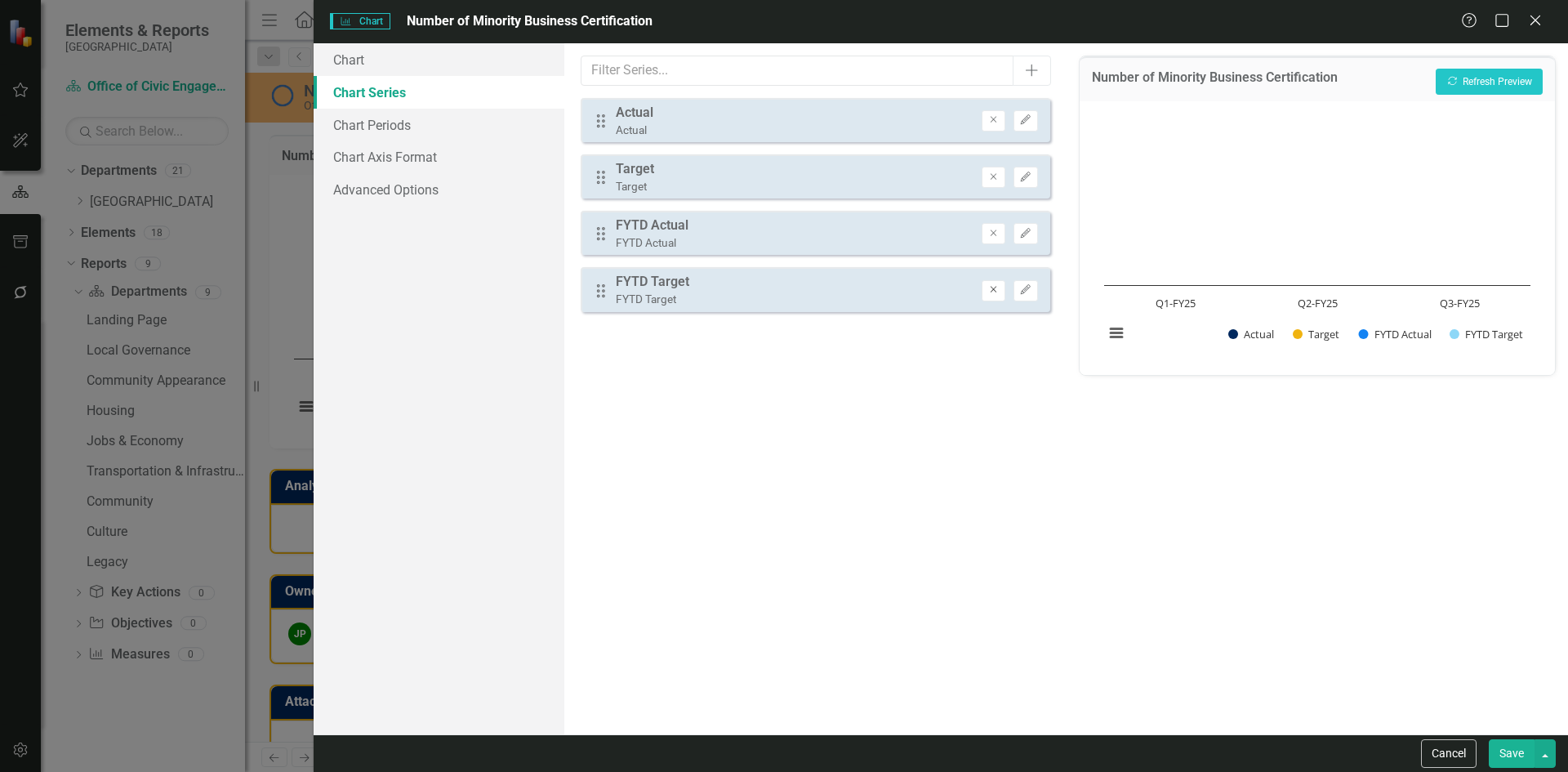
click at [1000, 289] on button "Remove" at bounding box center [993, 291] width 23 height 22
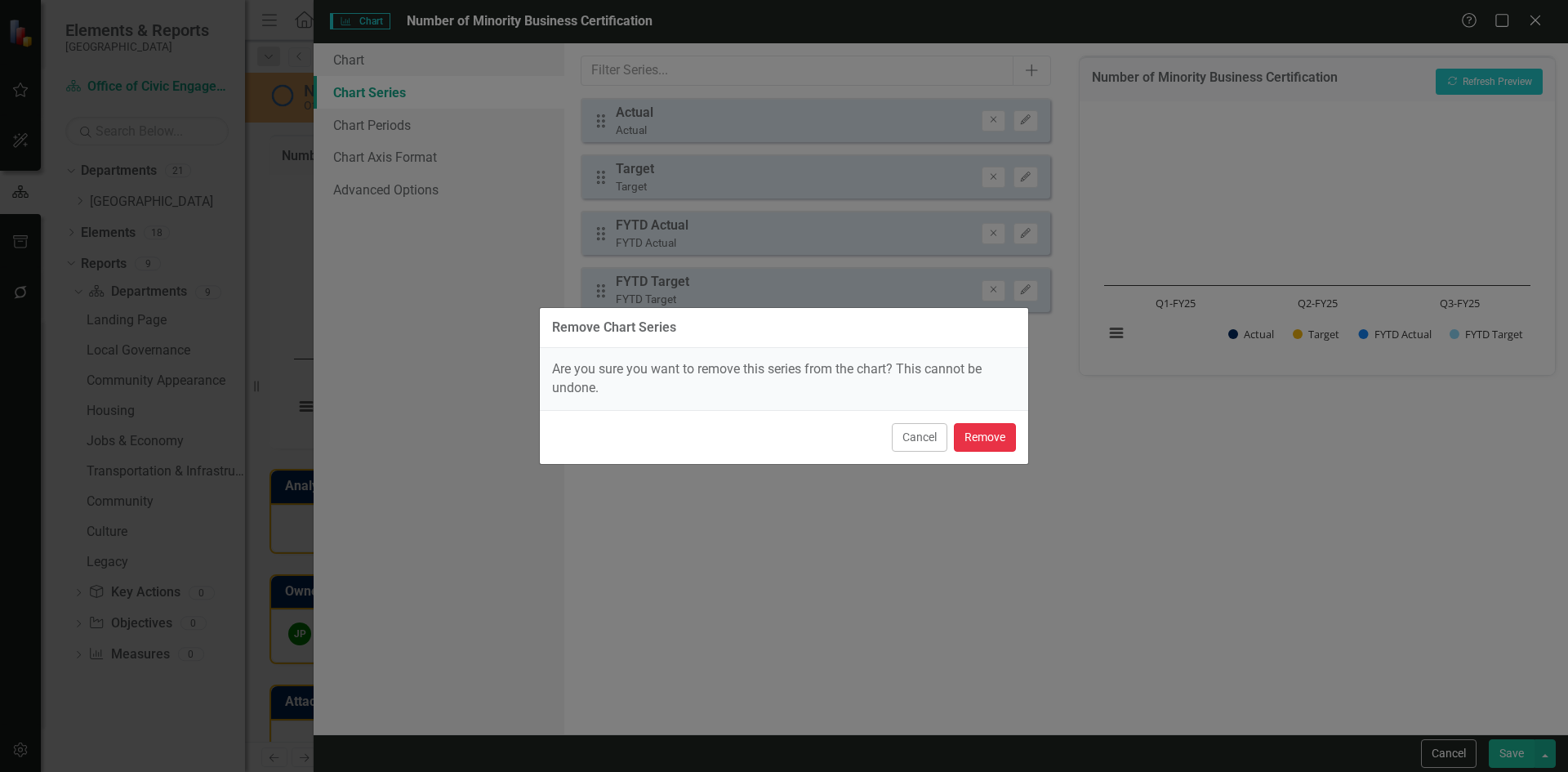
click at [977, 438] on button "Remove" at bounding box center [984, 438] width 62 height 29
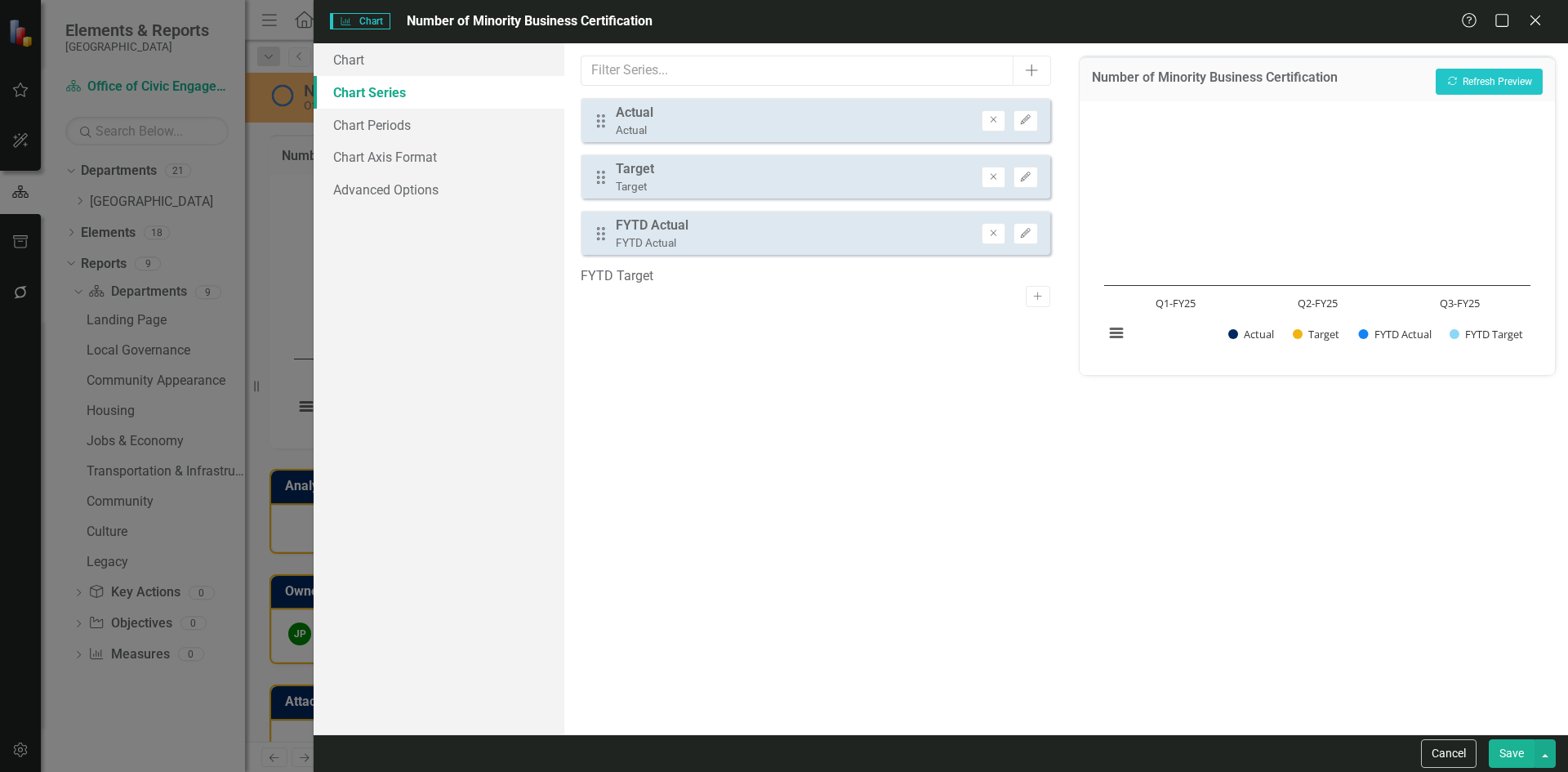
click at [1253, 617] on button "Save" at bounding box center [1512, 753] width 46 height 29
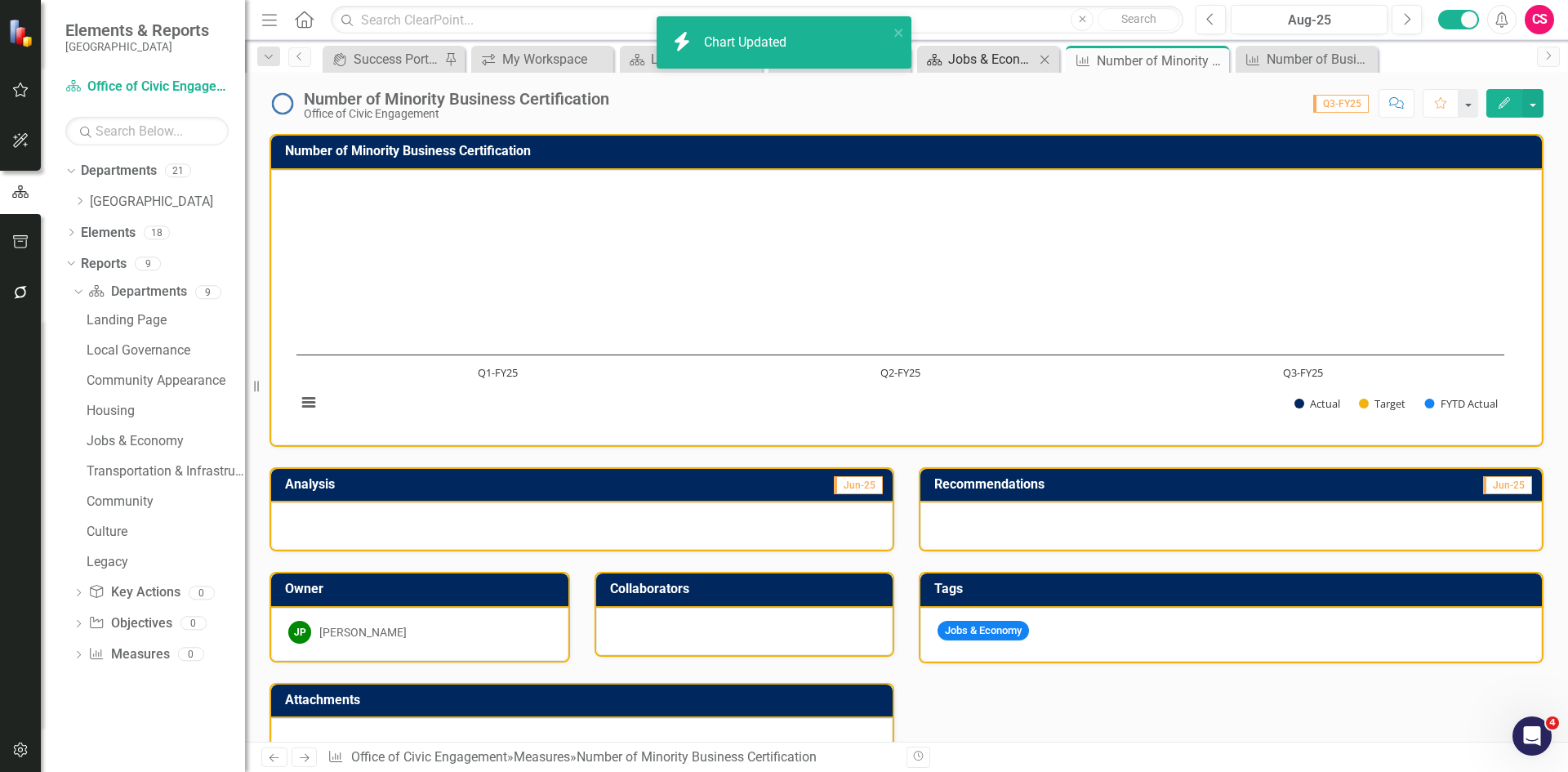
click at [966, 59] on div "Jobs & Economy" at bounding box center [992, 59] width 87 height 21
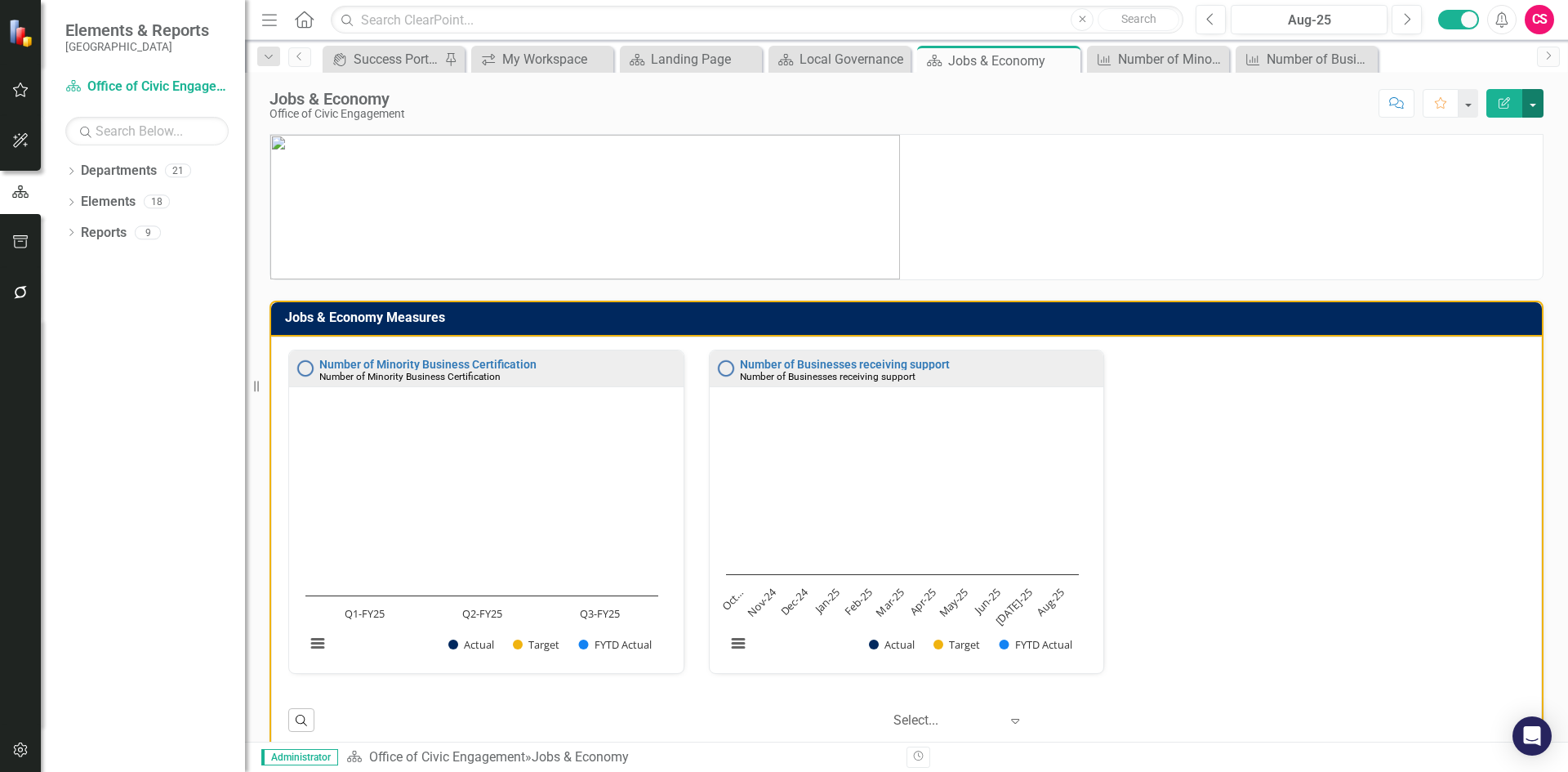
click at [1532, 106] on button "button" at bounding box center [1533, 103] width 22 height 29
click at [1491, 225] on link "PDF Export to PDF" at bounding box center [1477, 230] width 133 height 30
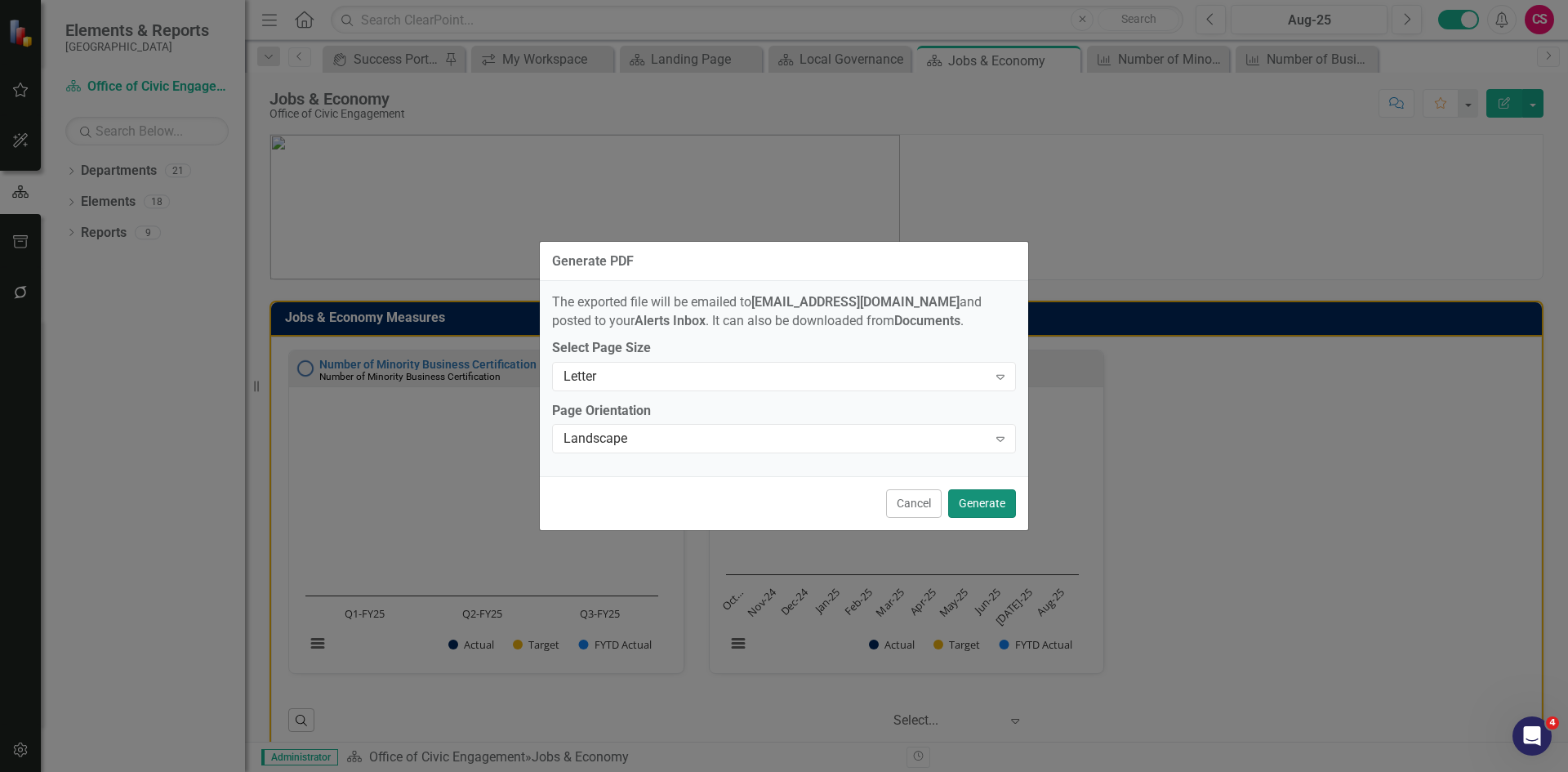
click at [991, 501] on button "Generate" at bounding box center [983, 504] width 68 height 29
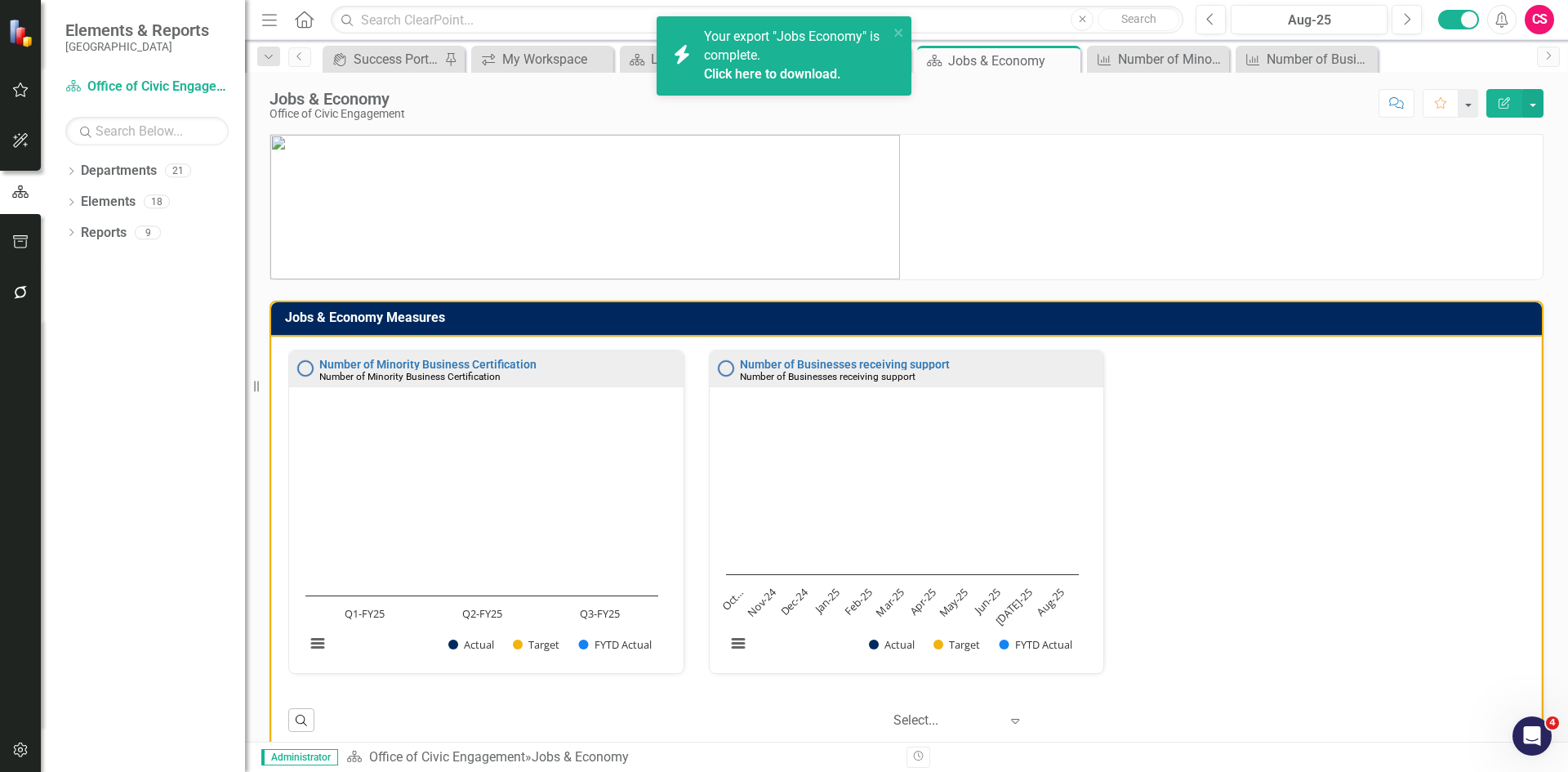
click at [777, 74] on link "Click here to download." at bounding box center [772, 74] width 137 height 15
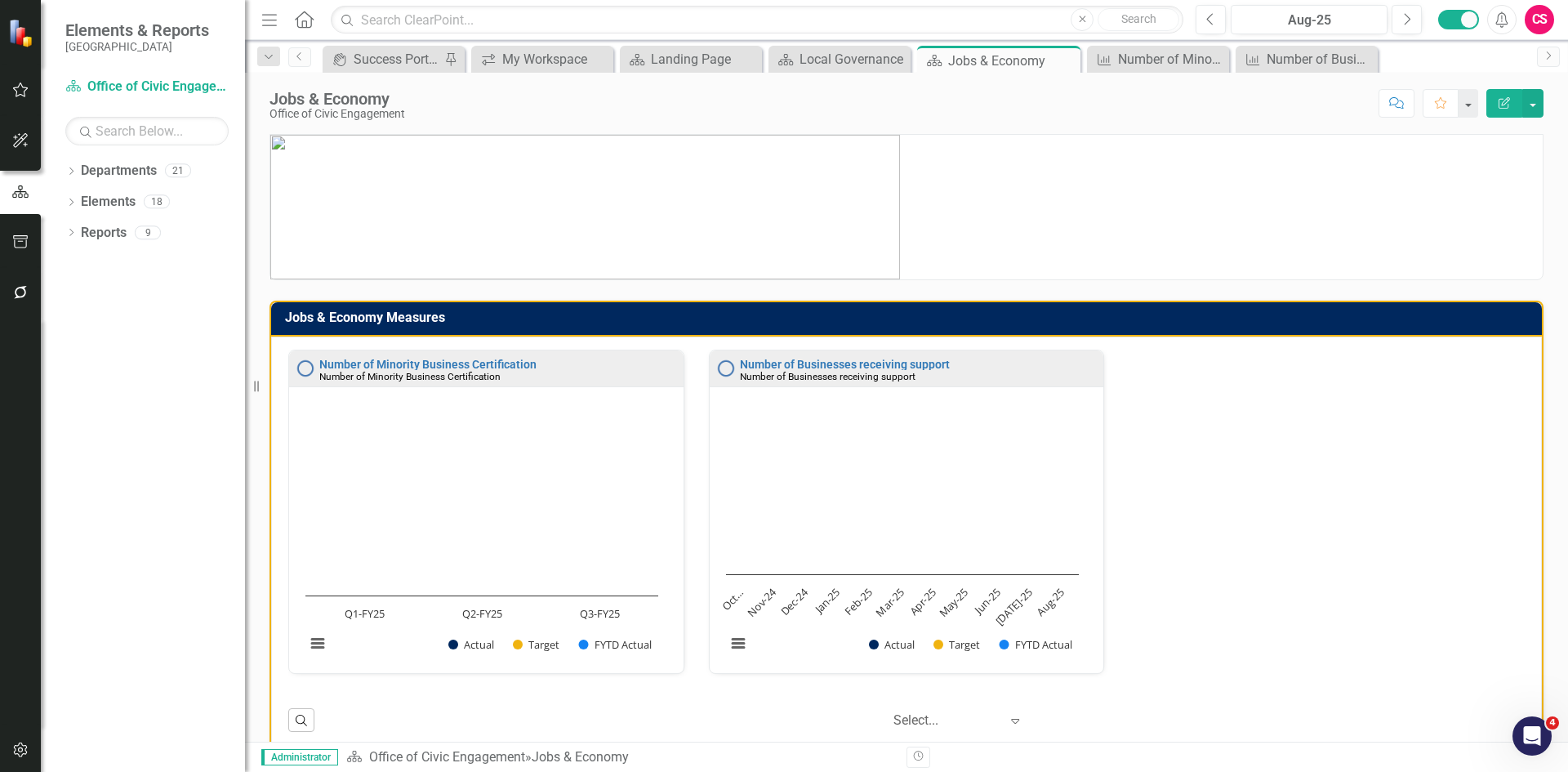
scroll to position [1, 0]
click at [1538, 103] on button "button" at bounding box center [1533, 103] width 22 height 29
click at [1504, 152] on link "Edit Report Edit Layout" at bounding box center [1477, 164] width 133 height 30
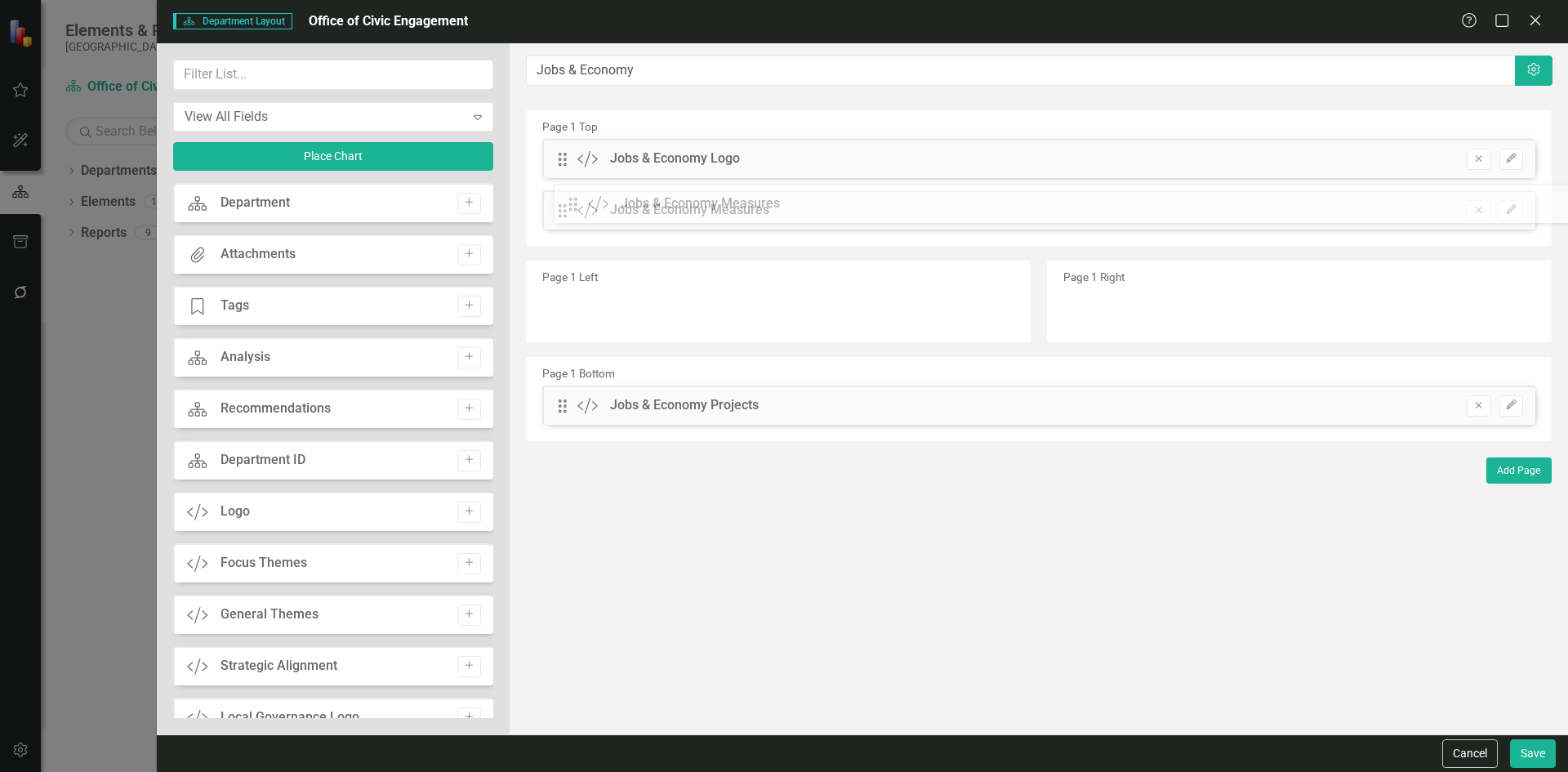
drag, startPoint x: 559, startPoint y: 356, endPoint x: 582, endPoint y: 206, distance: 151.8
click at [1538, 752] on button "Save" at bounding box center [1532, 753] width 46 height 29
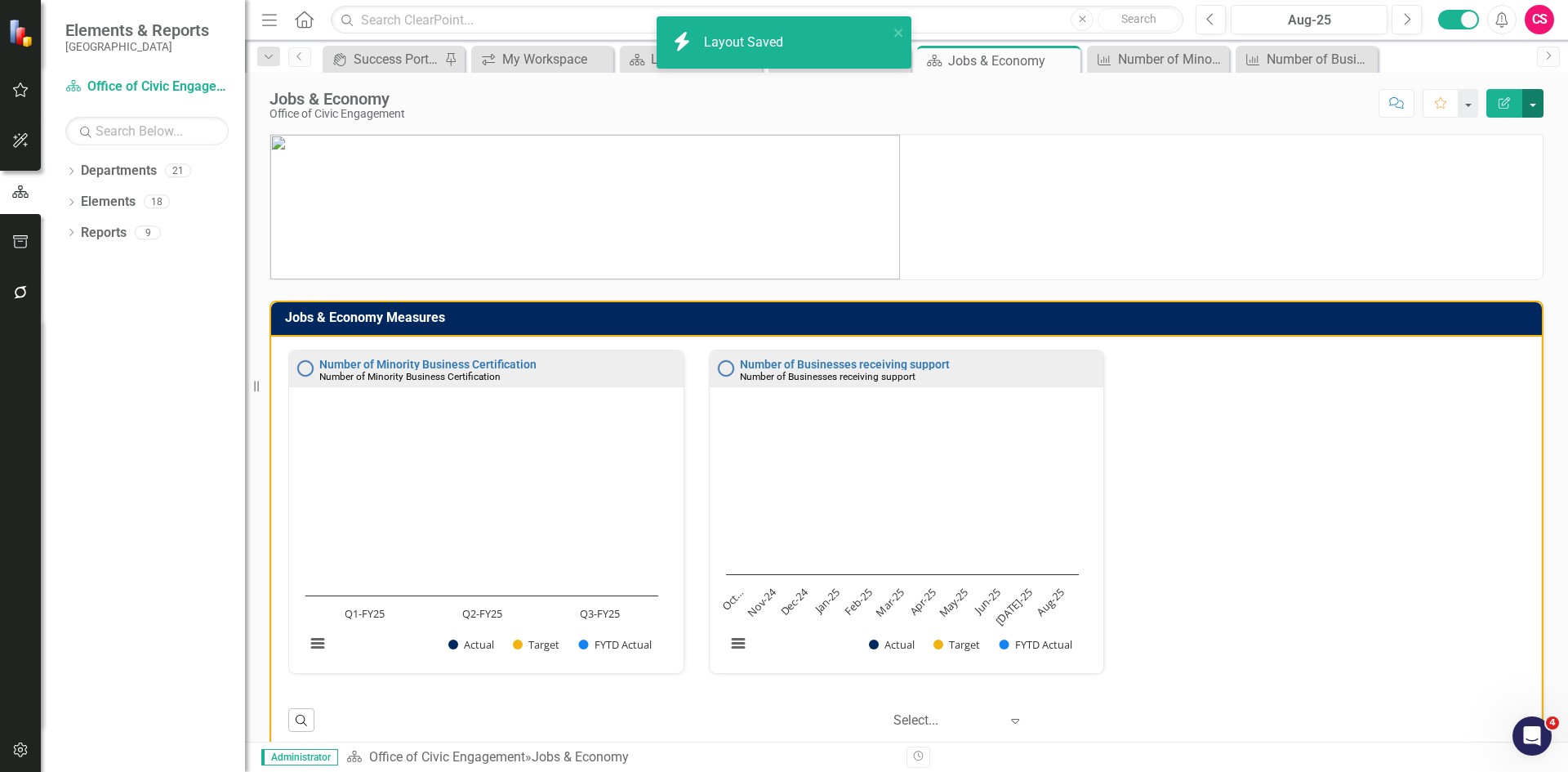
click at [1531, 106] on button "button" at bounding box center [1533, 103] width 22 height 29
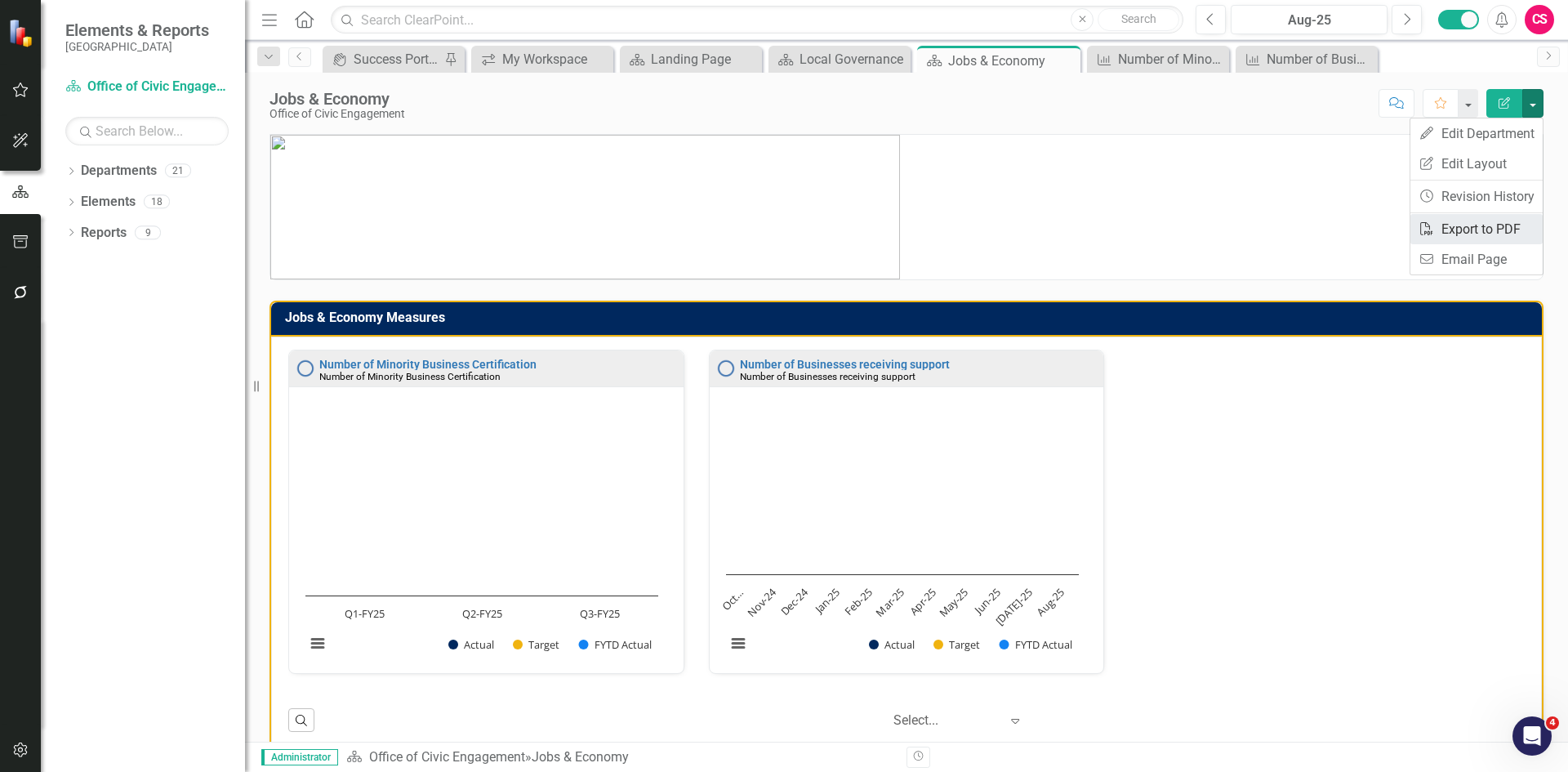
click at [1498, 231] on link "PDF Export to PDF" at bounding box center [1477, 230] width 133 height 30
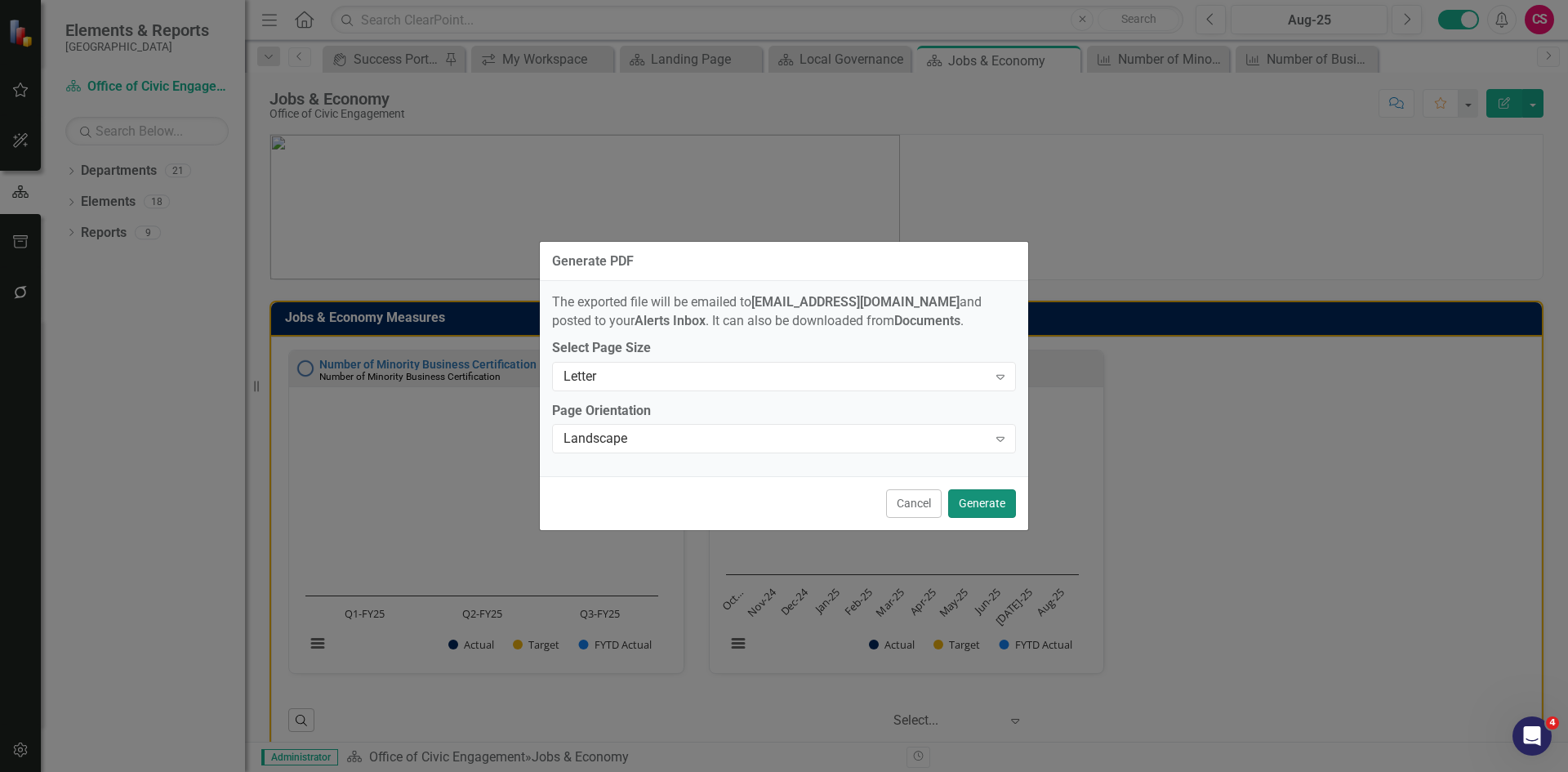
click at [989, 502] on button "Generate" at bounding box center [983, 504] width 68 height 29
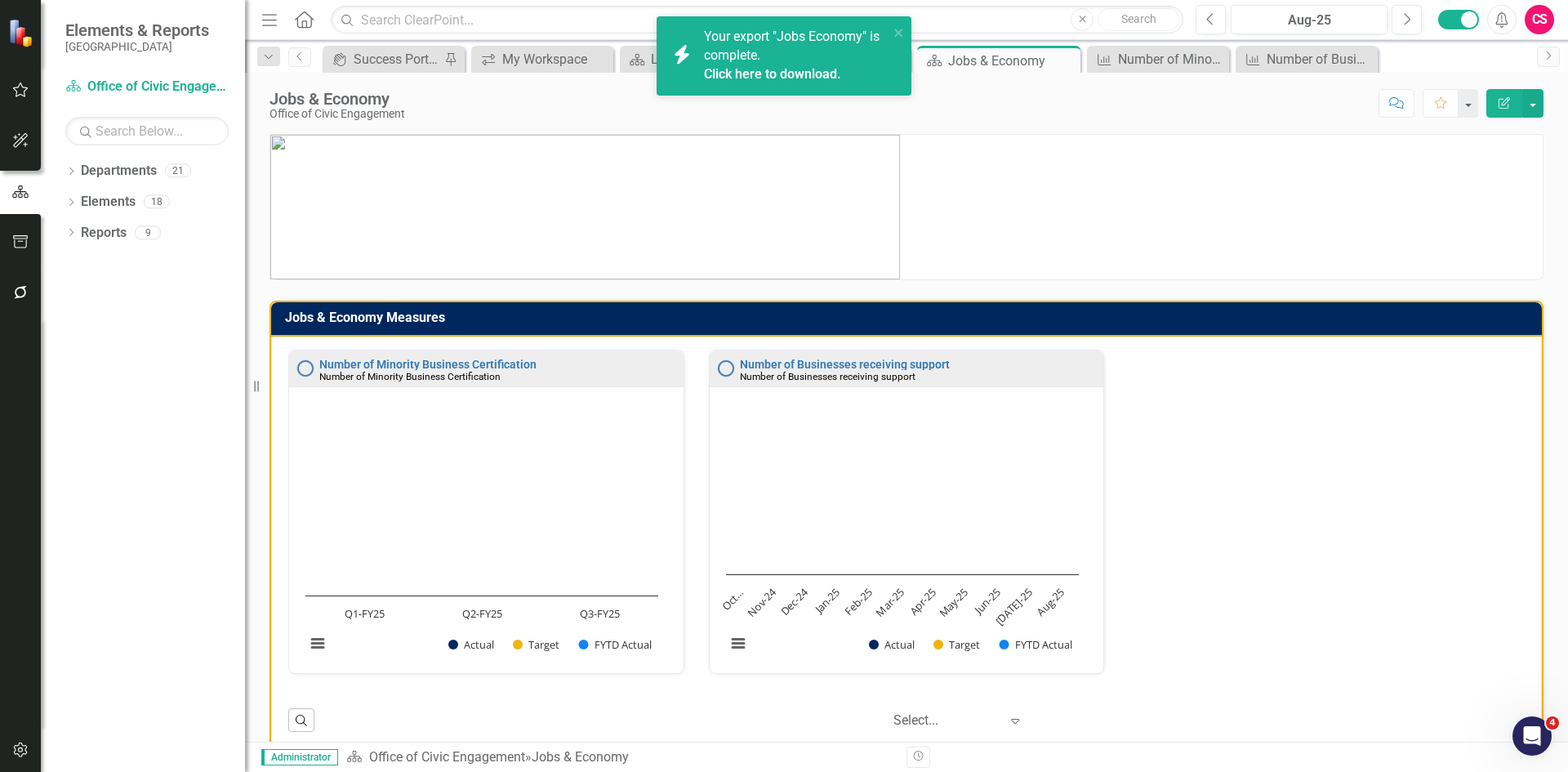
click at [768, 75] on link "Click here to download." at bounding box center [772, 74] width 137 height 15
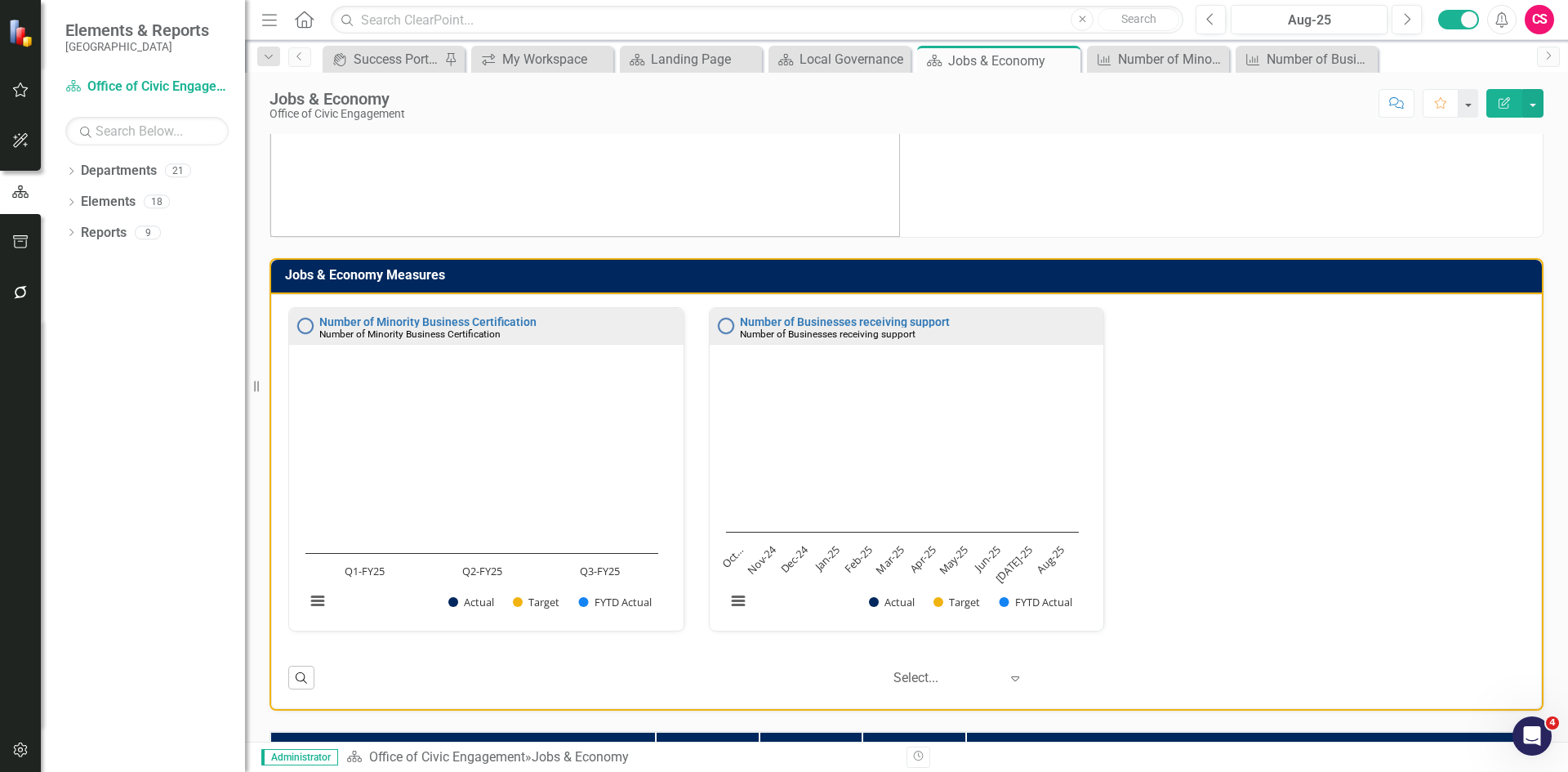
scroll to position [22, 0]
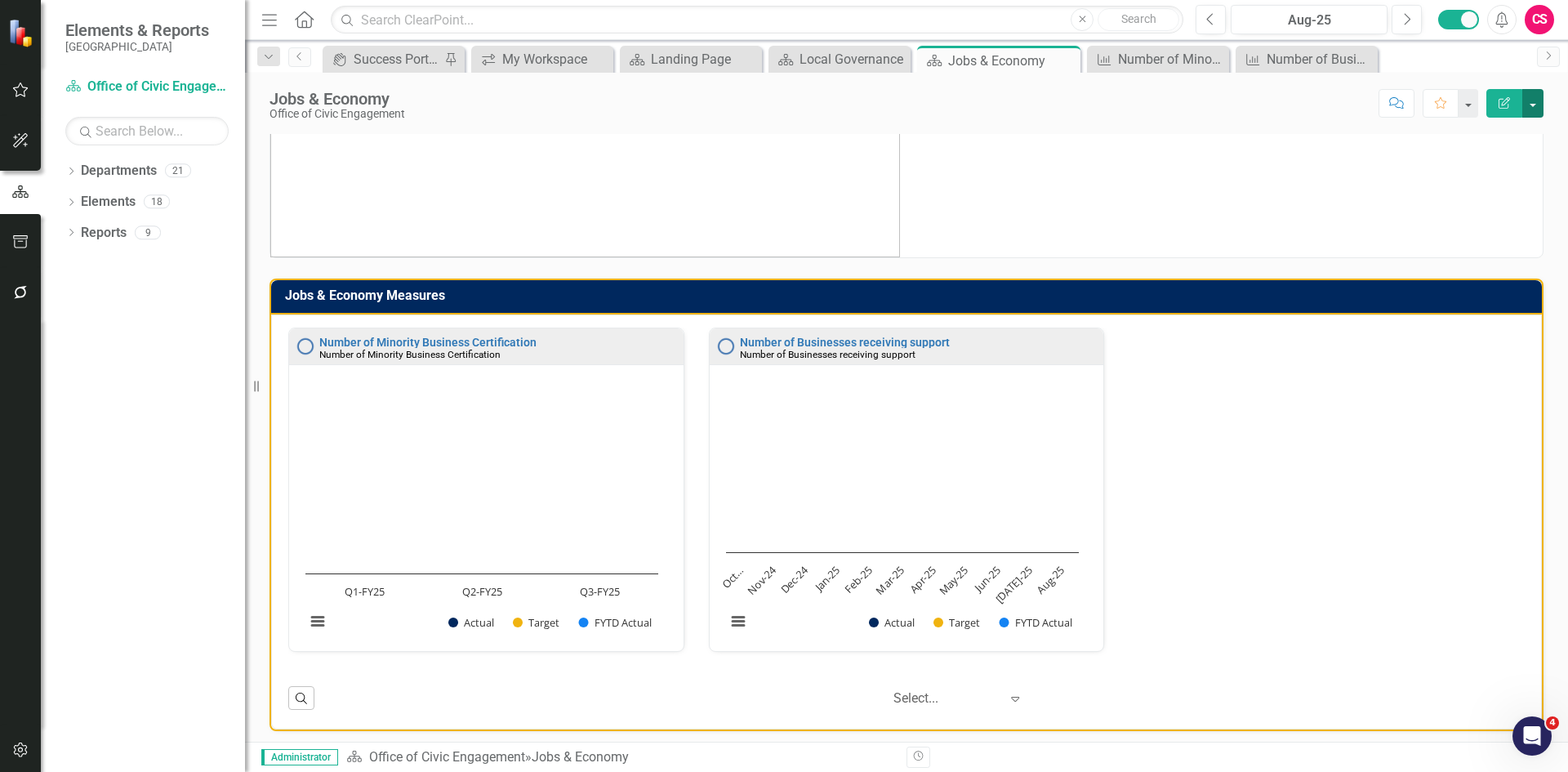
click at [1536, 106] on button "button" at bounding box center [1533, 103] width 22 height 29
click at [1501, 224] on link "PDF Export to PDF" at bounding box center [1477, 230] width 133 height 30
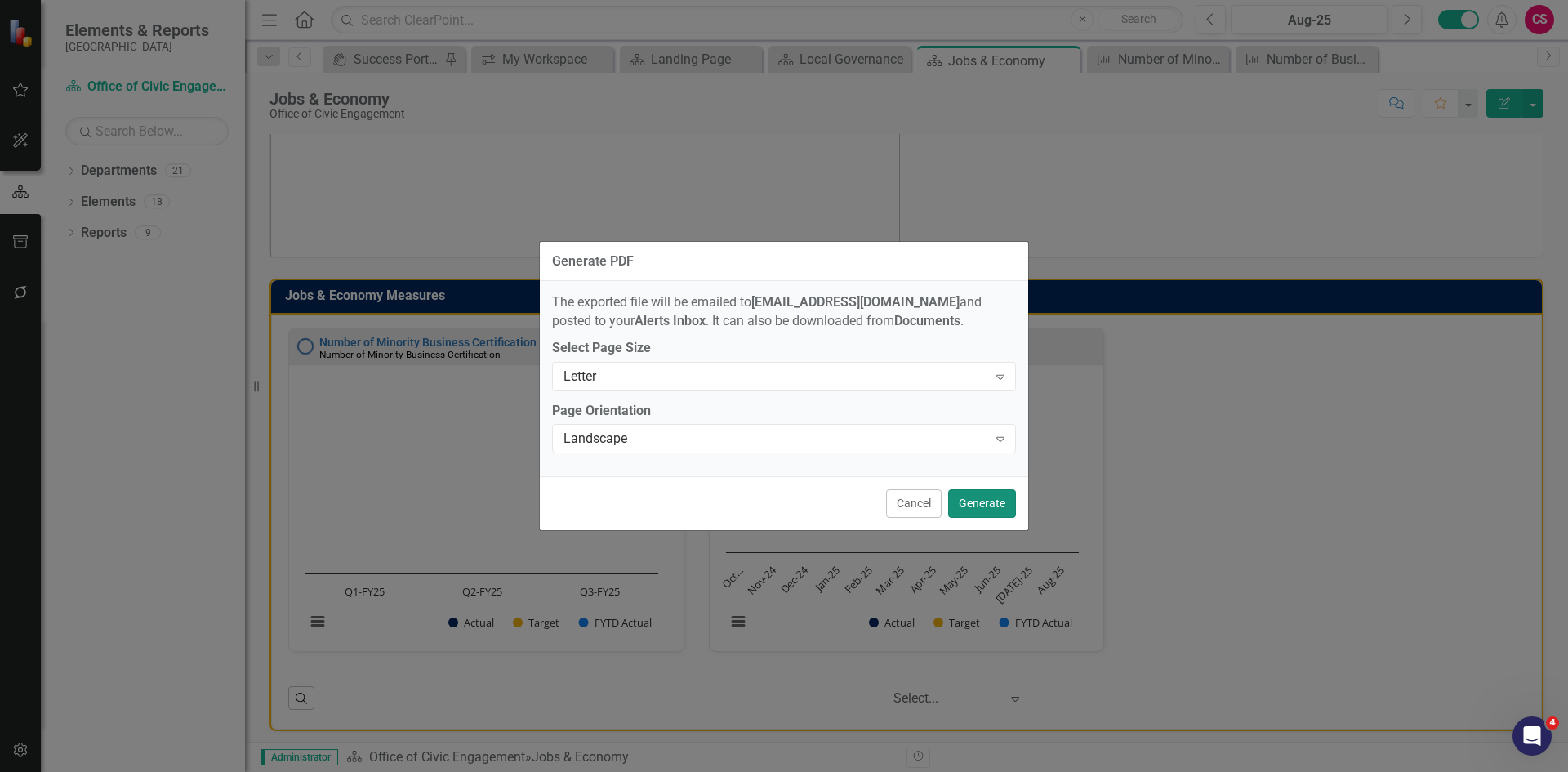
click at [975, 499] on button "Generate" at bounding box center [983, 504] width 68 height 29
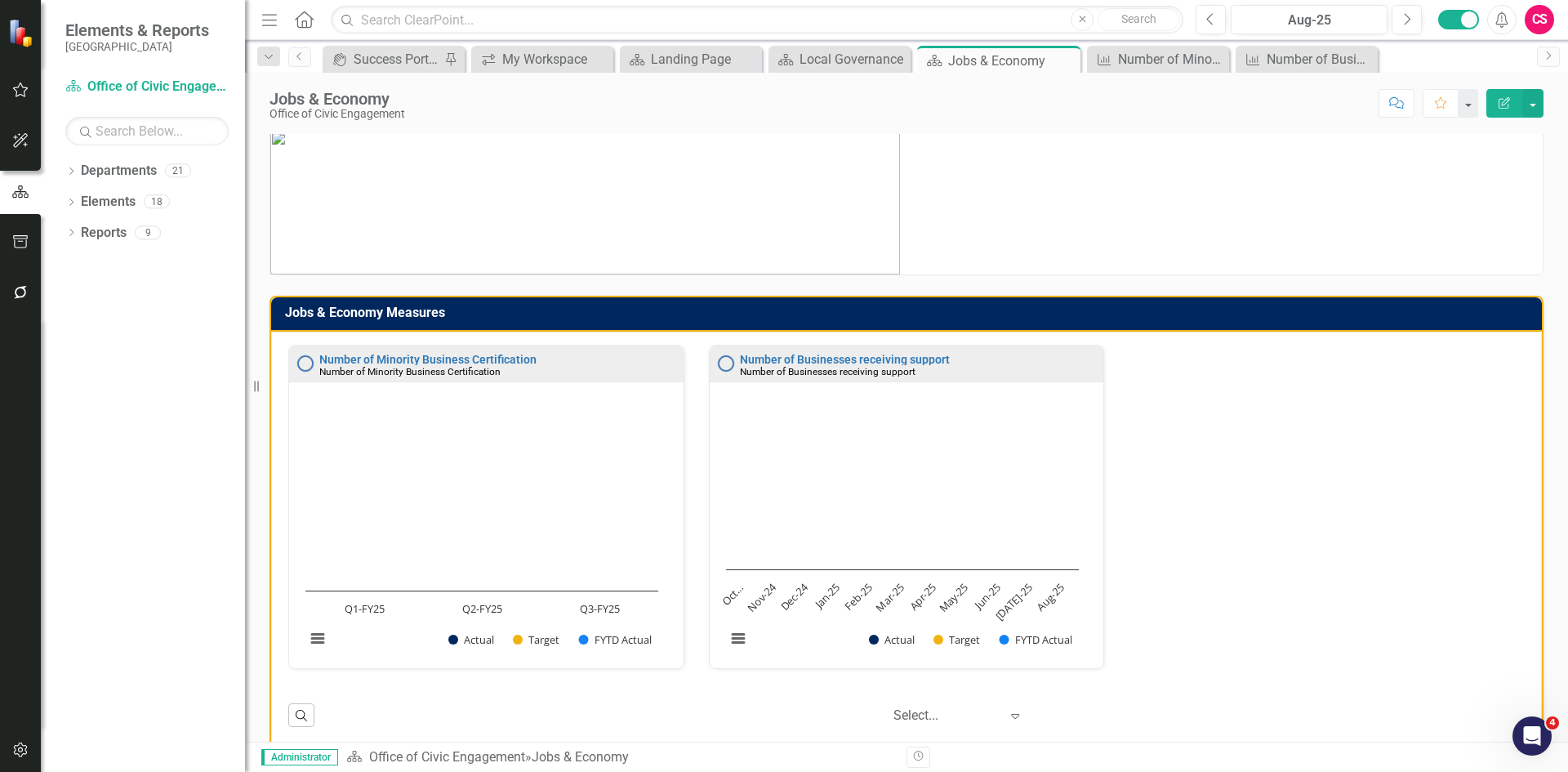
scroll to position [0, 0]
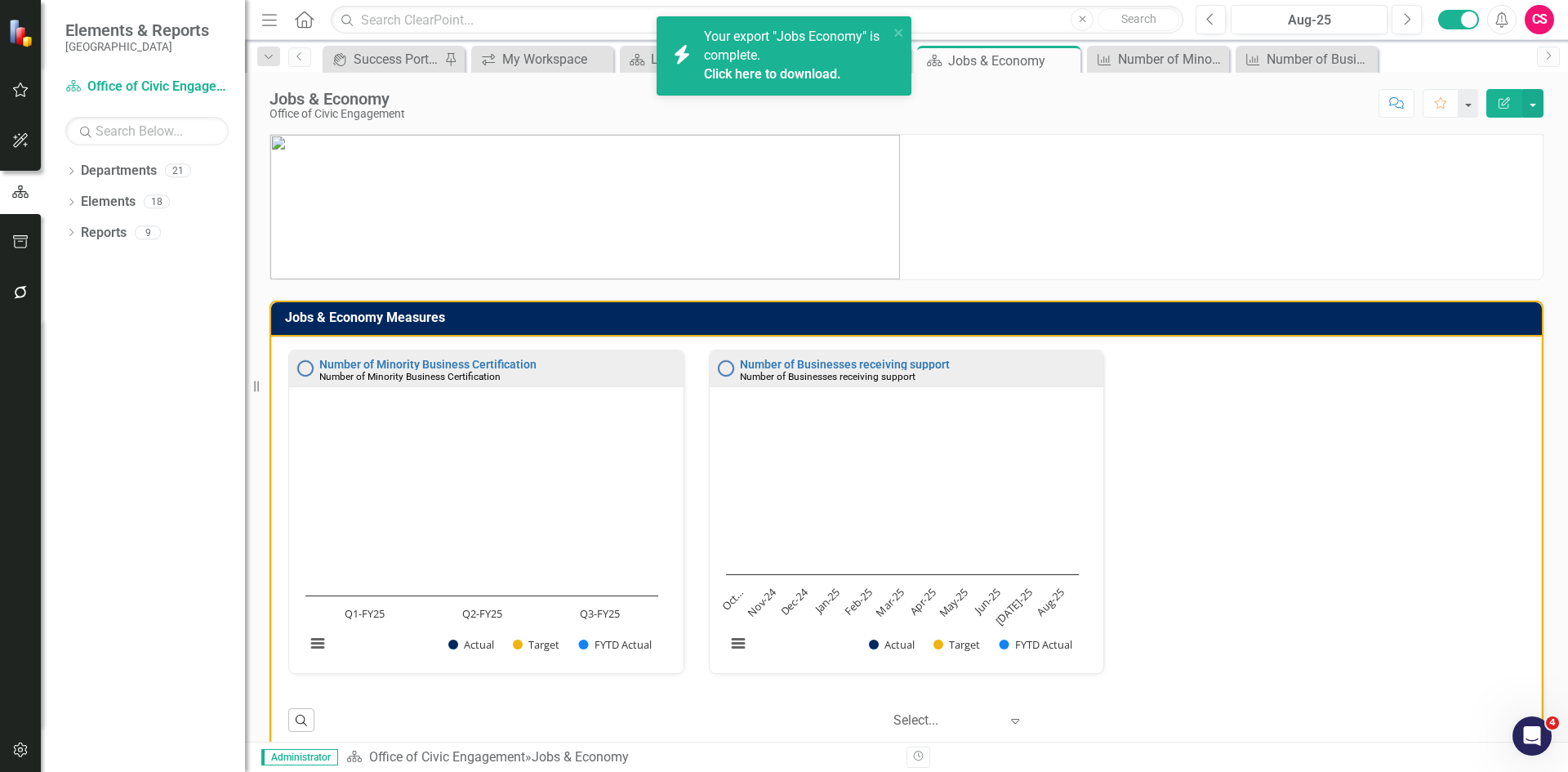
click at [777, 74] on link "Click here to download." at bounding box center [772, 74] width 137 height 15
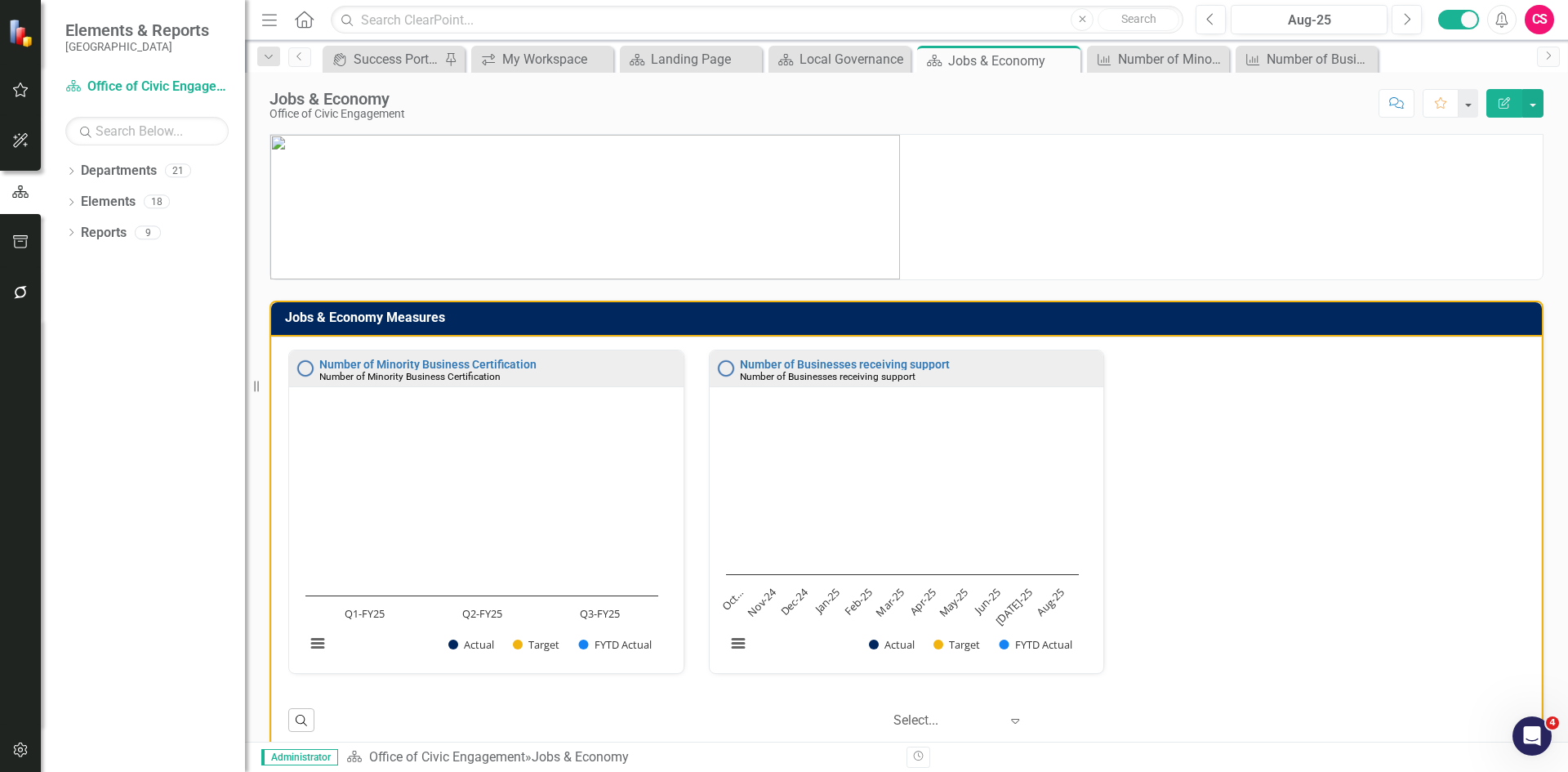
click at [966, 371] on div "Number of Businesses receiving support" at bounding box center [920, 377] width 360 height 13
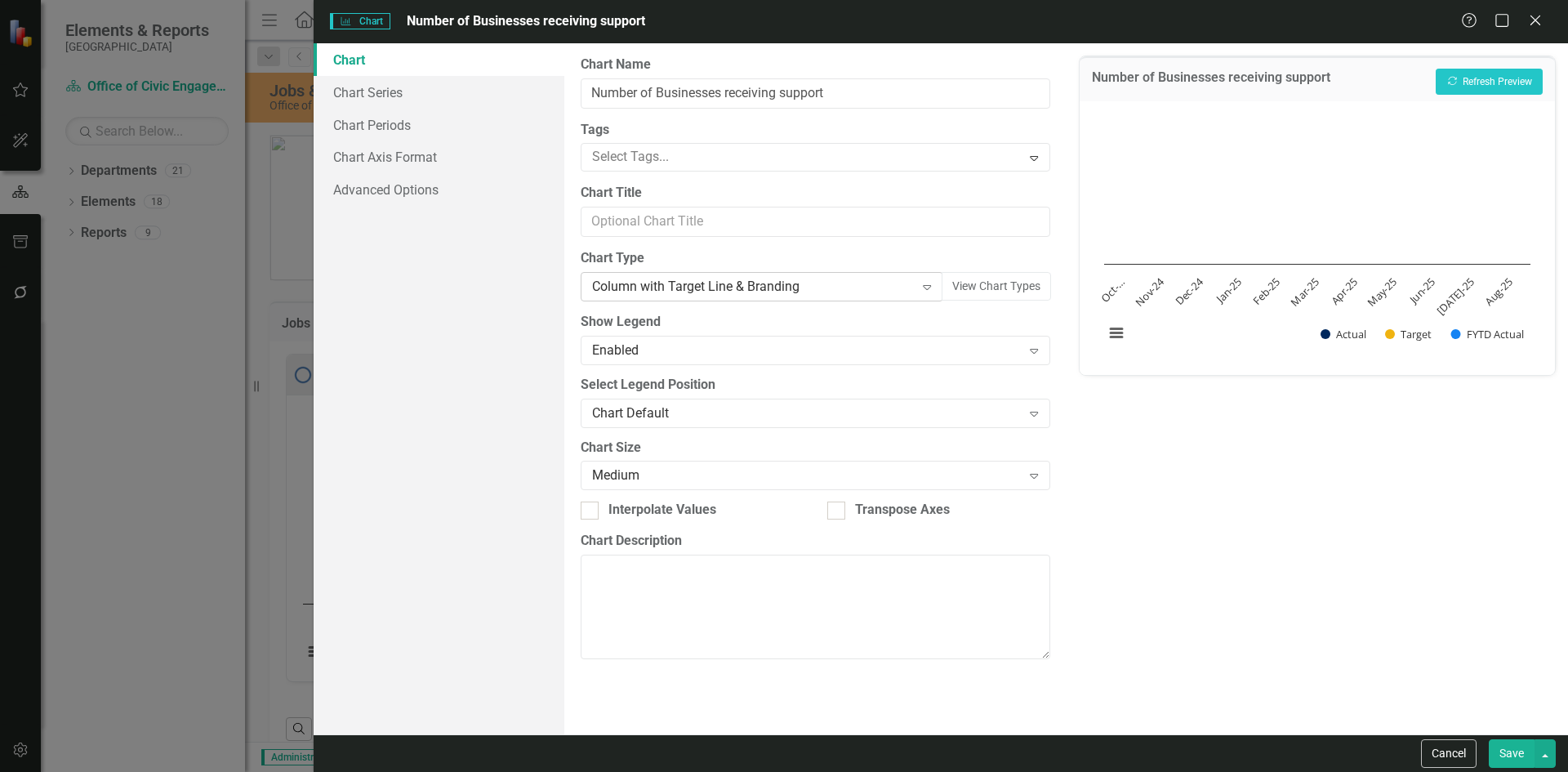
click at [753, 289] on div "Column with Target Line & Branding" at bounding box center [752, 287] width 322 height 19
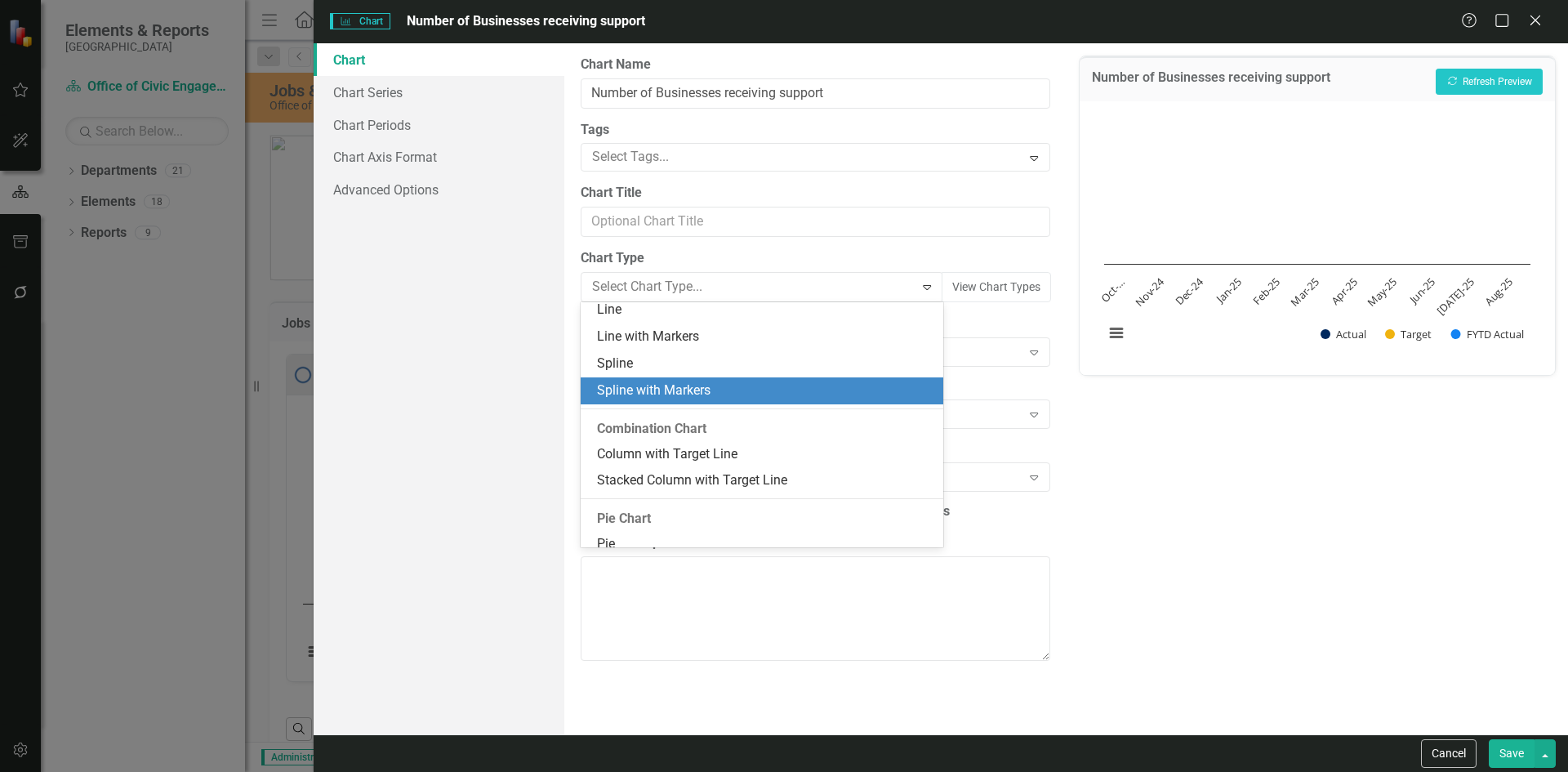
scroll to position [873, 0]
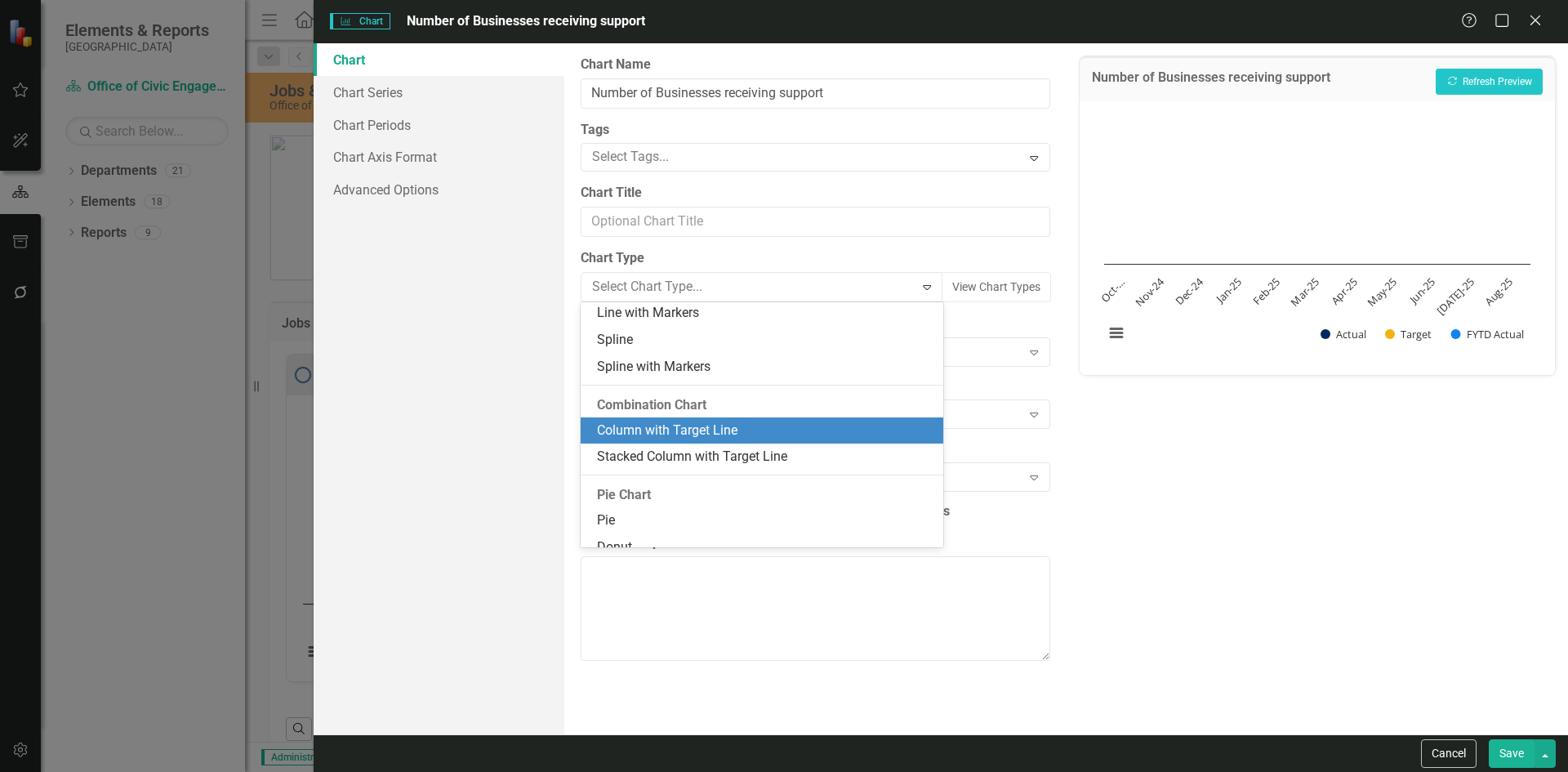
click at [757, 429] on div "Column with Target Line" at bounding box center [765, 430] width 335 height 19
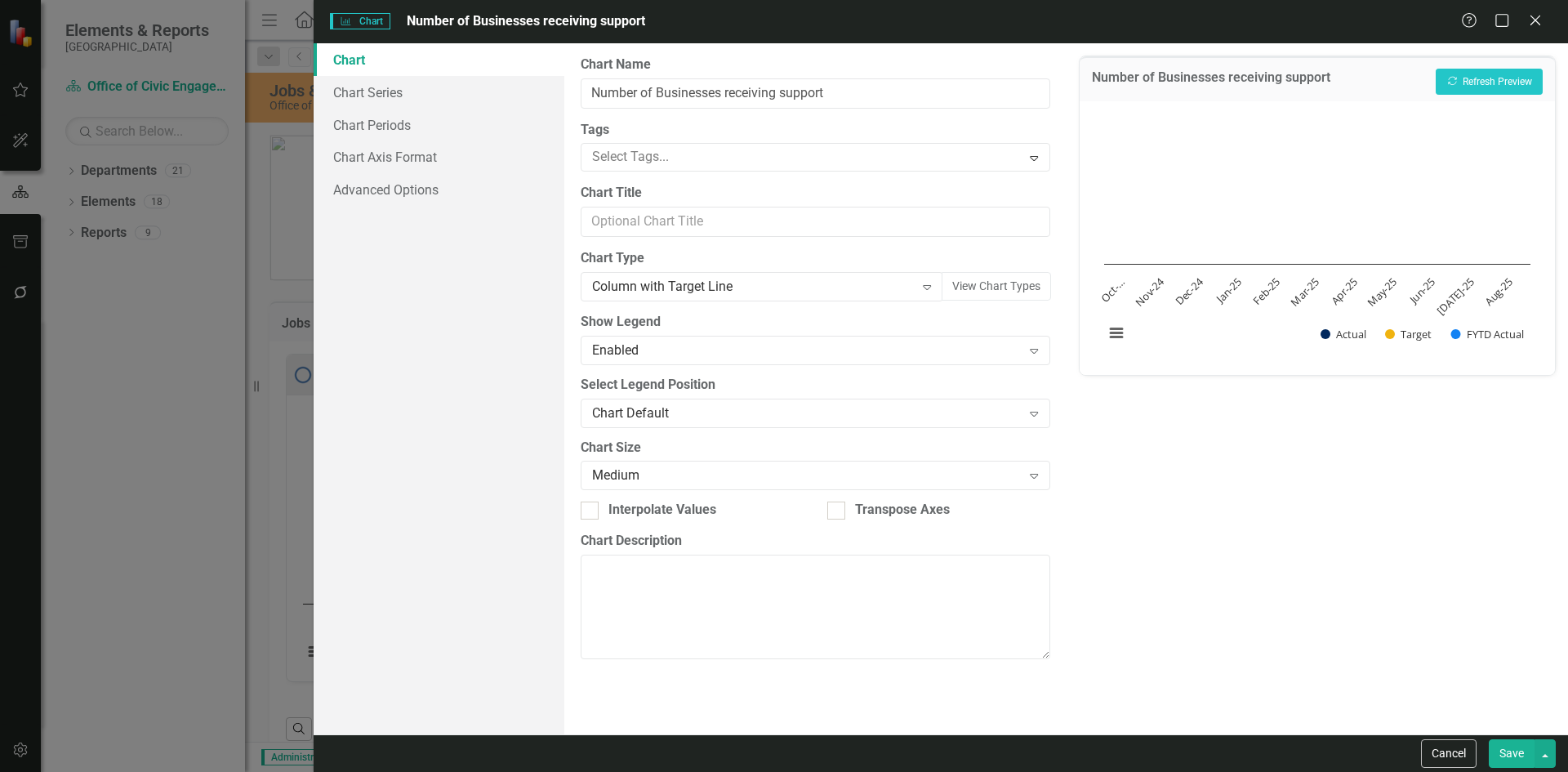
click at [1512, 752] on button "Save" at bounding box center [1512, 753] width 46 height 29
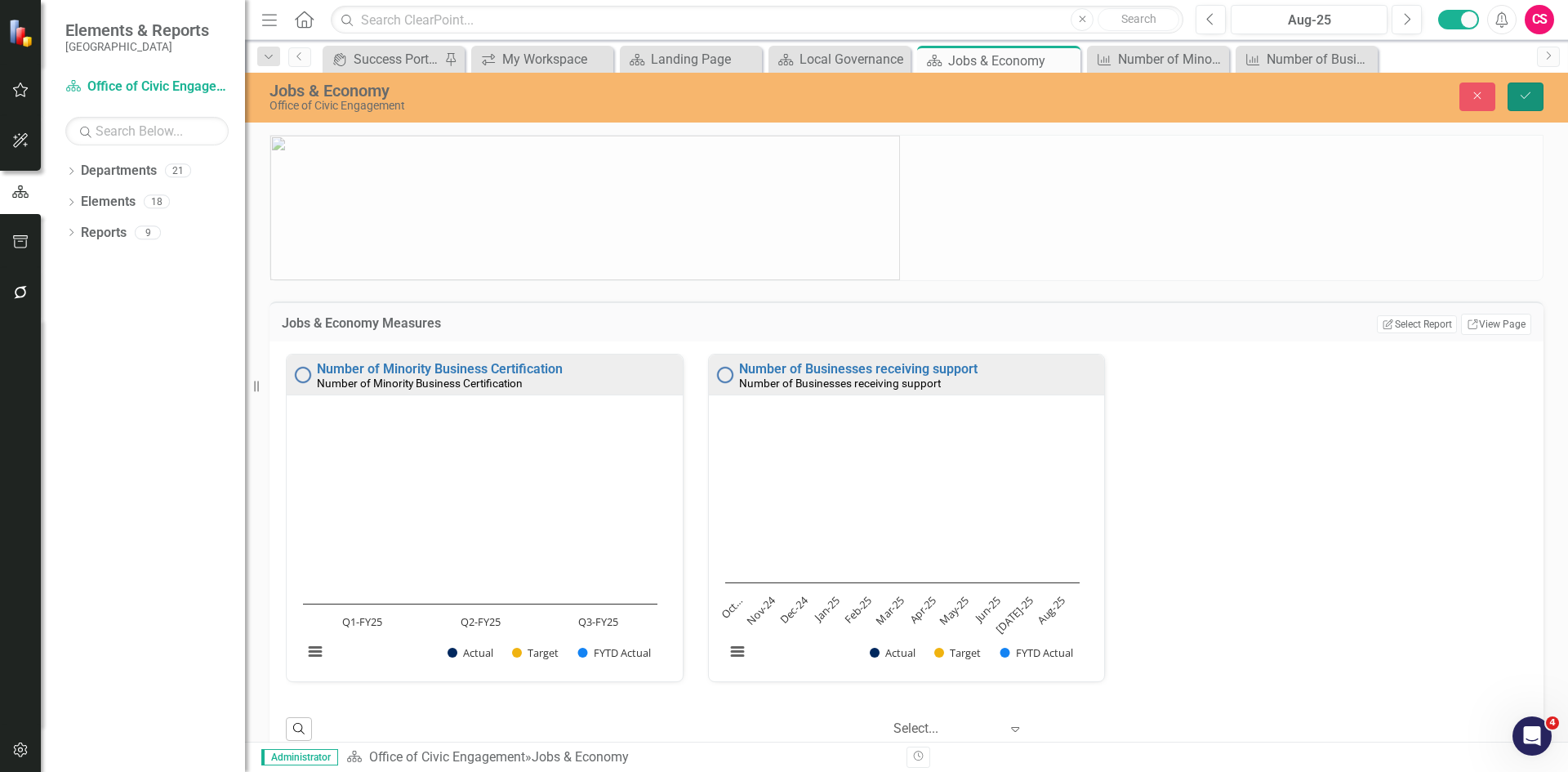
click at [1520, 106] on button "Save" at bounding box center [1526, 97] width 36 height 29
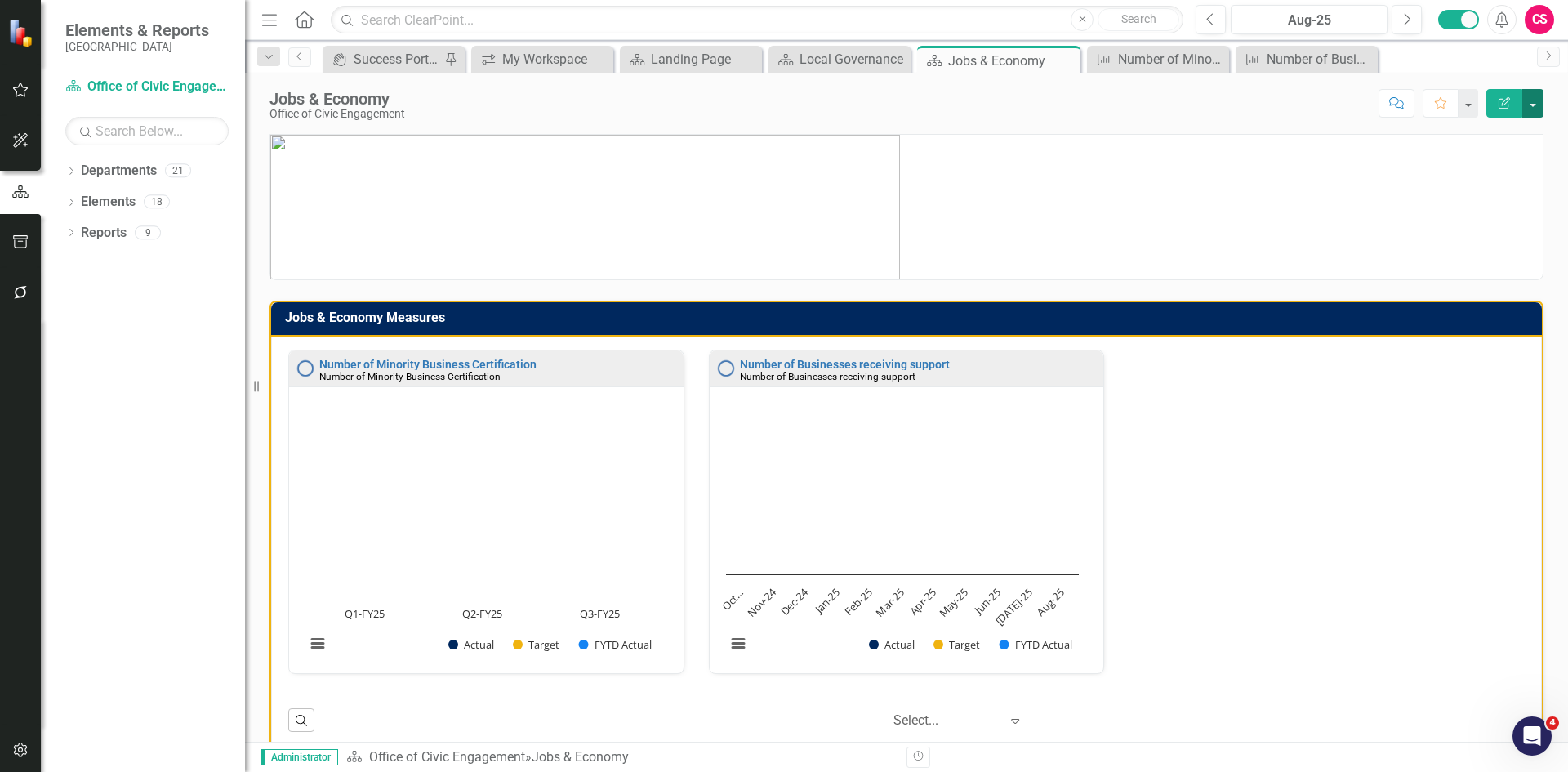
click at [1538, 105] on button "button" at bounding box center [1533, 103] width 22 height 29
click at [1489, 221] on link "PDF Export to PDF" at bounding box center [1477, 230] width 133 height 30
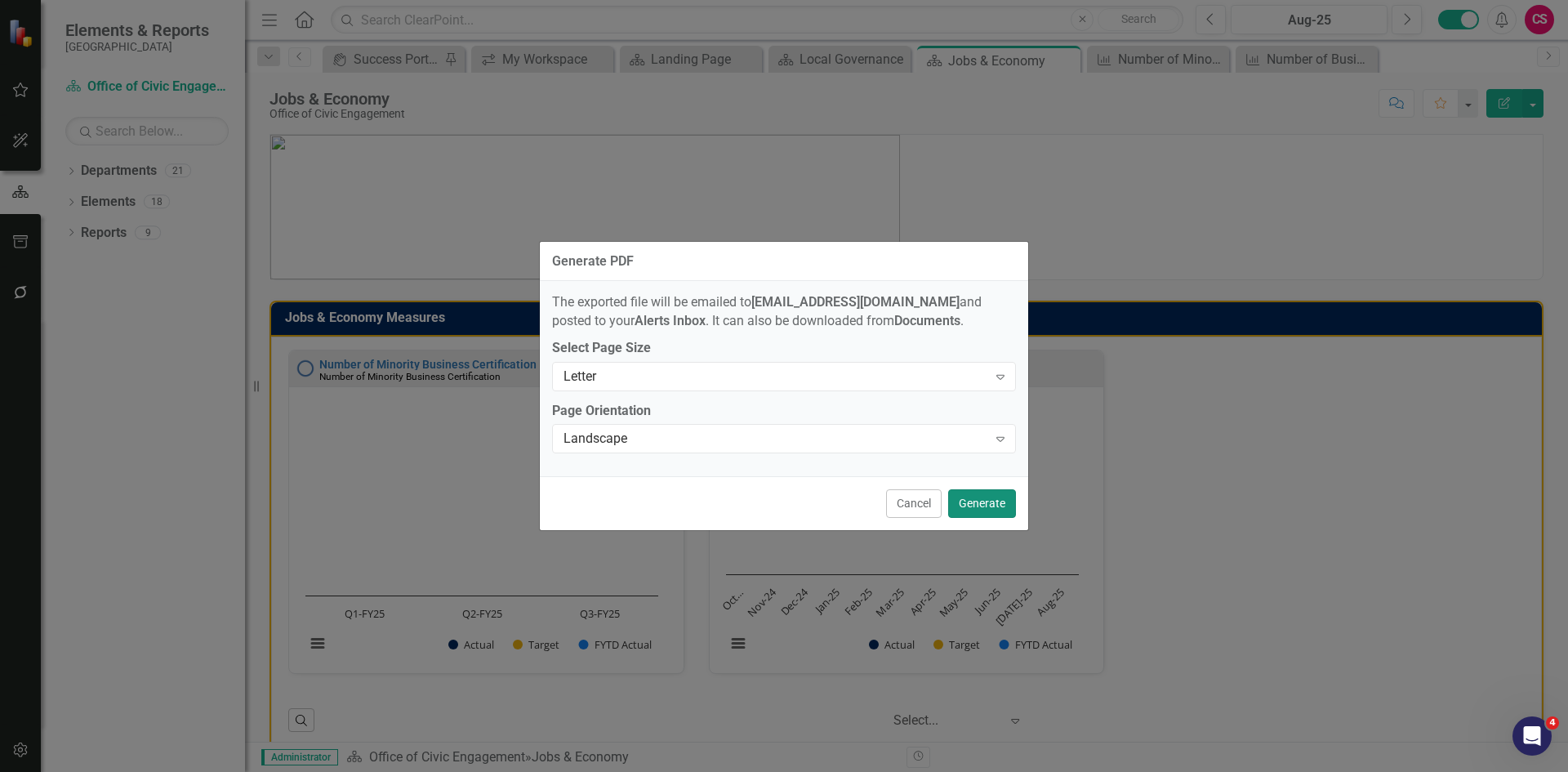
click at [988, 503] on button "Generate" at bounding box center [983, 504] width 68 height 29
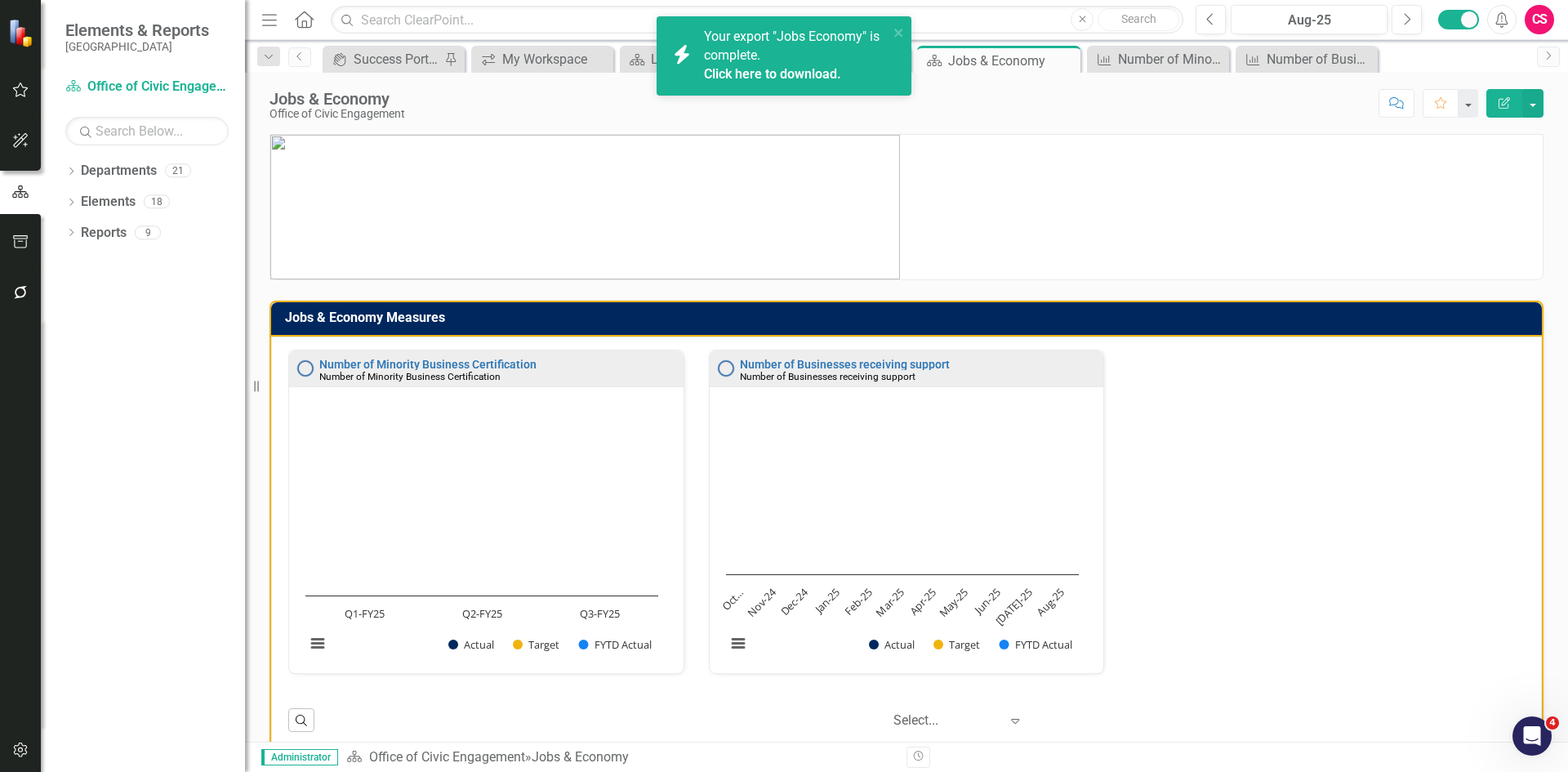
click at [810, 77] on link "Click here to download." at bounding box center [772, 74] width 137 height 15
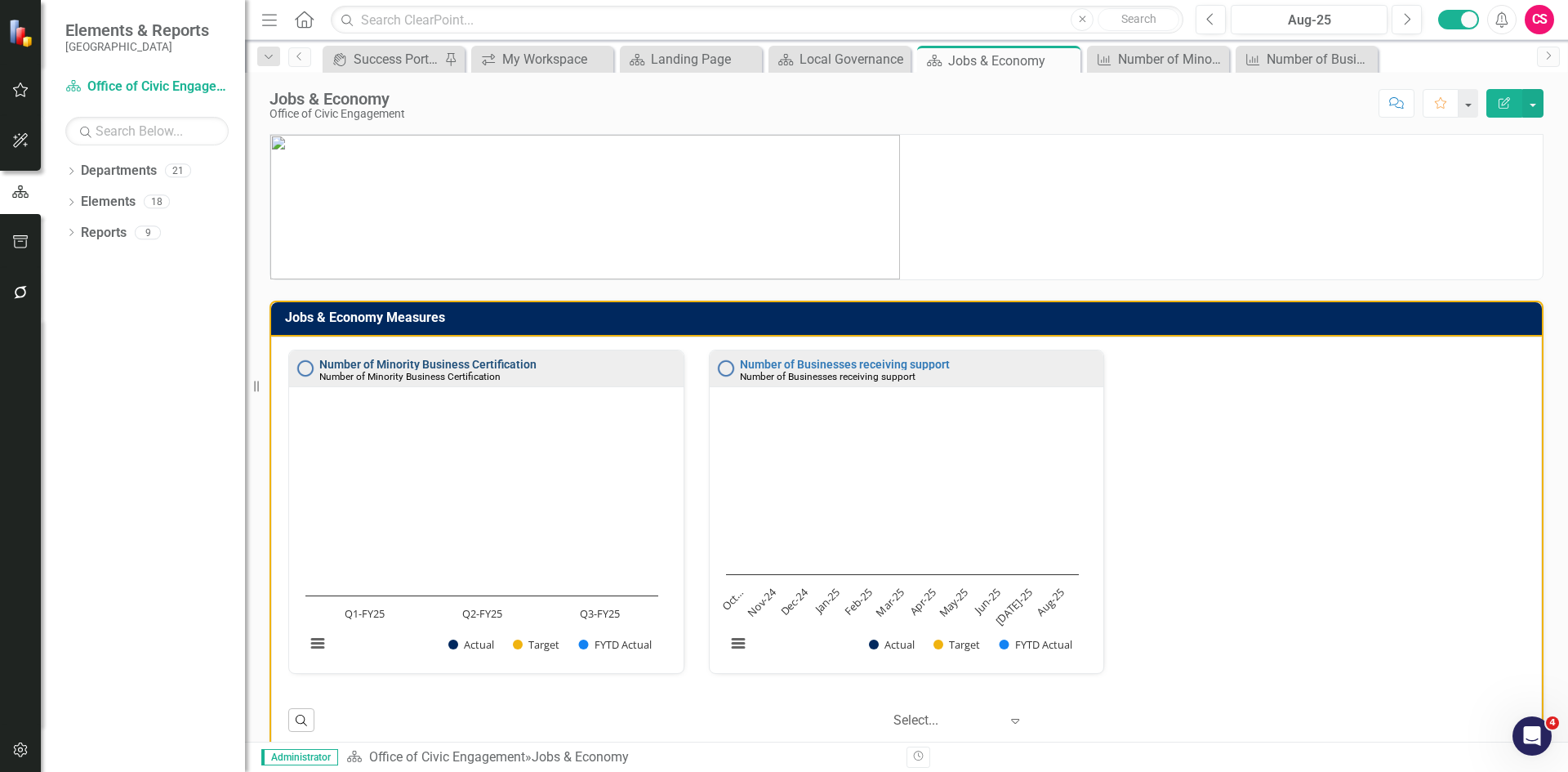
click at [504, 361] on link "Number of Minority Business Certification" at bounding box center [428, 364] width 217 height 13
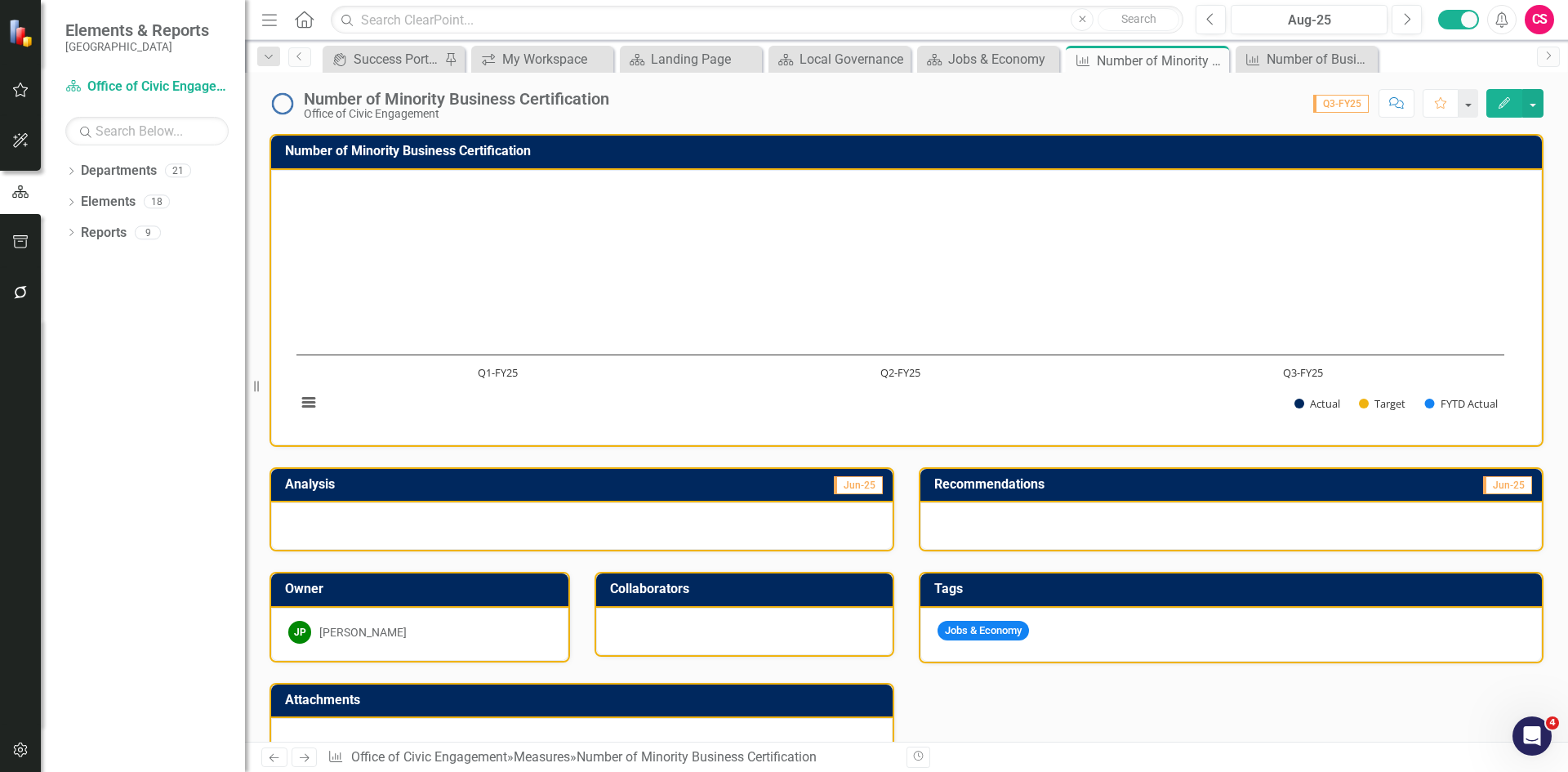
click at [821, 148] on h3 "Number of Minority Business Certification" at bounding box center [909, 151] width 1249 height 14
click at [821, 152] on h3 "Number of Minority Business Certification" at bounding box center [909, 151] width 1249 height 14
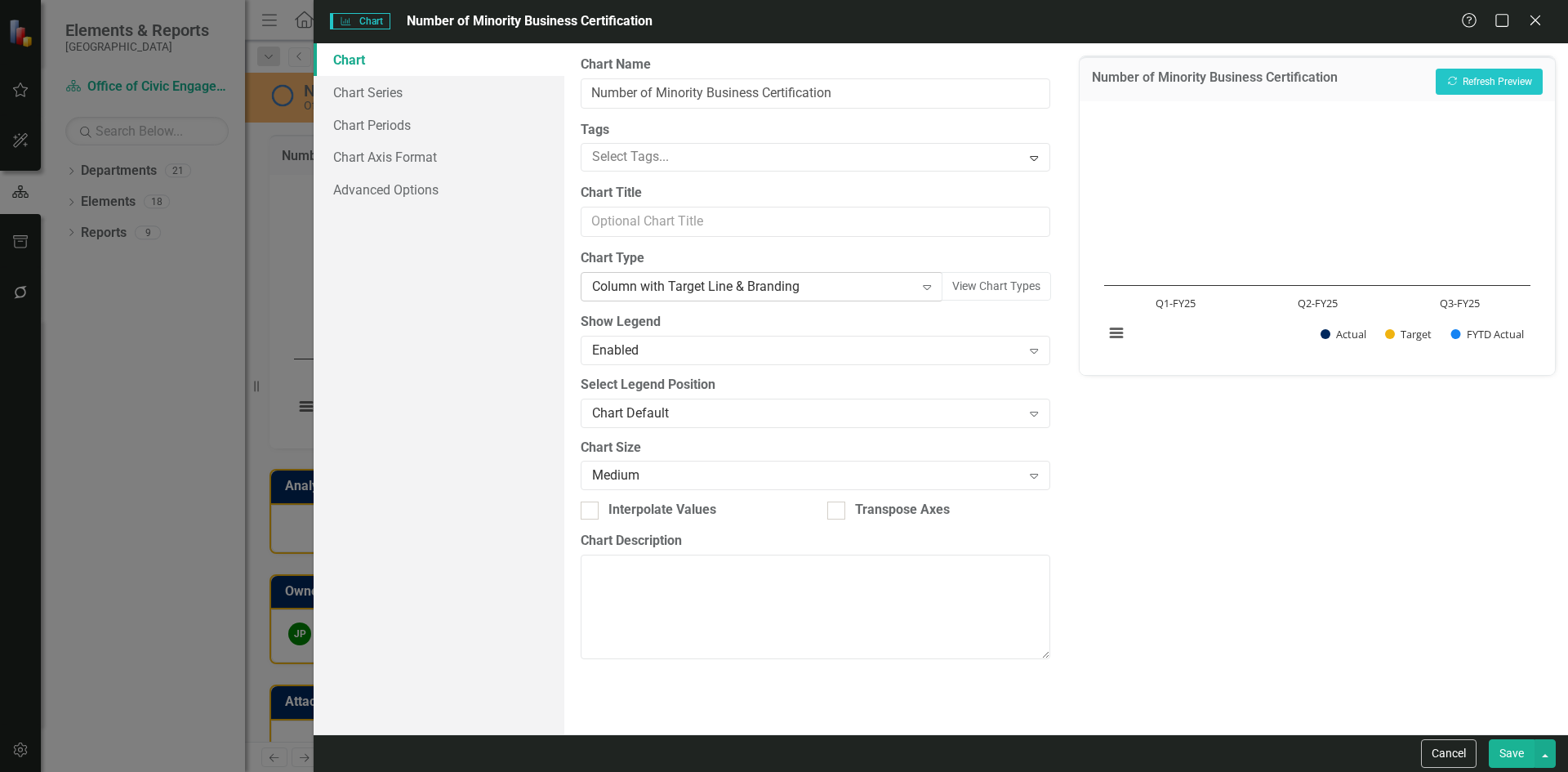
click at [807, 286] on div "Column with Target Line & Branding" at bounding box center [752, 287] width 322 height 19
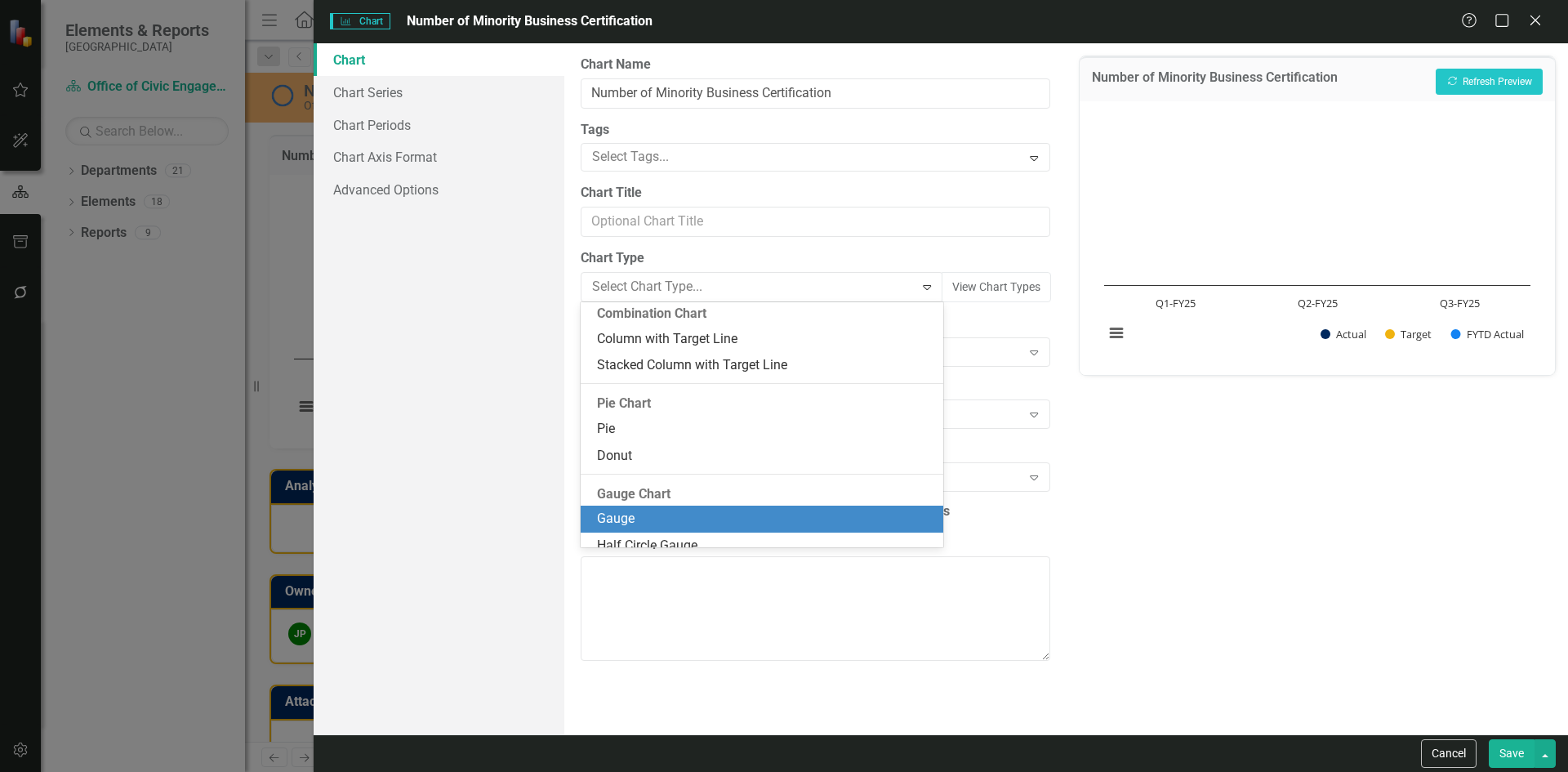
scroll to position [955, 0]
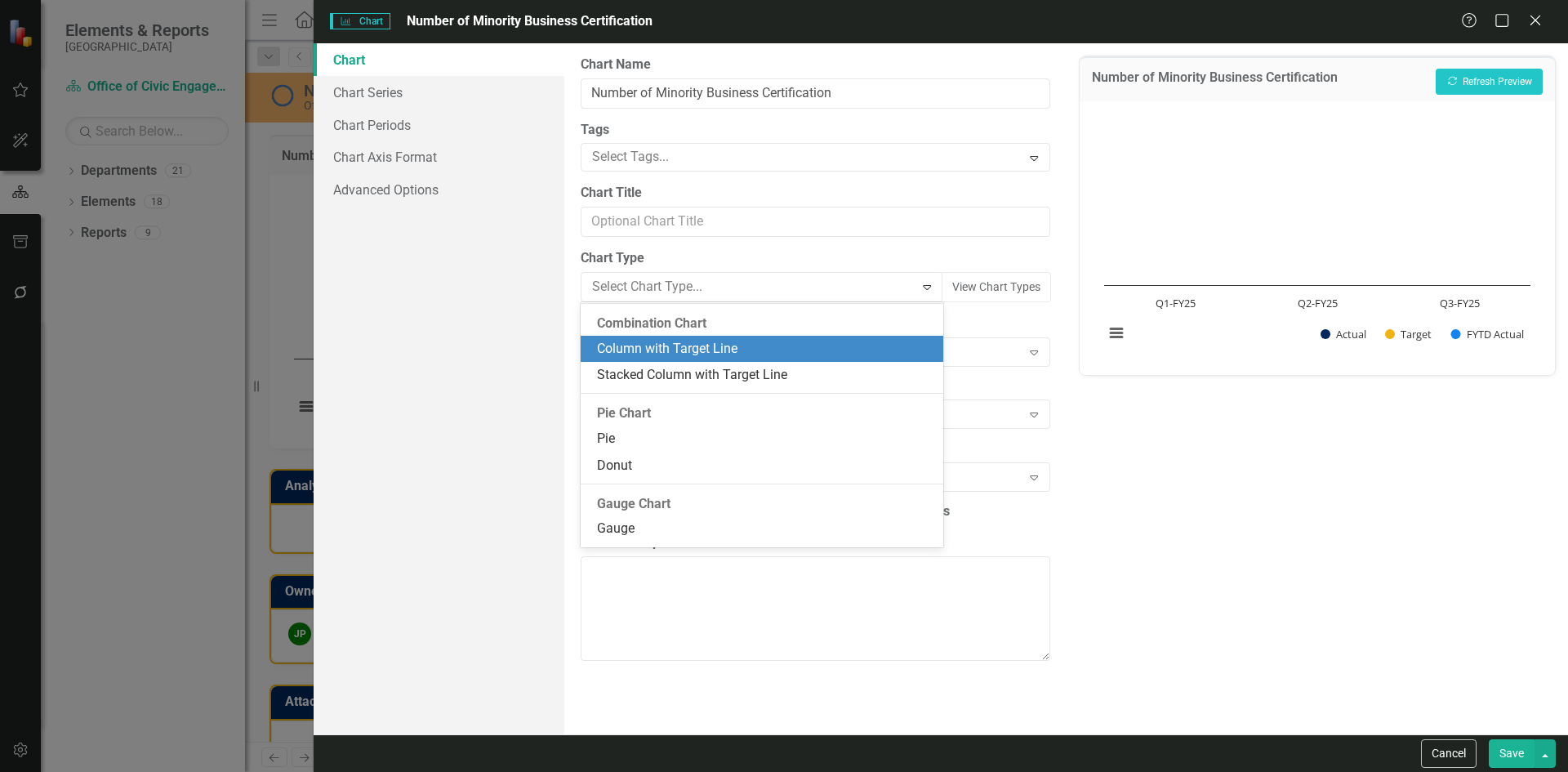
click at [797, 356] on div "Column with Target Line" at bounding box center [765, 349] width 335 height 19
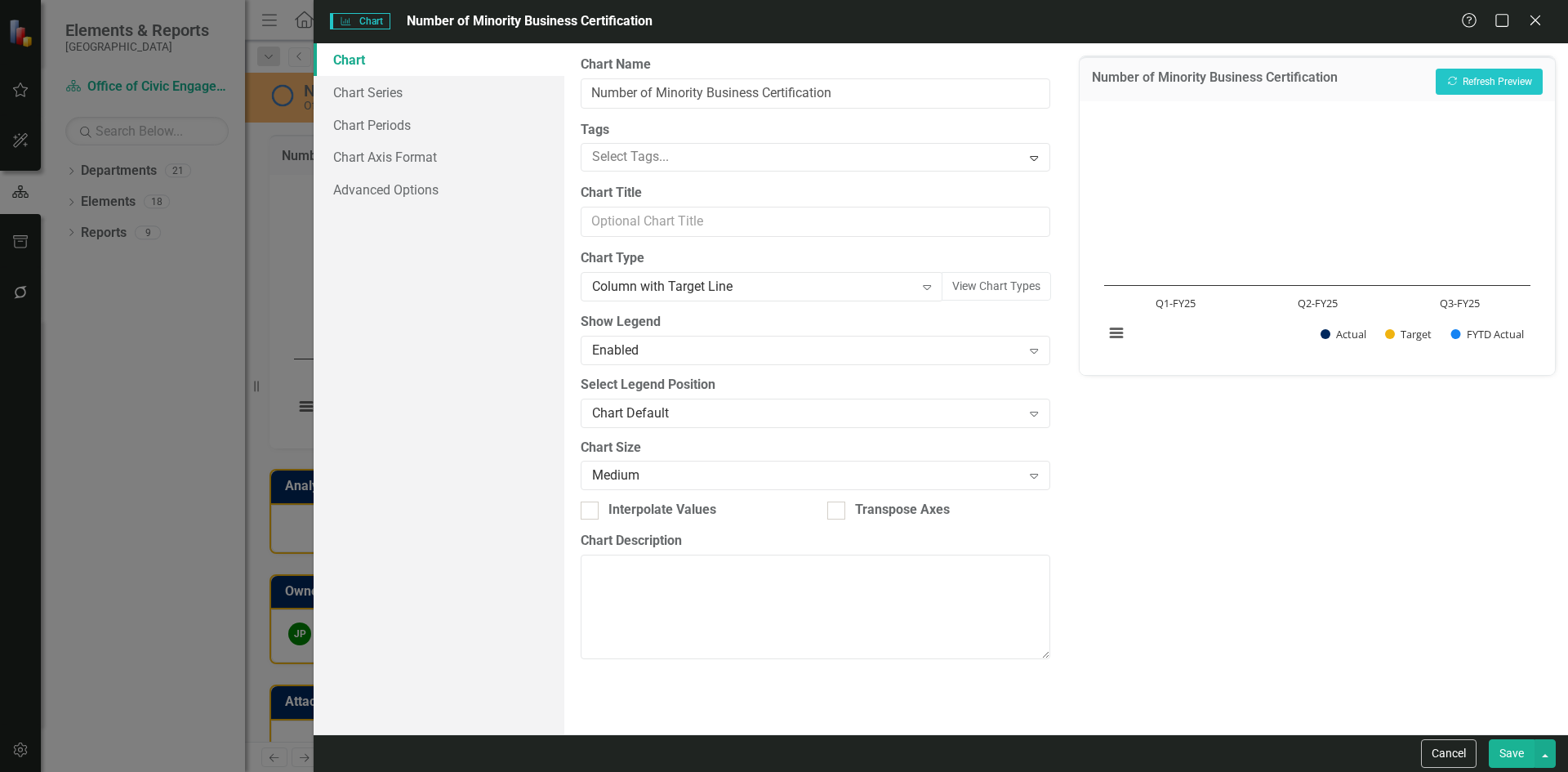
click at [1512, 756] on button "Save" at bounding box center [1512, 753] width 46 height 29
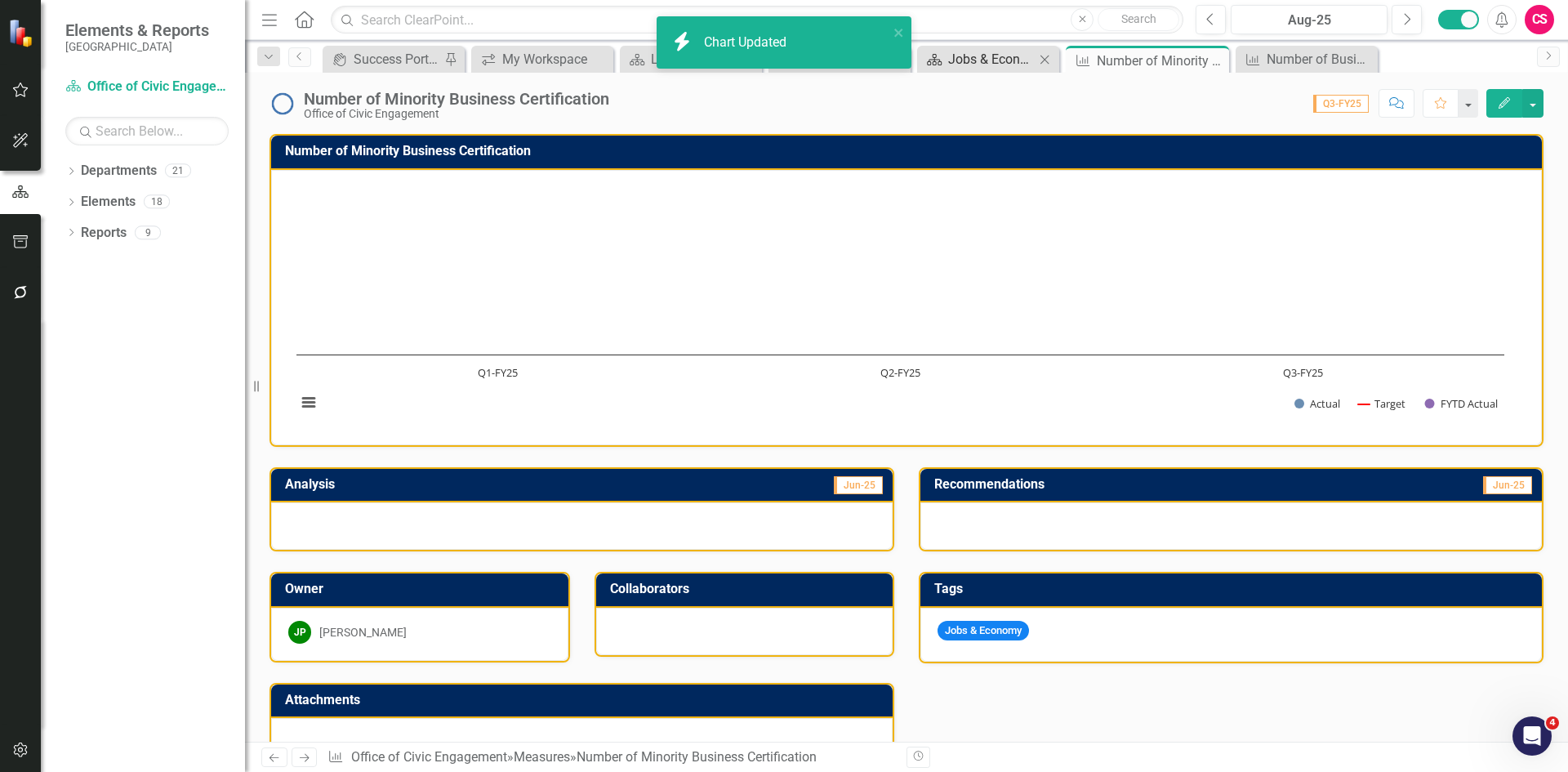
click at [970, 60] on div "Jobs & Economy" at bounding box center [992, 59] width 87 height 21
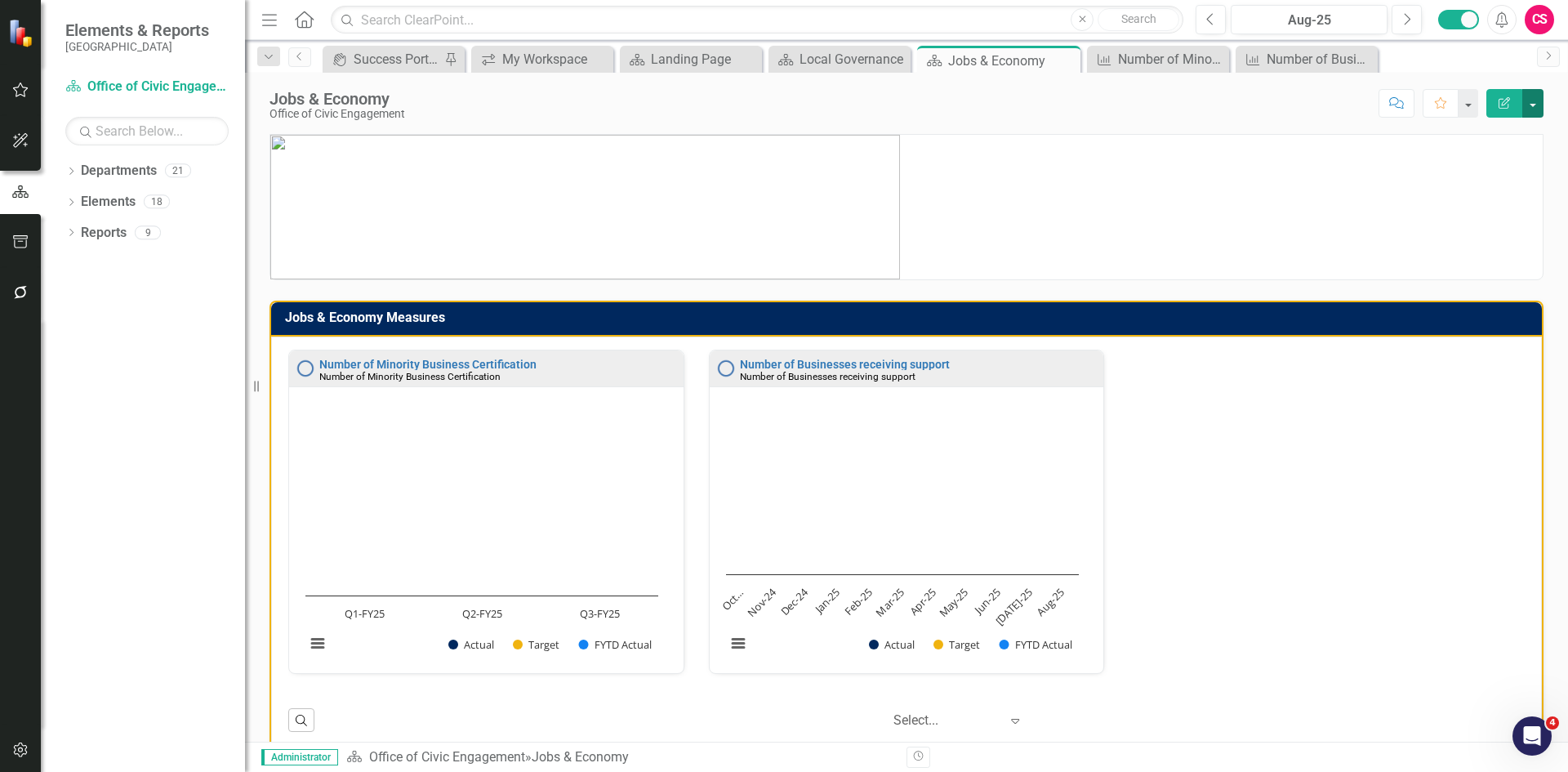
click at [1527, 104] on button "button" at bounding box center [1533, 103] width 22 height 29
click at [1494, 222] on link "PDF Export to PDF" at bounding box center [1477, 230] width 133 height 30
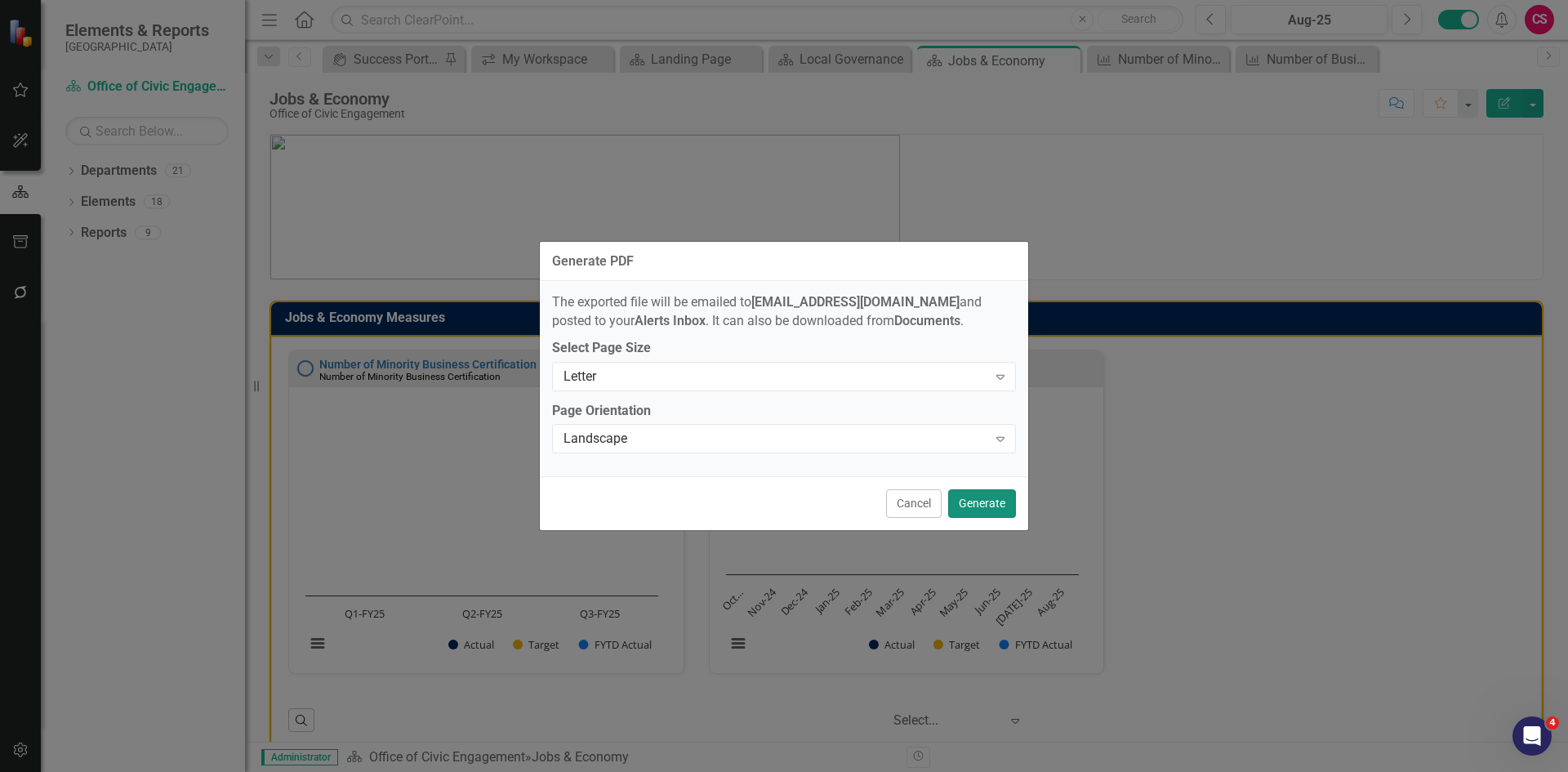
click at [996, 500] on button "Generate" at bounding box center [983, 504] width 68 height 29
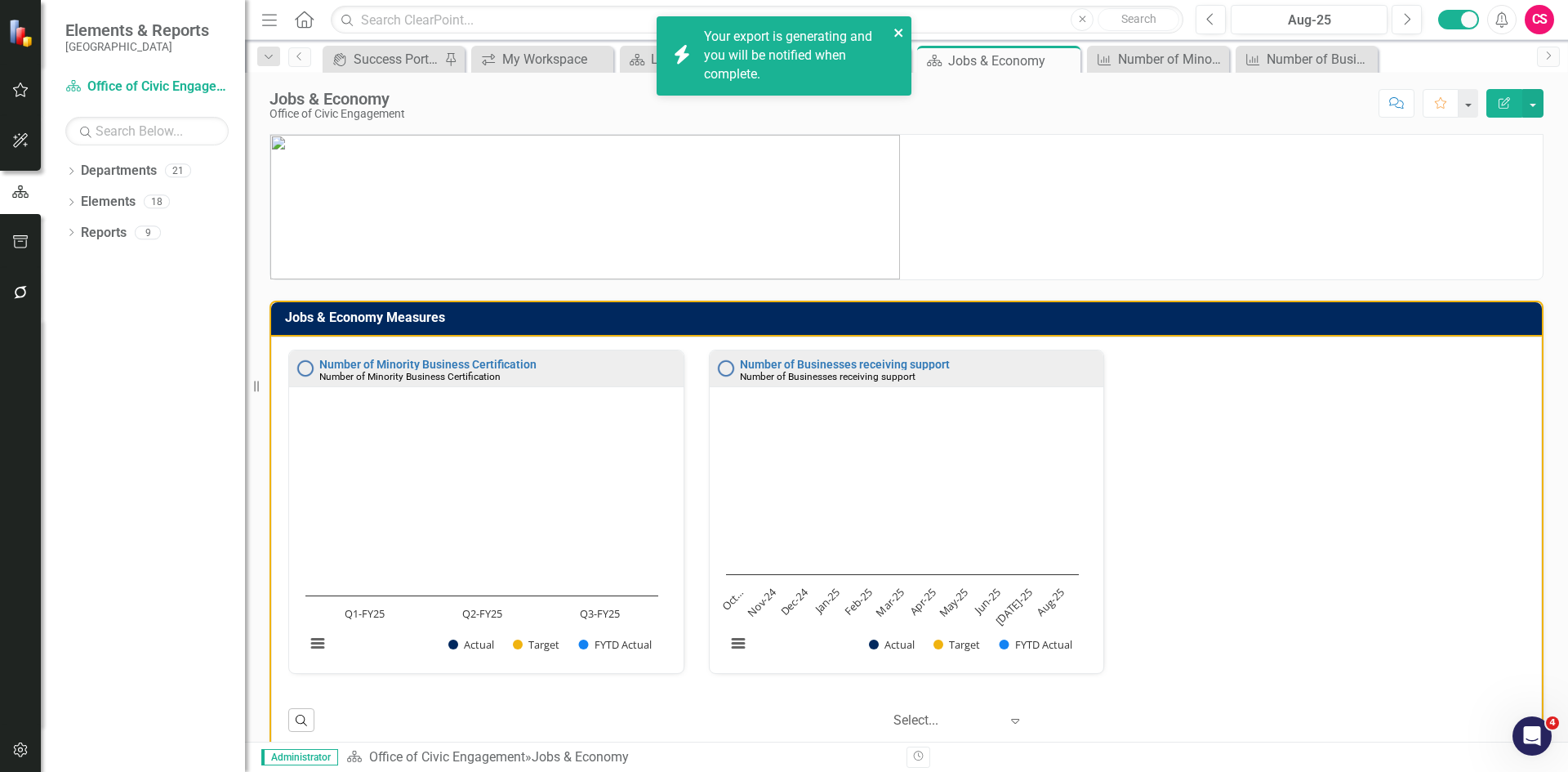
click at [898, 30] on icon "close" at bounding box center [899, 32] width 12 height 13
click at [803, 75] on link "Click here to download." at bounding box center [772, 74] width 137 height 15
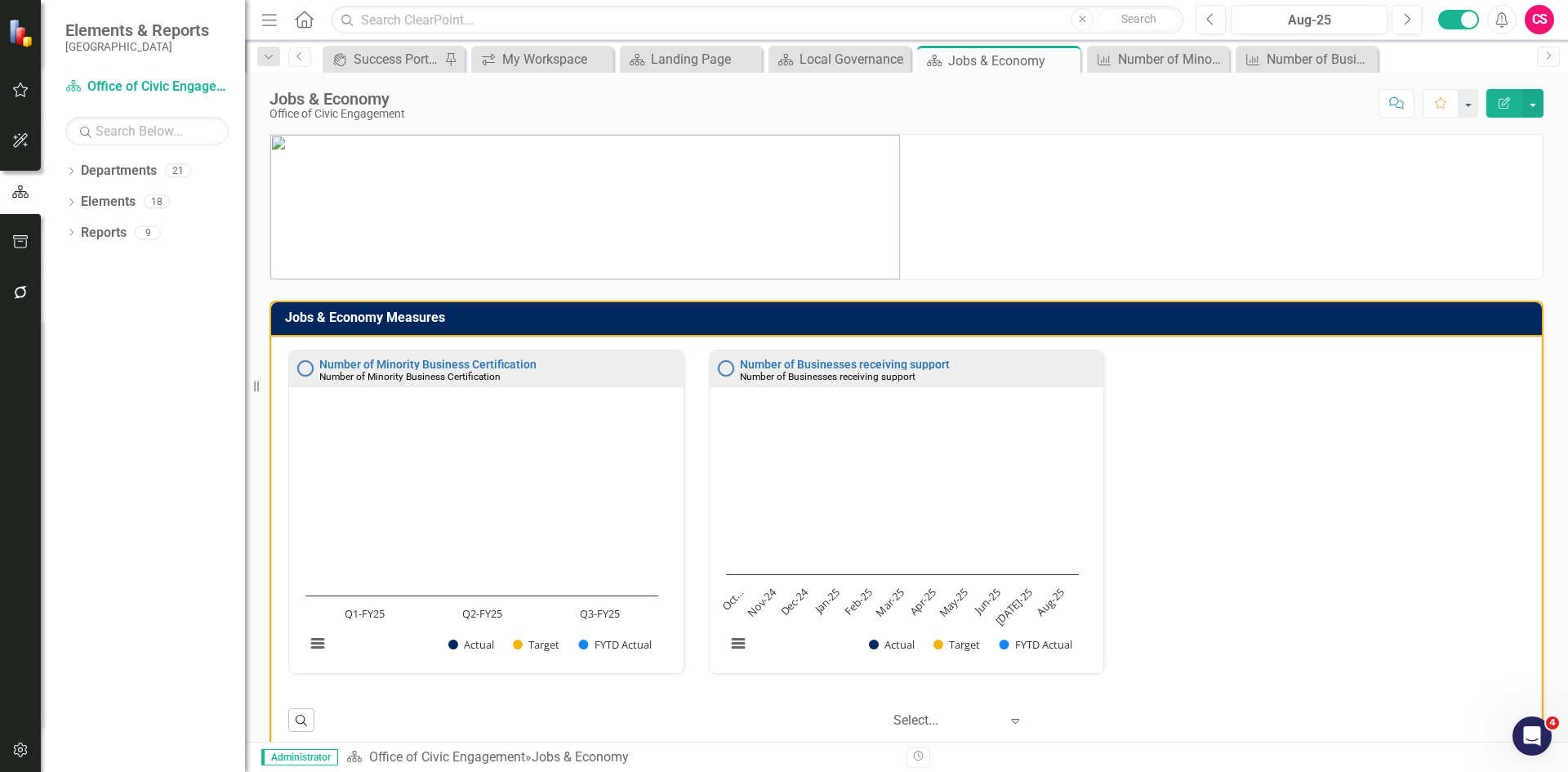
click at [1071, 334] on div "Jobs & Economy Measures" at bounding box center [905, 319] width 1270 height 34
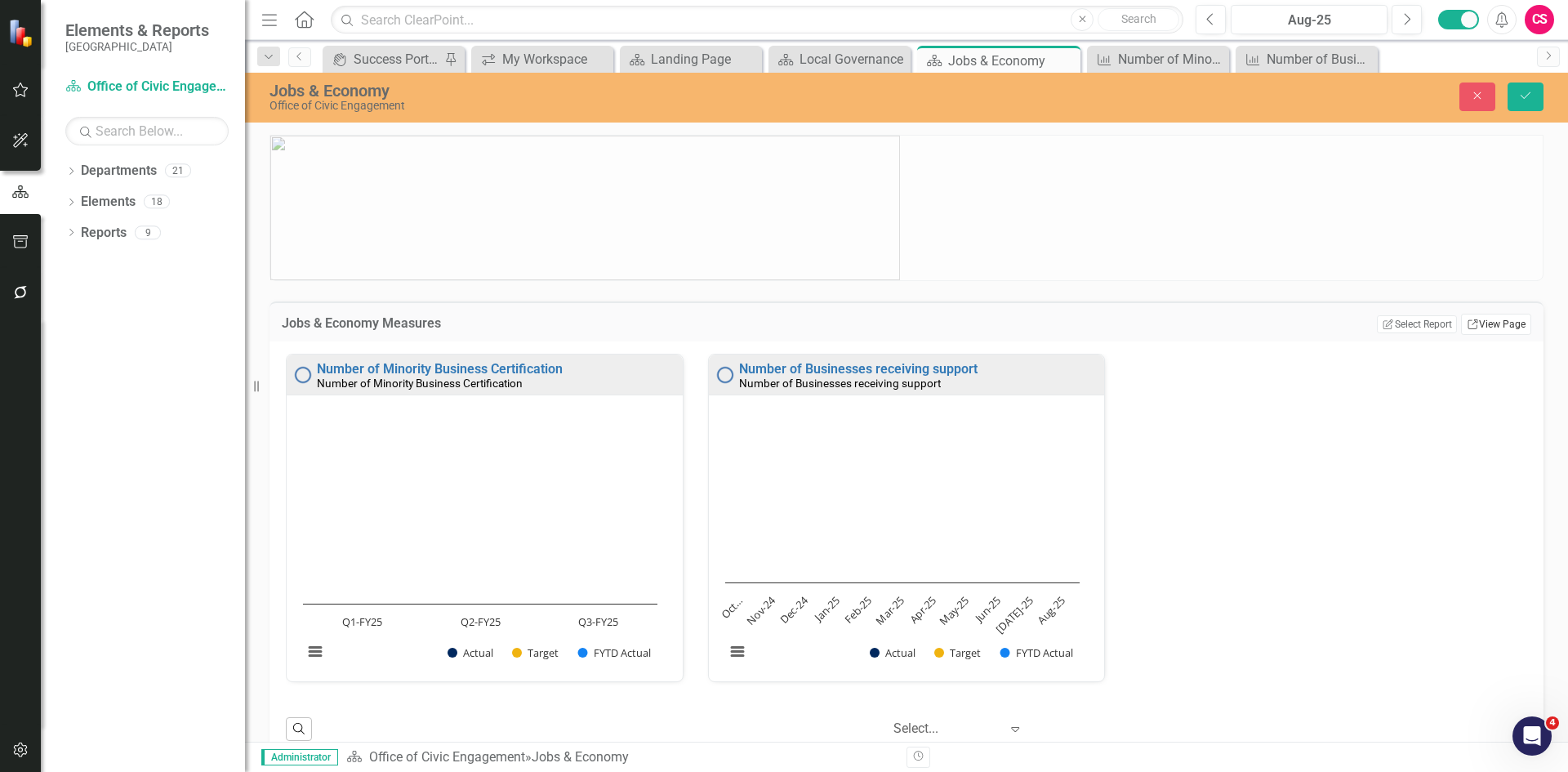
click at [1469, 317] on link "Link View Page" at bounding box center [1496, 325] width 70 height 22
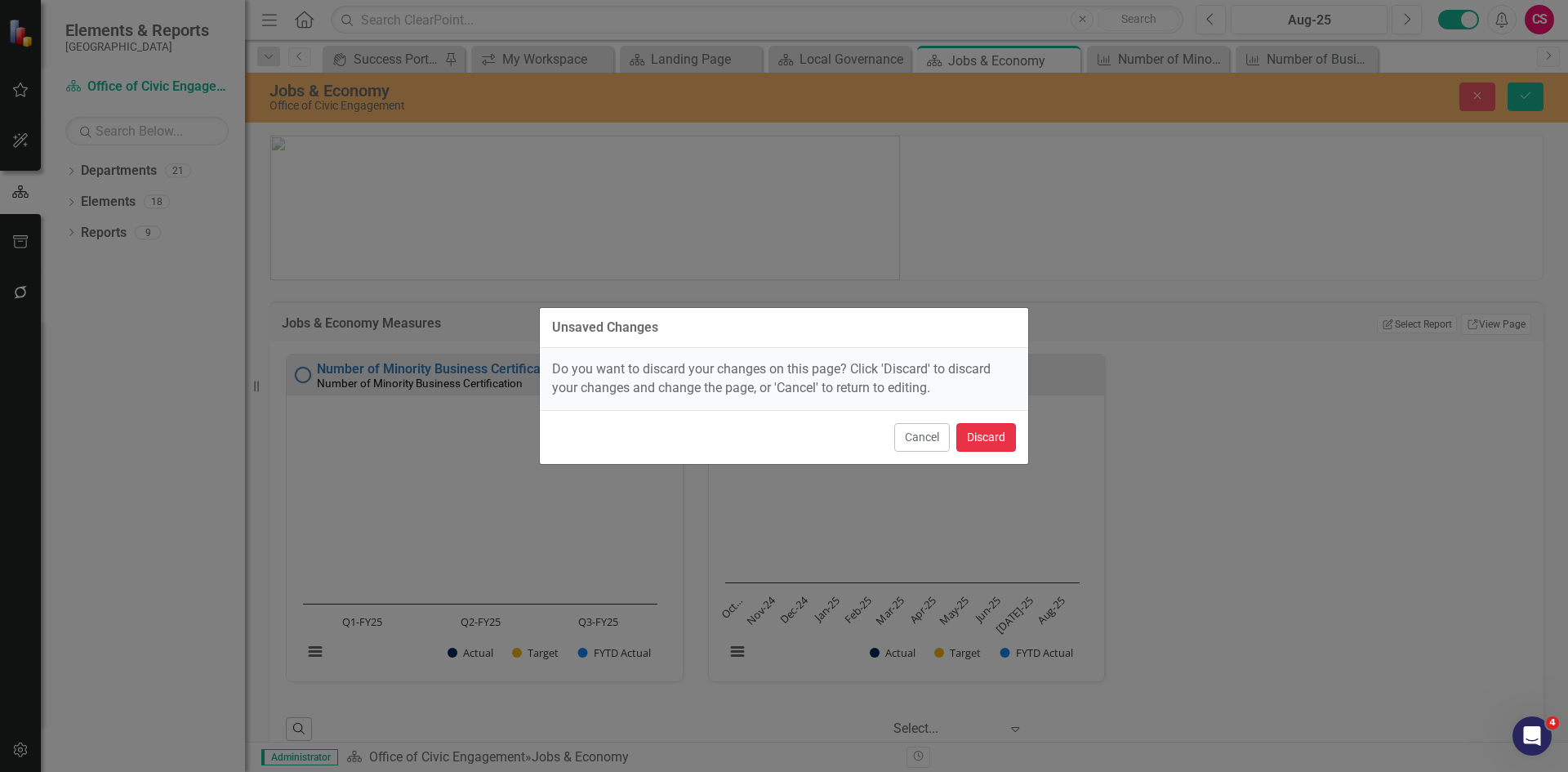
click at [975, 438] on button "Discard" at bounding box center [986, 438] width 60 height 29
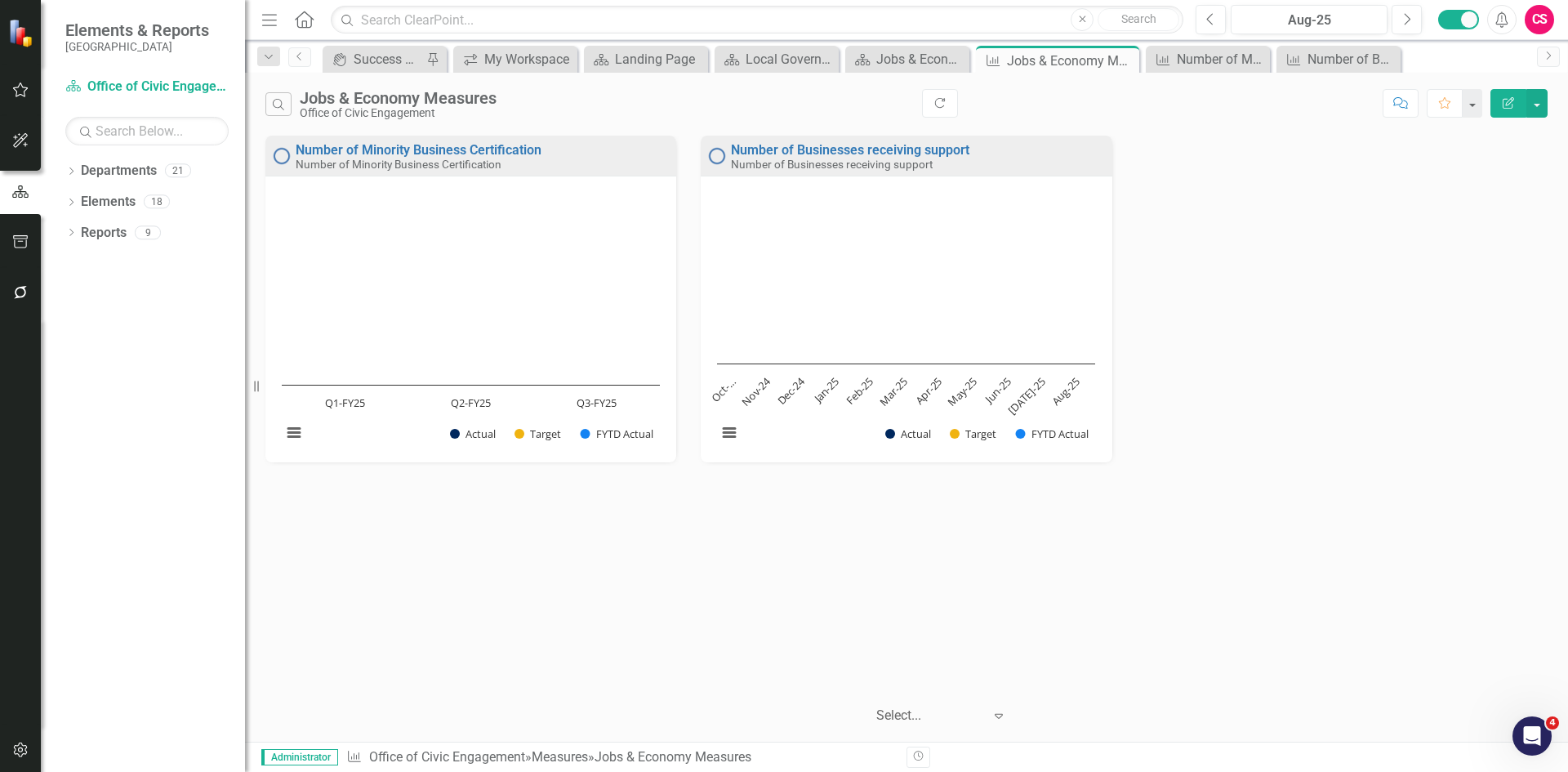
click at [1512, 95] on button "Edit Report" at bounding box center [1509, 103] width 36 height 29
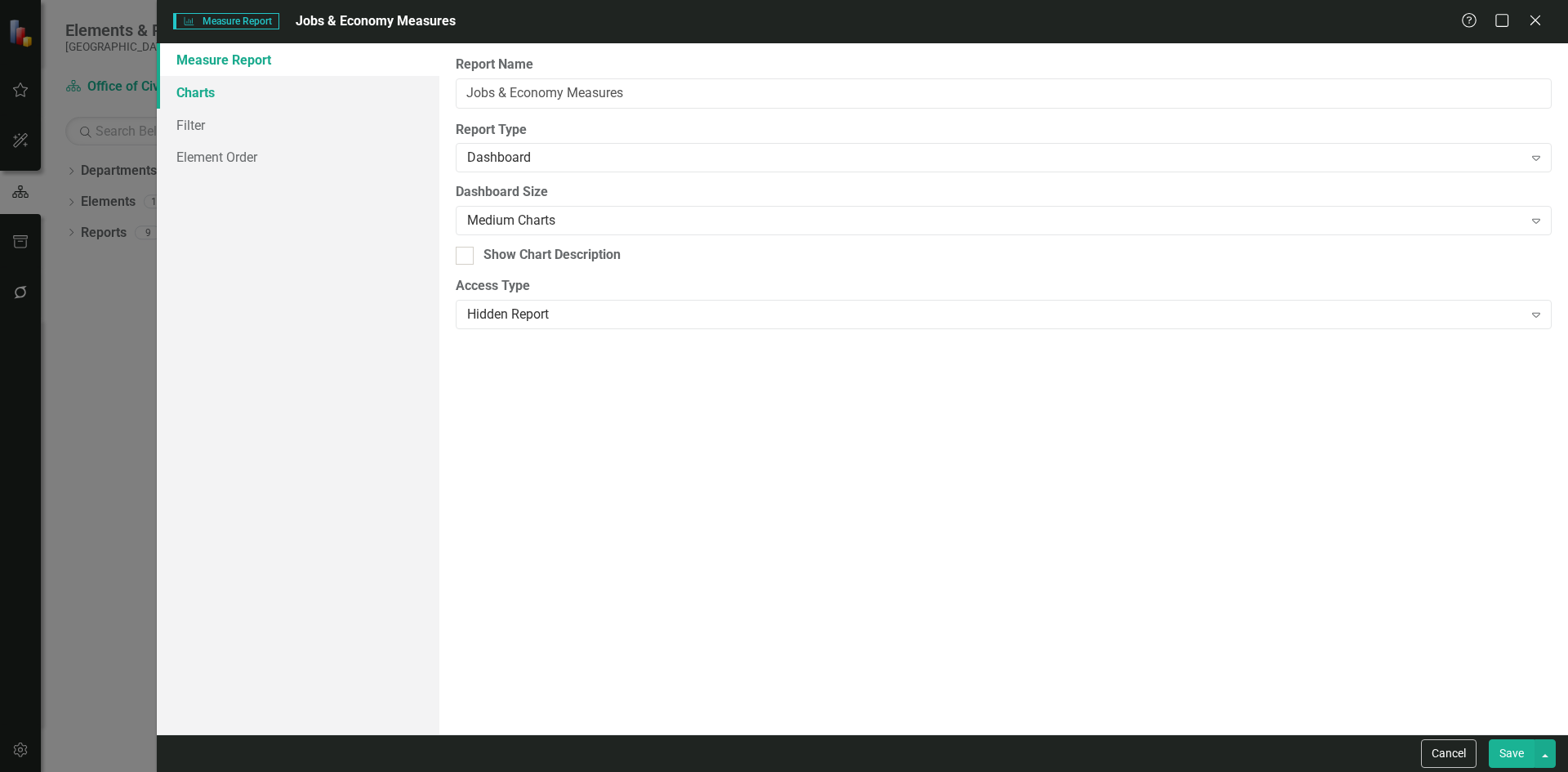
click at [221, 97] on link "Charts" at bounding box center [298, 92] width 282 height 32
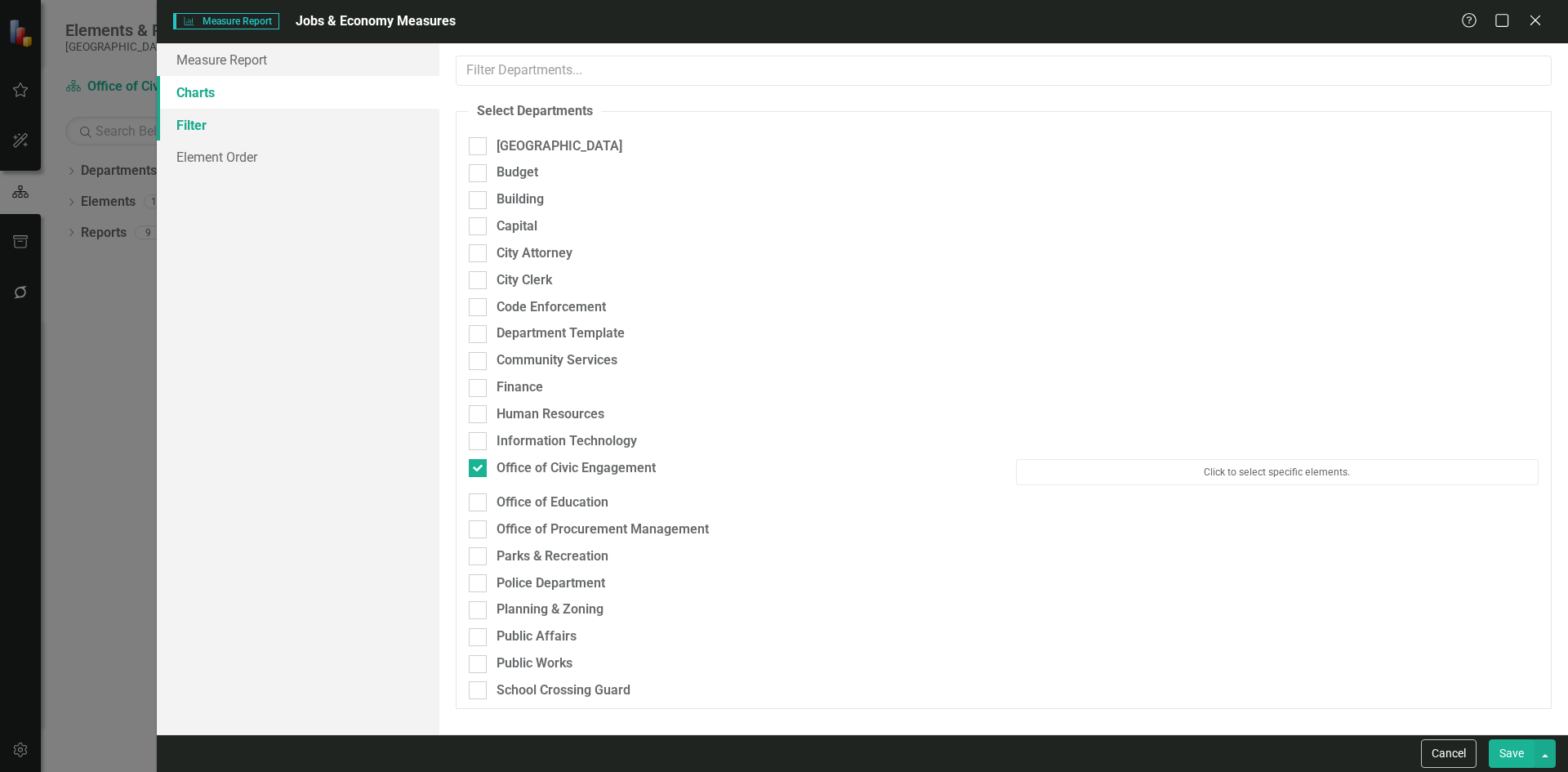
click at [201, 130] on link "Filter" at bounding box center [298, 125] width 282 height 32
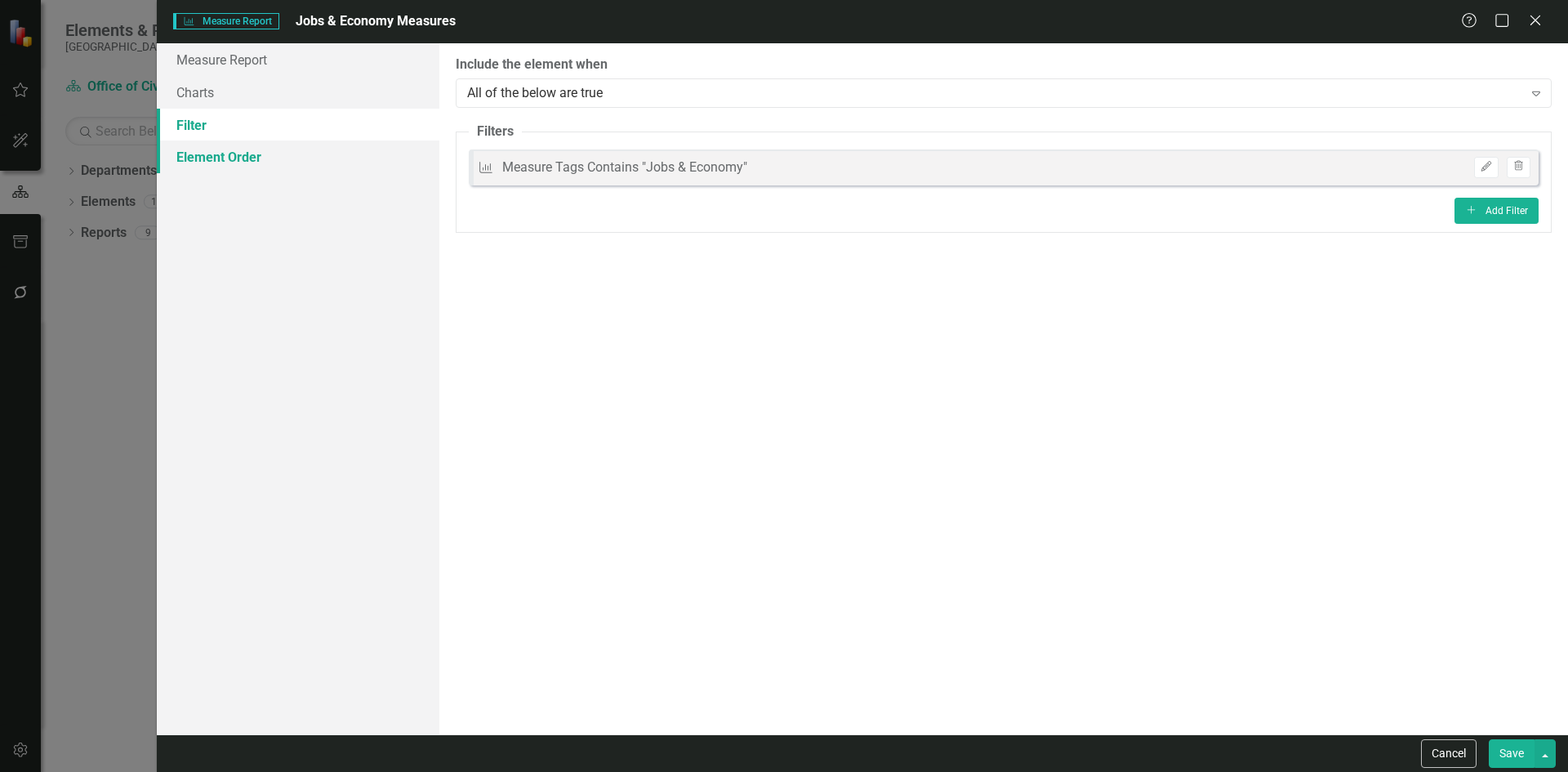
click at [214, 156] on link "Element Order" at bounding box center [298, 157] width 282 height 32
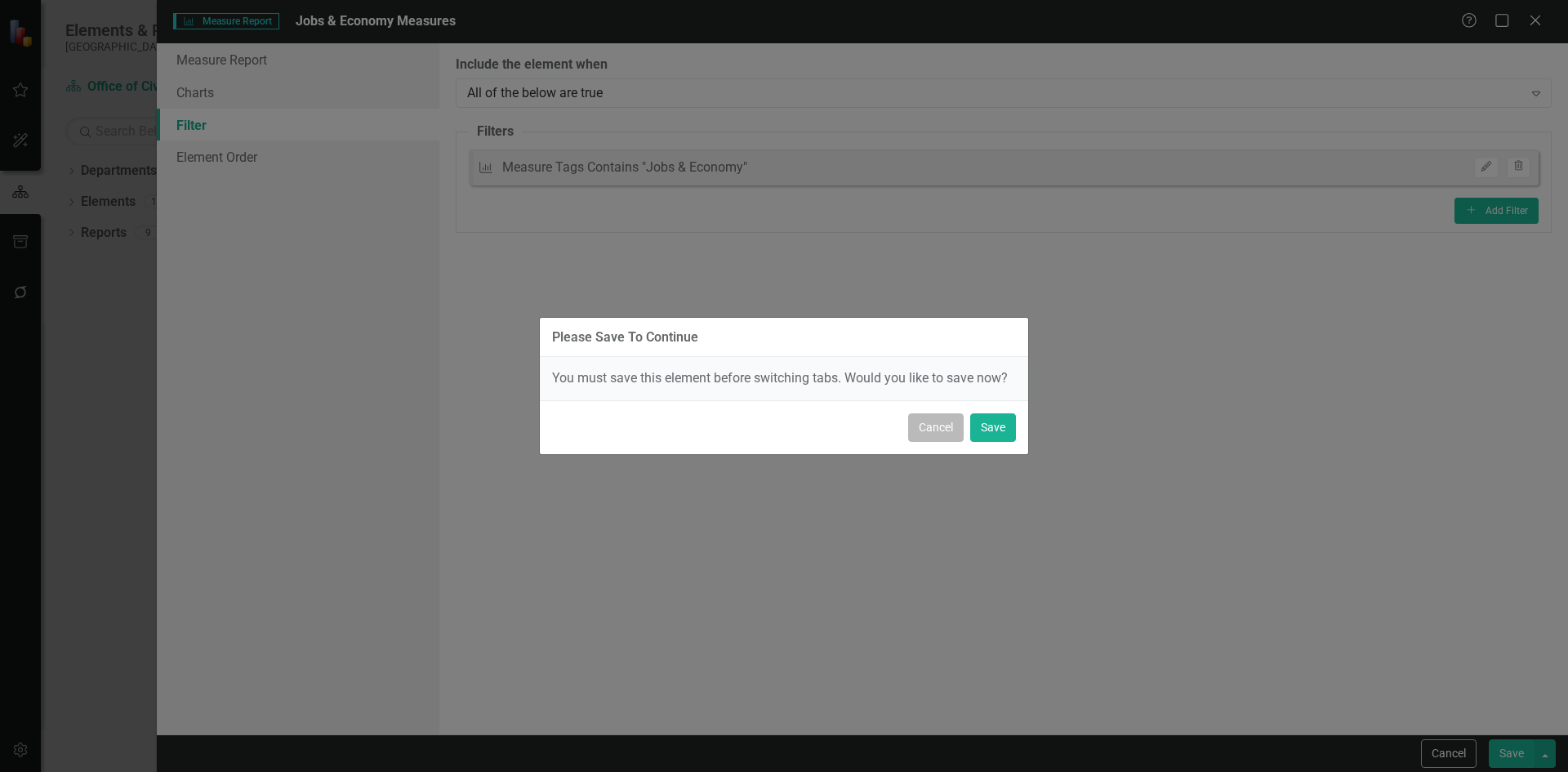
click at [934, 424] on button "Cancel" at bounding box center [936, 428] width 56 height 29
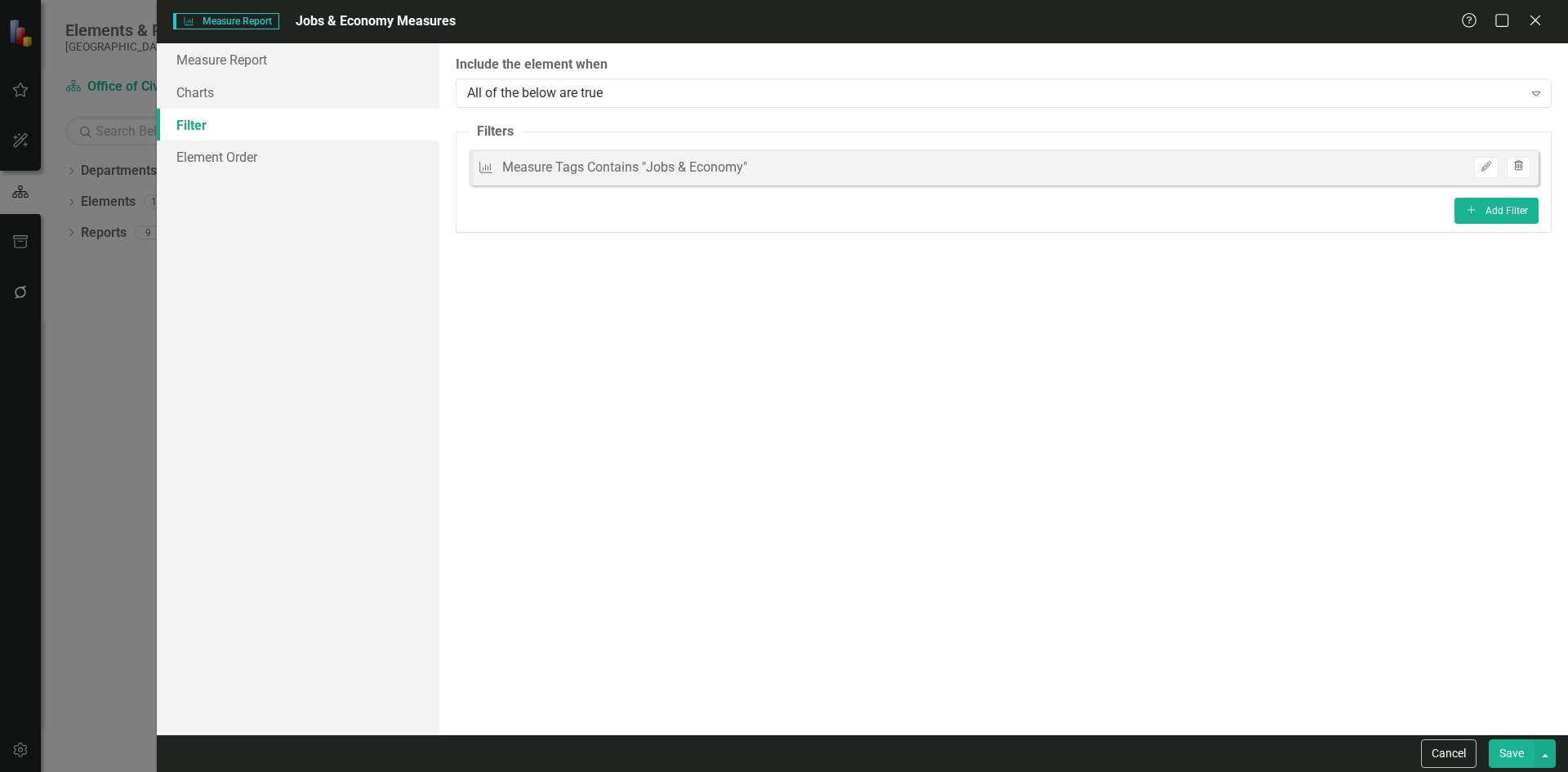
click at [1515, 162] on icon "button" at bounding box center [1519, 165] width 9 height 10
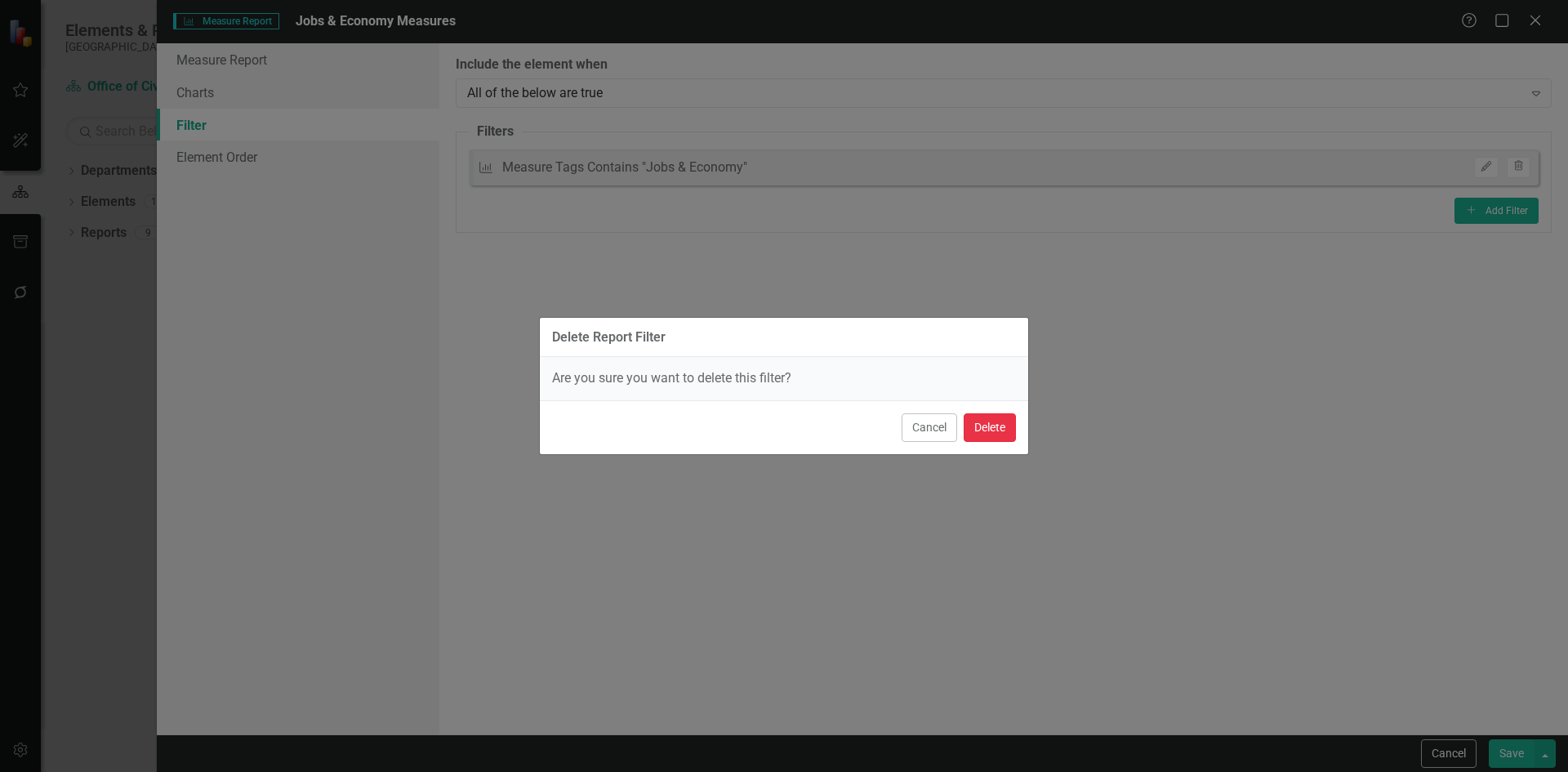
click at [993, 429] on button "Delete" at bounding box center [990, 428] width 52 height 29
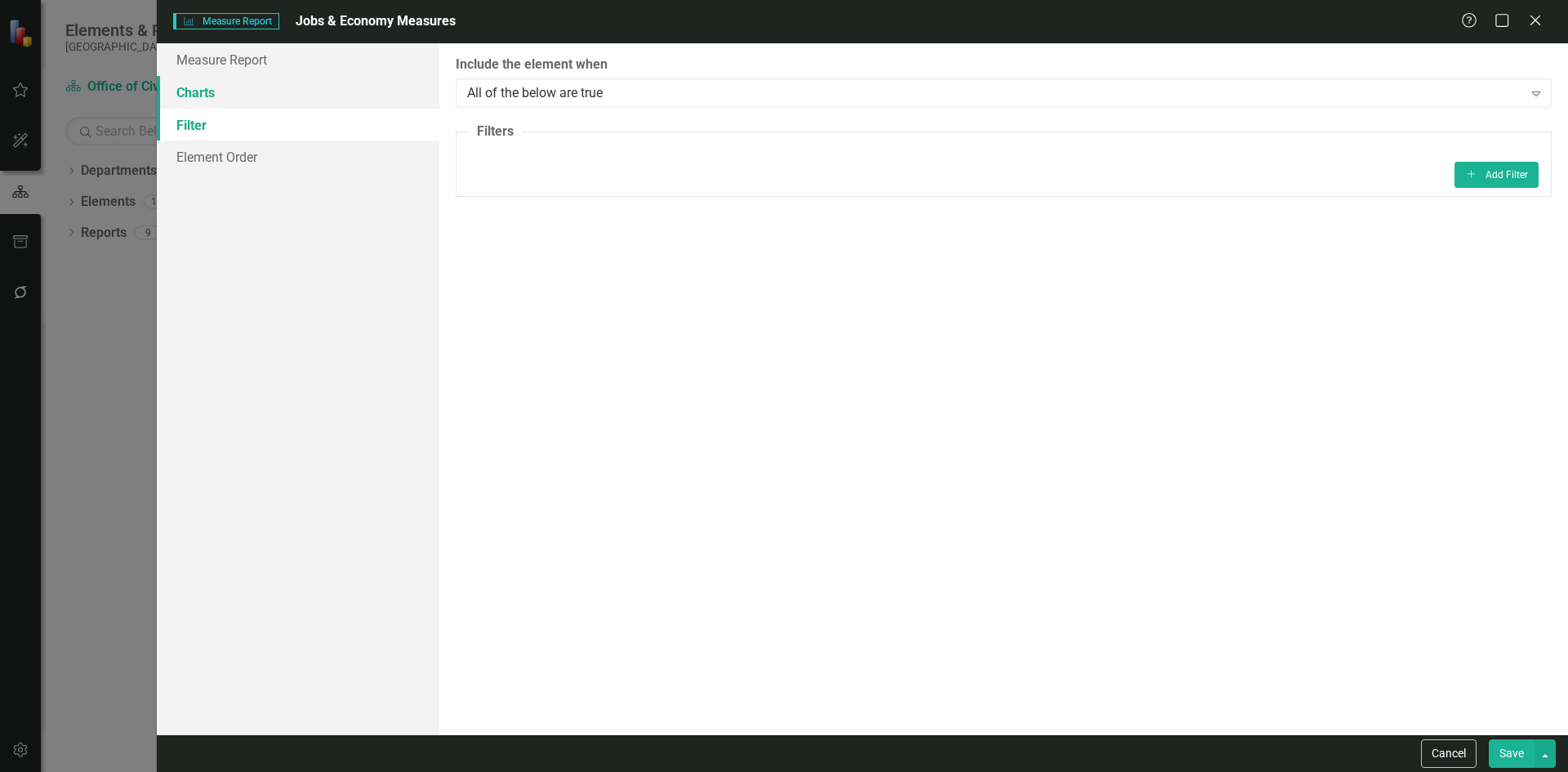
click at [216, 94] on link "Charts" at bounding box center [298, 92] width 282 height 32
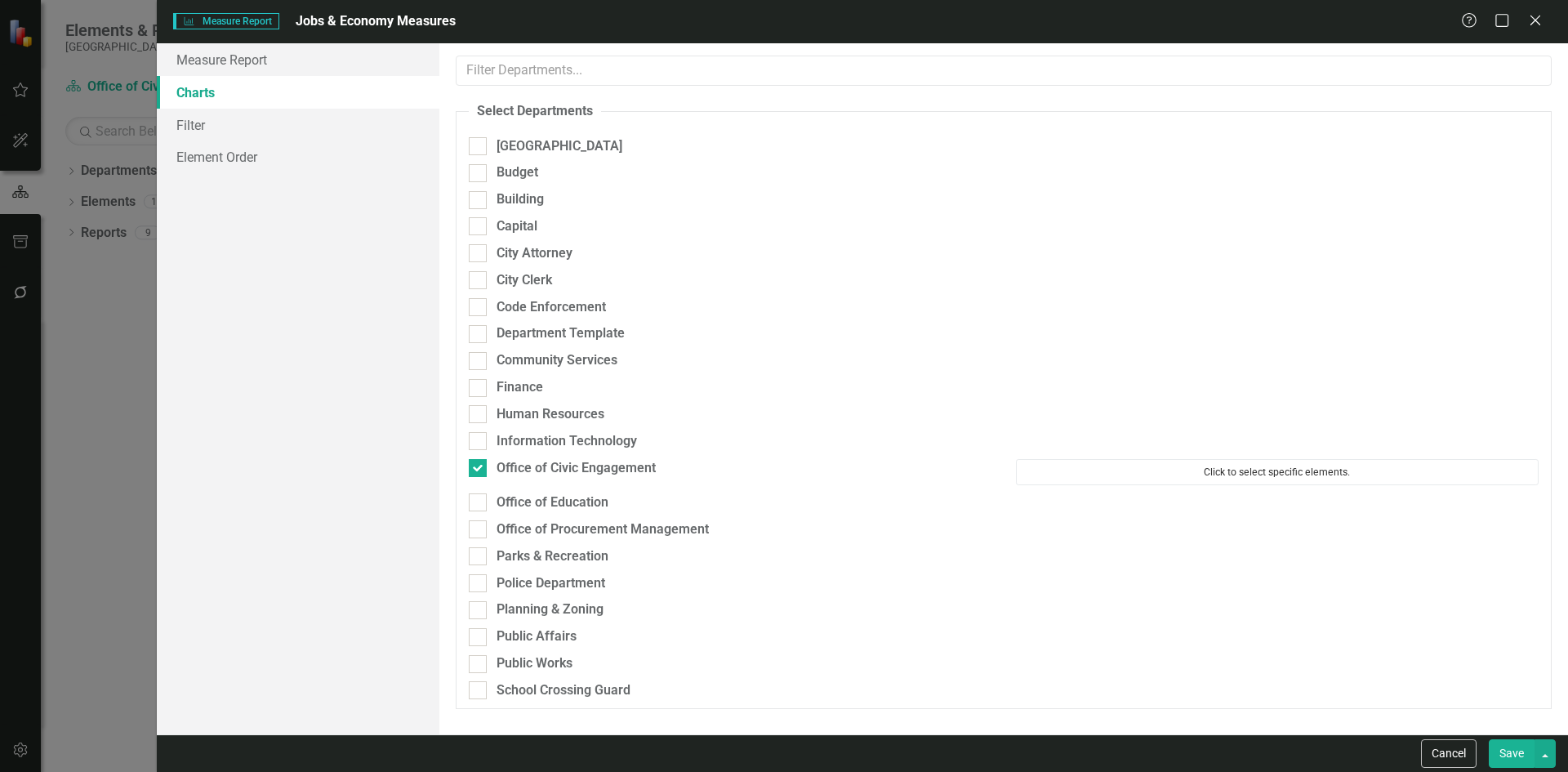
click at [1292, 468] on button "Click to select specific elements." at bounding box center [1277, 472] width 523 height 26
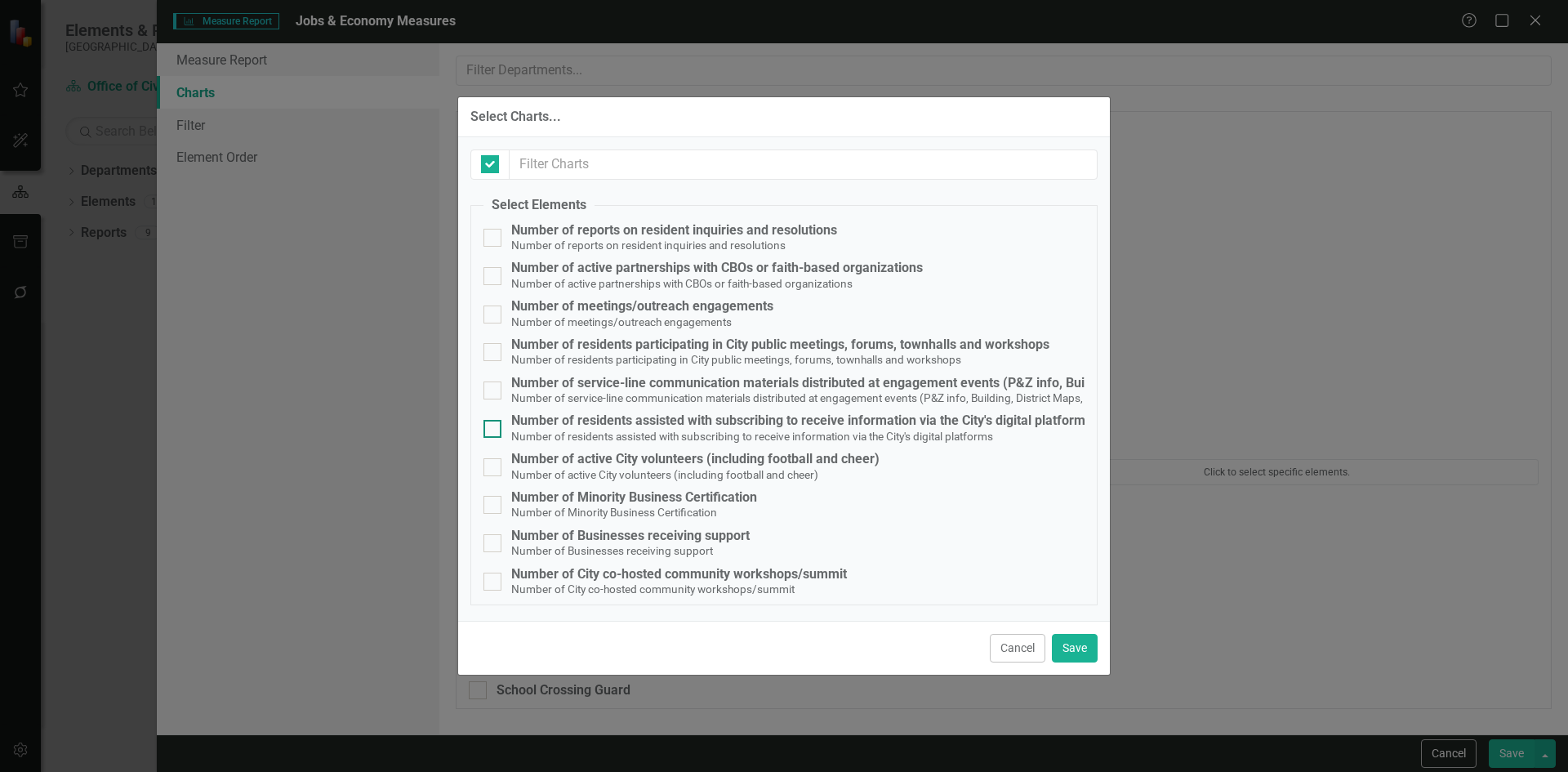
checkbox input "false"
click at [619, 169] on input "text" at bounding box center [803, 165] width 588 height 30
click at [489, 499] on input "Number of Minority Business Certification Number of Minority Business Certifica…" at bounding box center [489, 501] width 11 height 11
checkbox input "true"
click at [499, 544] on div at bounding box center [492, 543] width 18 height 18
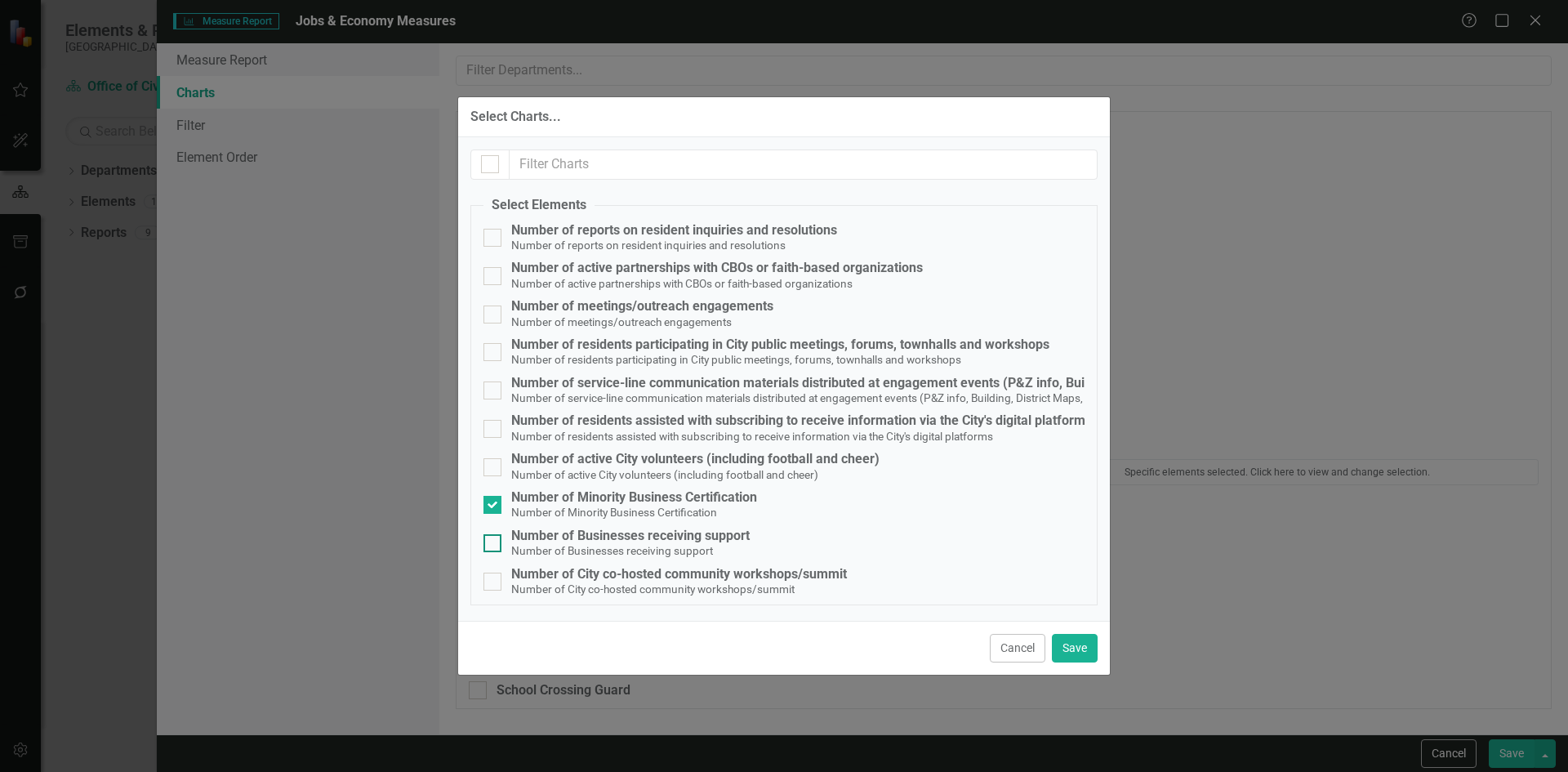
click at [494, 544] on input "Number of Businesses receiving support Number of Businesses receiving support" at bounding box center [489, 540] width 11 height 11
checkbox input "true"
click at [1079, 647] on button "Save" at bounding box center [1074, 648] width 46 height 29
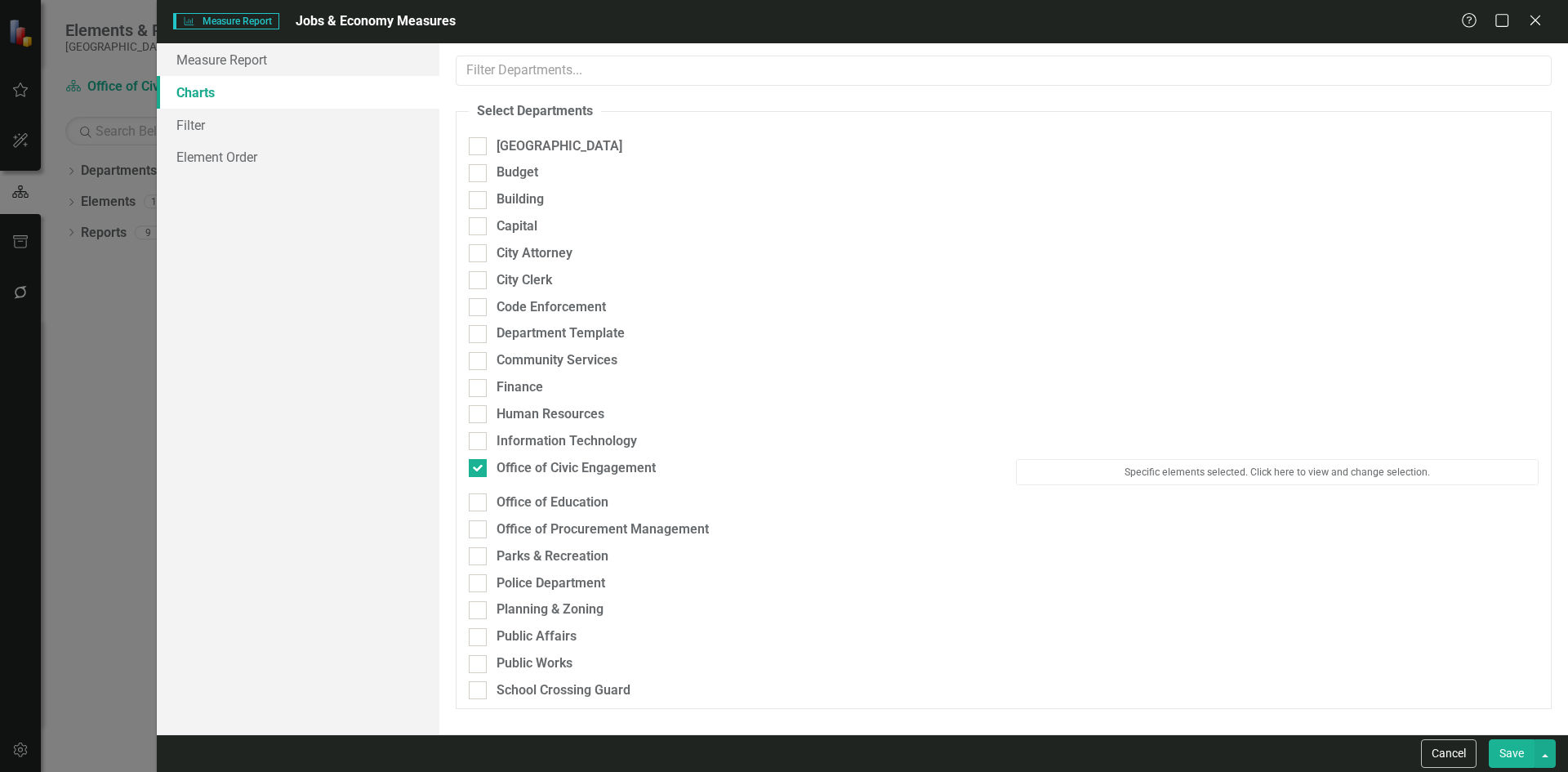
click at [1533, 763] on button "Save" at bounding box center [1512, 753] width 46 height 29
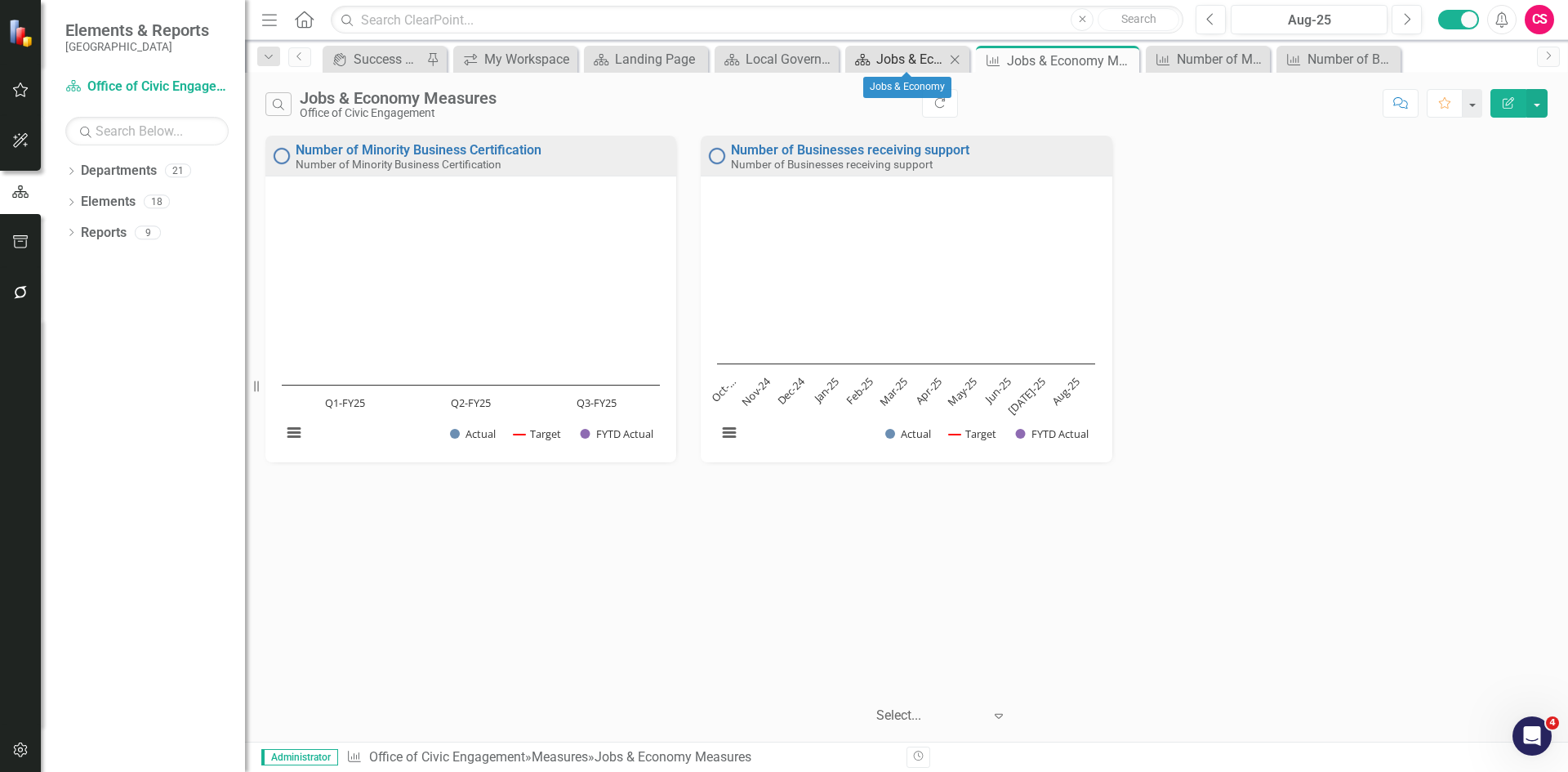
click at [909, 58] on div "icon.bolt Report Saved Elements & Reports Miami Gardens Department Office of Ci…" at bounding box center [784, 386] width 1568 height 772
click at [909, 58] on div "Jobs & Economy" at bounding box center [910, 59] width 69 height 21
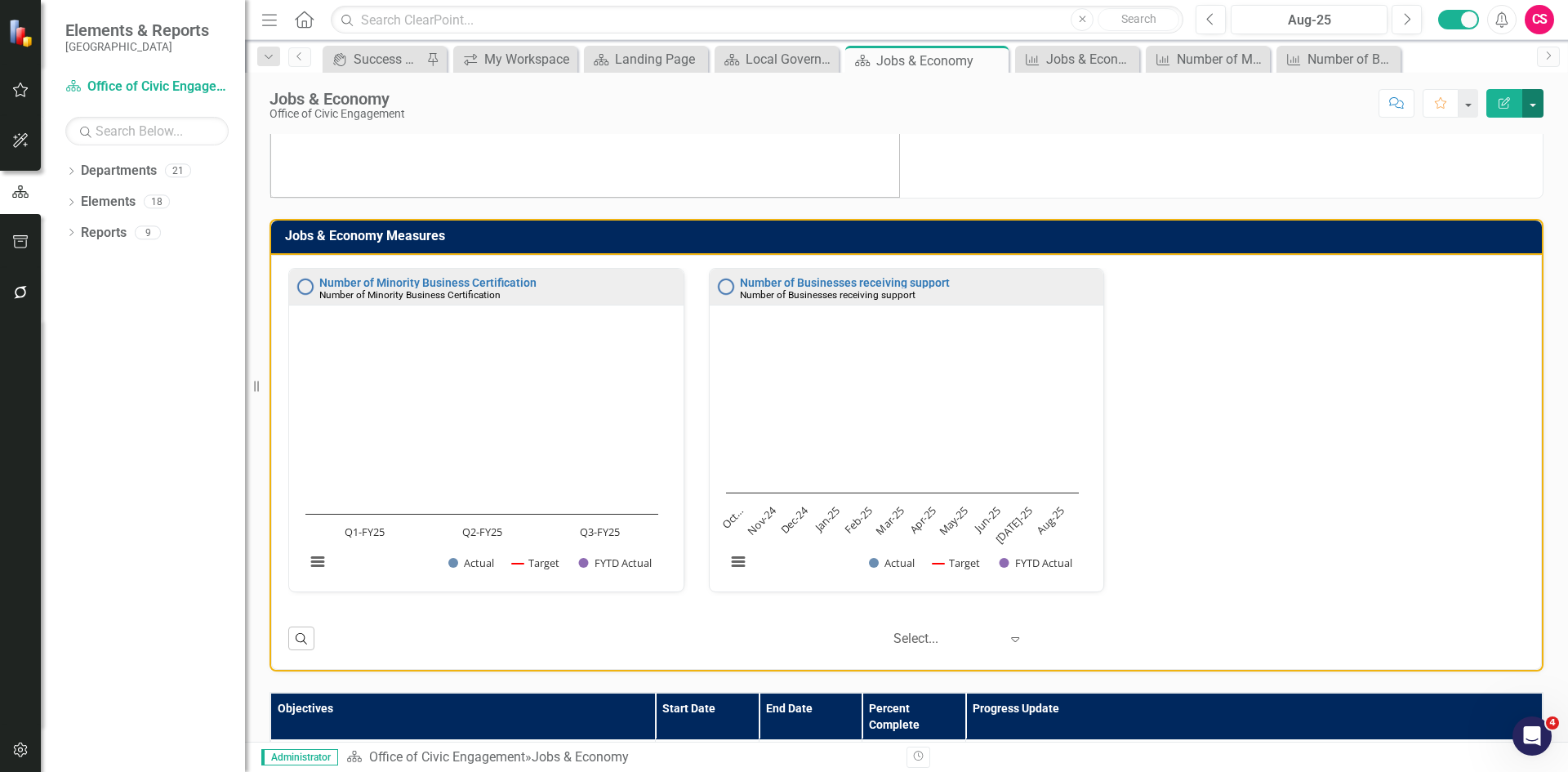
click at [1534, 99] on button "button" at bounding box center [1533, 103] width 22 height 29
click at [1502, 233] on link "PDF Export to PDF" at bounding box center [1477, 230] width 133 height 30
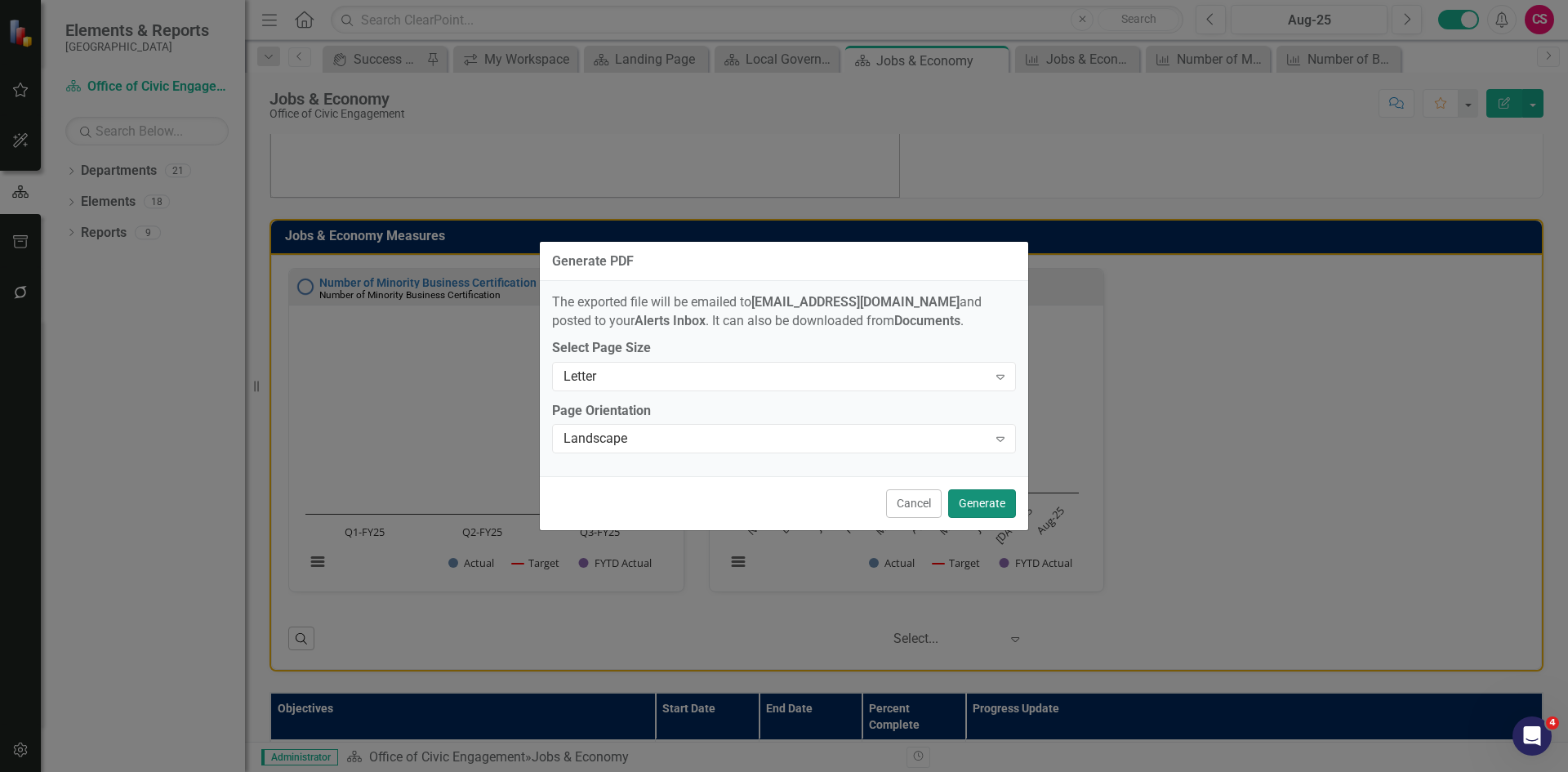
click at [982, 506] on button "Generate" at bounding box center [983, 504] width 68 height 29
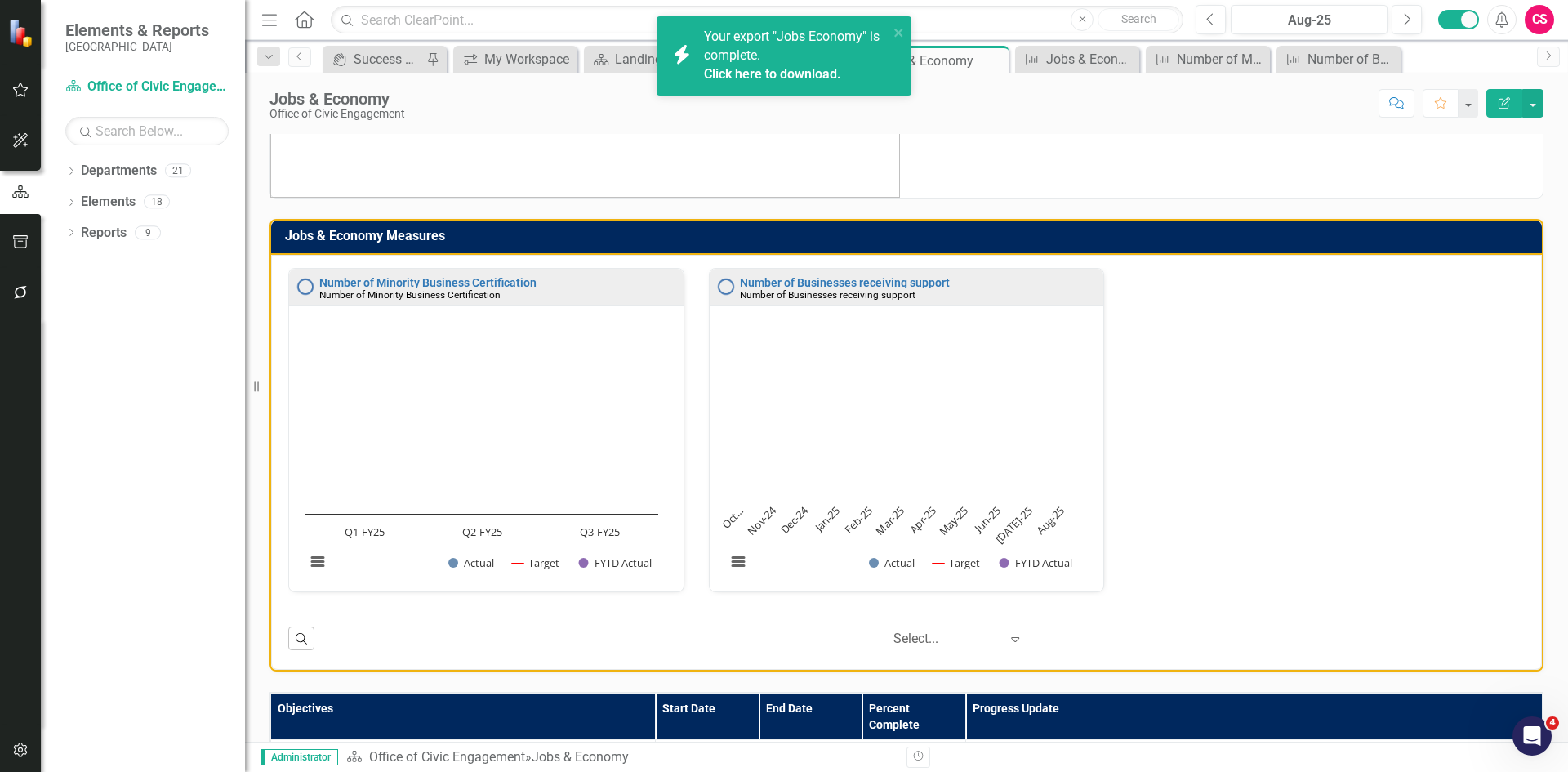
click at [773, 74] on link "Click here to download." at bounding box center [772, 74] width 137 height 15
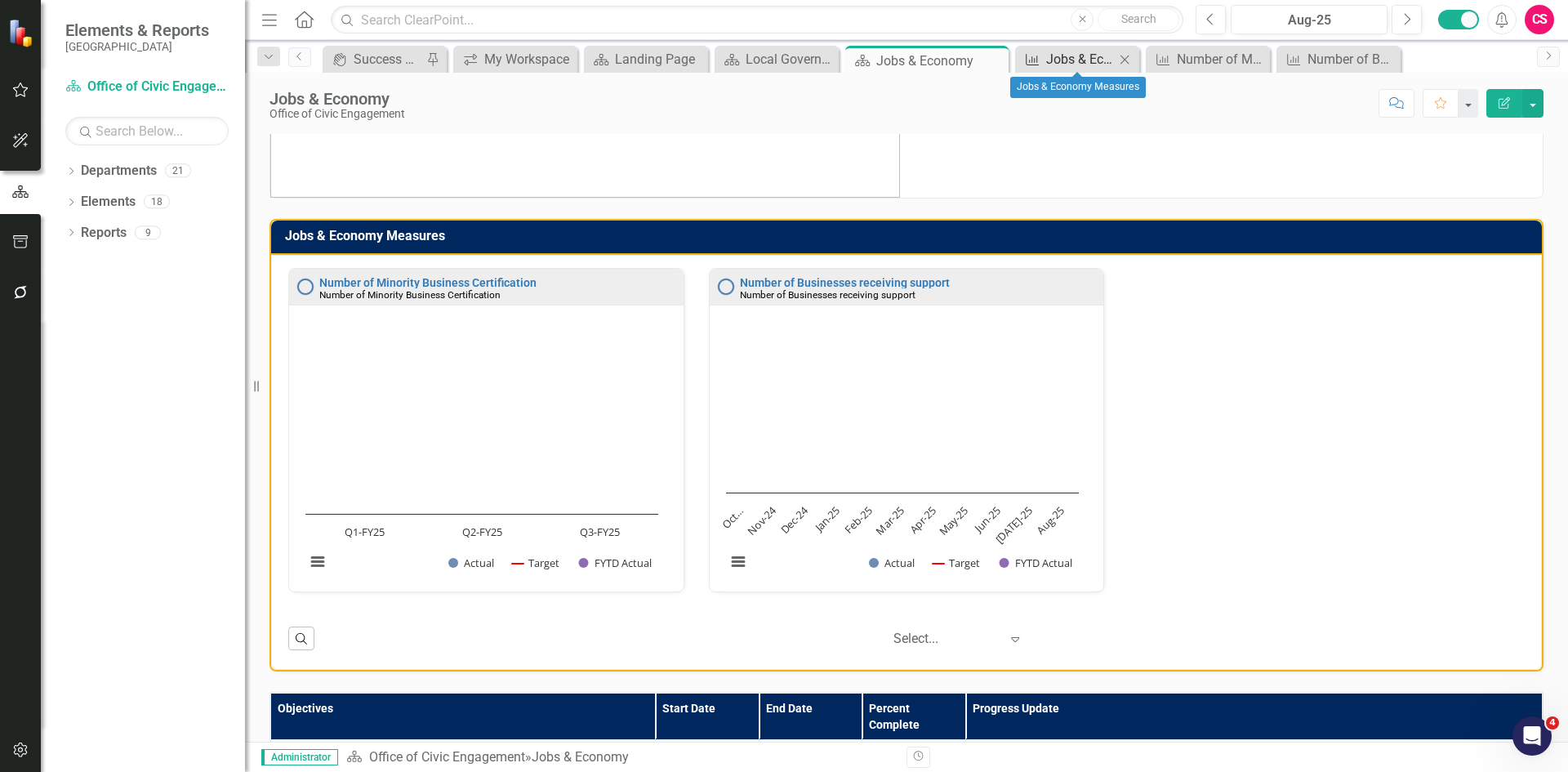
click at [1096, 63] on div "Jobs & Economy Measures" at bounding box center [1080, 59] width 69 height 21
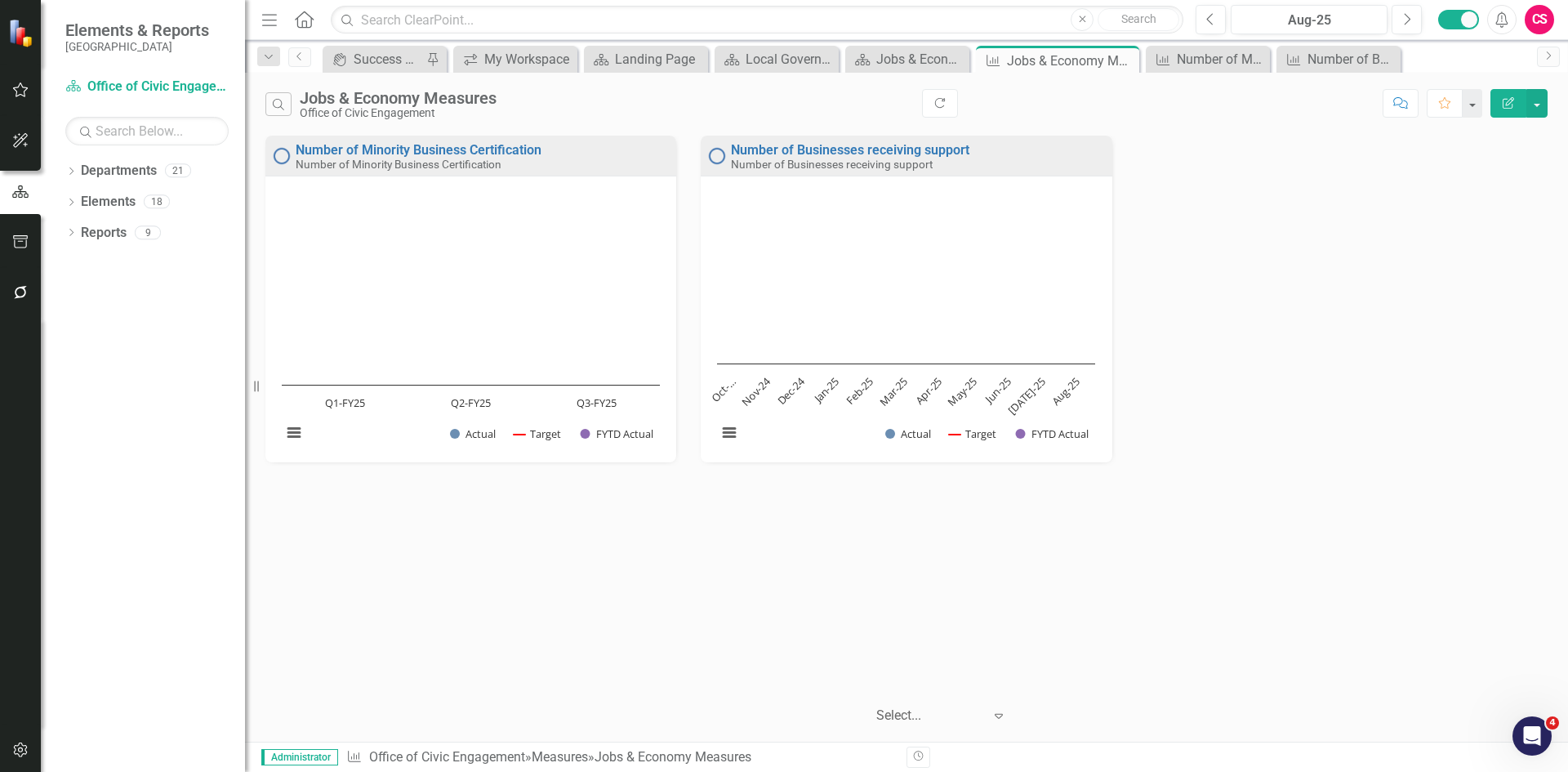
click at [1495, 103] on button "Edit Report" at bounding box center [1509, 103] width 36 height 29
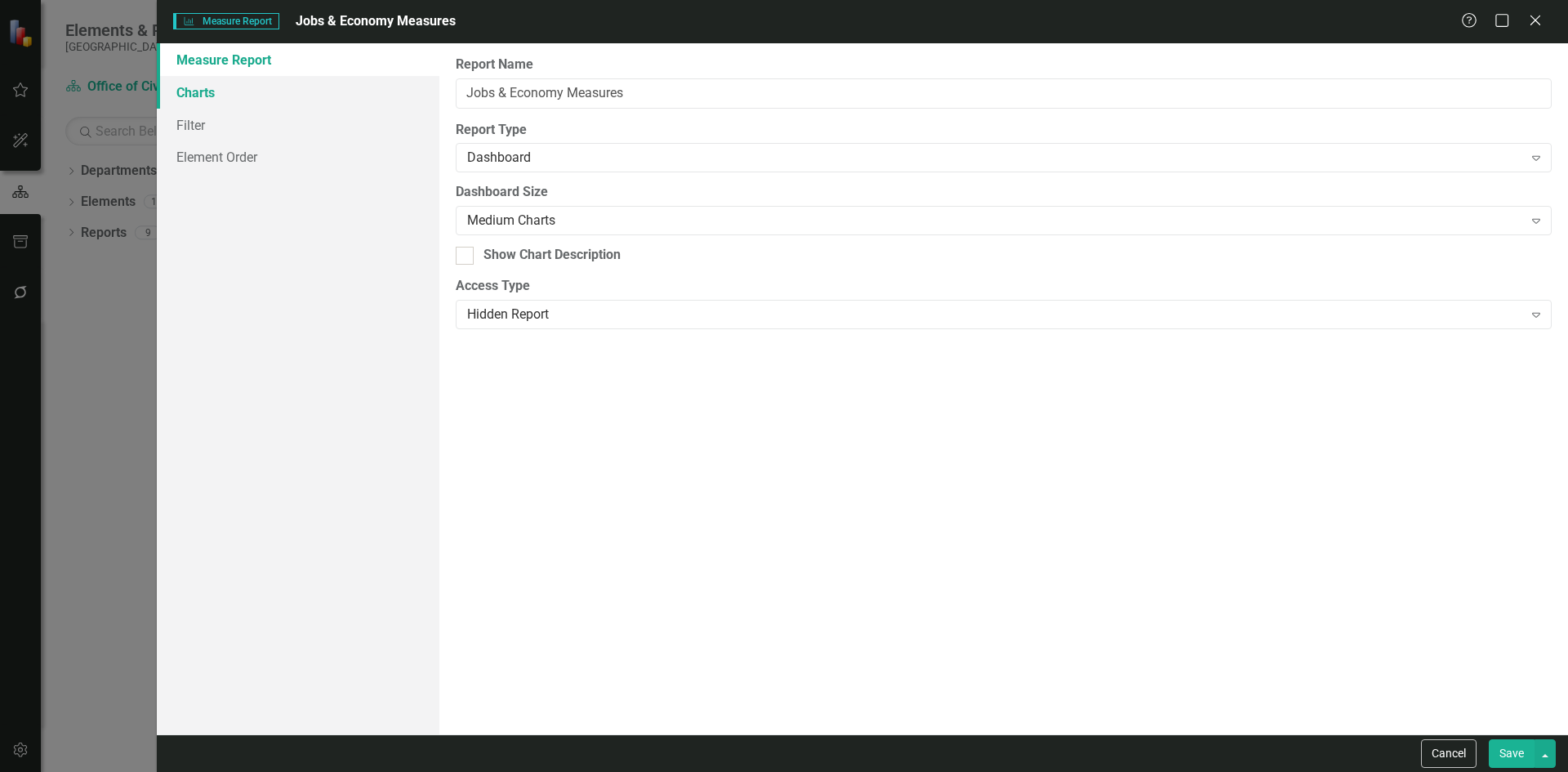
click at [227, 102] on link "Charts" at bounding box center [298, 92] width 282 height 32
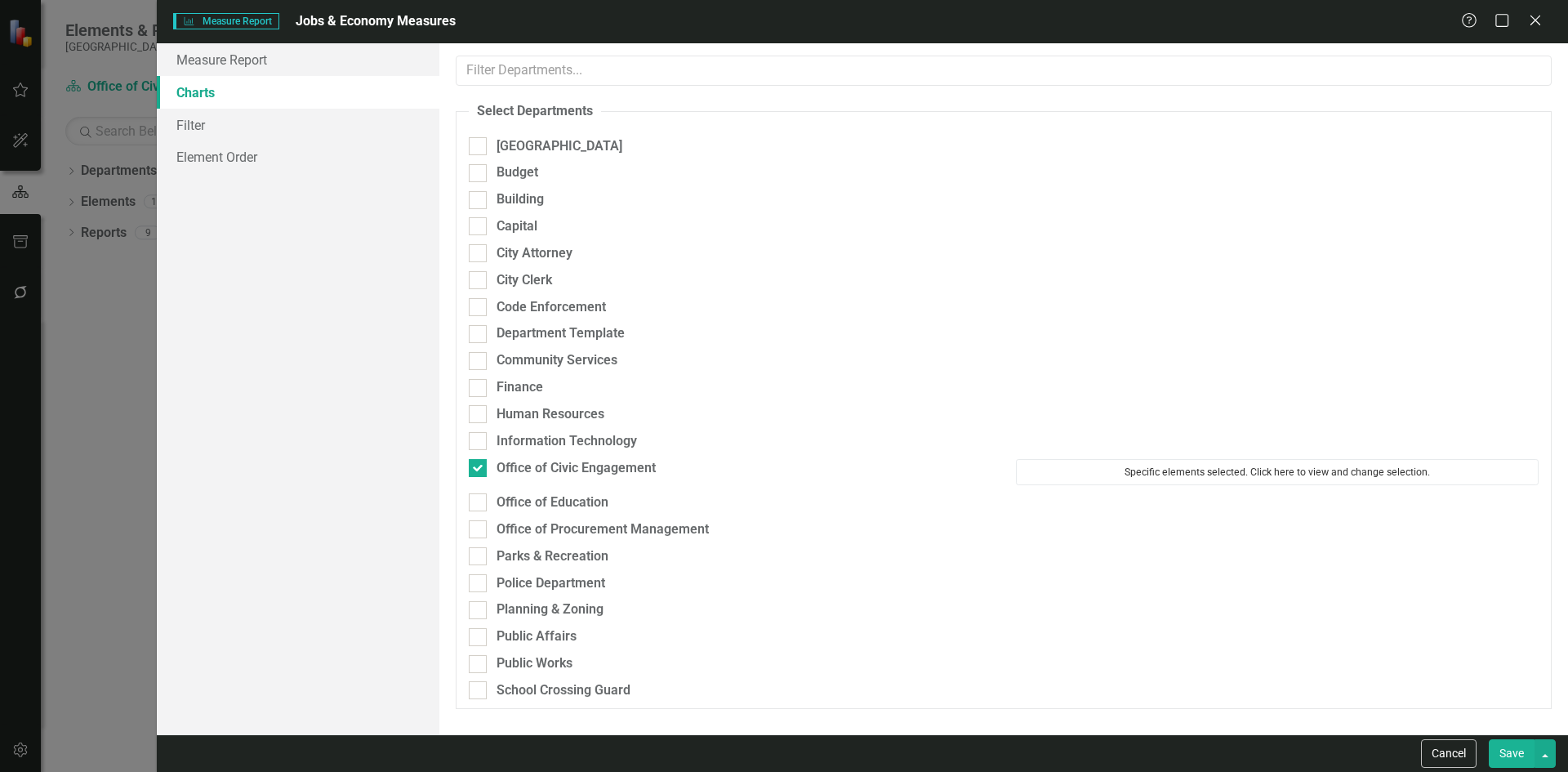
click at [1193, 468] on button "Specific elements selected. Click here to view and change selection." at bounding box center [1277, 472] width 523 height 26
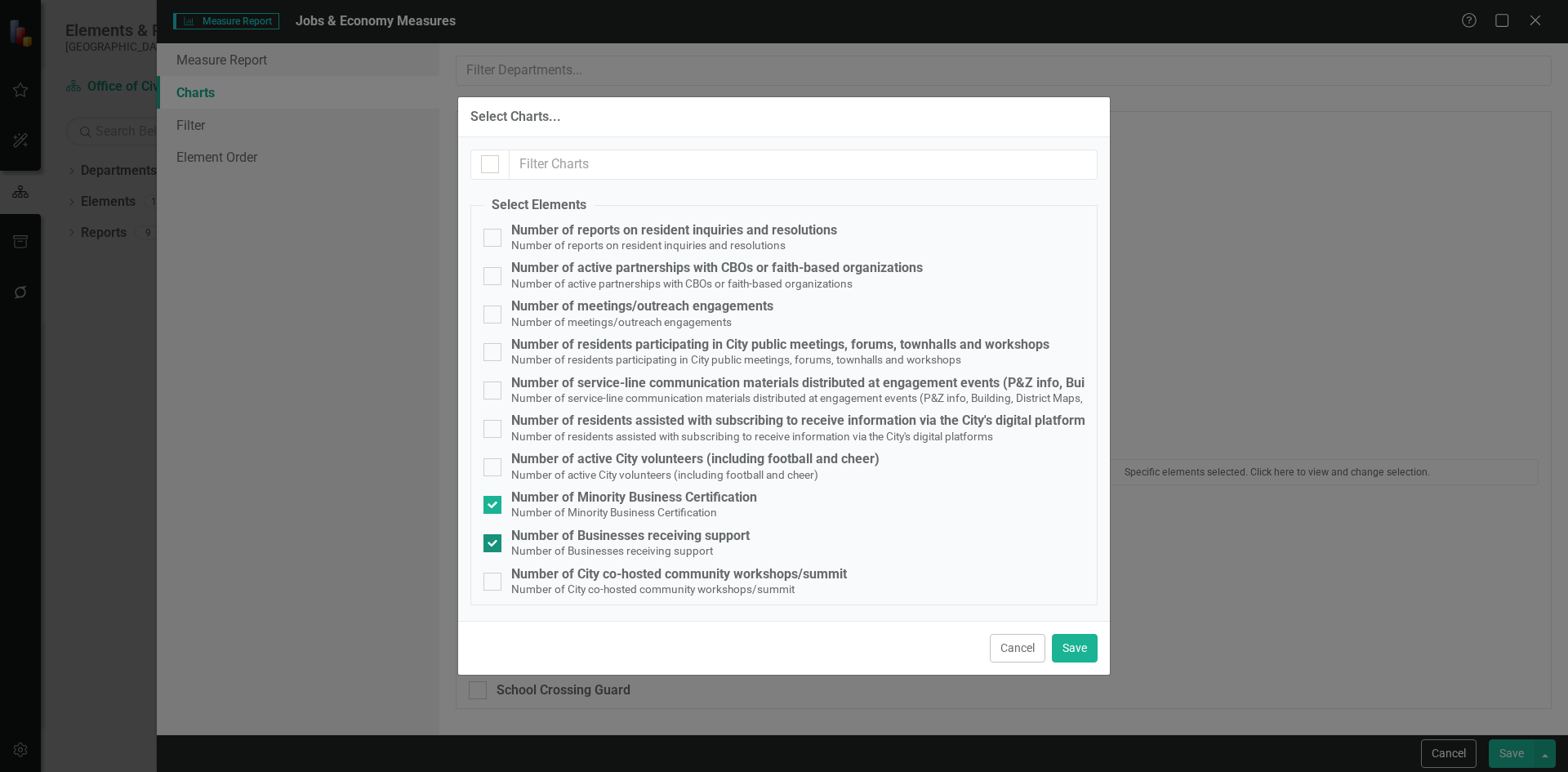
click at [496, 539] on div at bounding box center [492, 543] width 18 height 18
click at [494, 539] on input "Number of Businesses receiving support Number of Businesses receiving support" at bounding box center [489, 540] width 11 height 11
checkbox input "false"
click at [1087, 650] on button "Save" at bounding box center [1074, 648] width 46 height 29
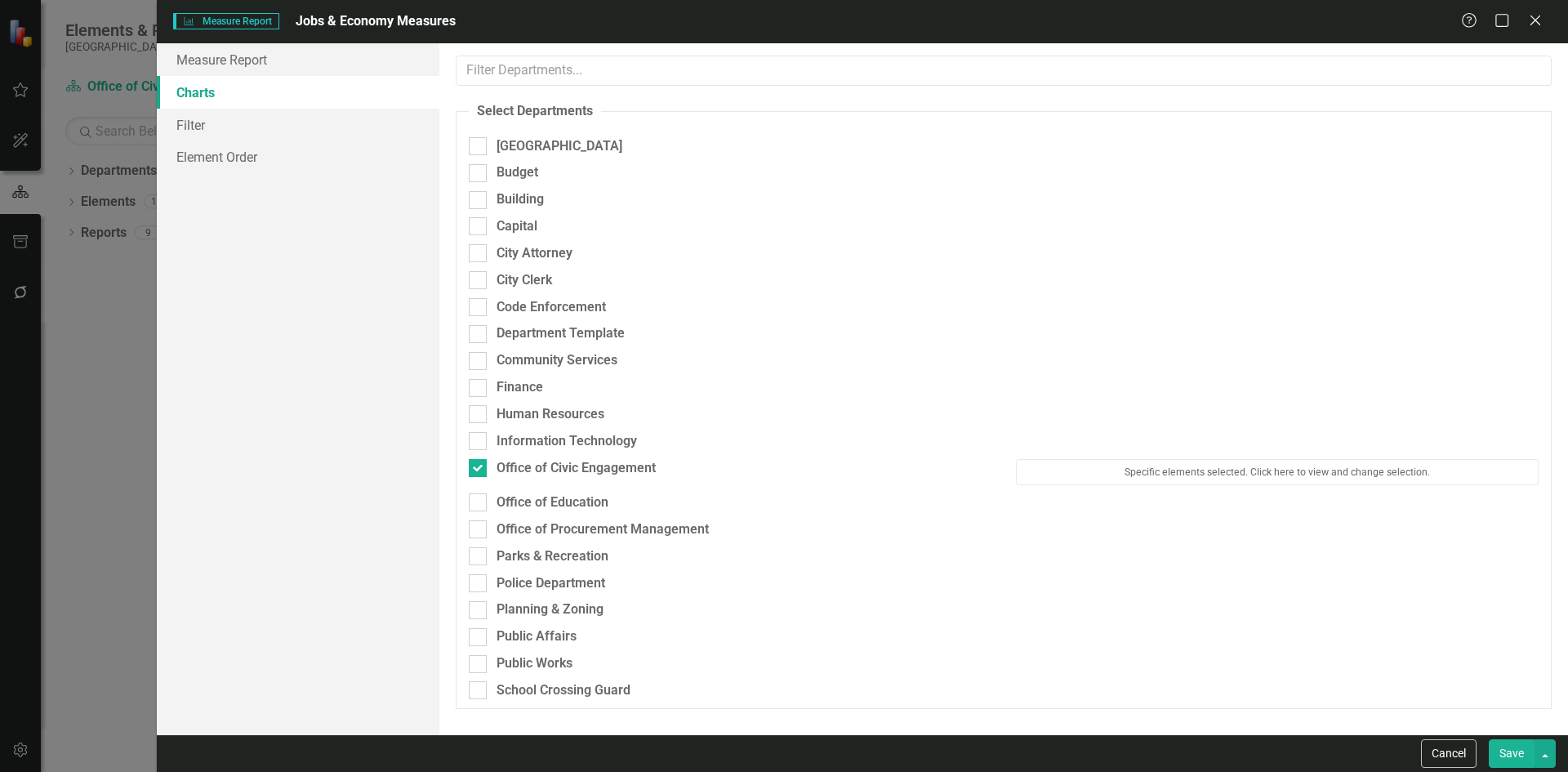
click at [1499, 749] on button "Save" at bounding box center [1512, 753] width 46 height 29
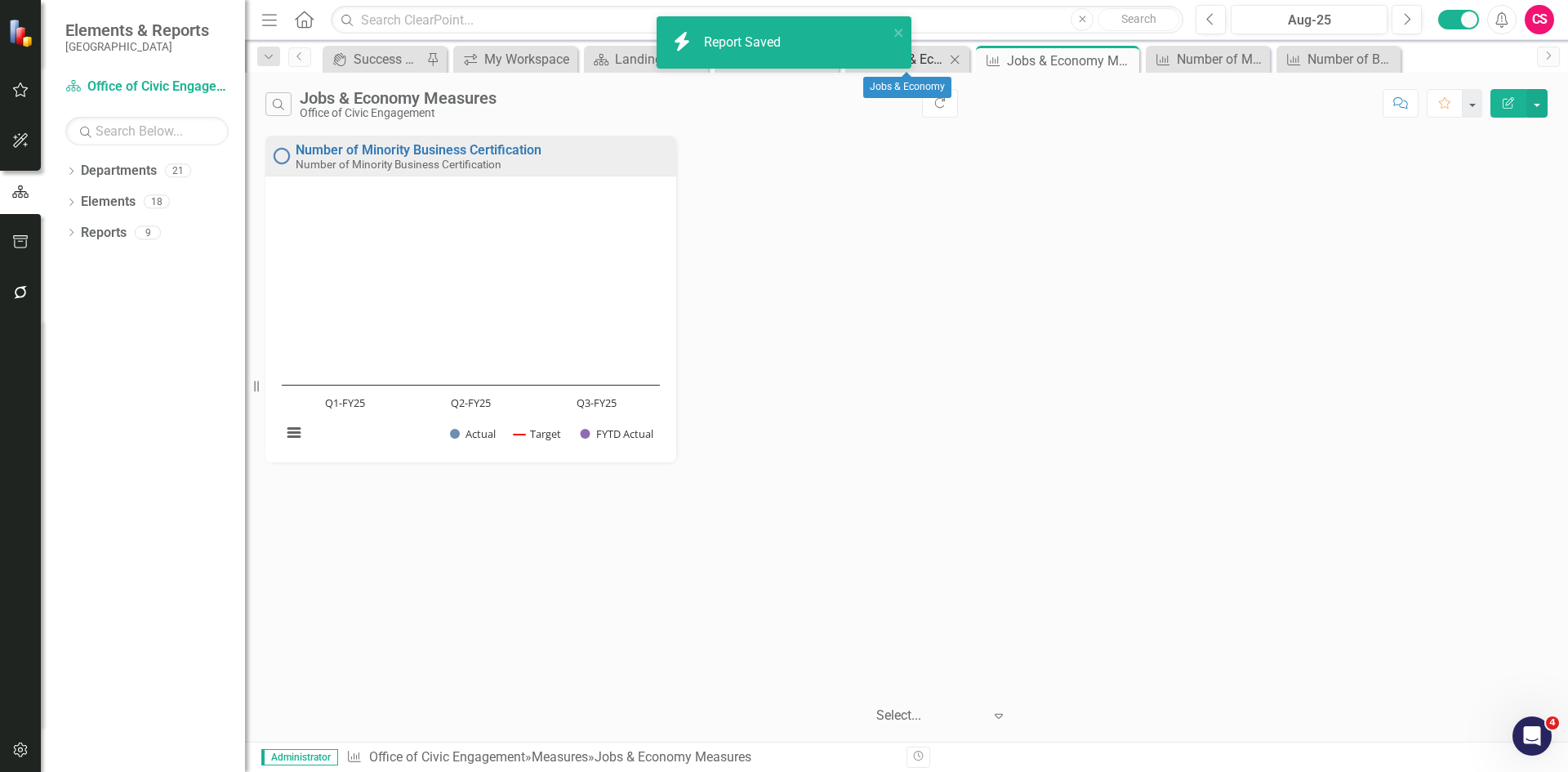
click at [941, 64] on div "Jobs & Economy" at bounding box center [910, 59] width 69 height 21
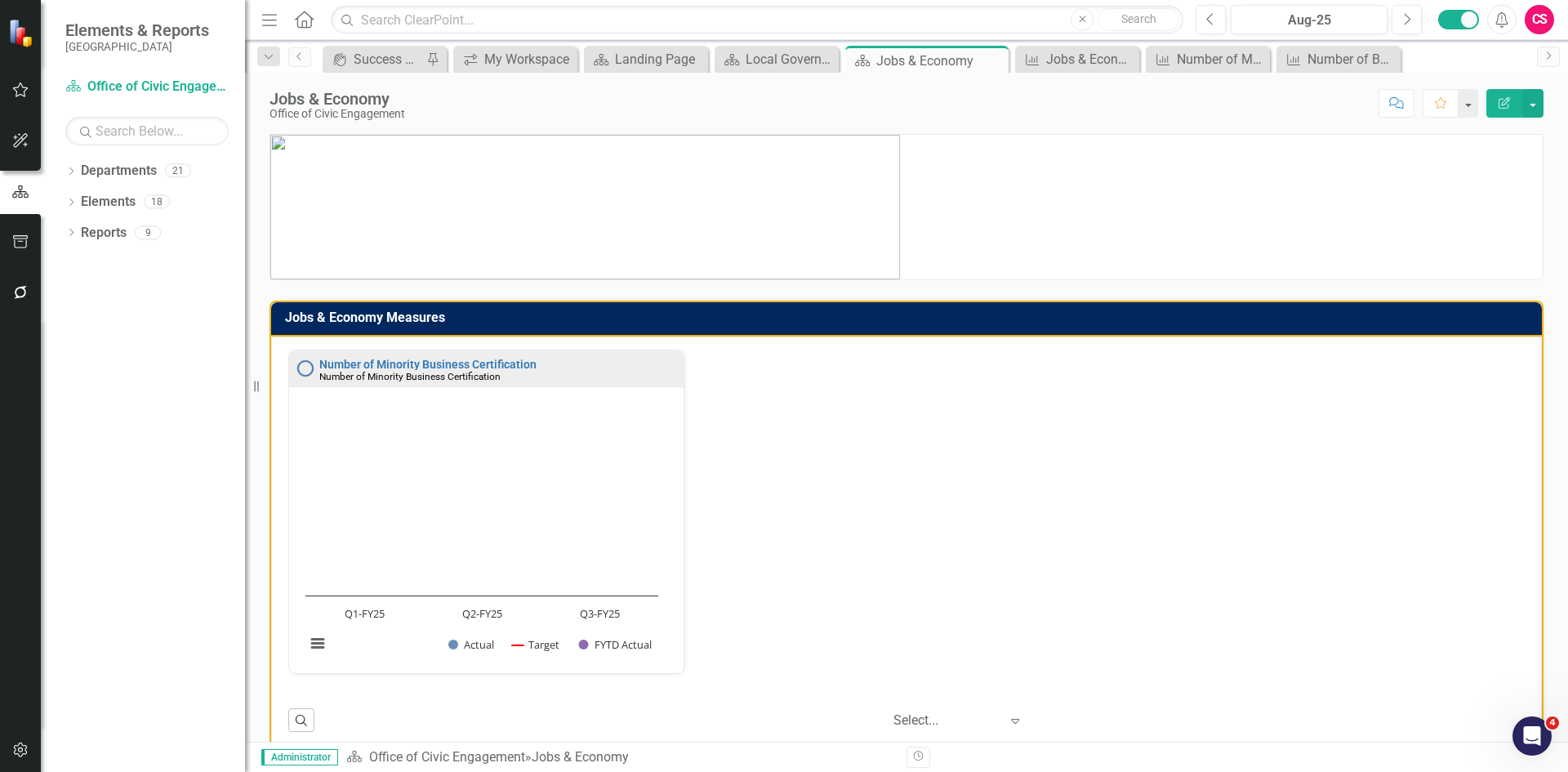
click at [1307, 322] on h3 "Jobs & Economy Measures" at bounding box center [909, 317] width 1249 height 14
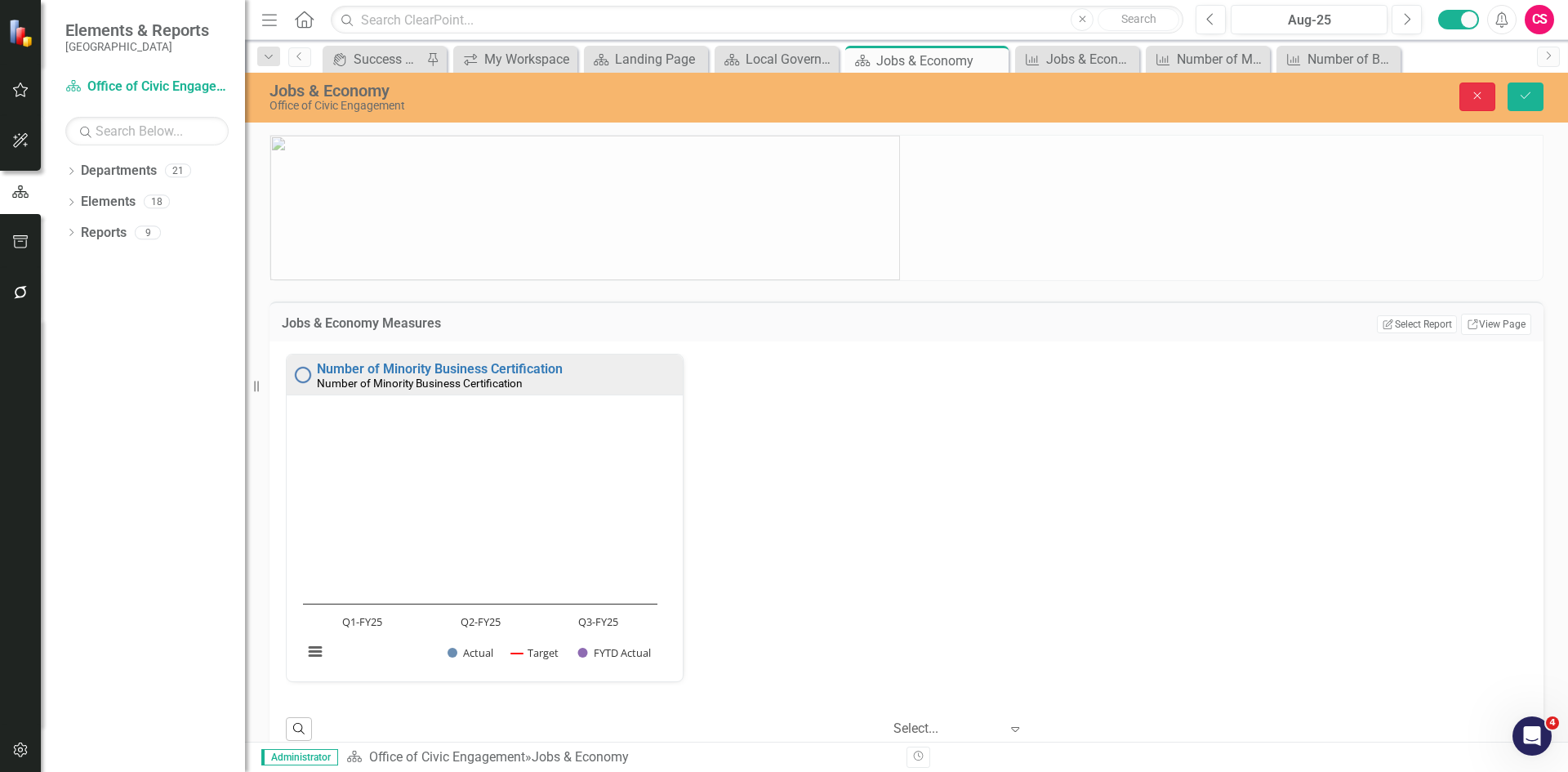
click at [1478, 91] on icon "Close" at bounding box center [1477, 95] width 14 height 12
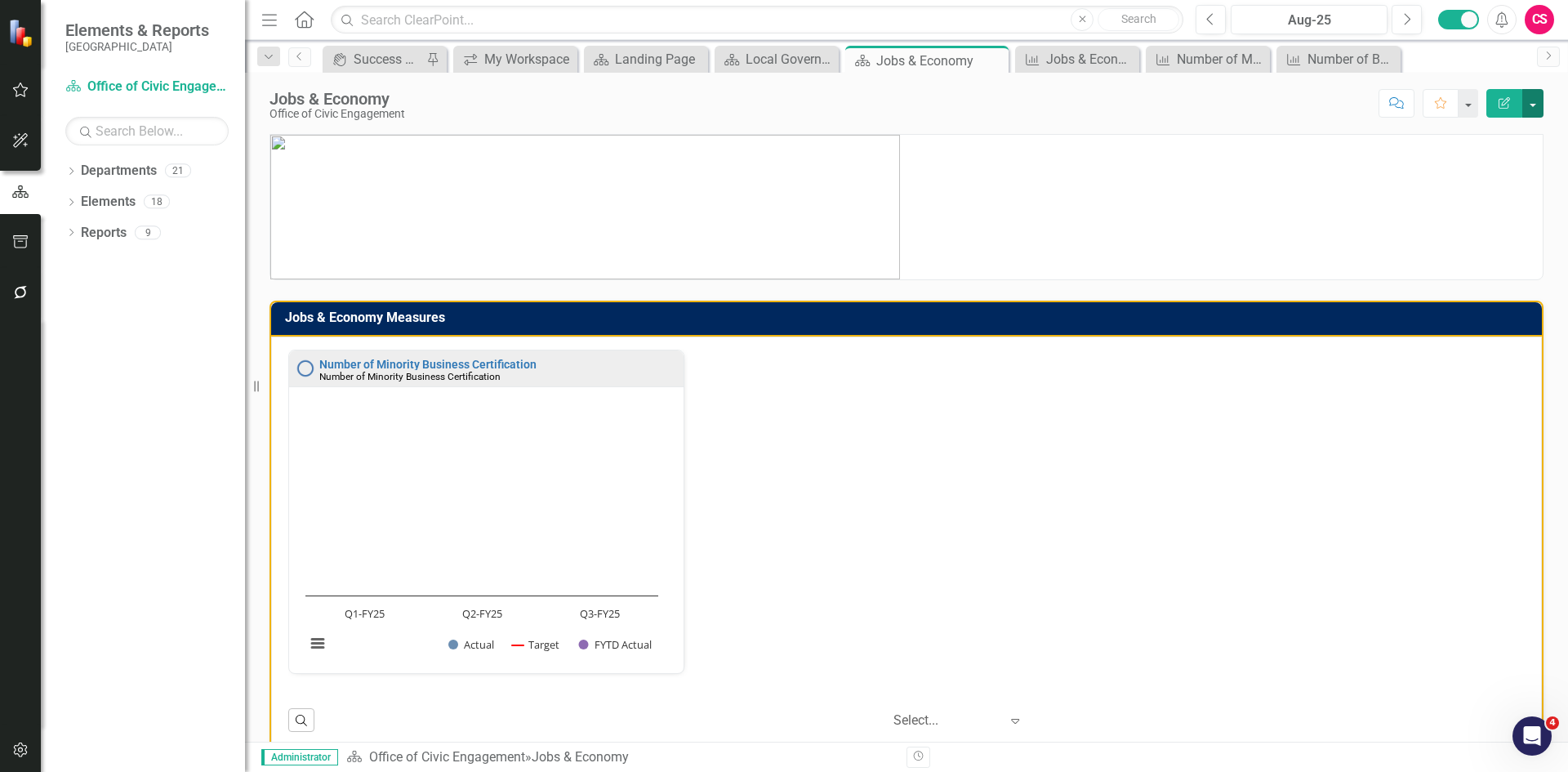
click at [1525, 104] on button "button" at bounding box center [1533, 103] width 22 height 29
click at [1494, 160] on link "Edit Report Edit Layout" at bounding box center [1477, 164] width 133 height 30
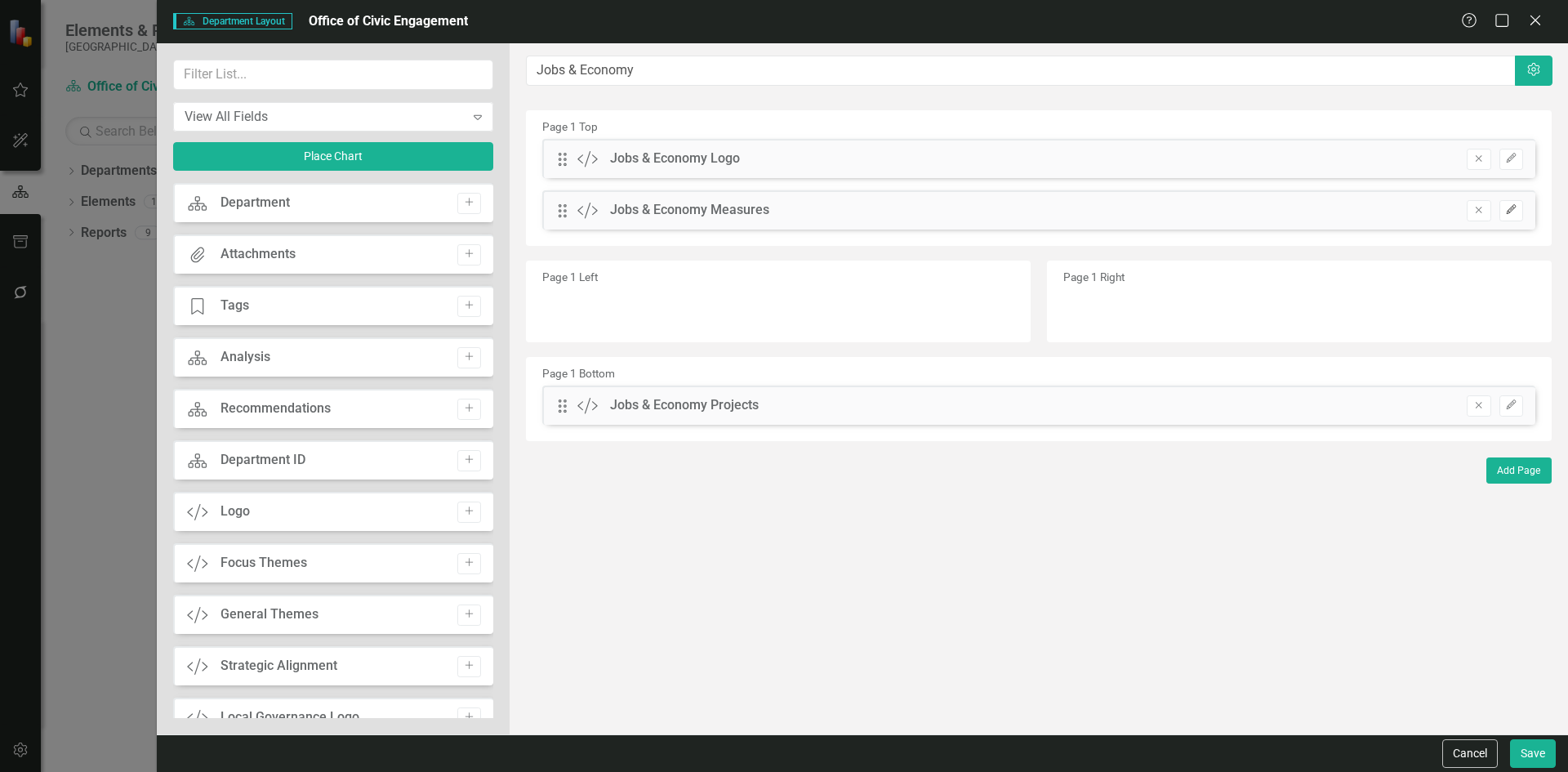
click at [1508, 210] on icon "Edit" at bounding box center [1512, 210] width 13 height 10
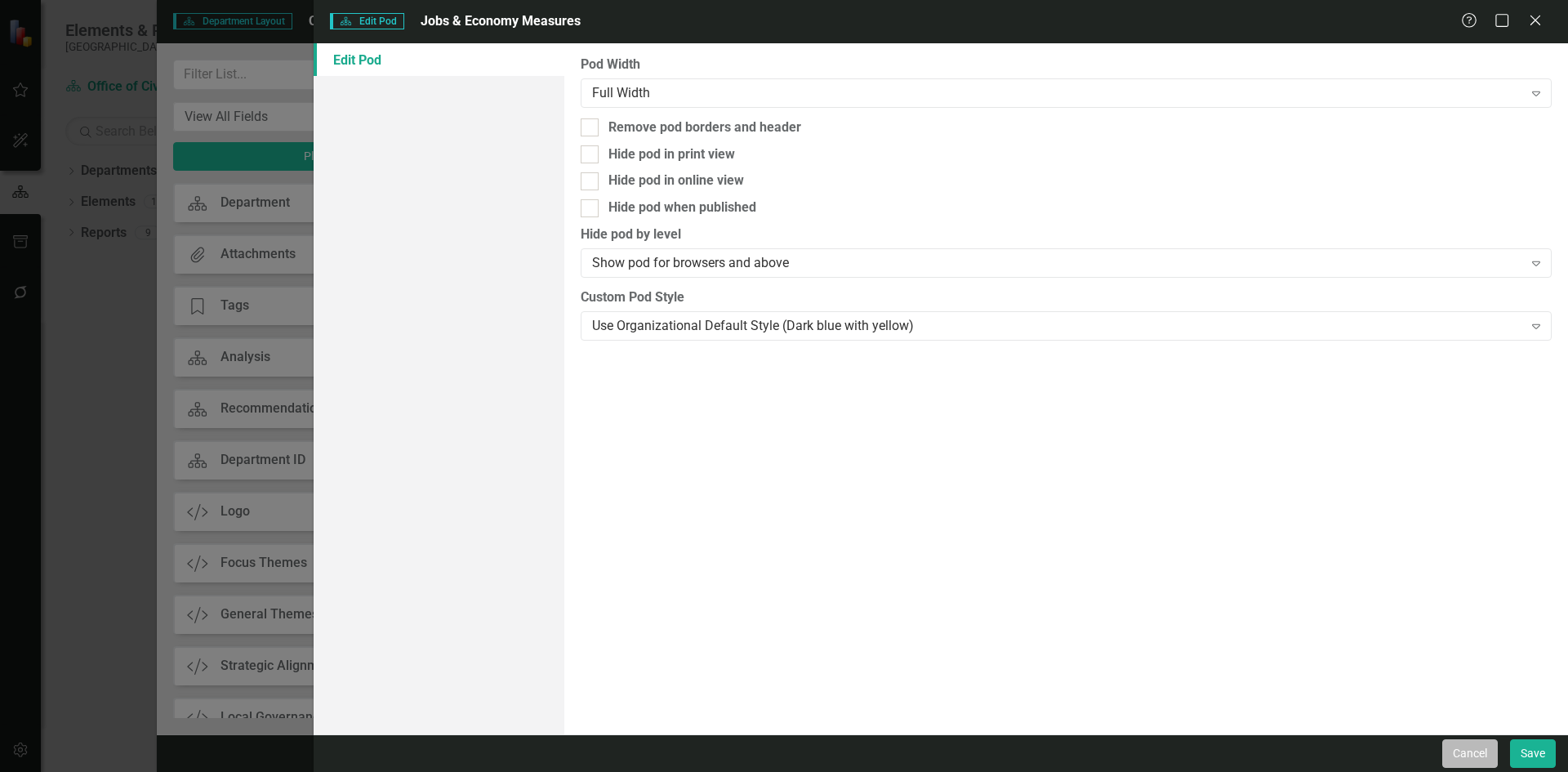
click at [1488, 755] on button "Cancel" at bounding box center [1470, 753] width 56 height 29
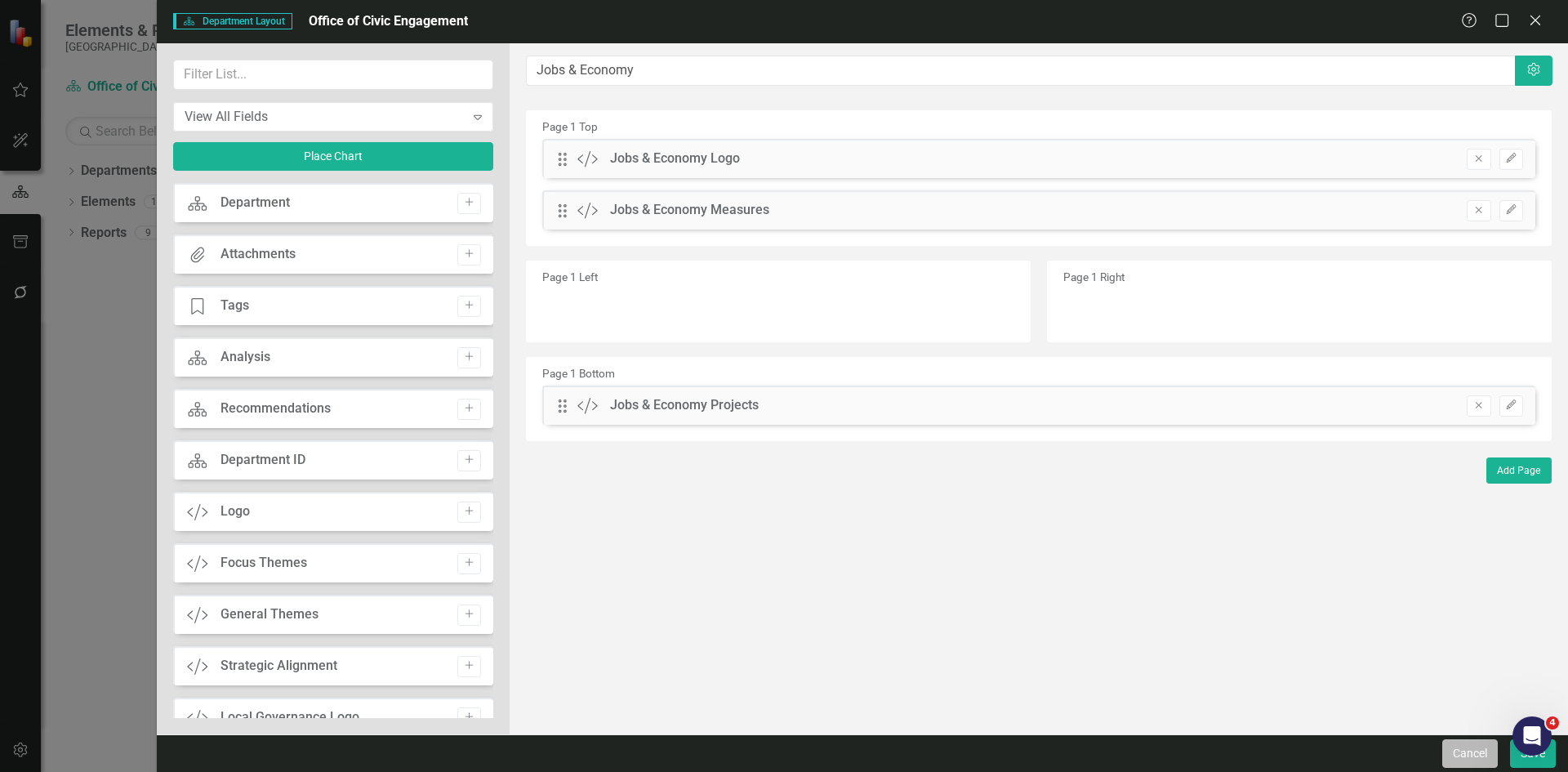
click at [1487, 752] on button "Cancel" at bounding box center [1470, 753] width 56 height 29
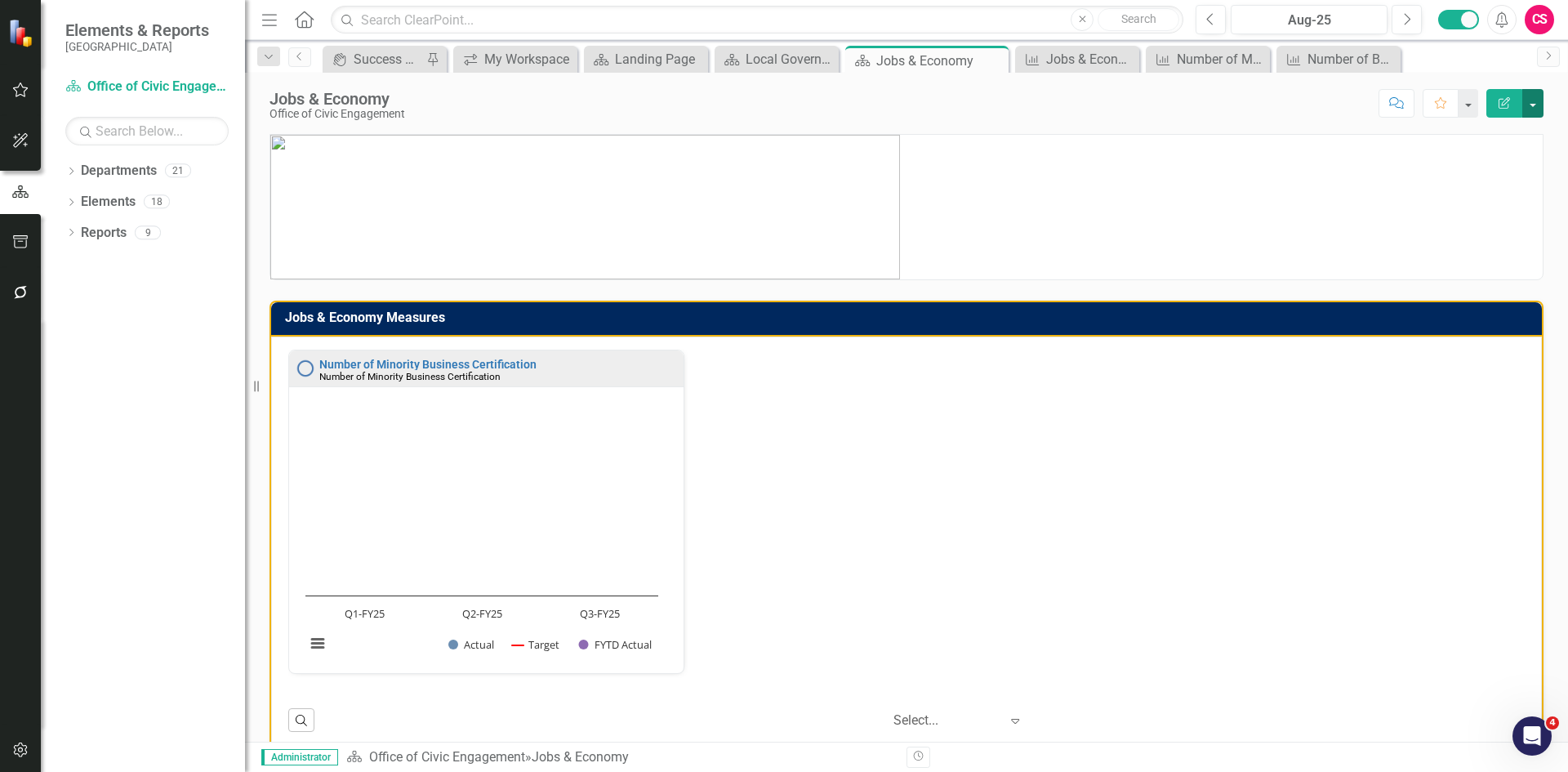
click at [1529, 105] on button "button" at bounding box center [1533, 103] width 22 height 29
click at [1483, 229] on link "PDF Export to PDF" at bounding box center [1477, 230] width 133 height 30
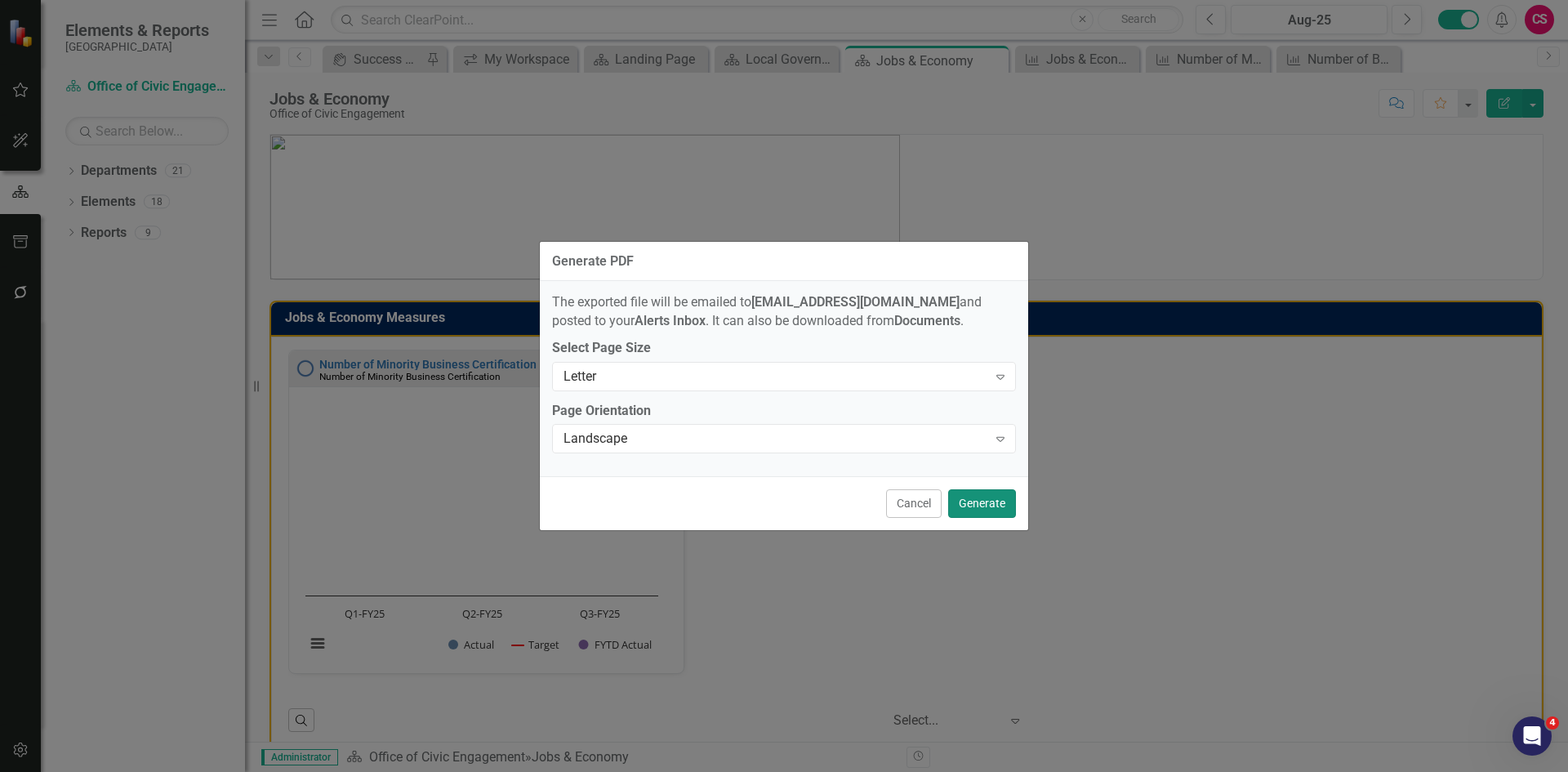
click at [994, 500] on button "Generate" at bounding box center [983, 504] width 68 height 29
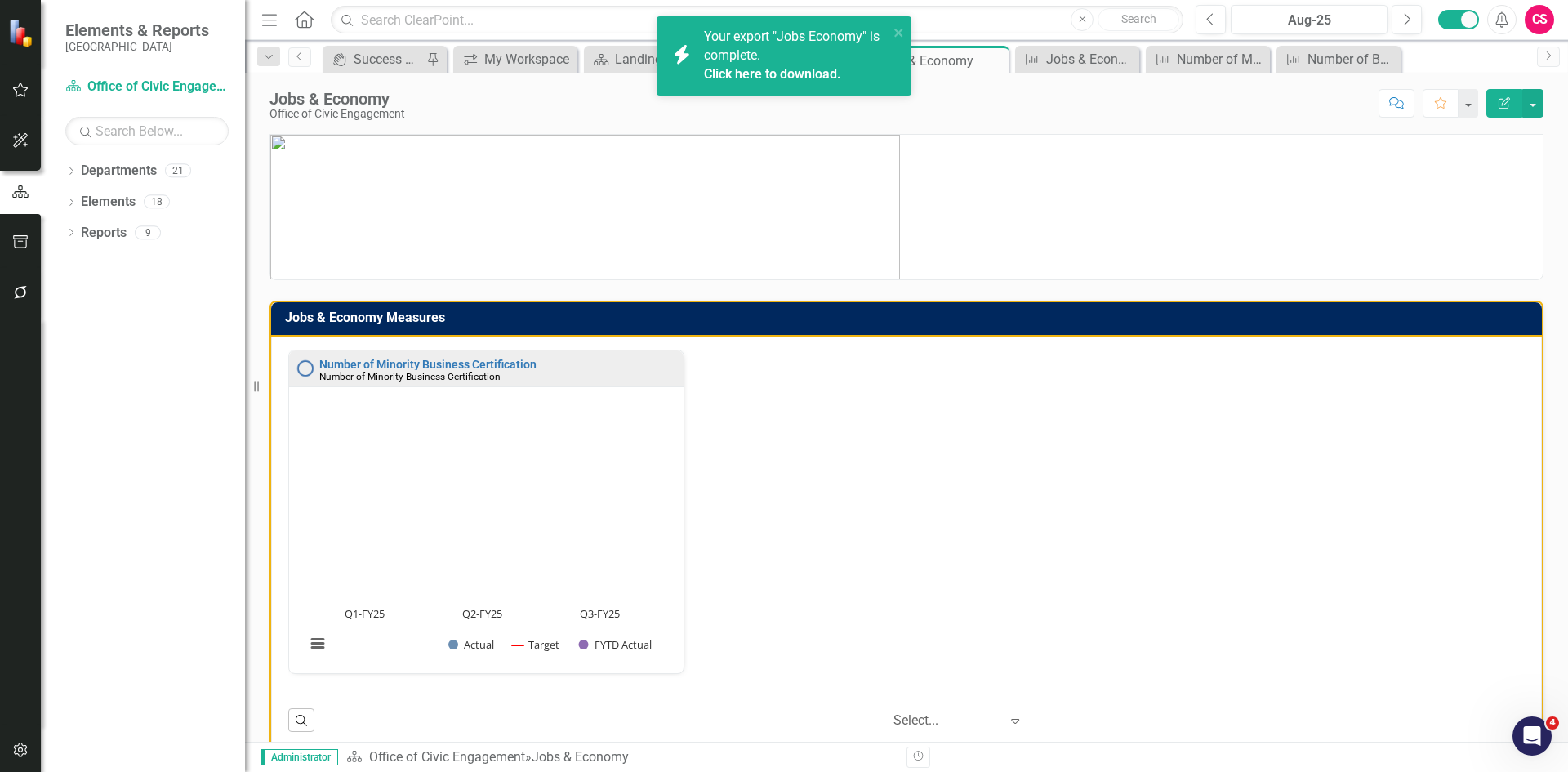
click at [810, 75] on link "Click here to download." at bounding box center [772, 74] width 137 height 15
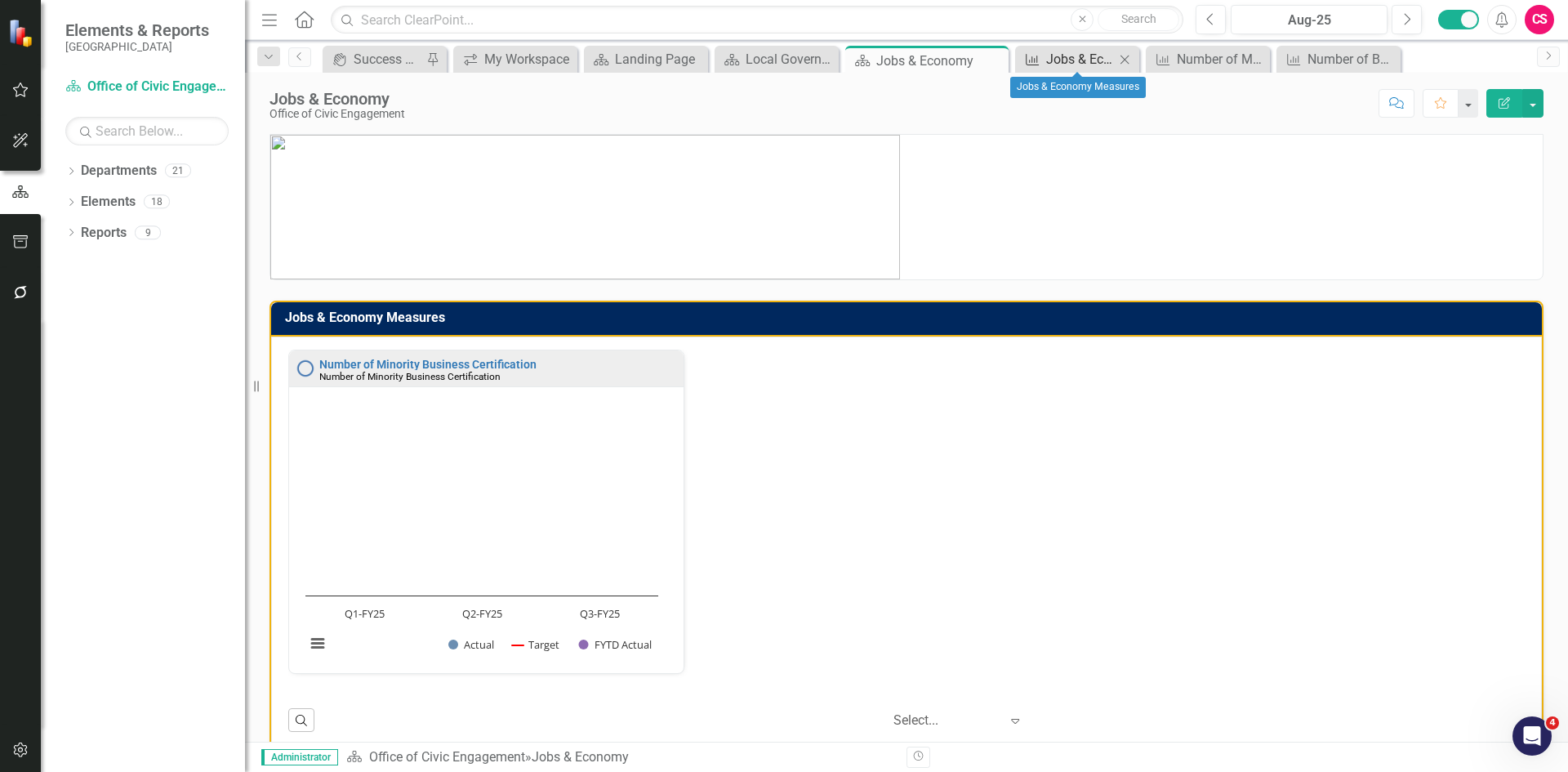
click at [1063, 49] on div "Jobs & Economy Measures" at bounding box center [1080, 59] width 69 height 21
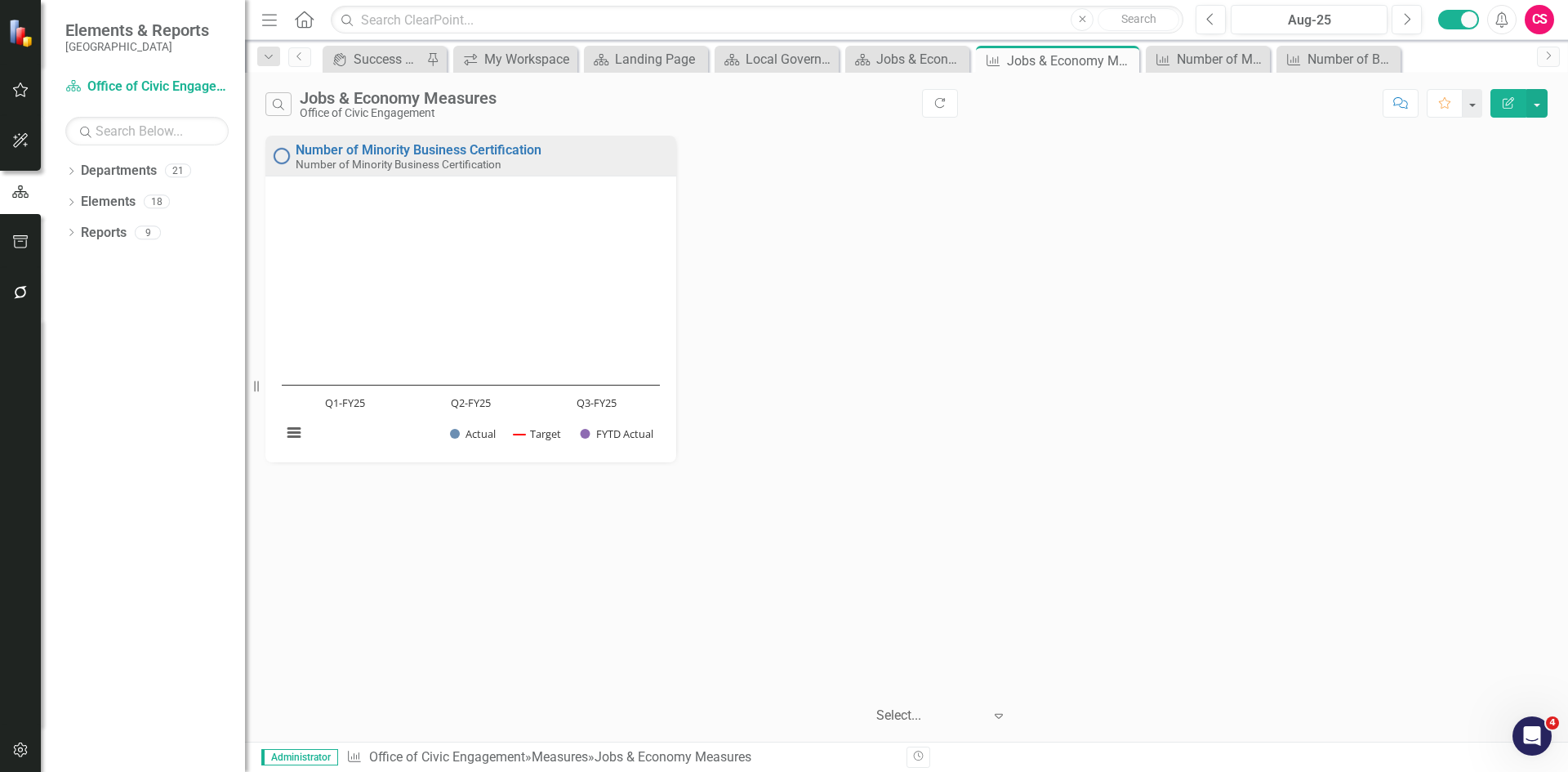
click at [1504, 101] on icon "Edit Report" at bounding box center [1508, 102] width 14 height 12
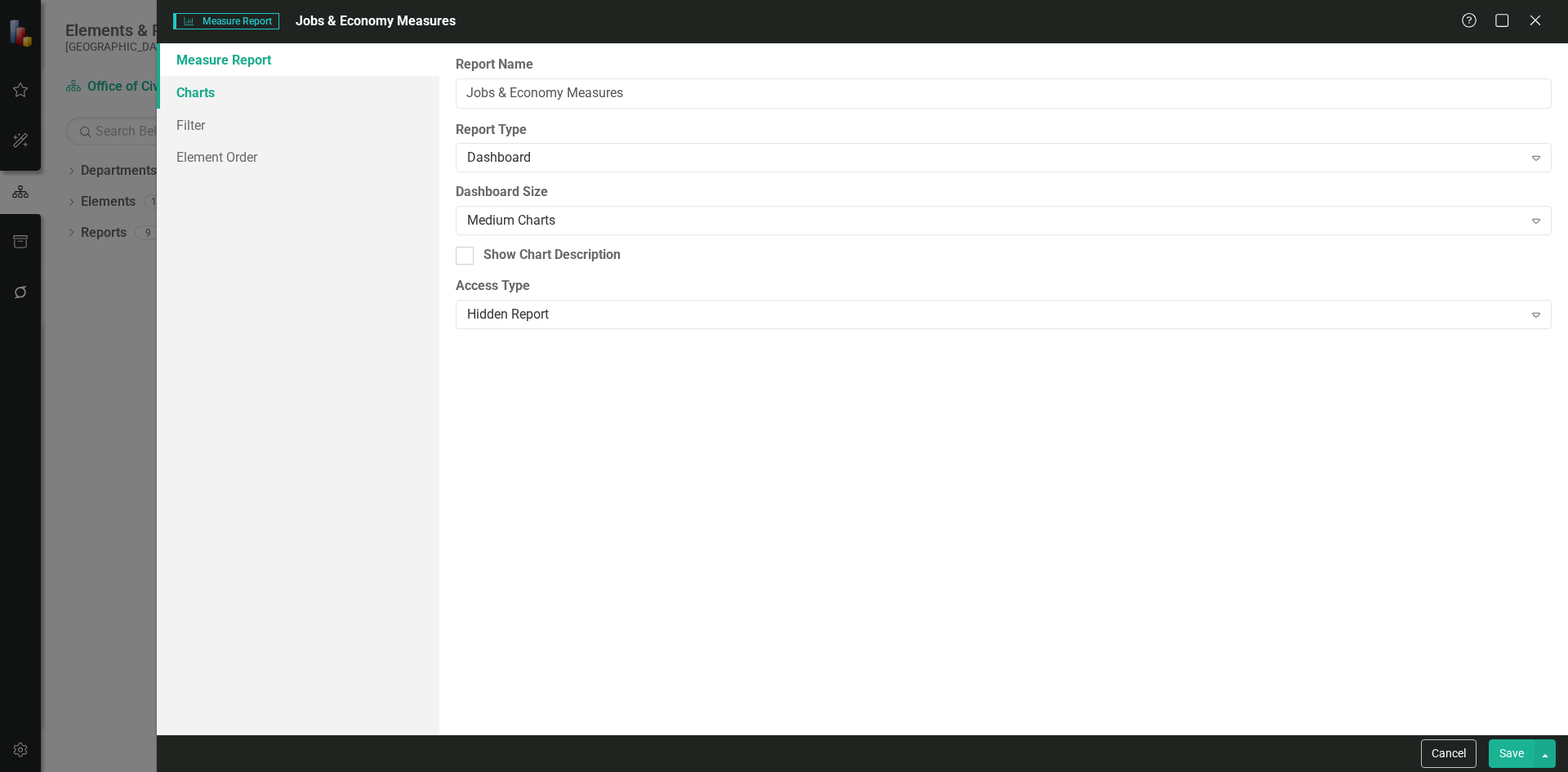
click at [253, 97] on link "Charts" at bounding box center [298, 92] width 282 height 32
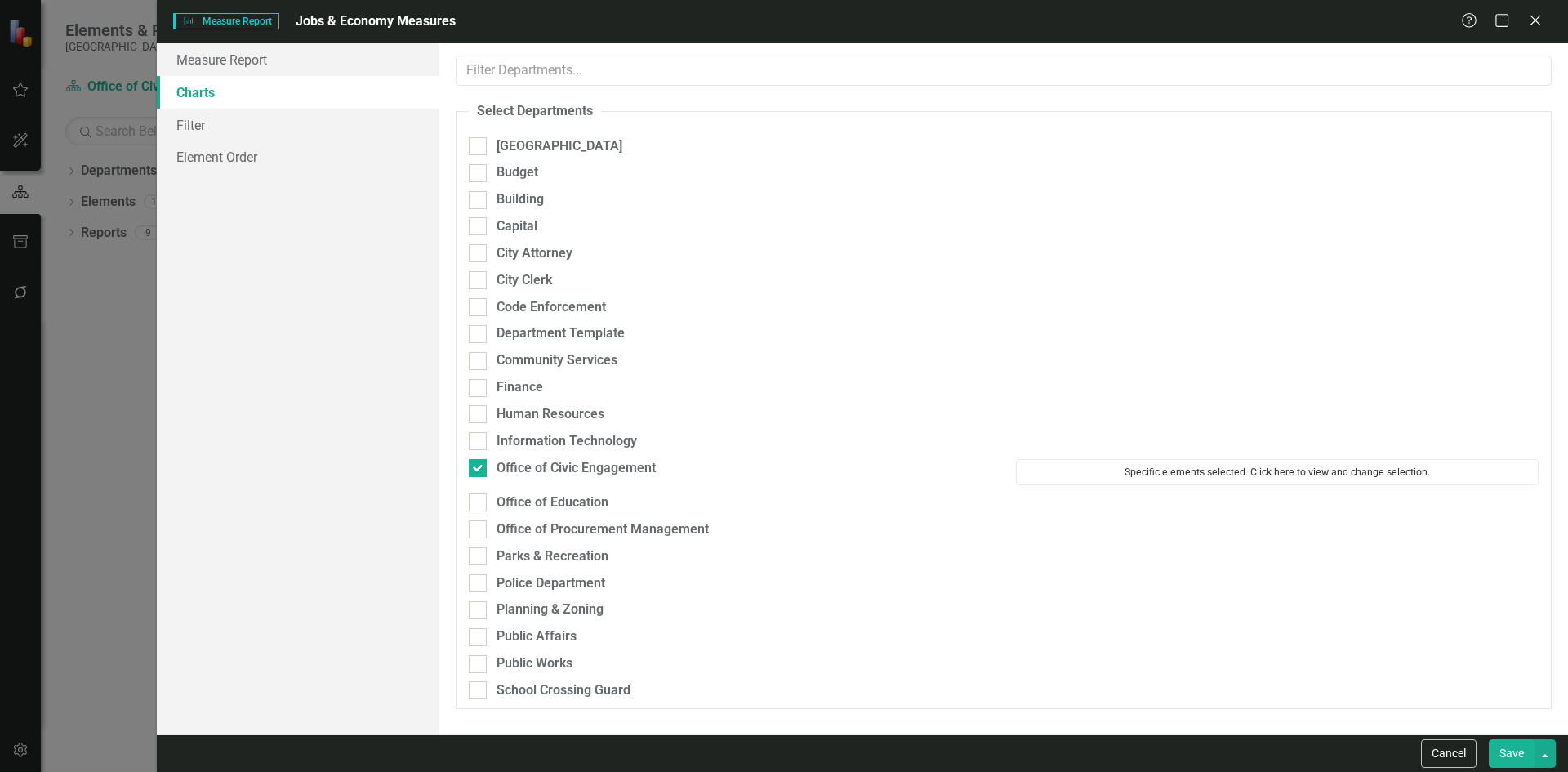
click at [1216, 475] on button "Specific elements selected. Click here to view and change selection." at bounding box center [1277, 472] width 523 height 26
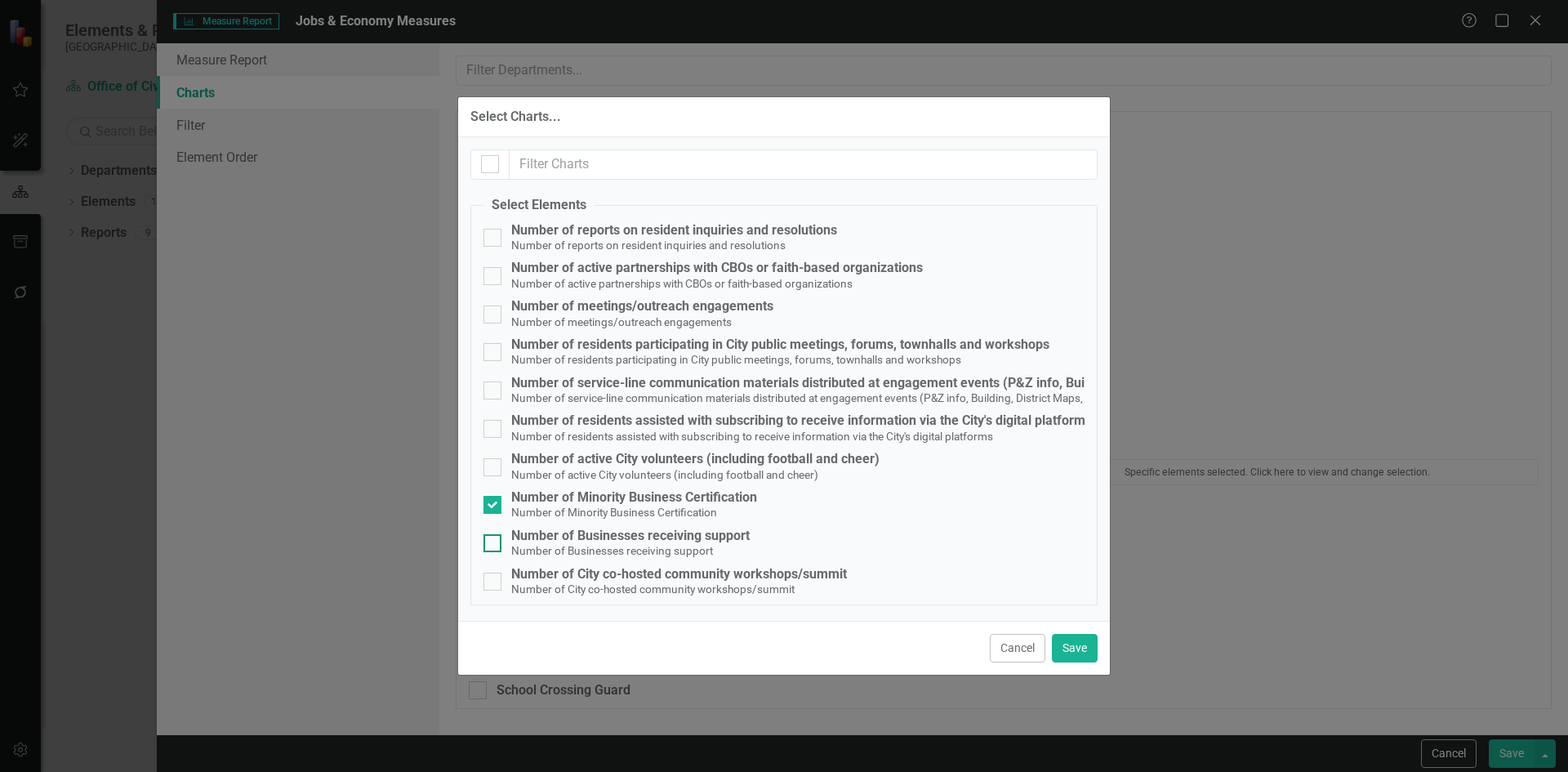
click at [495, 541] on div at bounding box center [492, 543] width 18 height 18
click at [494, 541] on input "Number of Businesses receiving support Number of Businesses receiving support" at bounding box center [489, 540] width 11 height 11
checkbox input "true"
click at [493, 506] on input "Number of Minority Business Certification Number of Minority Business Certifica…" at bounding box center [489, 501] width 11 height 11
checkbox input "false"
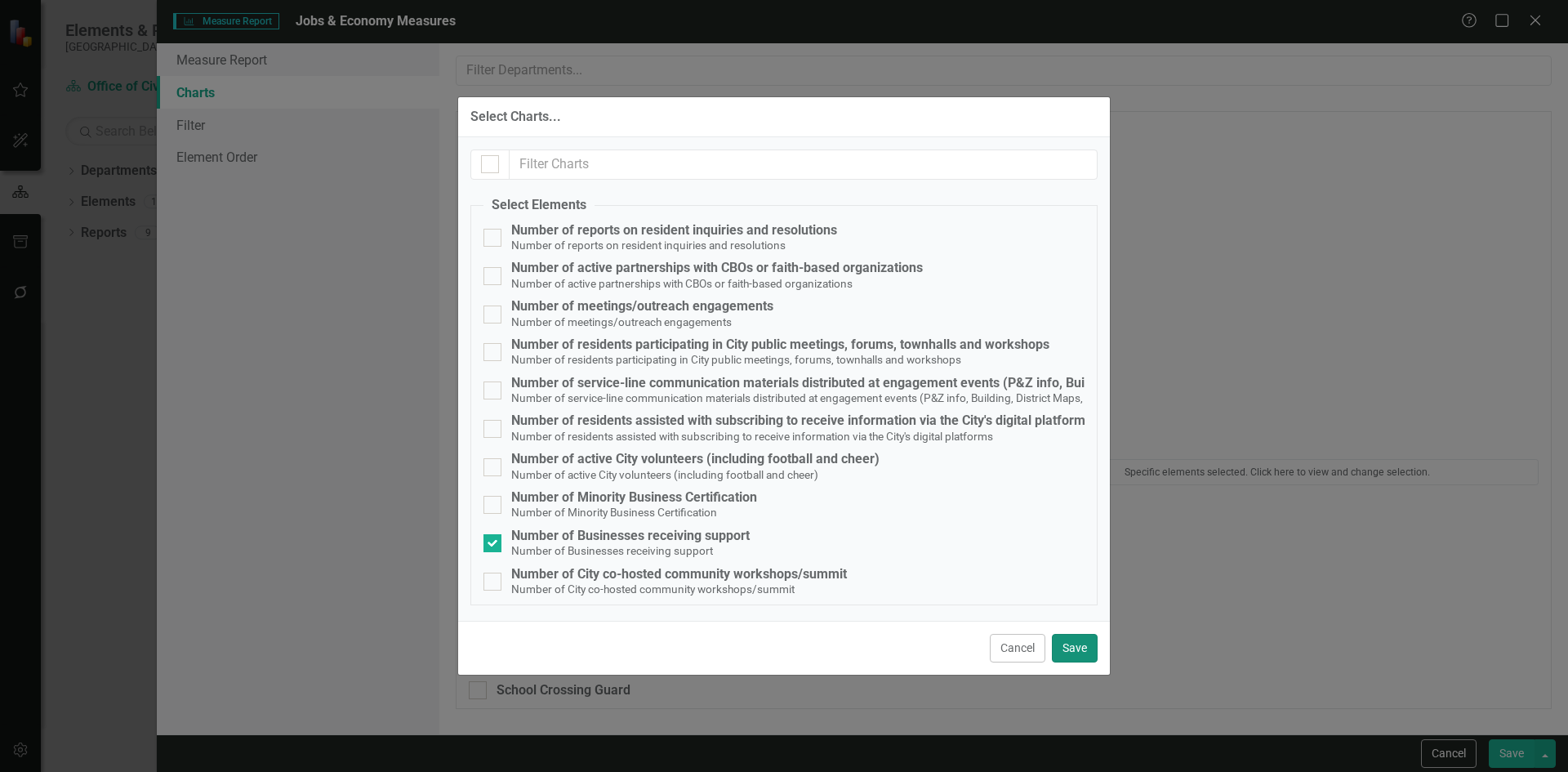
click at [1074, 647] on button "Save" at bounding box center [1074, 648] width 46 height 29
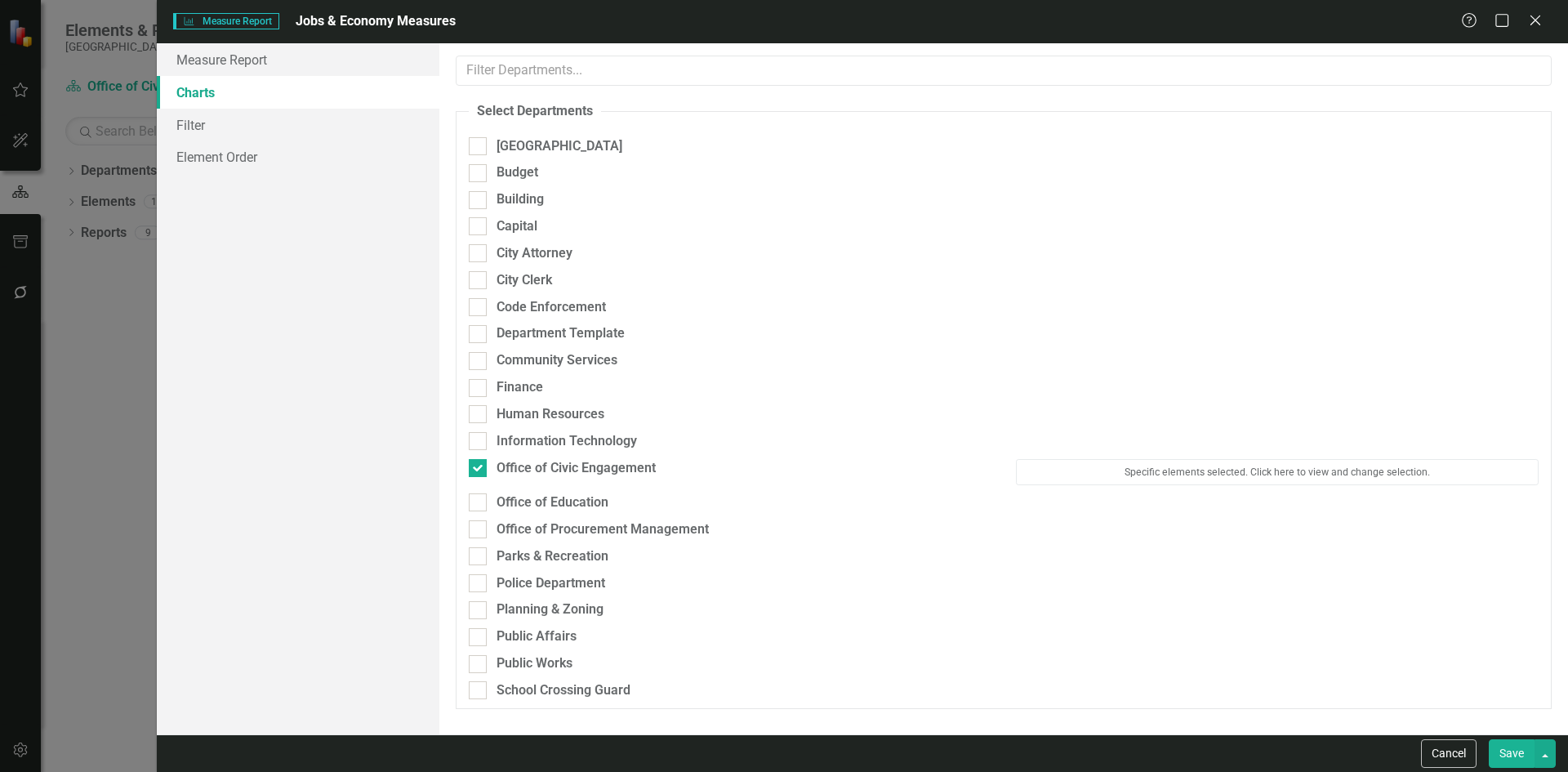
click at [1504, 754] on button "Save" at bounding box center [1512, 753] width 46 height 29
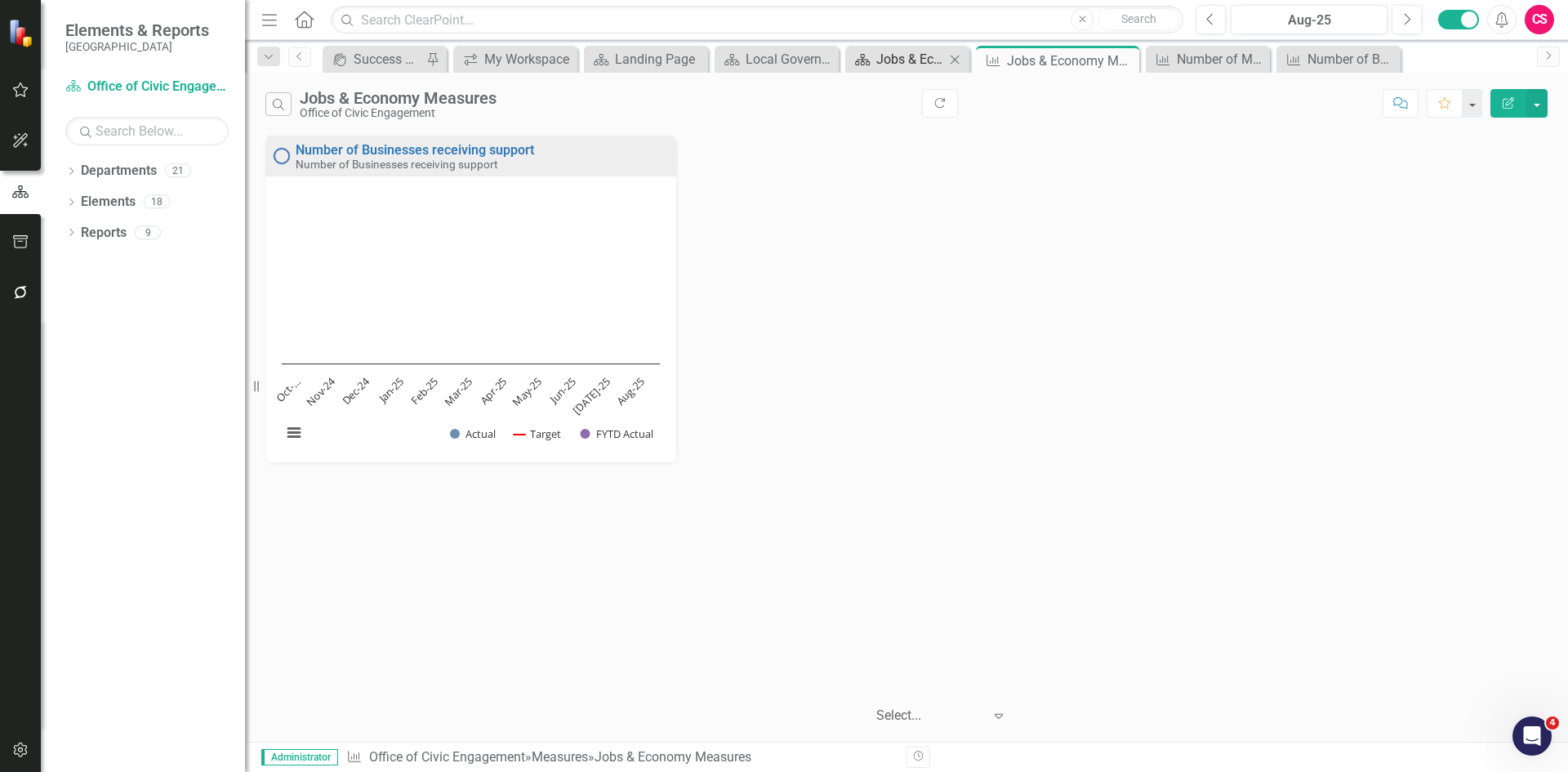
click at [888, 60] on div "Jobs & Economy" at bounding box center [910, 59] width 69 height 21
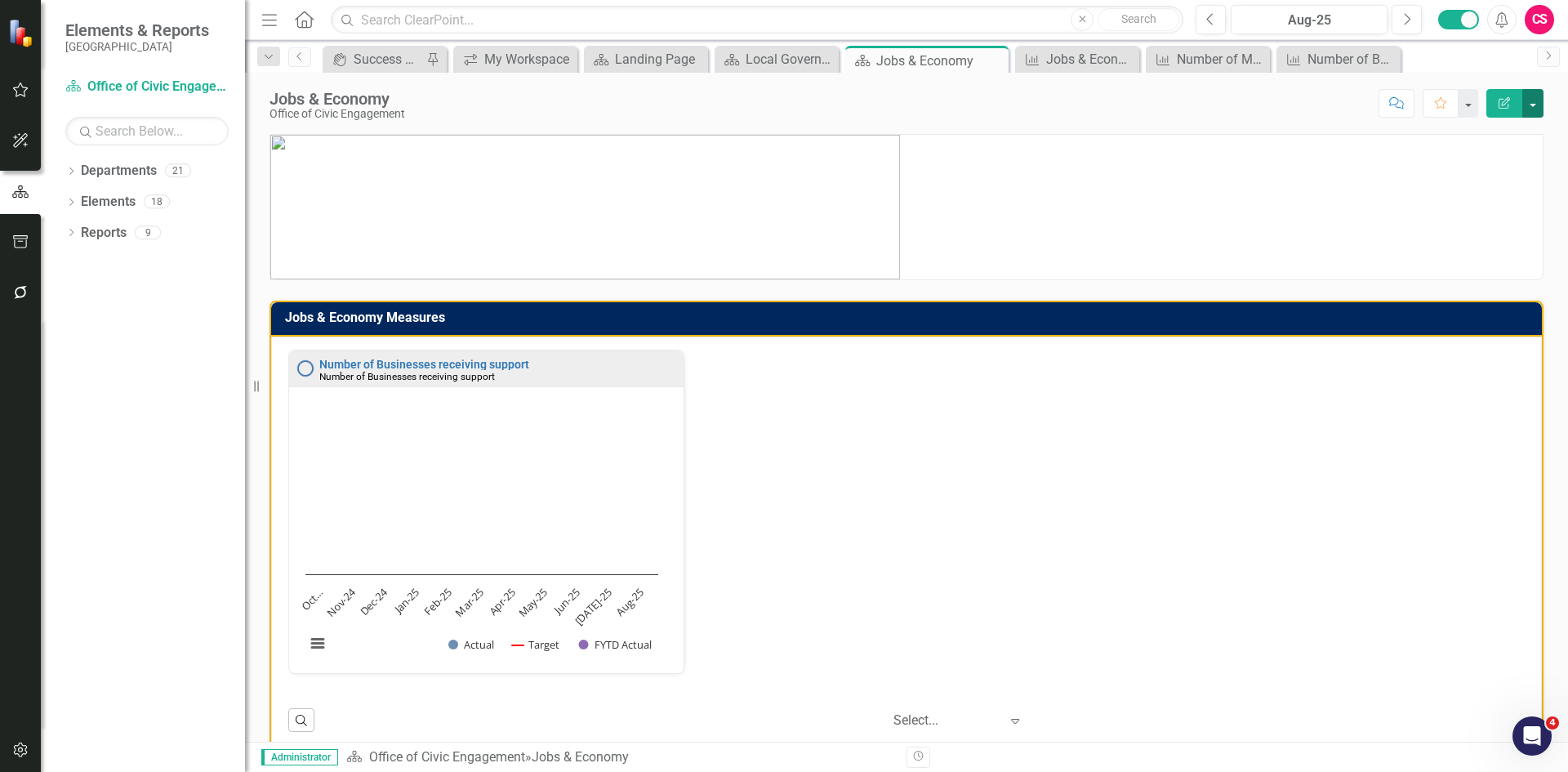
click at [1534, 104] on button "button" at bounding box center [1533, 103] width 22 height 29
click at [1483, 225] on link "PDF Export to PDF" at bounding box center [1477, 230] width 133 height 30
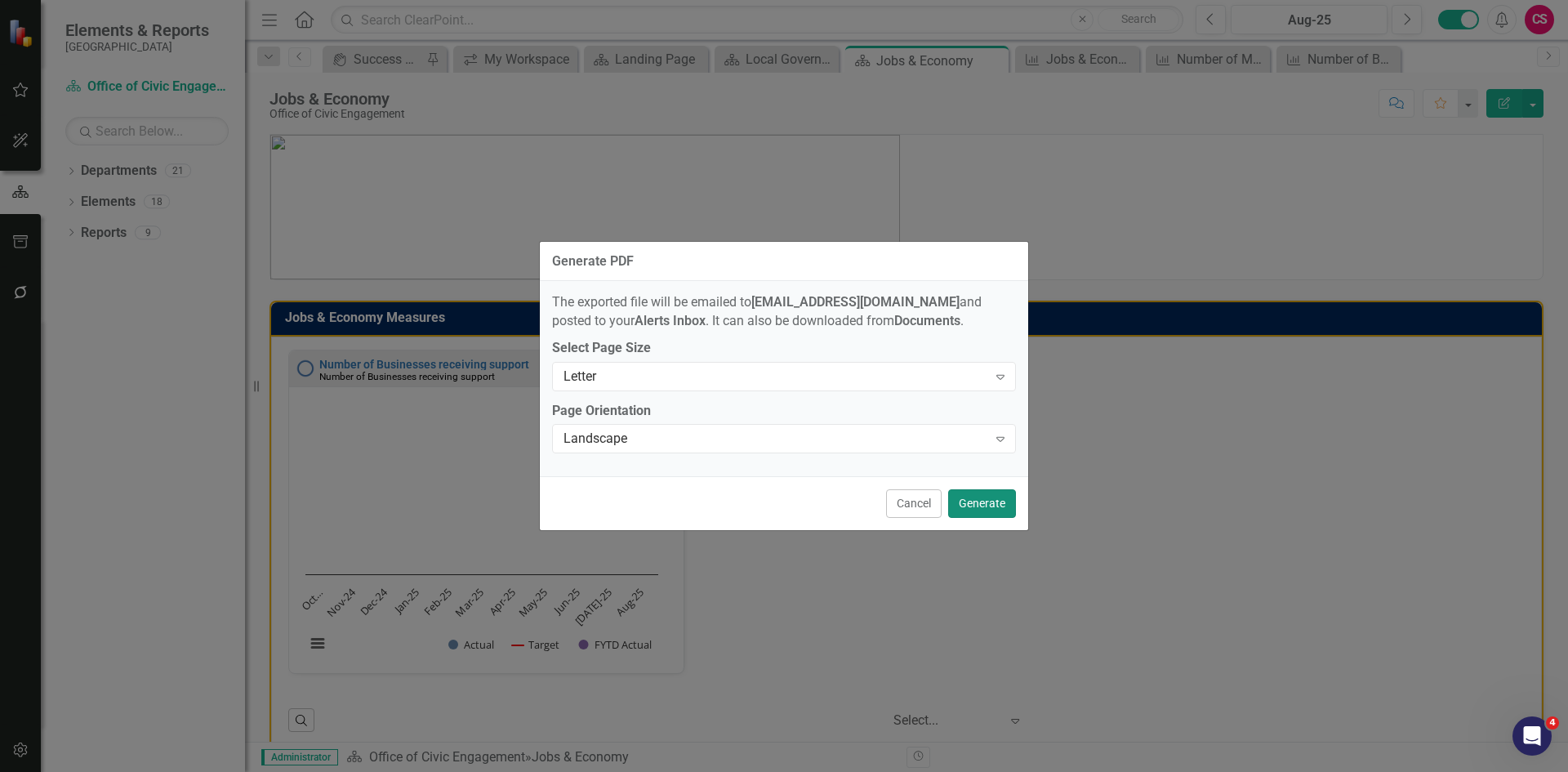
click at [986, 500] on button "Generate" at bounding box center [983, 504] width 68 height 29
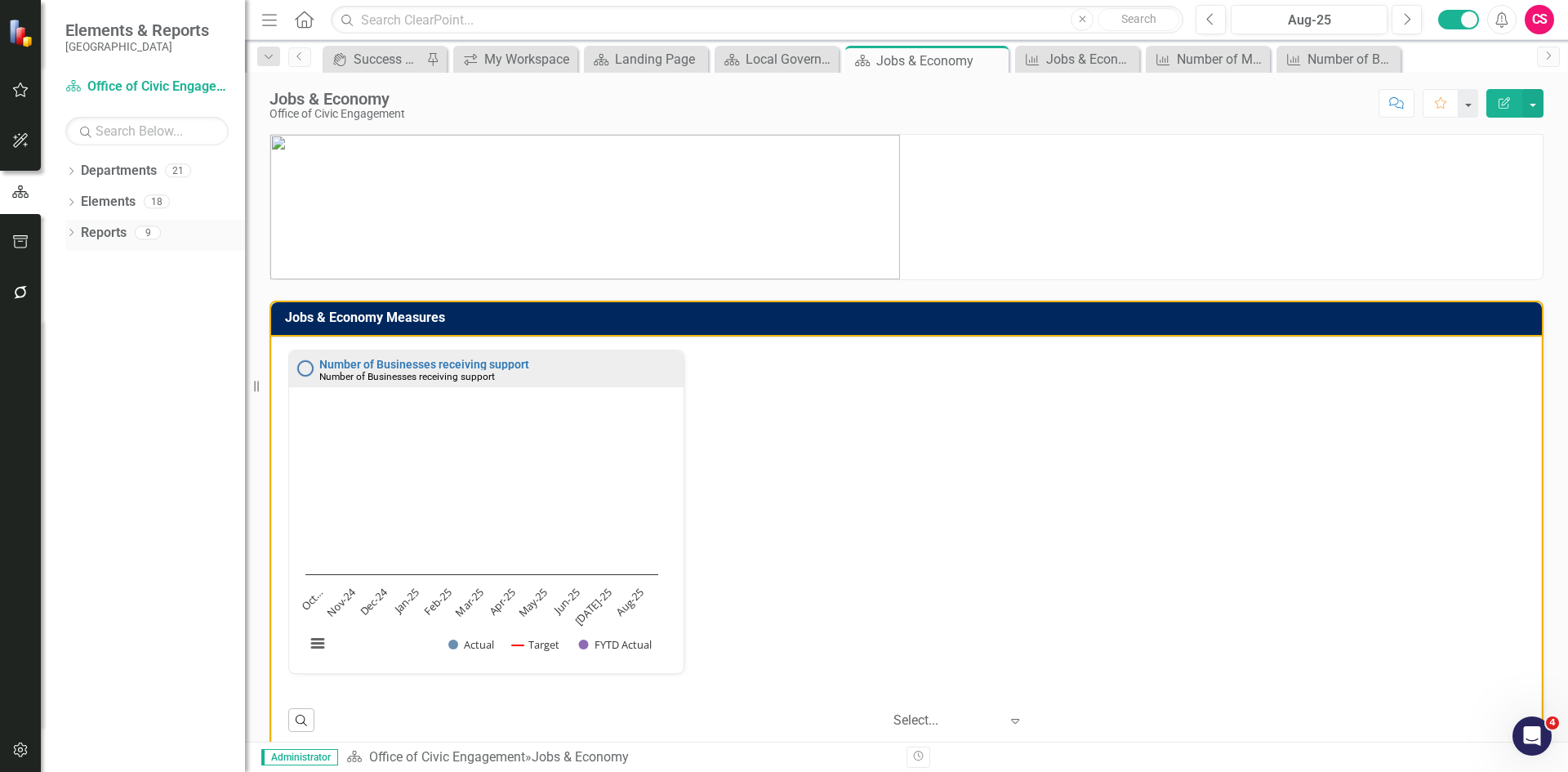
click at [67, 232] on icon "Dropdown" at bounding box center [71, 234] width 12 height 9
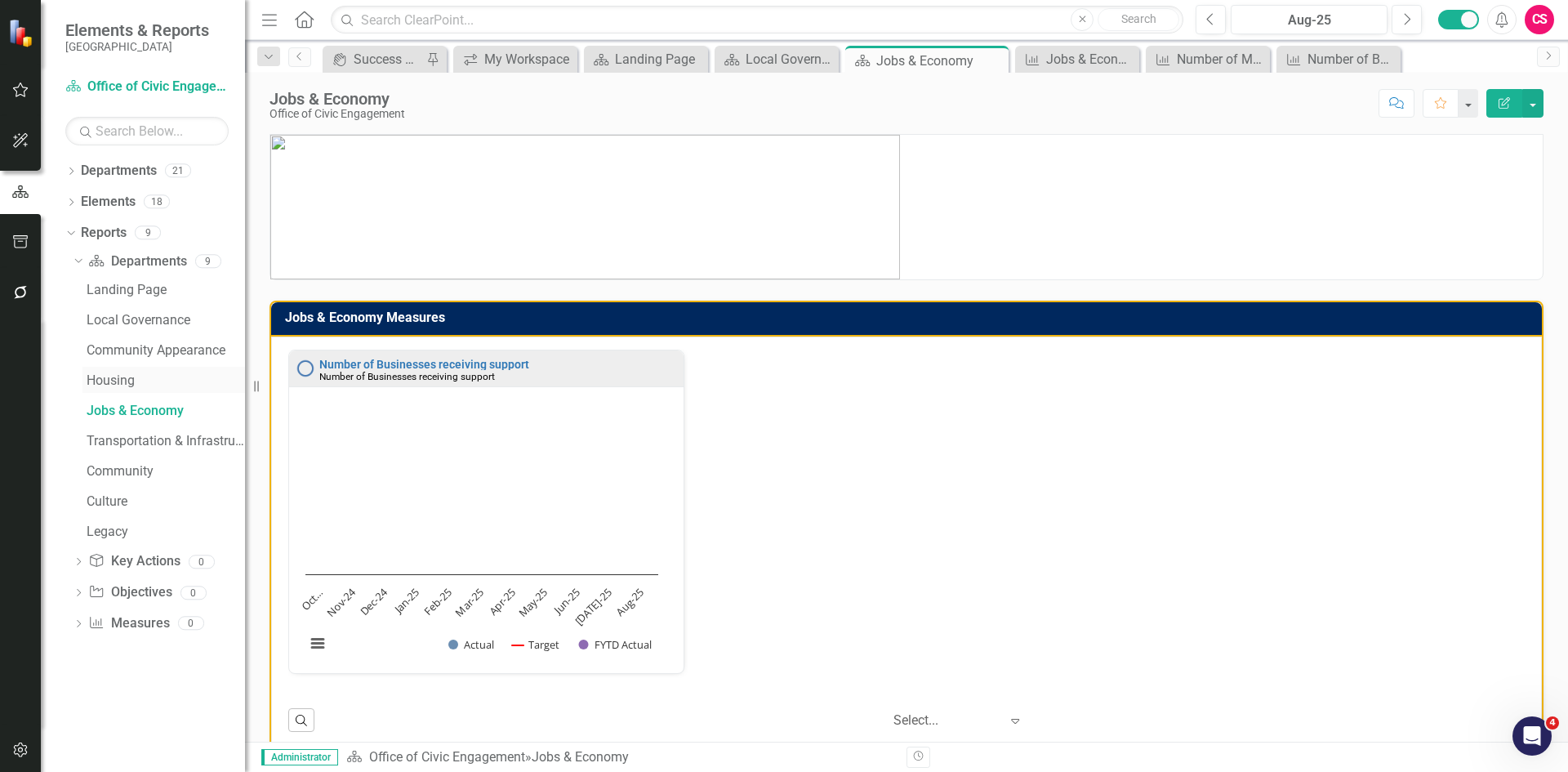
click at [107, 385] on div "Housing" at bounding box center [166, 380] width 159 height 14
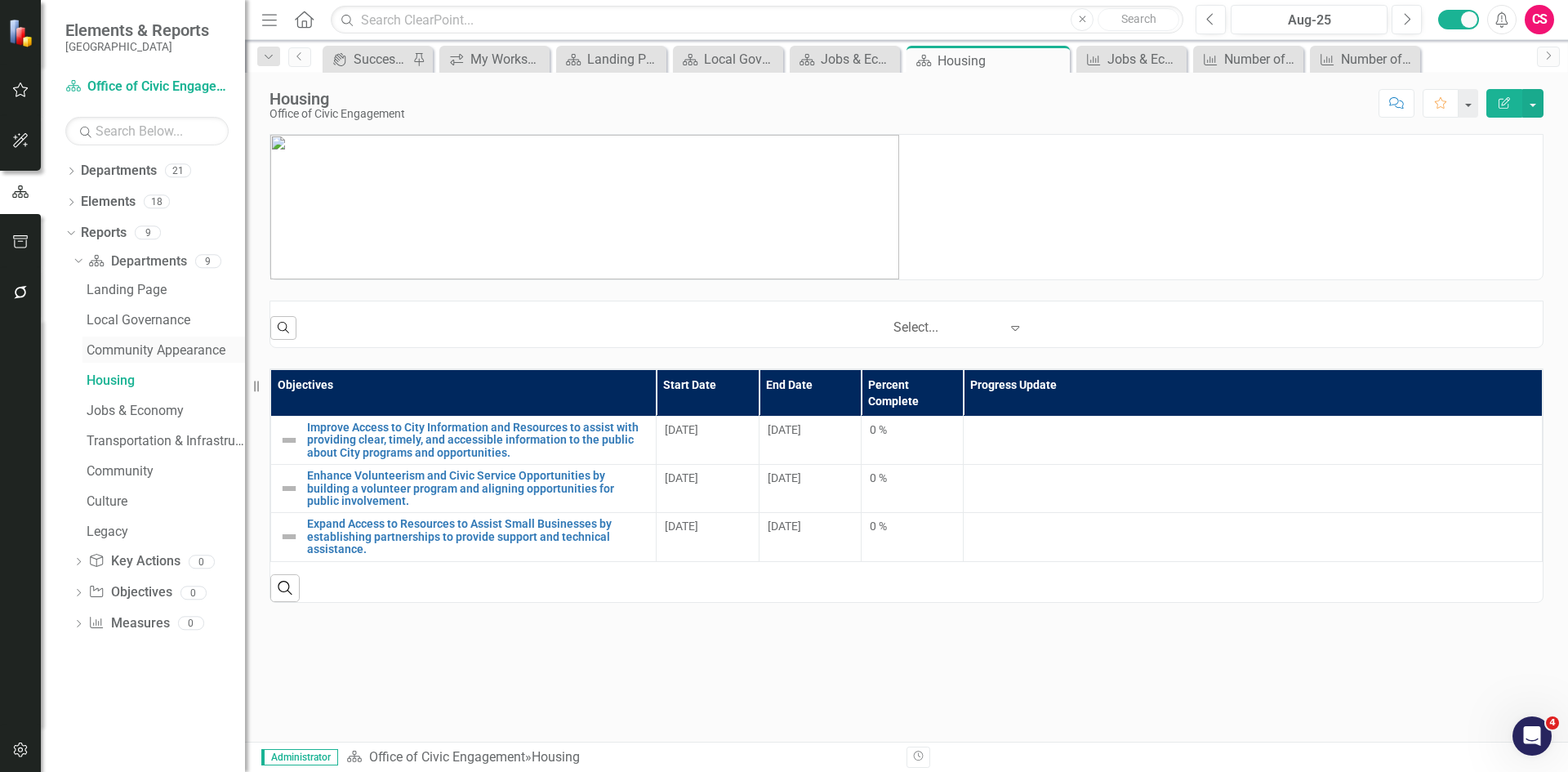
click at [137, 353] on div "Community Appearance" at bounding box center [166, 351] width 159 height 14
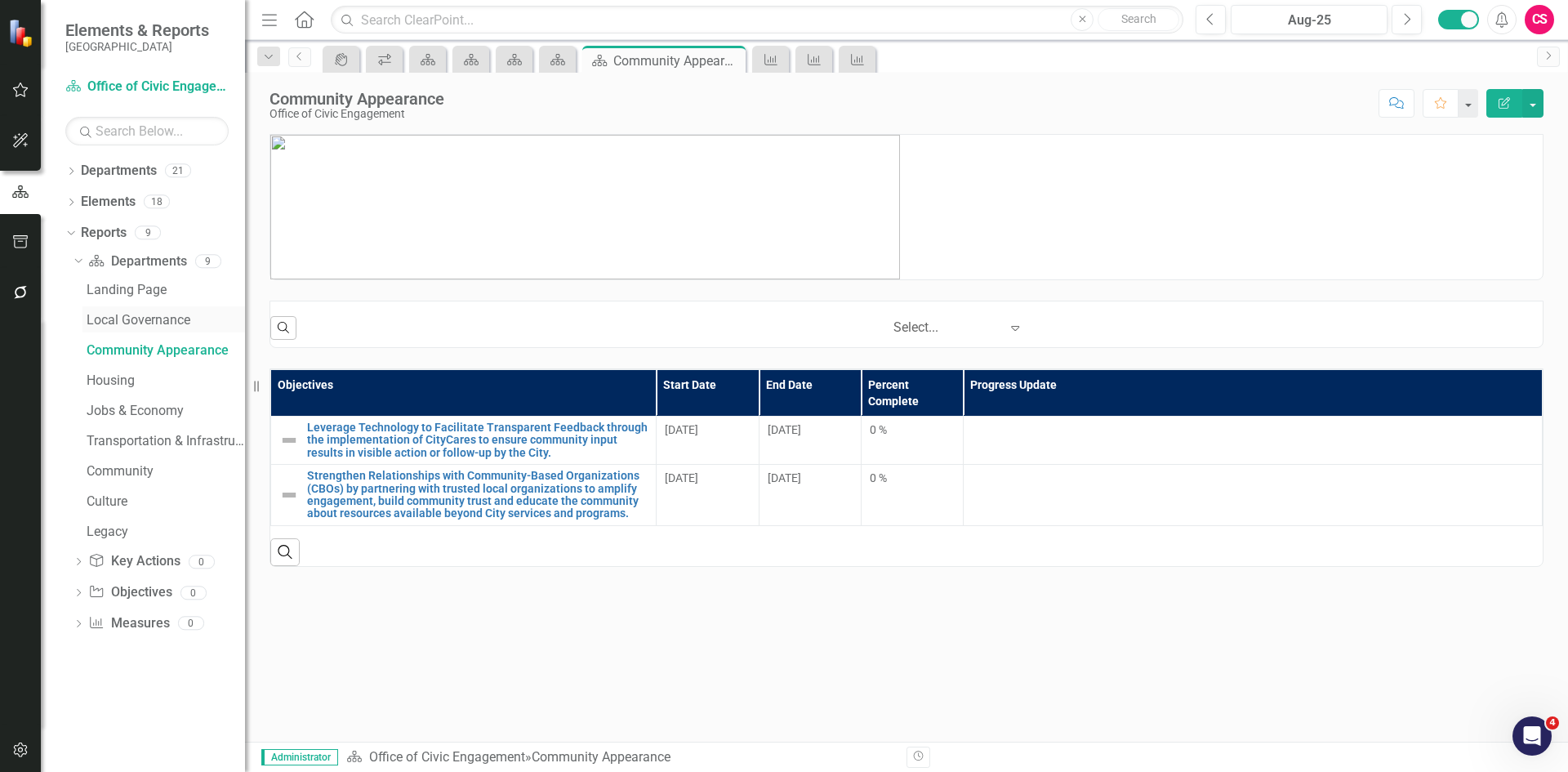
click at [146, 307] on link "Local Governance" at bounding box center [163, 319] width 162 height 26
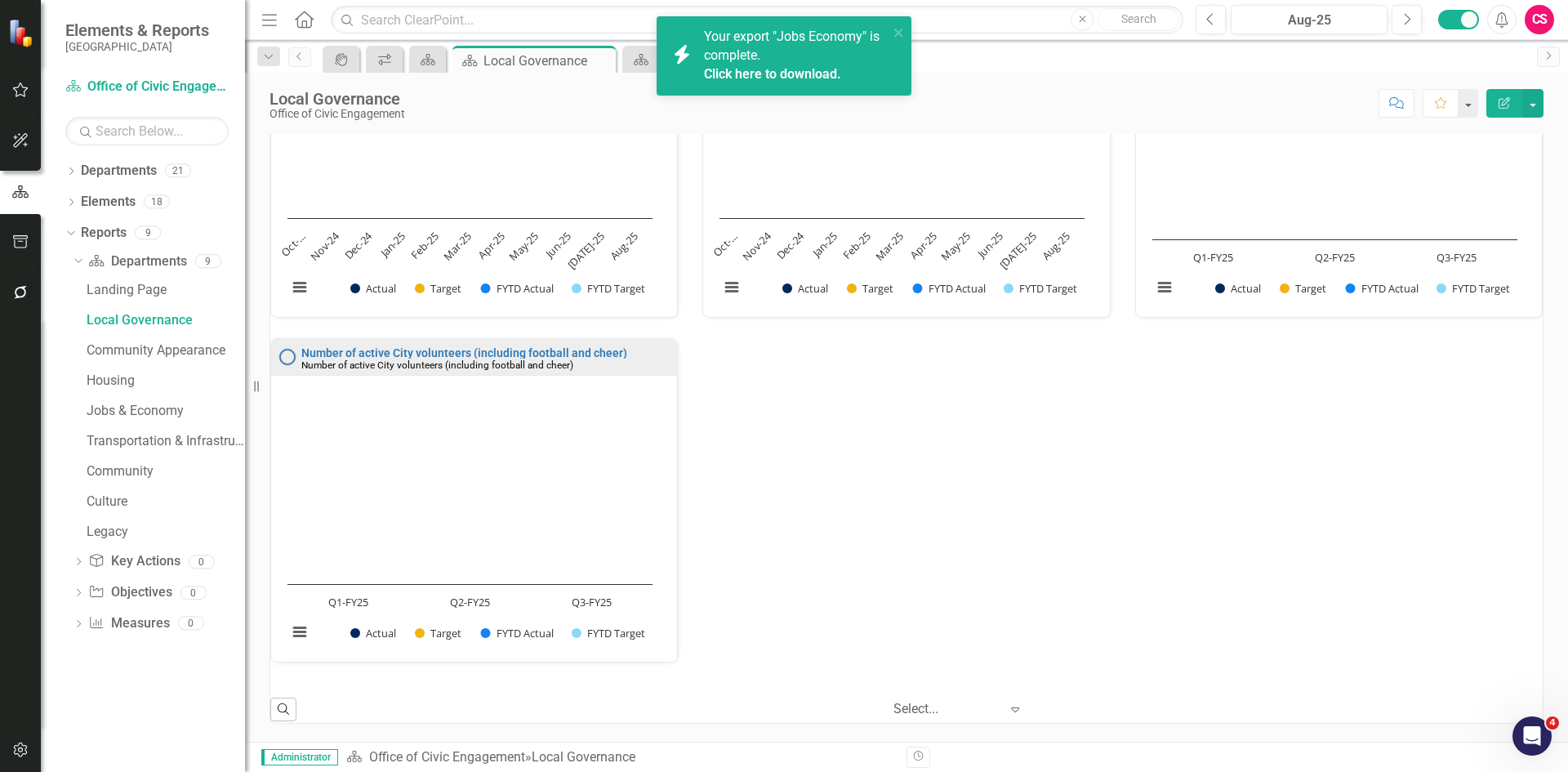
click at [800, 66] on link "Click here to download." at bounding box center [772, 74] width 137 height 15
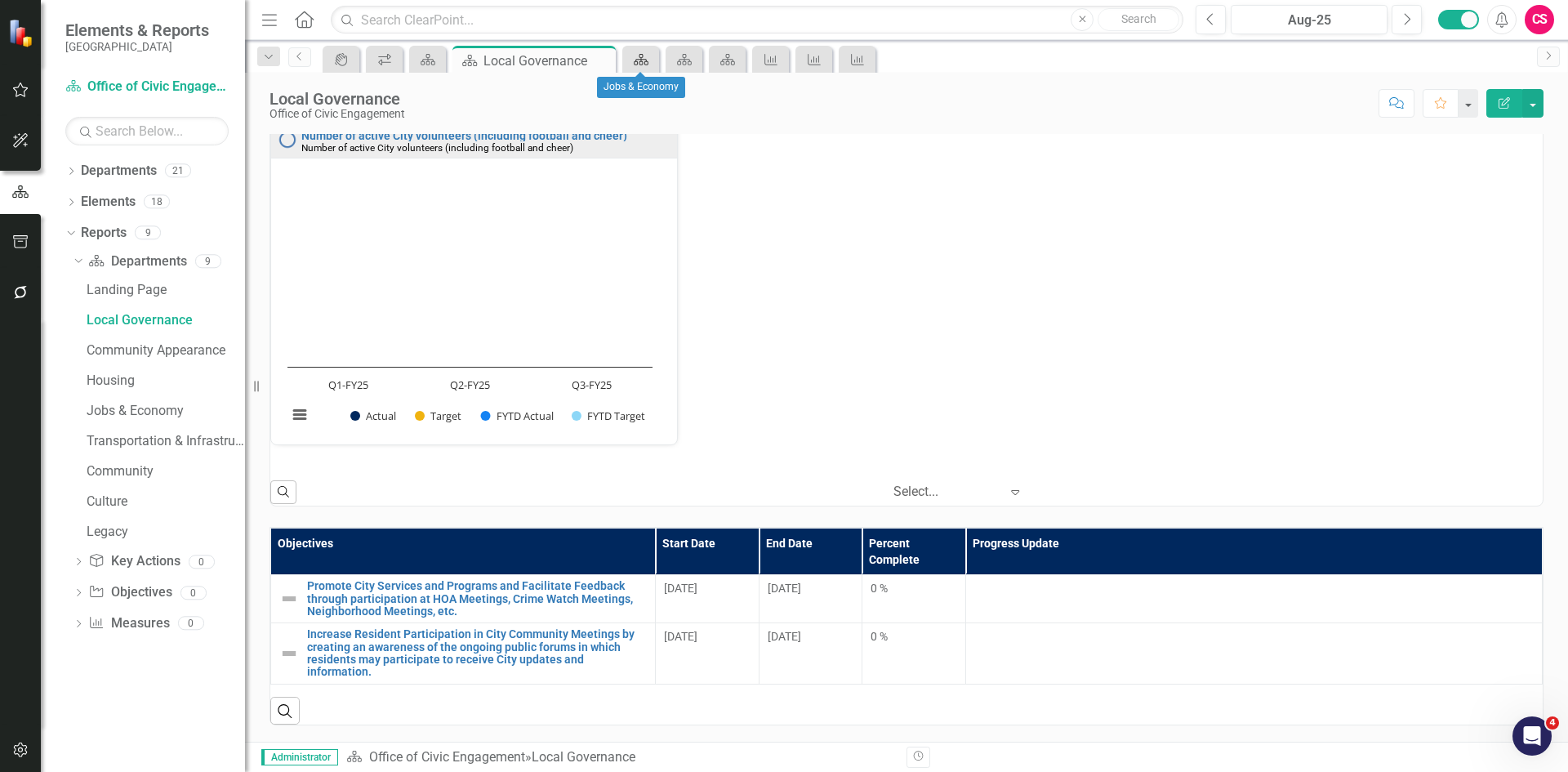
click at [647, 60] on icon at bounding box center [641, 59] width 14 height 12
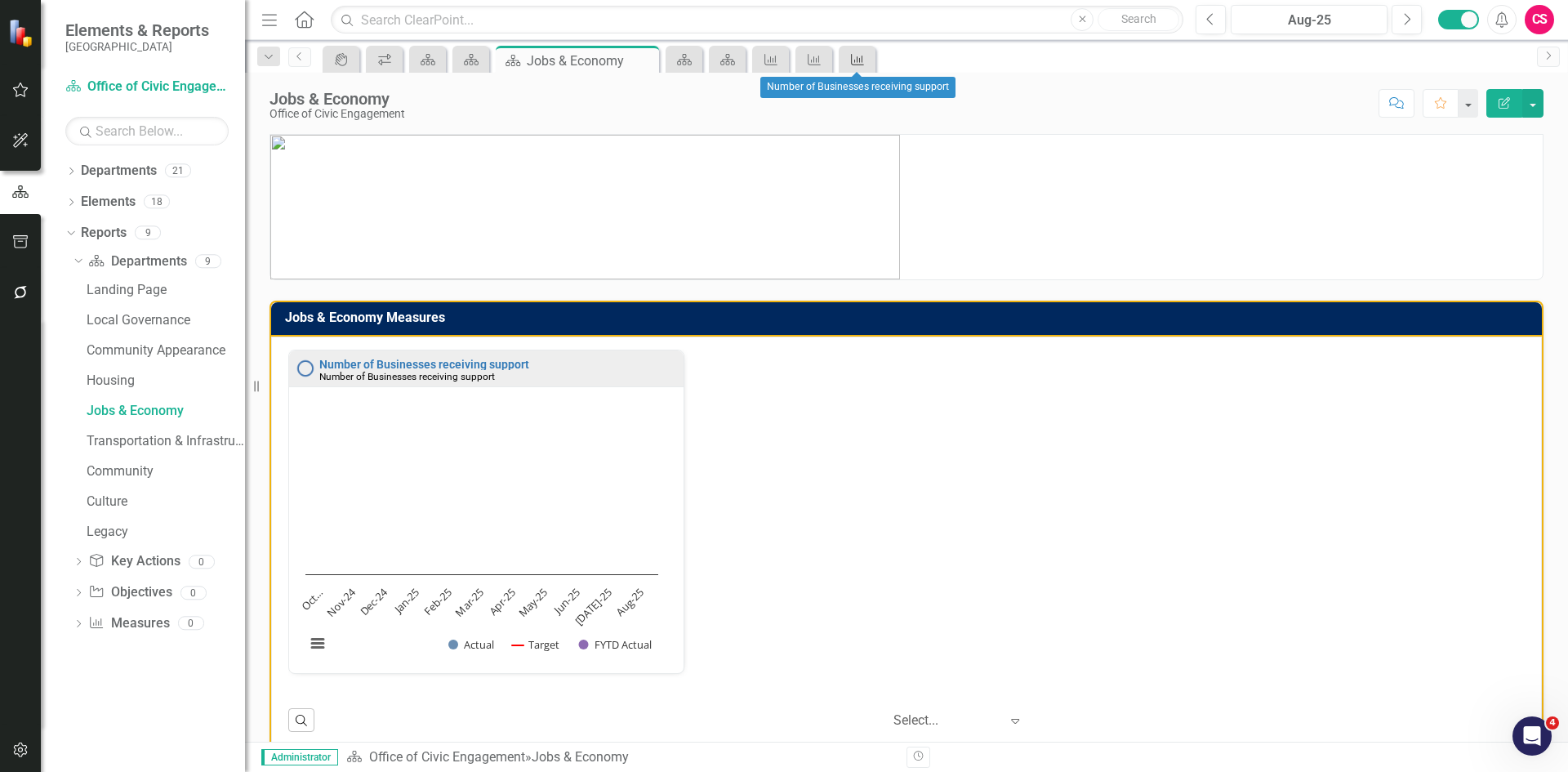
click at [857, 51] on div "Measure" at bounding box center [854, 59] width 23 height 21
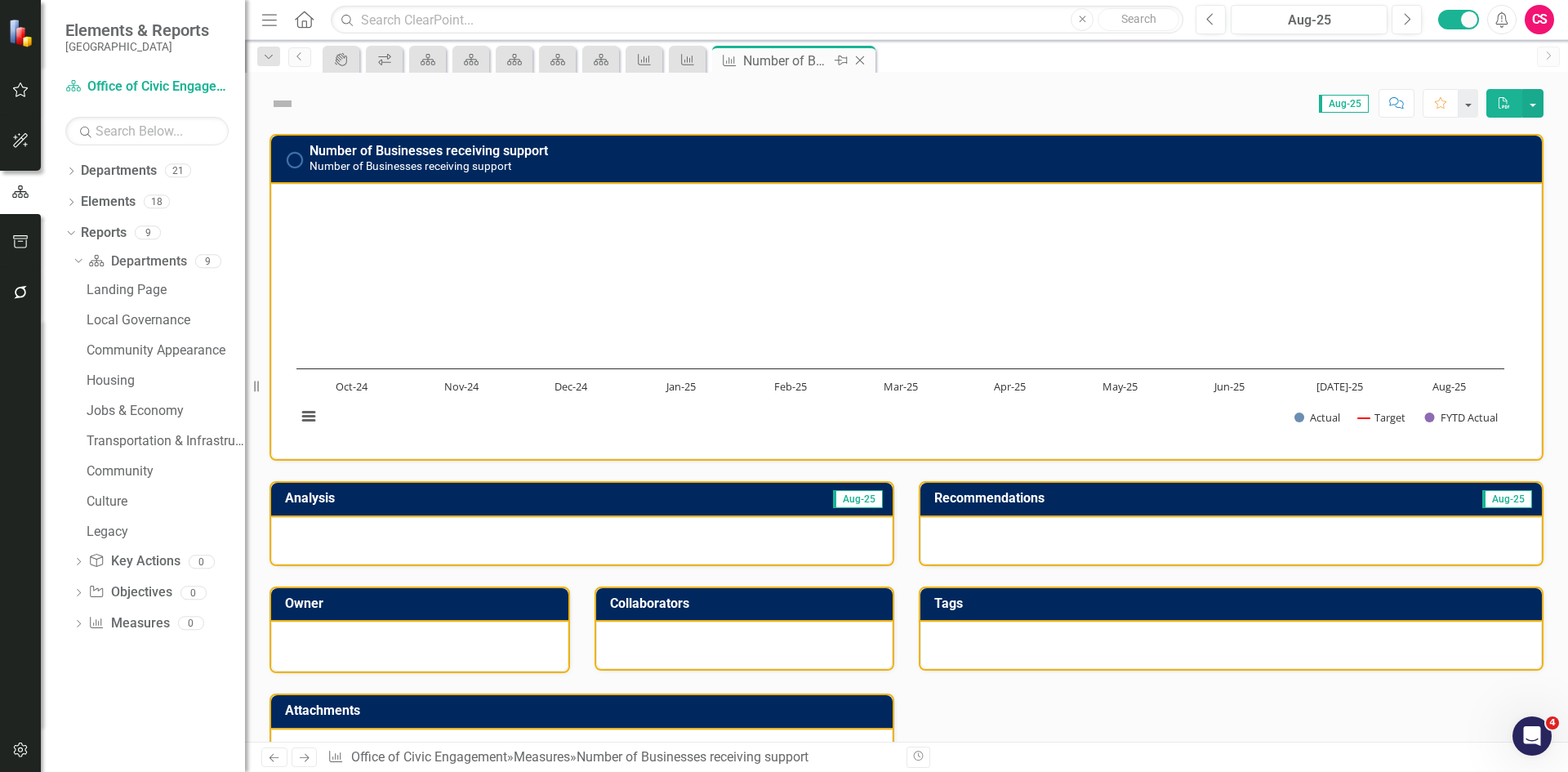
click at [859, 61] on icon at bounding box center [861, 61] width 9 height 9
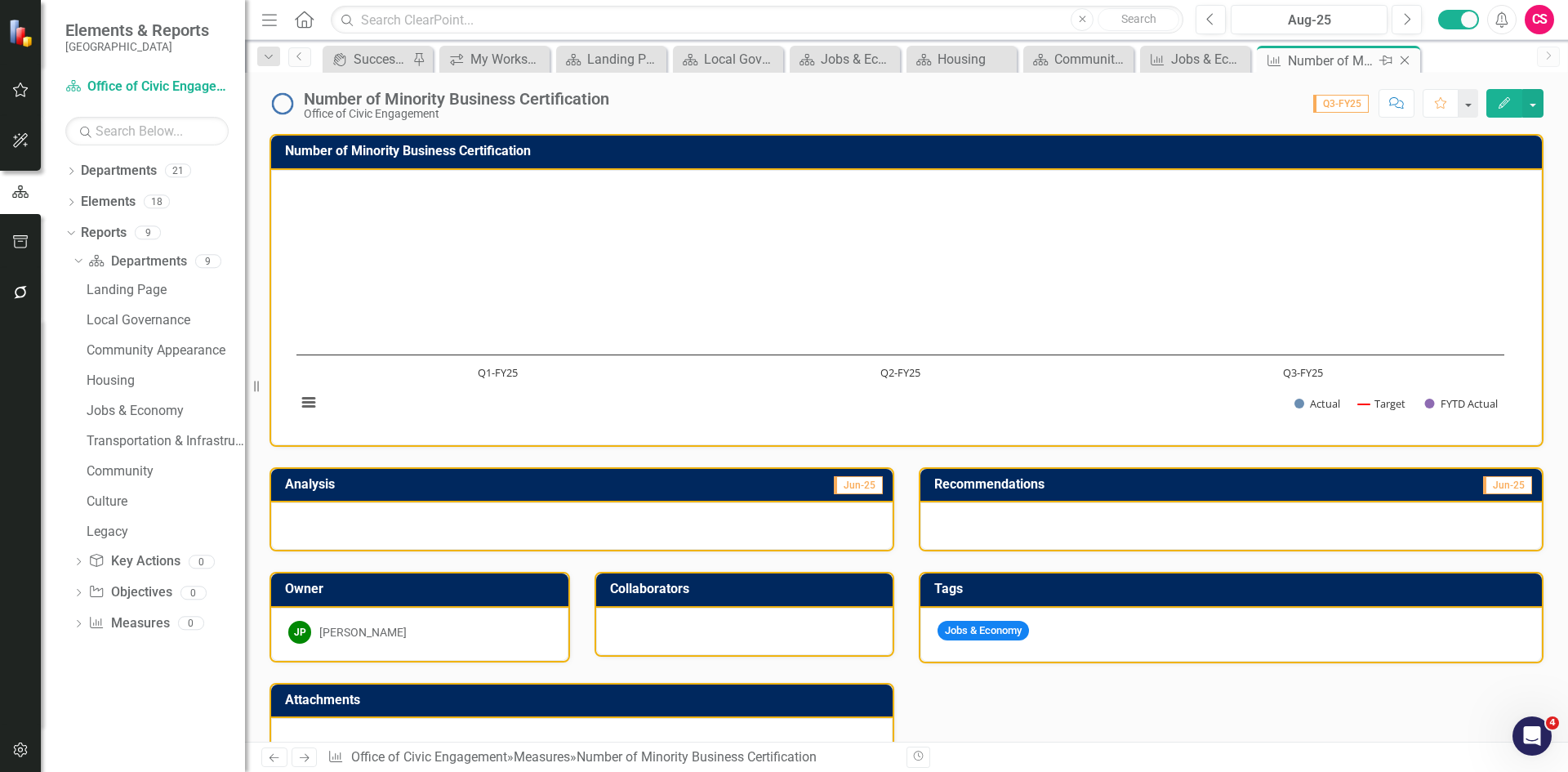
click at [1407, 61] on icon "Close" at bounding box center [1405, 60] width 16 height 13
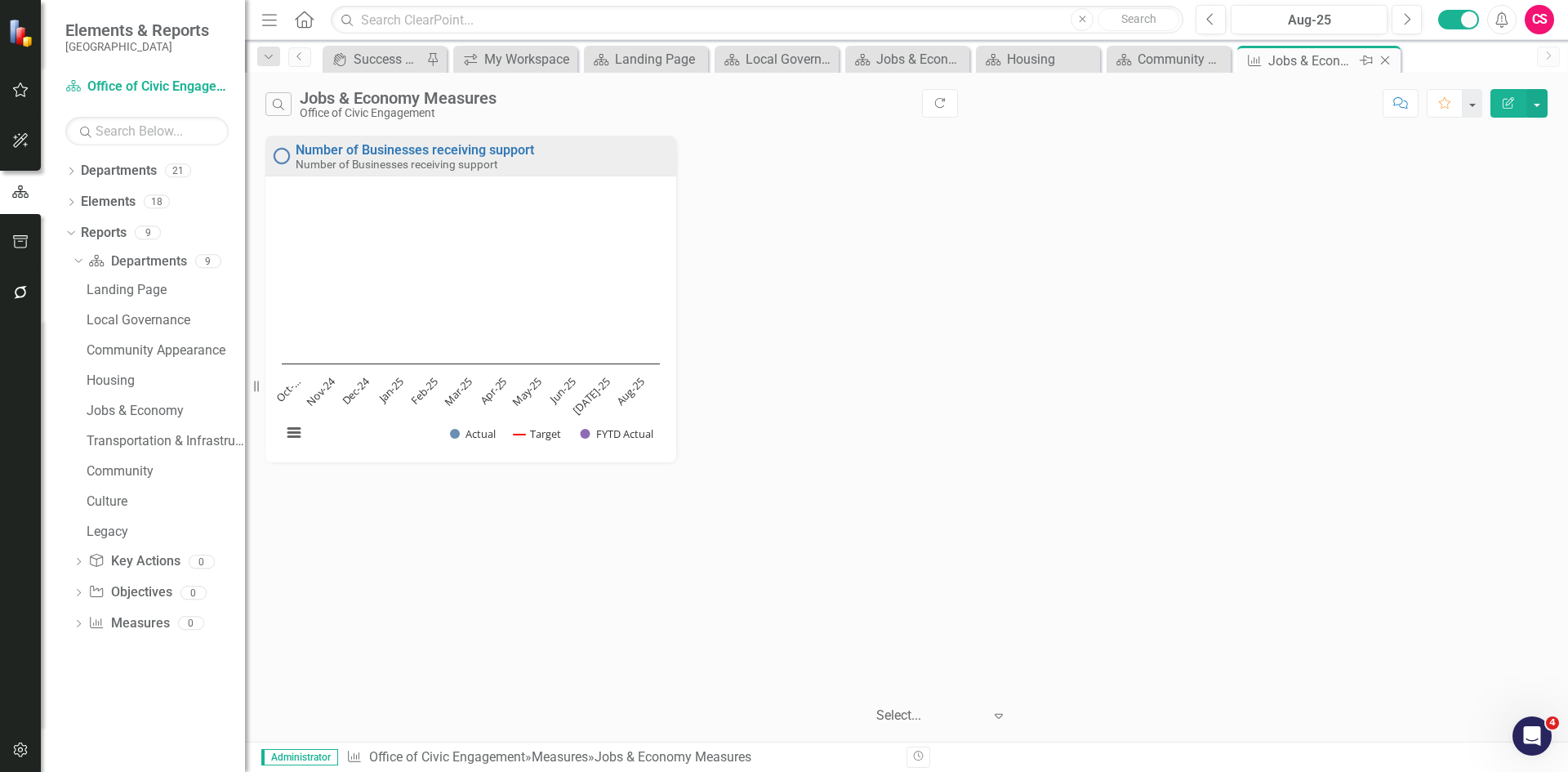
click at [1385, 60] on icon "Close" at bounding box center [1385, 60] width 16 height 13
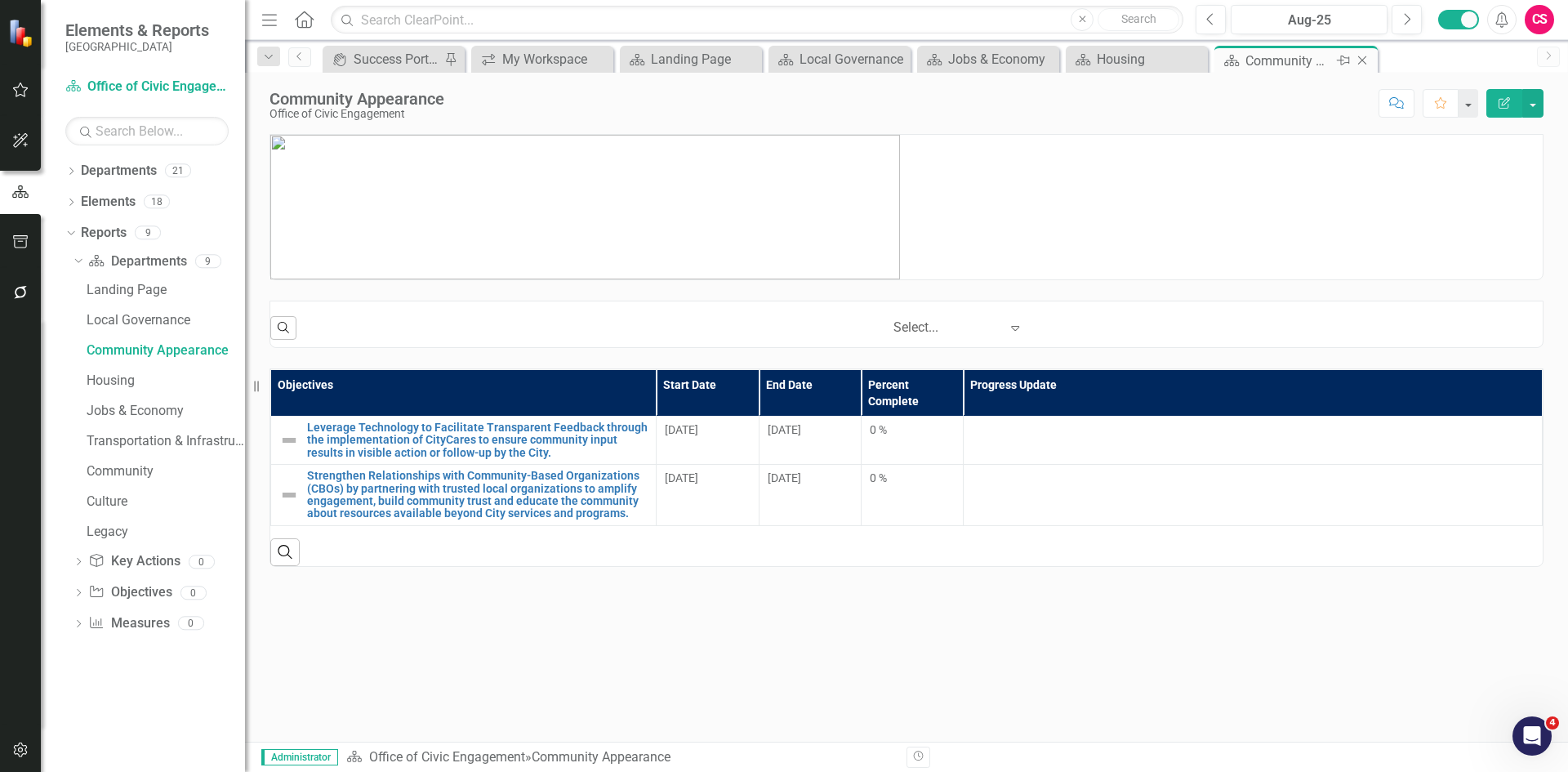
click at [1364, 62] on icon "Close" at bounding box center [1362, 60] width 16 height 13
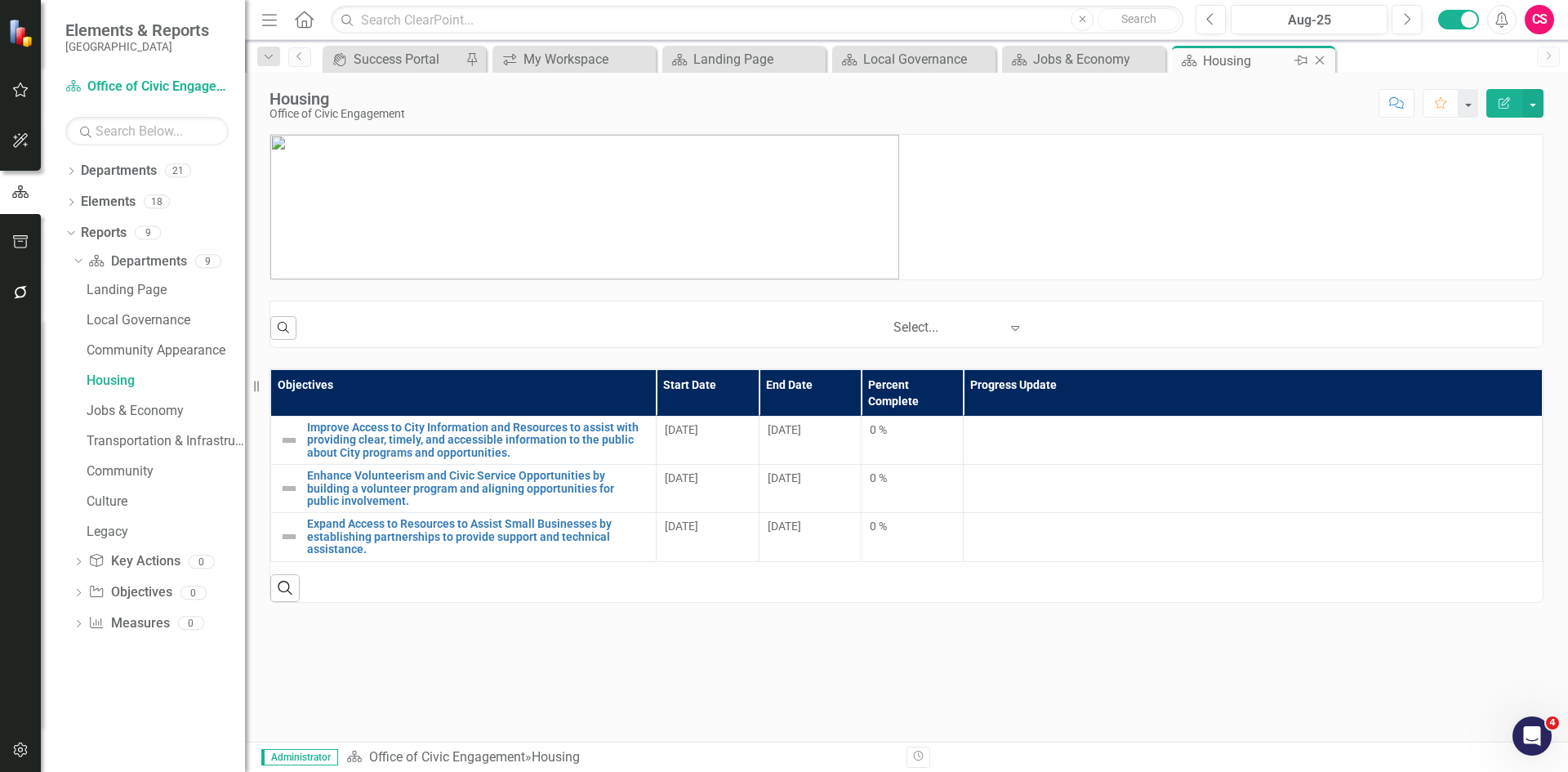
click at [1323, 60] on icon "Close" at bounding box center [1320, 60] width 16 height 13
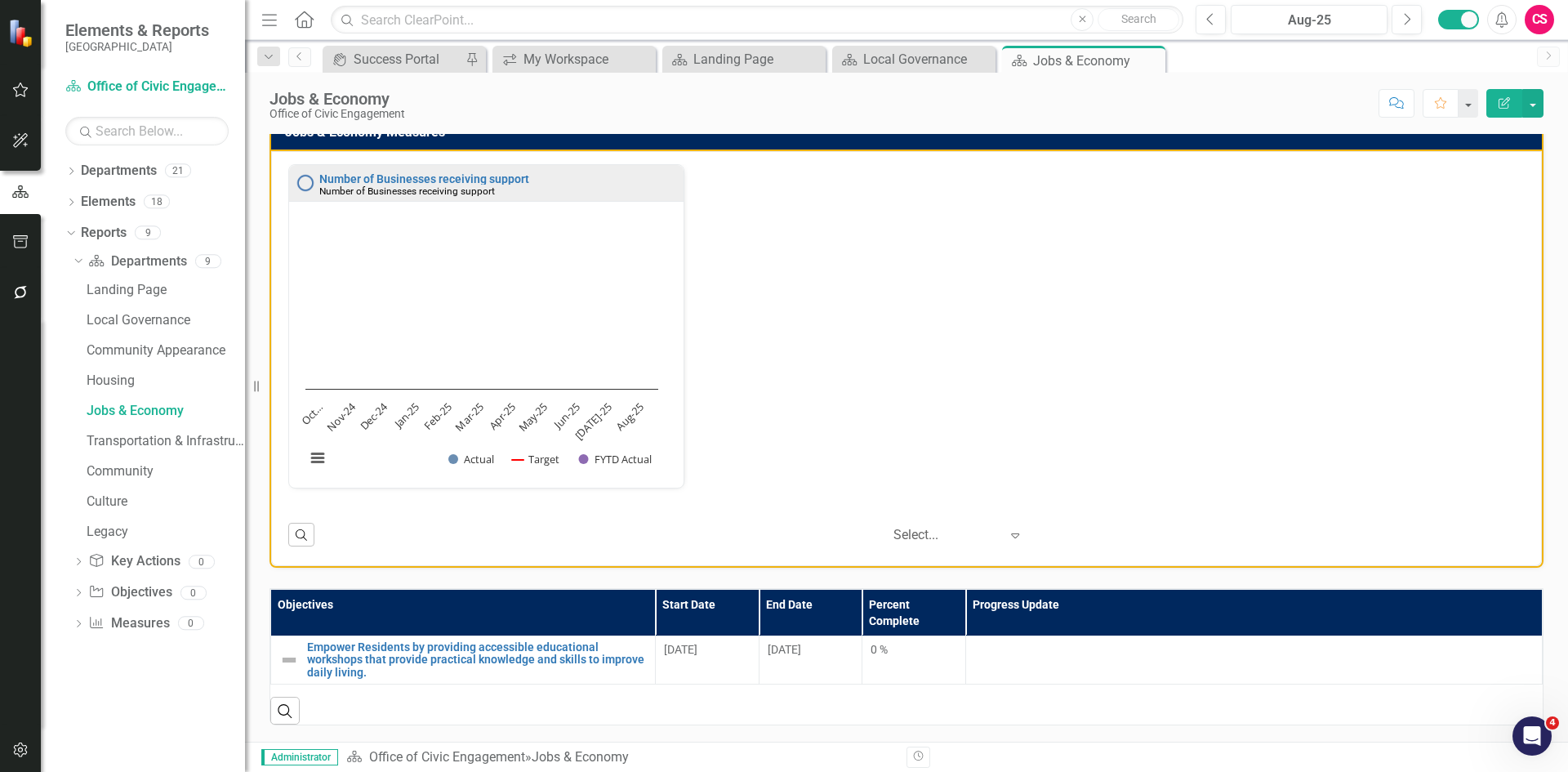
scroll to position [104, 0]
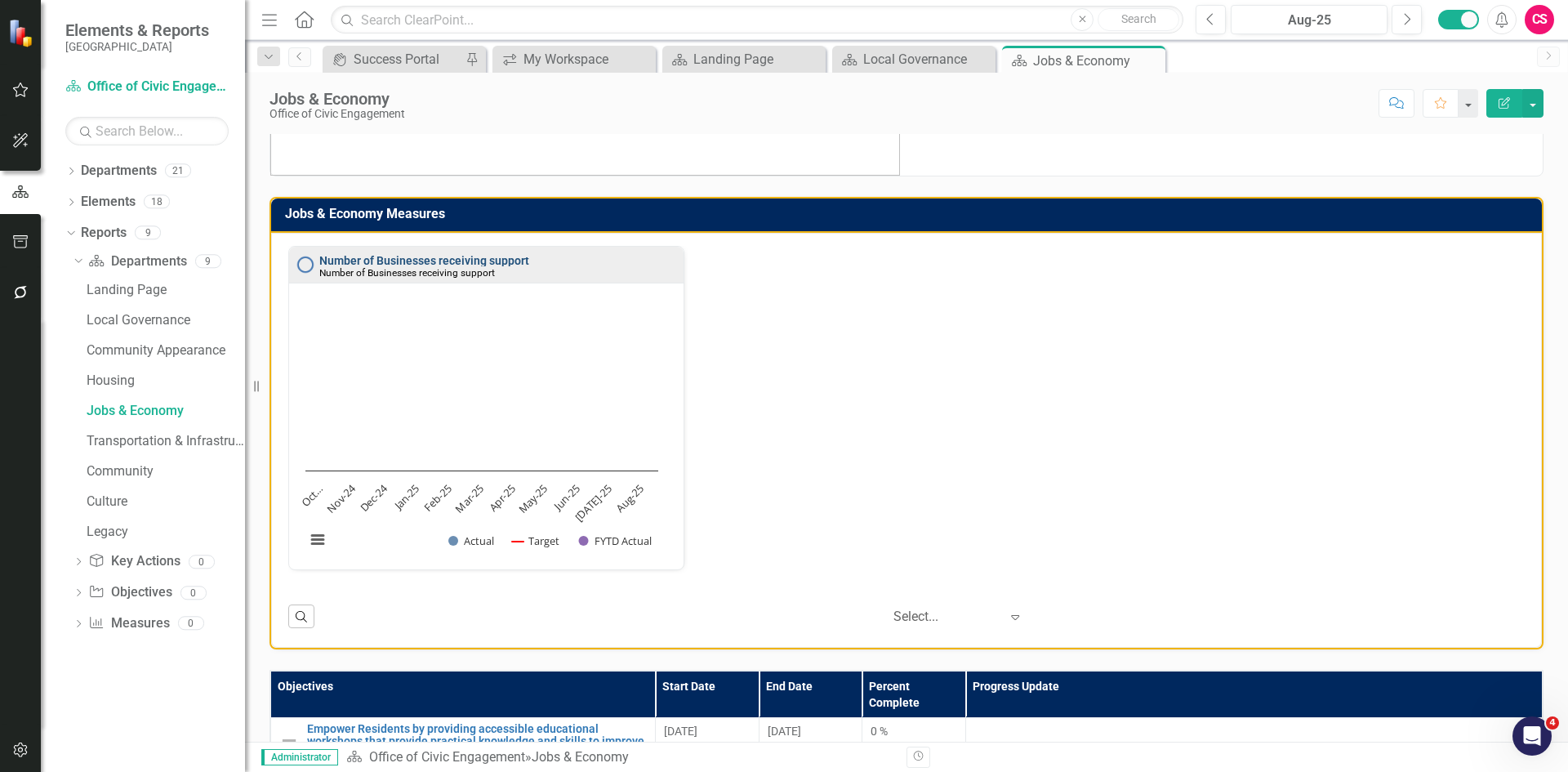
click at [426, 262] on link "Number of Businesses receiving support" at bounding box center [424, 260] width 210 height 13
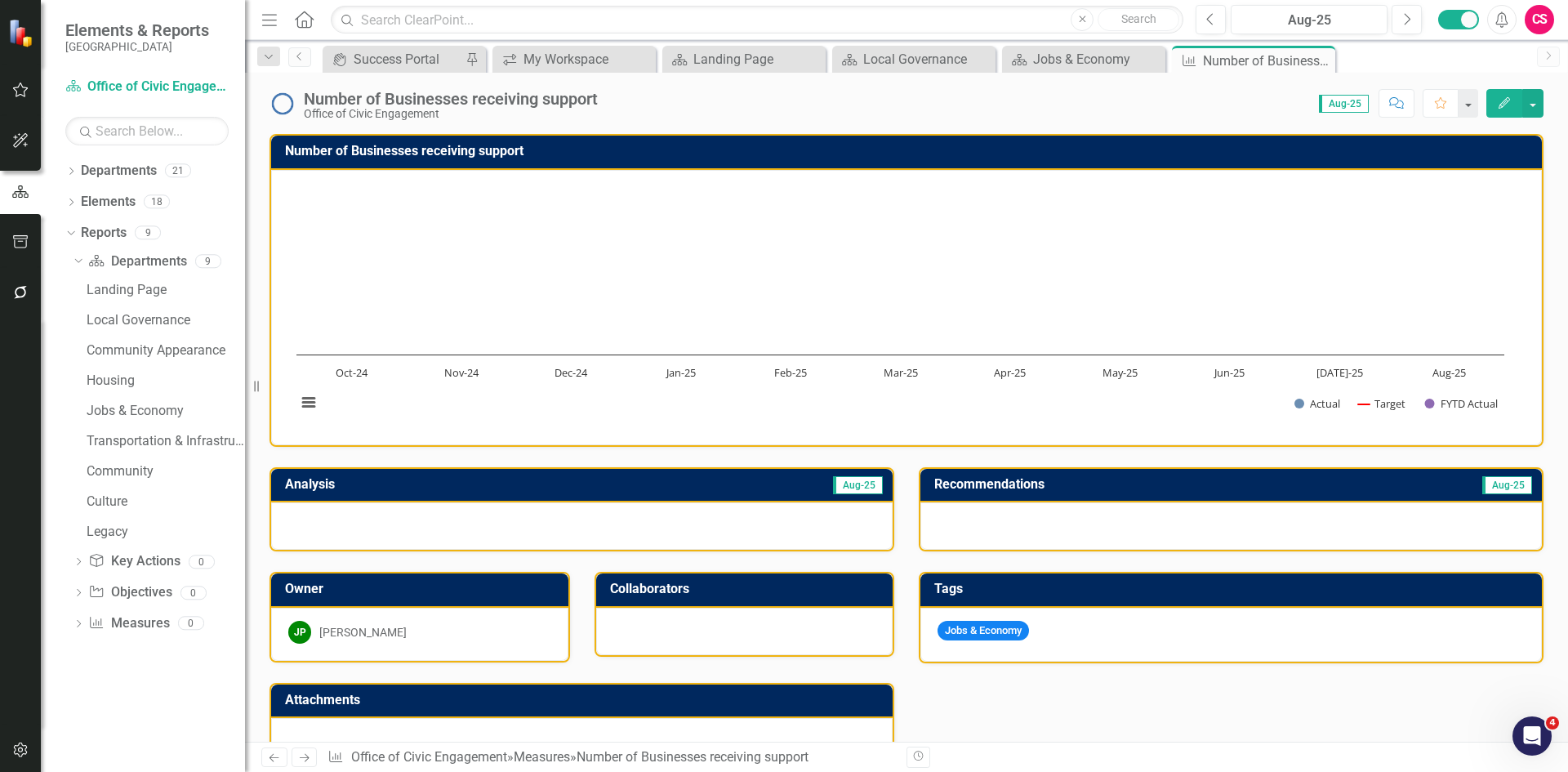
click at [635, 152] on h3 "Number of Businesses receiving support" at bounding box center [909, 151] width 1249 height 14
click at [635, 152] on h3 "Number of Businesses receiving support" at bounding box center [909, 151] width 1249 height 14
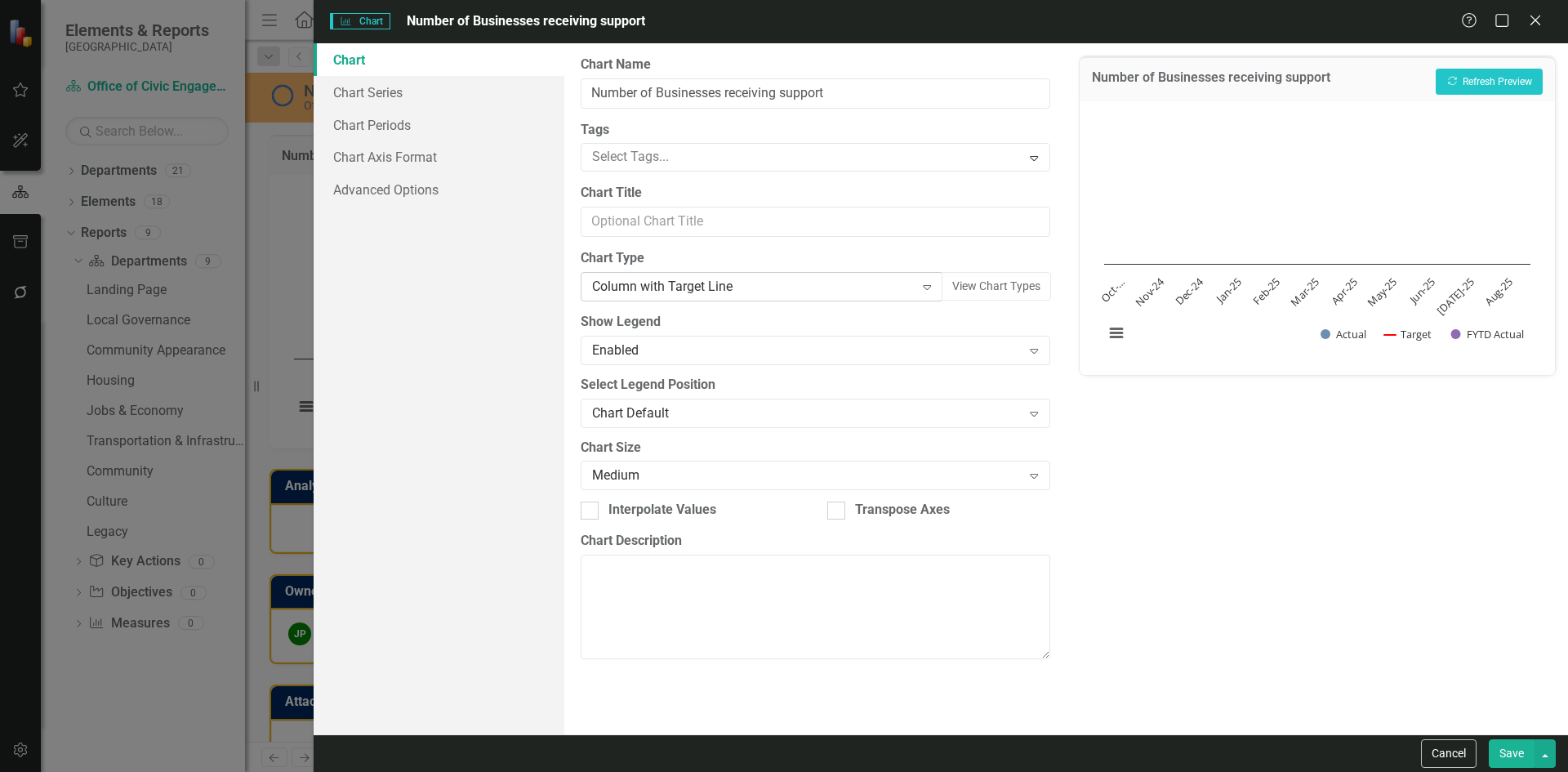
click at [697, 296] on div "Column with Target Line" at bounding box center [752, 287] width 322 height 19
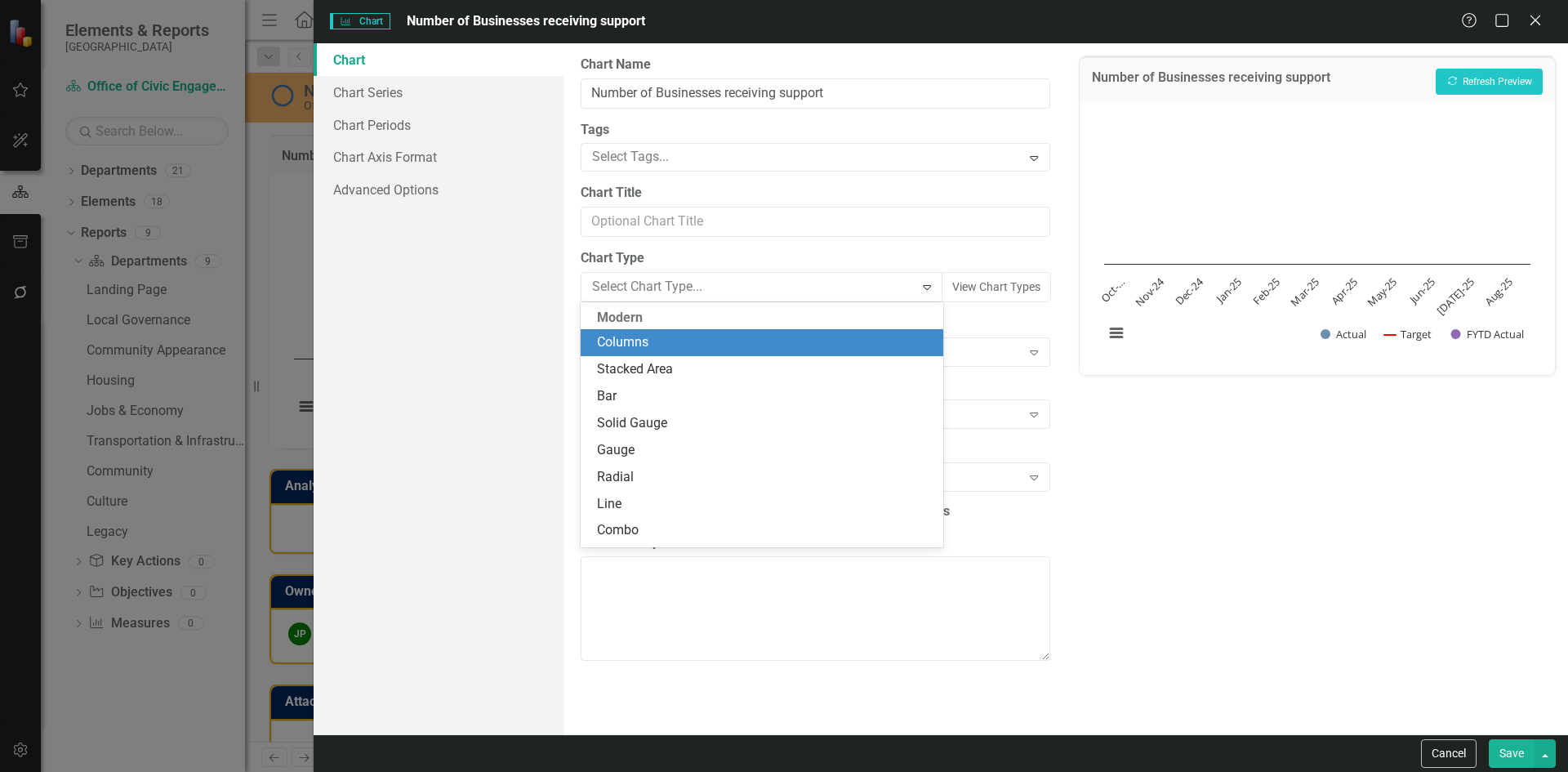
click at [743, 351] on div "Columns" at bounding box center [765, 343] width 335 height 19
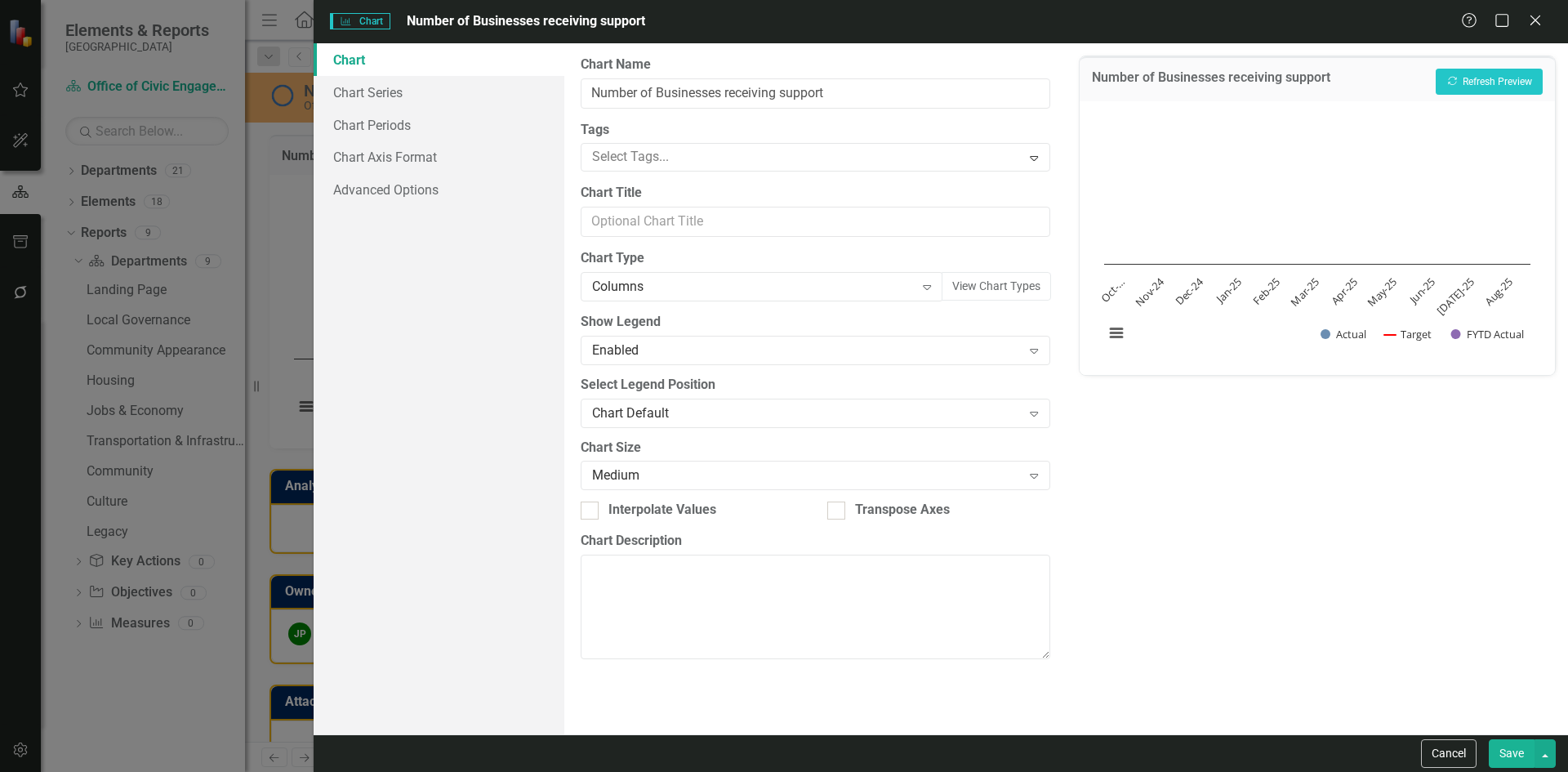
click at [1512, 753] on button "Save" at bounding box center [1512, 753] width 46 height 29
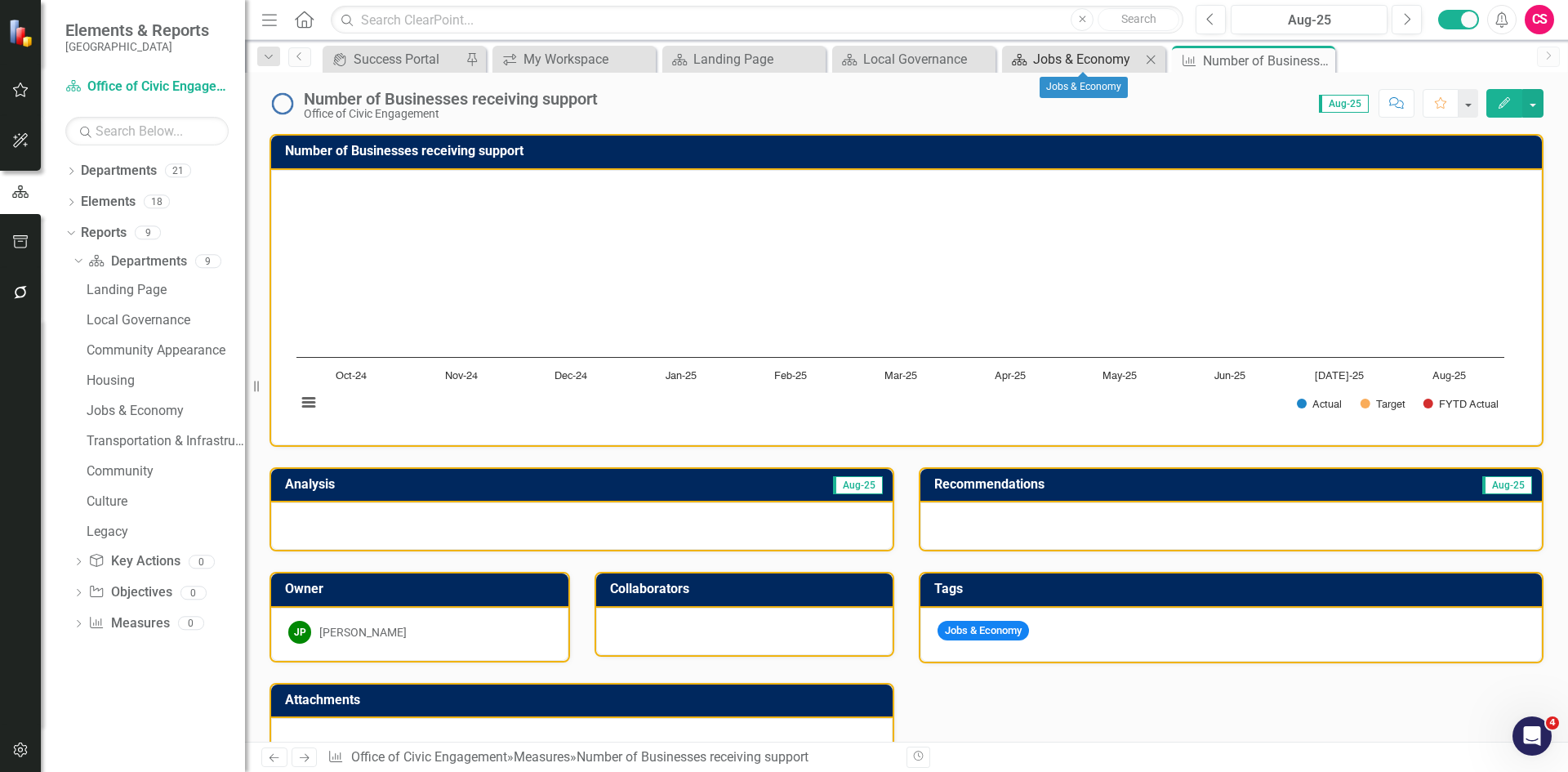
click at [1044, 57] on div "Jobs & Economy" at bounding box center [1087, 59] width 108 height 21
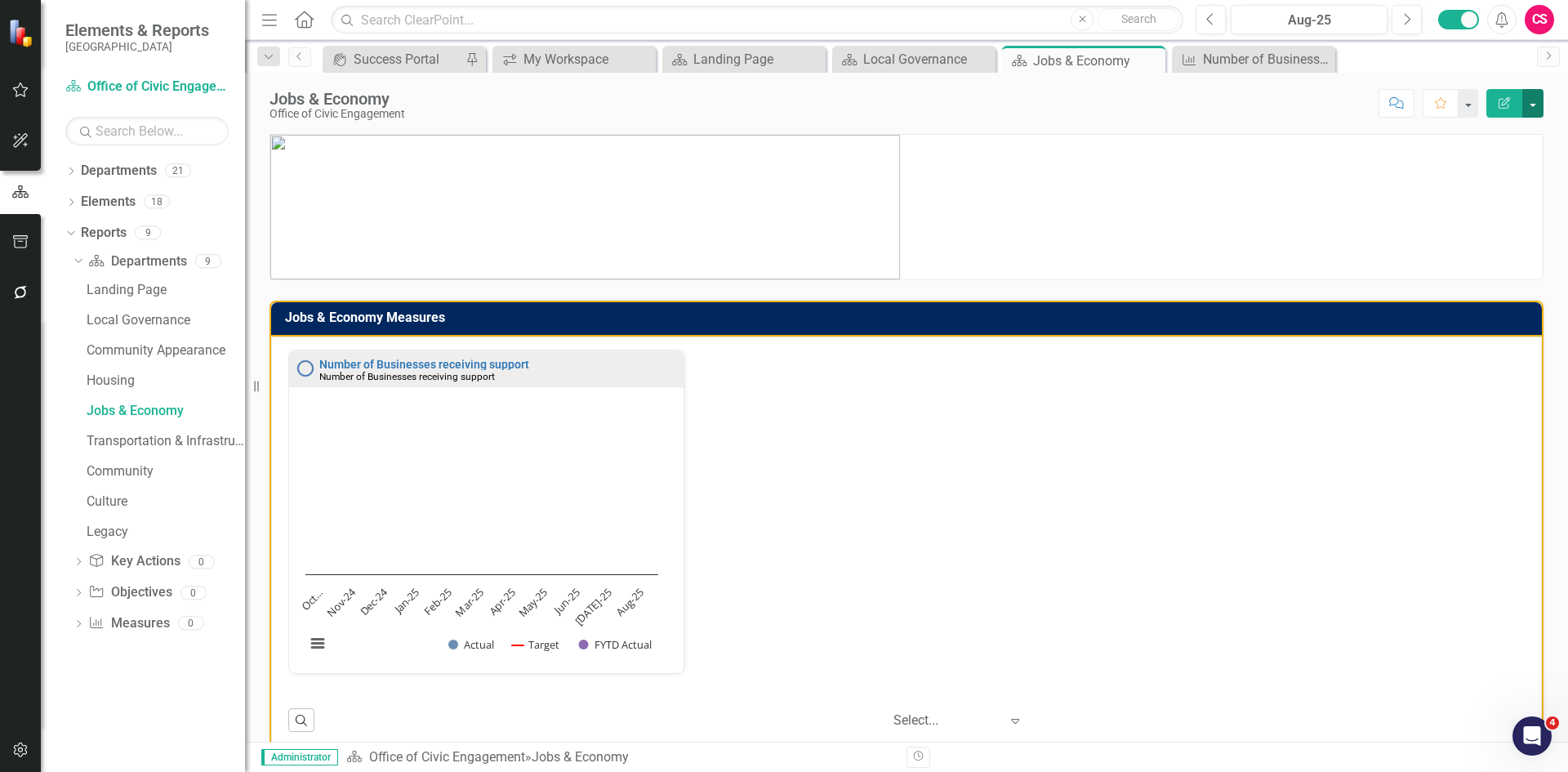
click at [1531, 104] on button "button" at bounding box center [1533, 103] width 22 height 29
click at [1500, 230] on link "PDF Export to PDF" at bounding box center [1477, 230] width 133 height 30
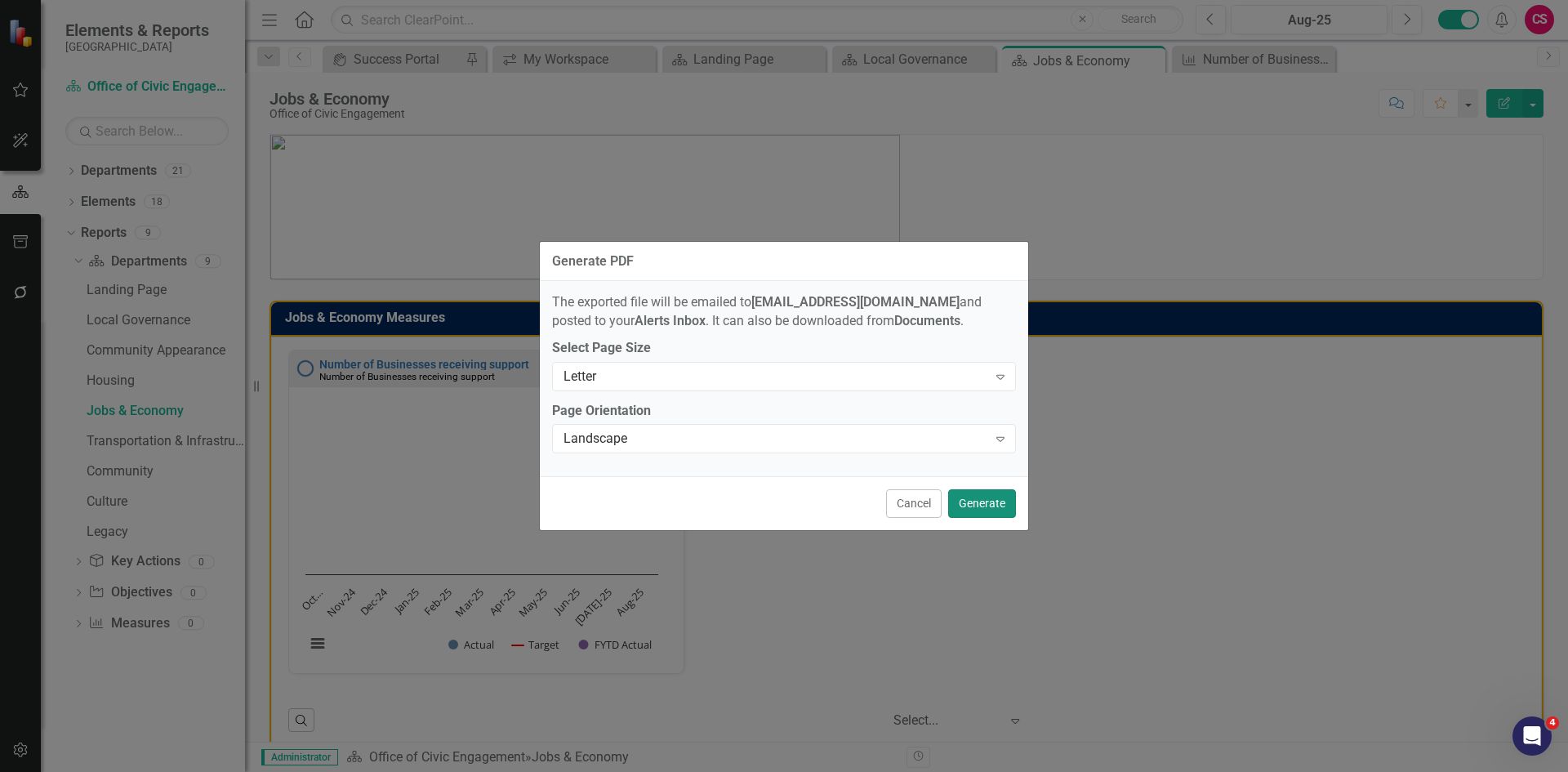
click at [986, 507] on button "Generate" at bounding box center [983, 504] width 68 height 29
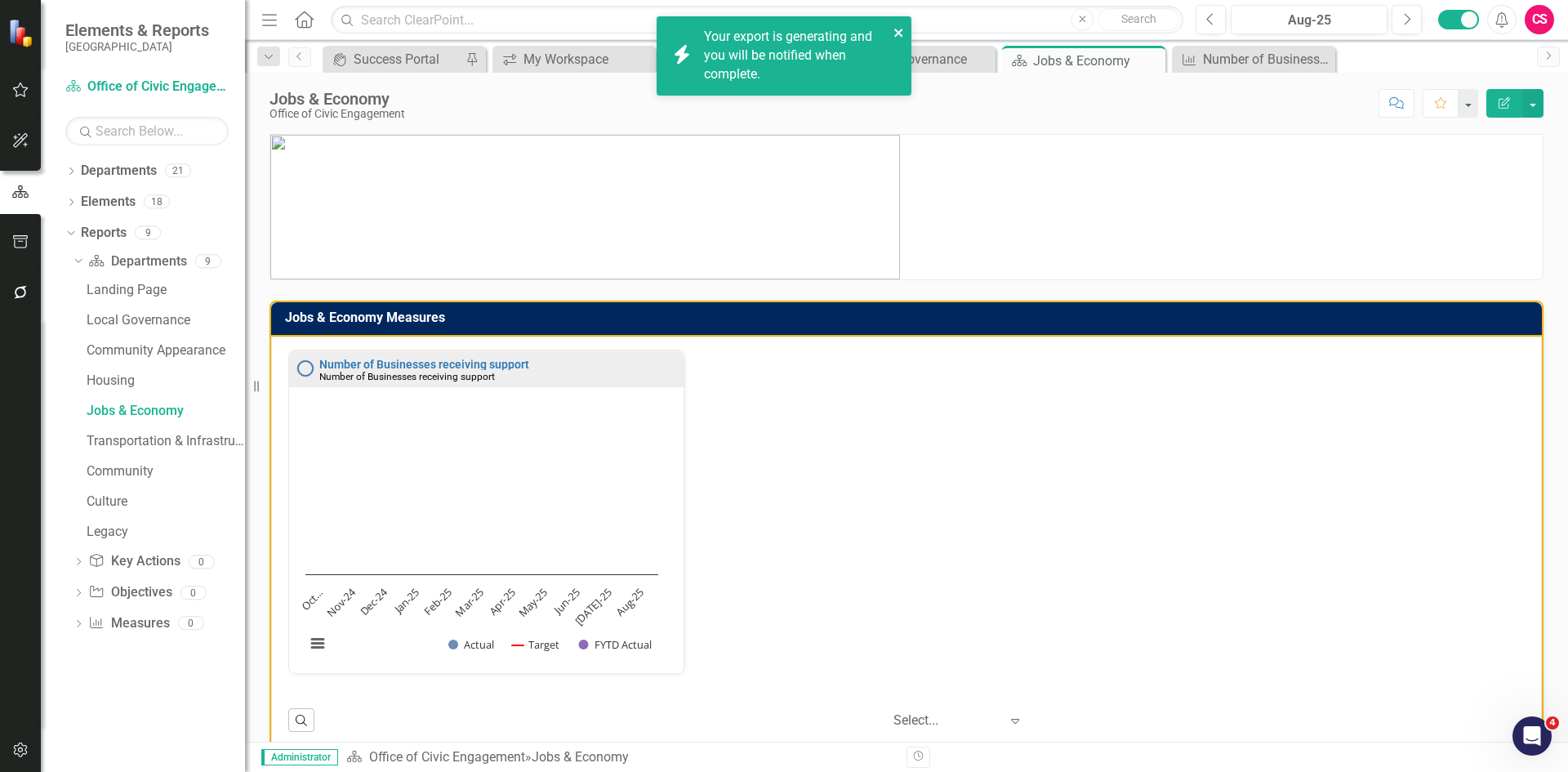
click at [897, 23] on button "close" at bounding box center [899, 32] width 12 height 19
click at [816, 71] on link "Click here to download." at bounding box center [772, 74] width 137 height 15
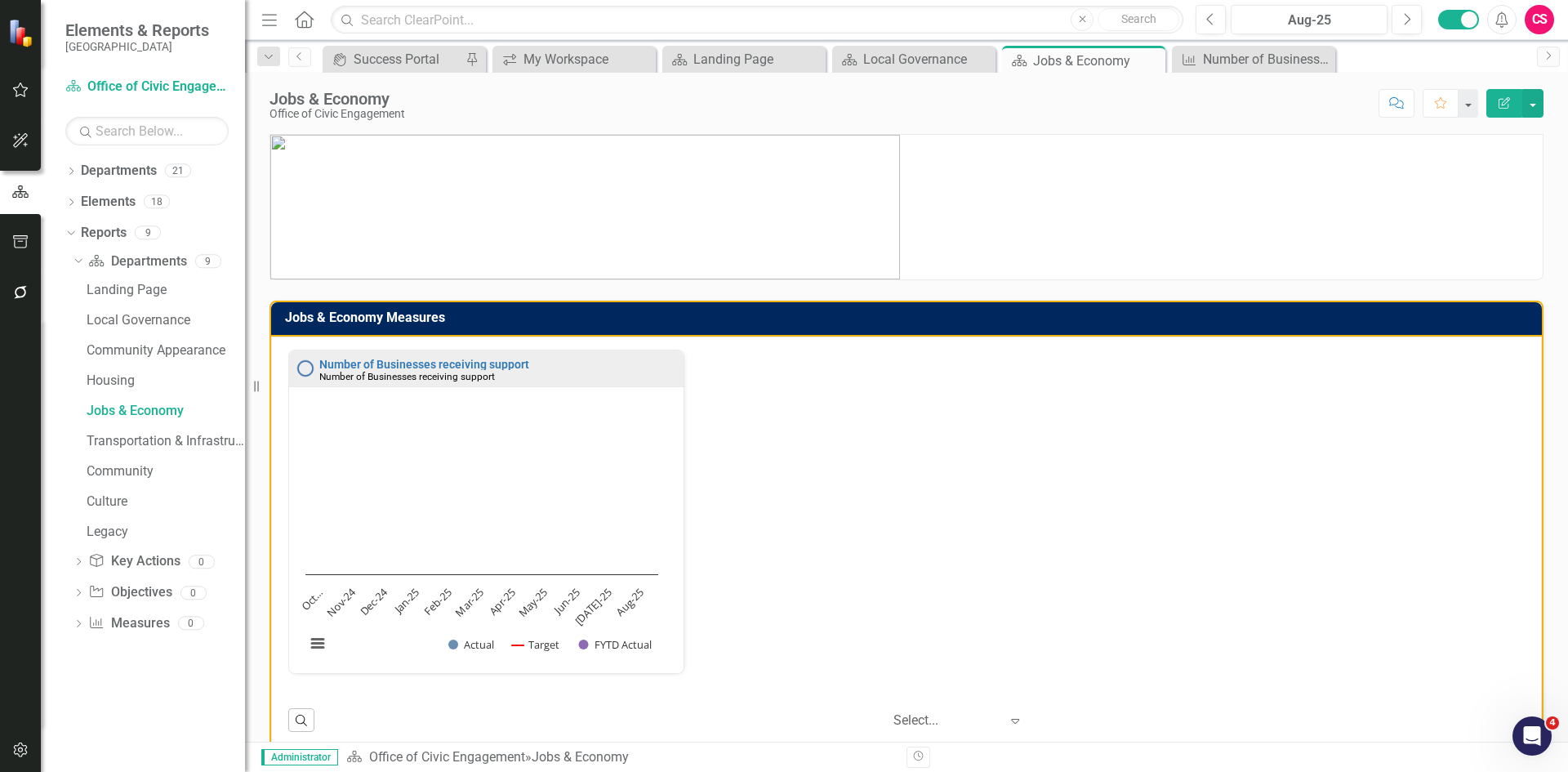
click at [977, 178] on p at bounding box center [906, 206] width 1272 height 144
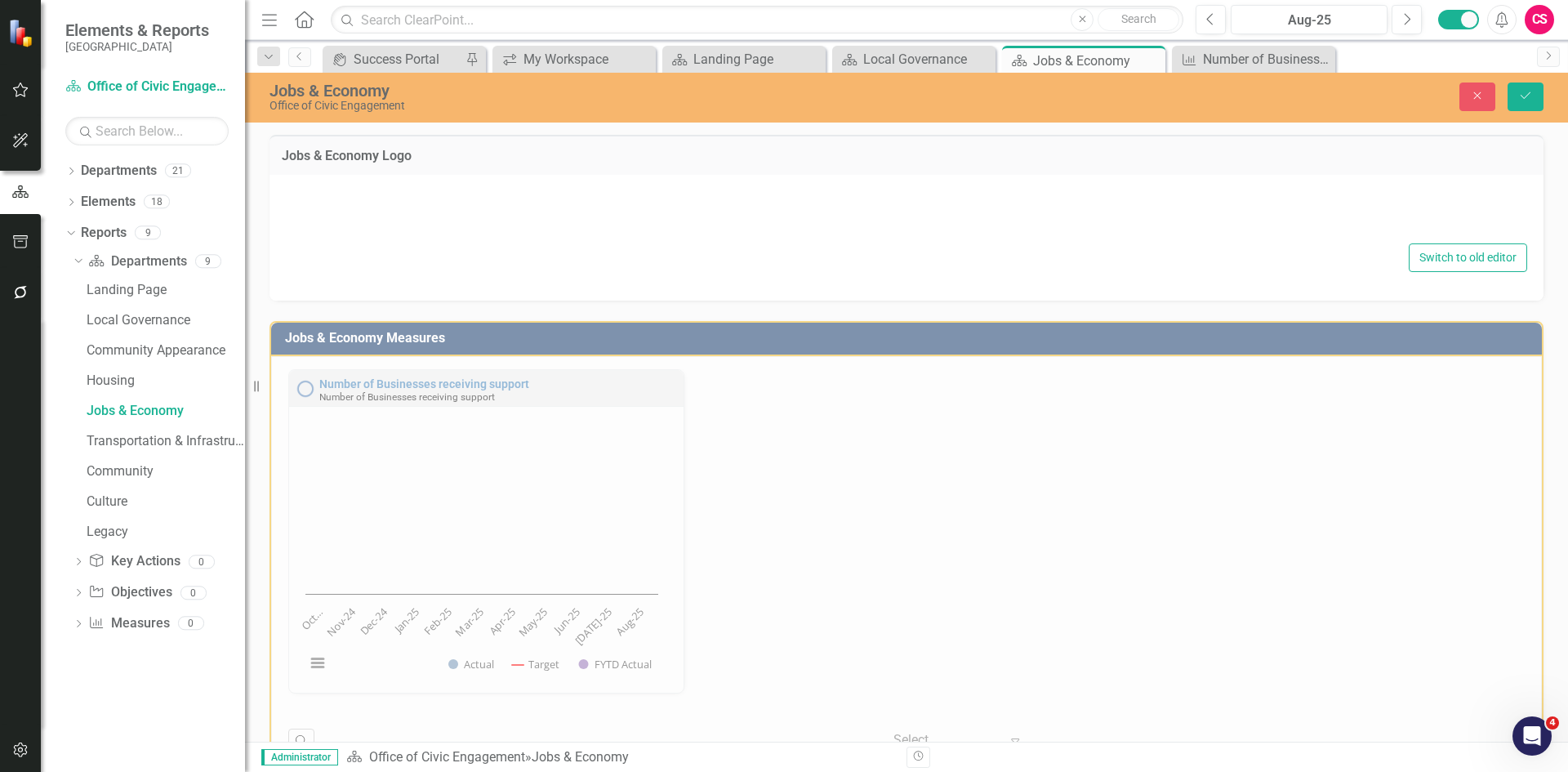
type textarea "<p><img src="documents/district7930/images/jobs%20and%20economy%20banner.png" a…"
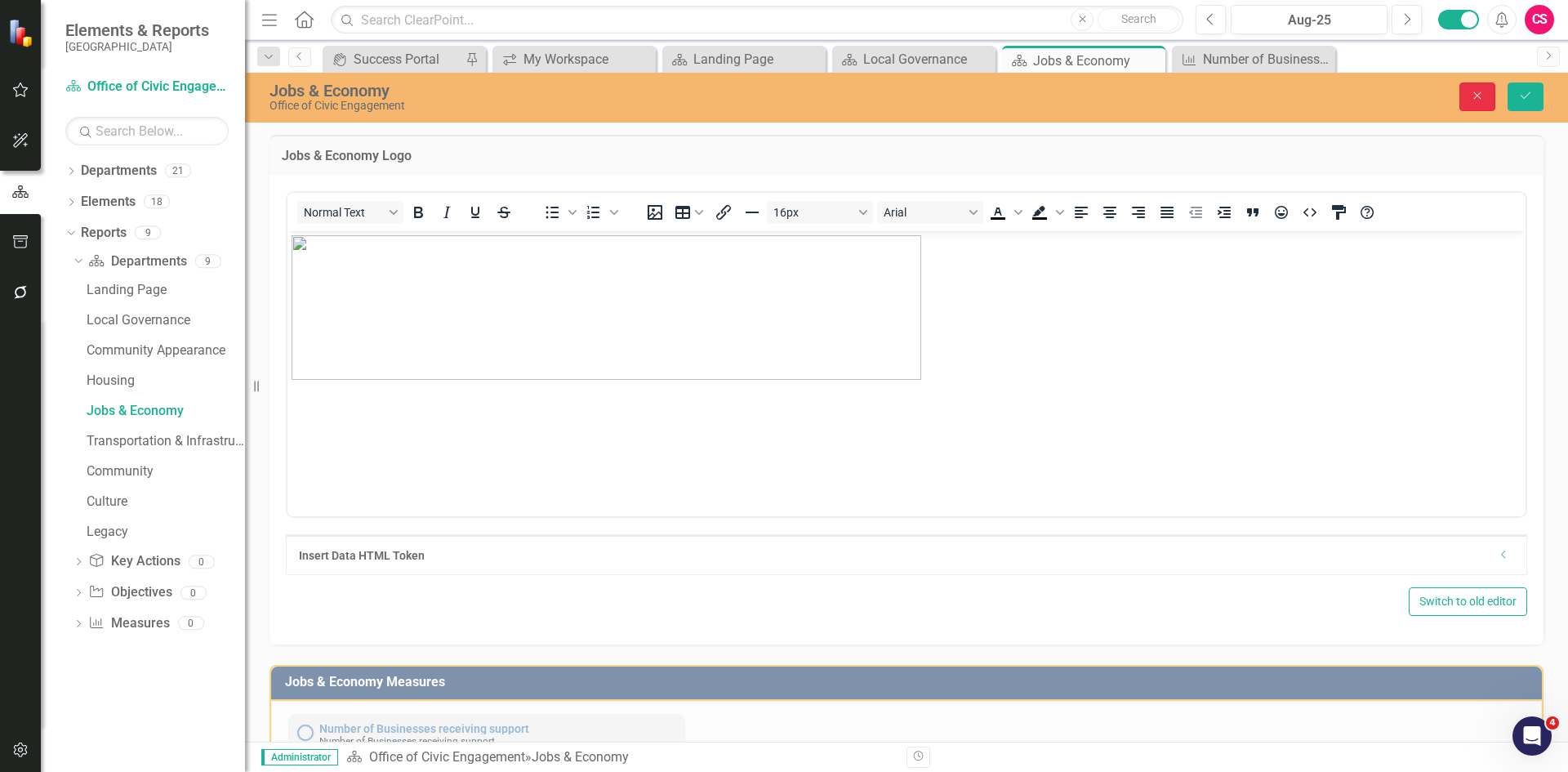
click at [1483, 97] on icon "Close" at bounding box center [1477, 95] width 14 height 12
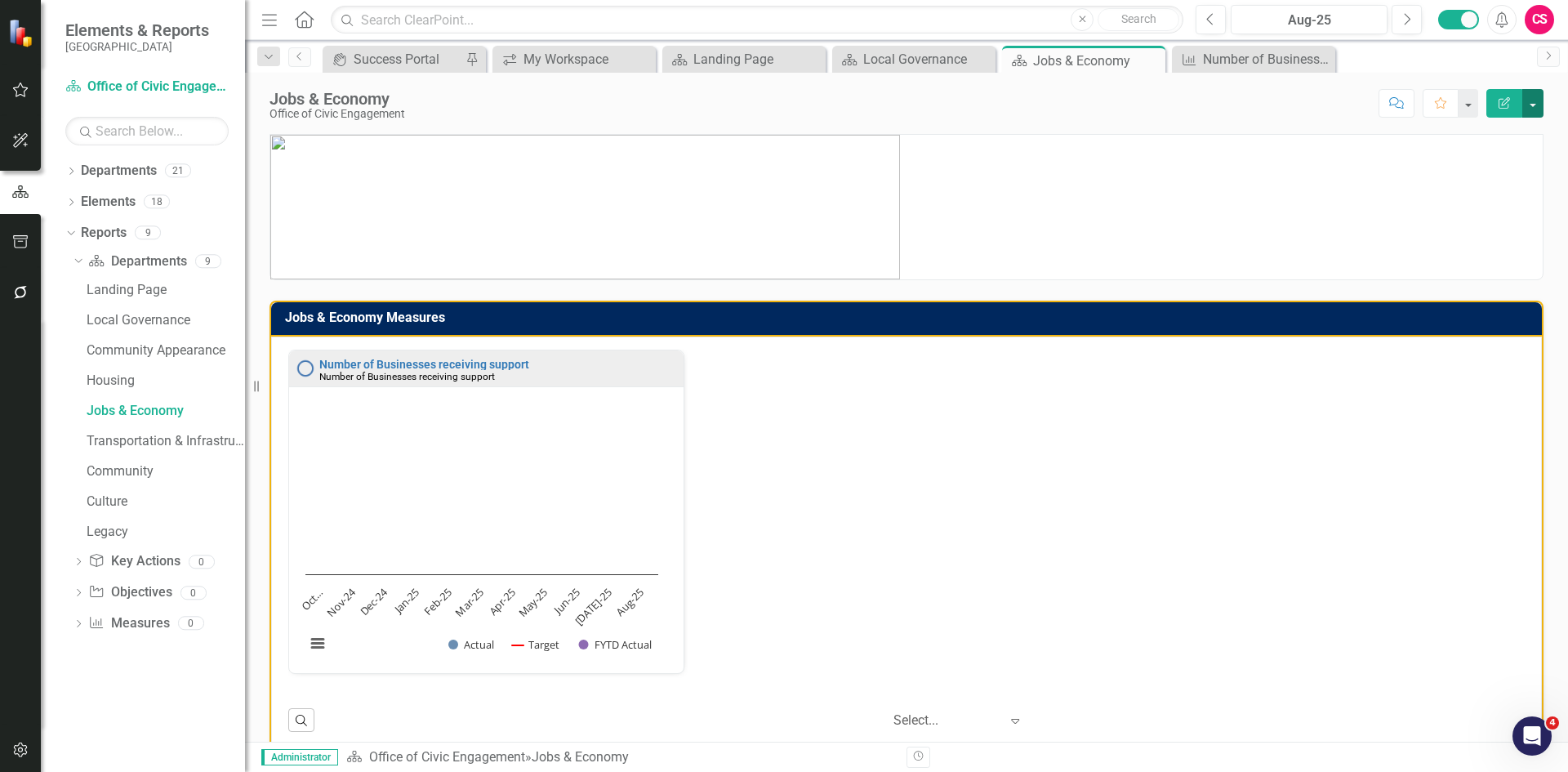
click at [1538, 107] on button "button" at bounding box center [1533, 103] width 22 height 29
click at [1488, 157] on link "Edit Report Edit Layout" at bounding box center [1477, 164] width 133 height 30
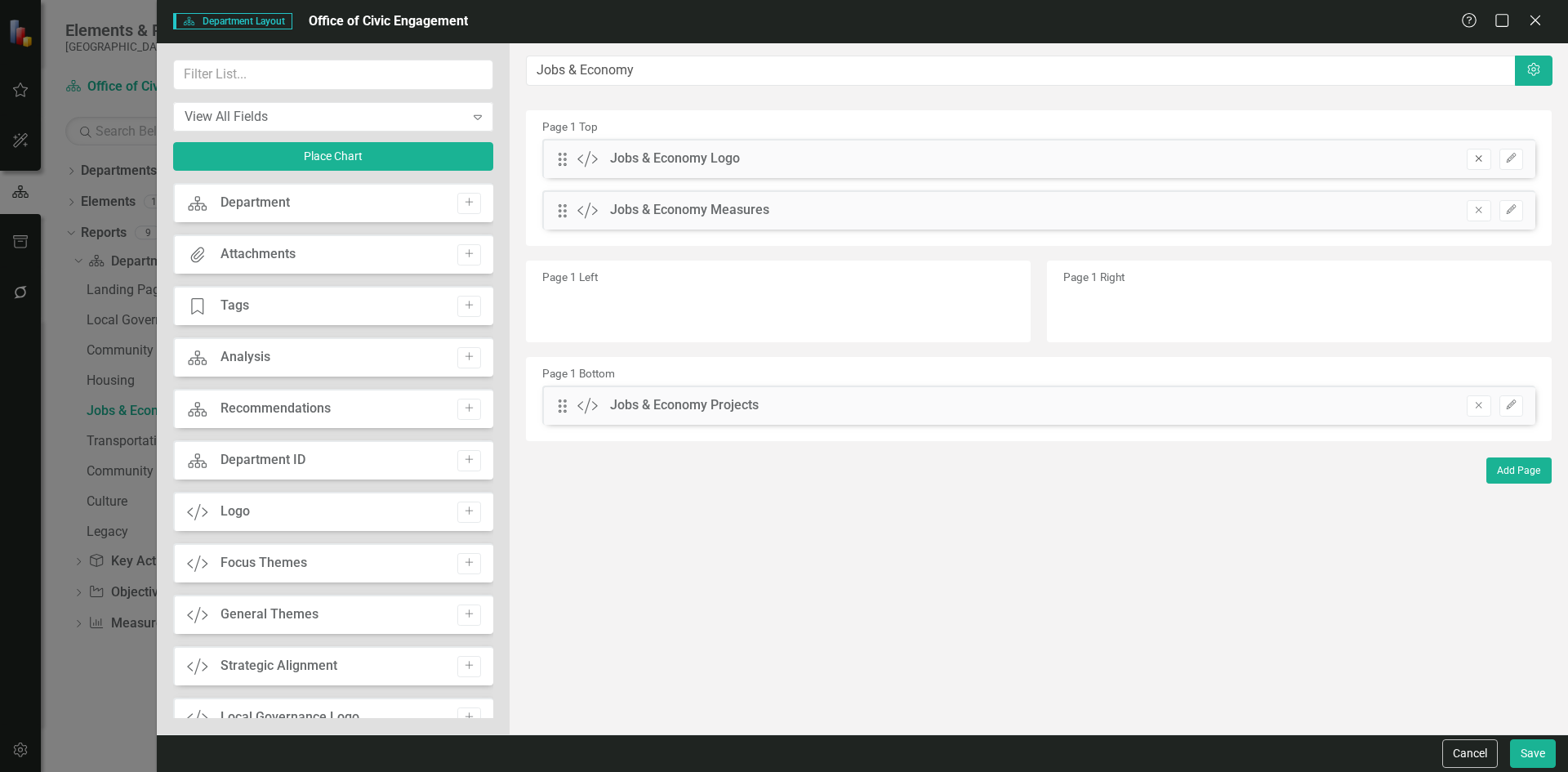
click at [1481, 165] on button "Remove" at bounding box center [1478, 160] width 23 height 22
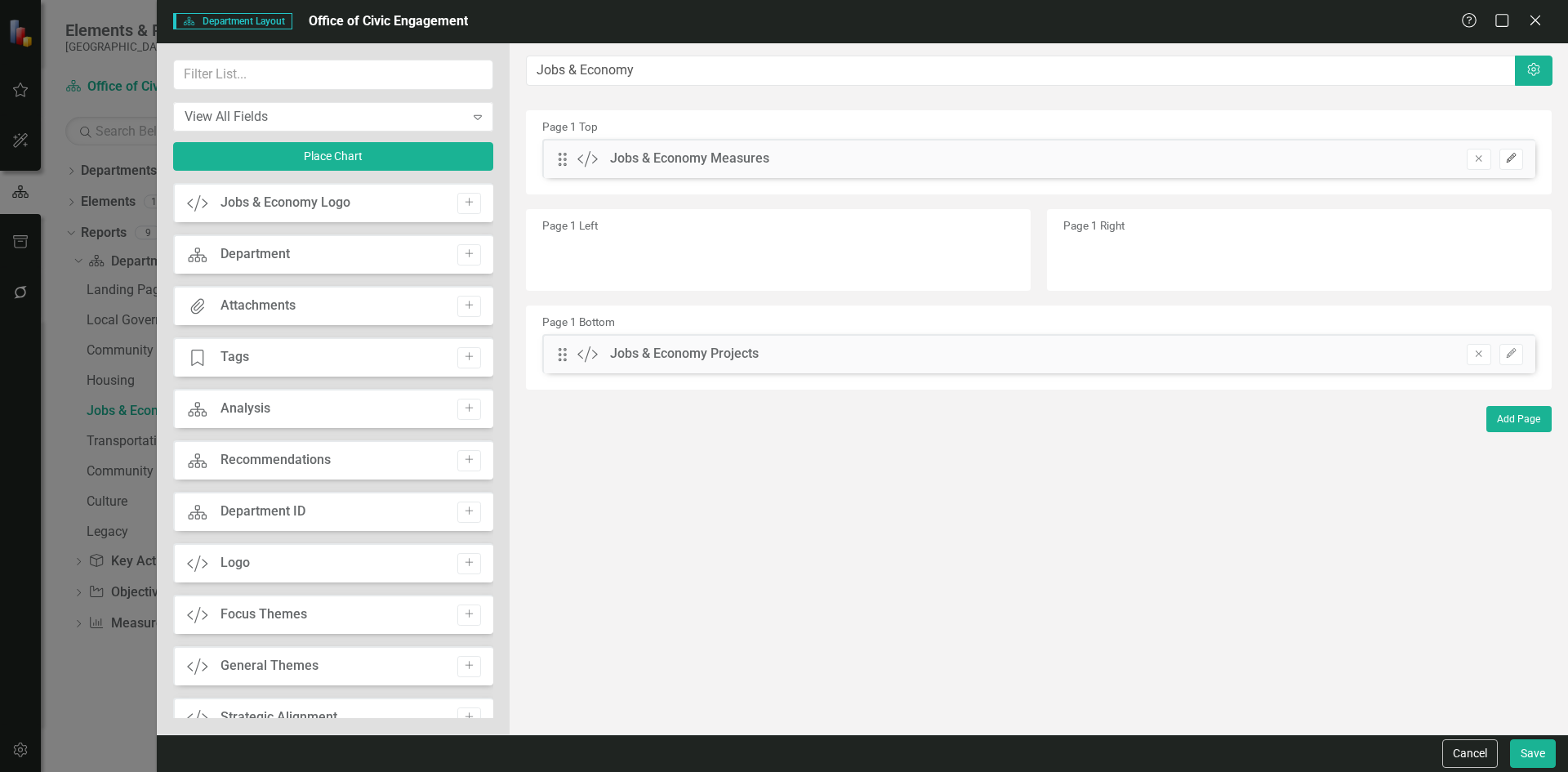
click at [1518, 160] on button "Edit" at bounding box center [1512, 160] width 23 height 22
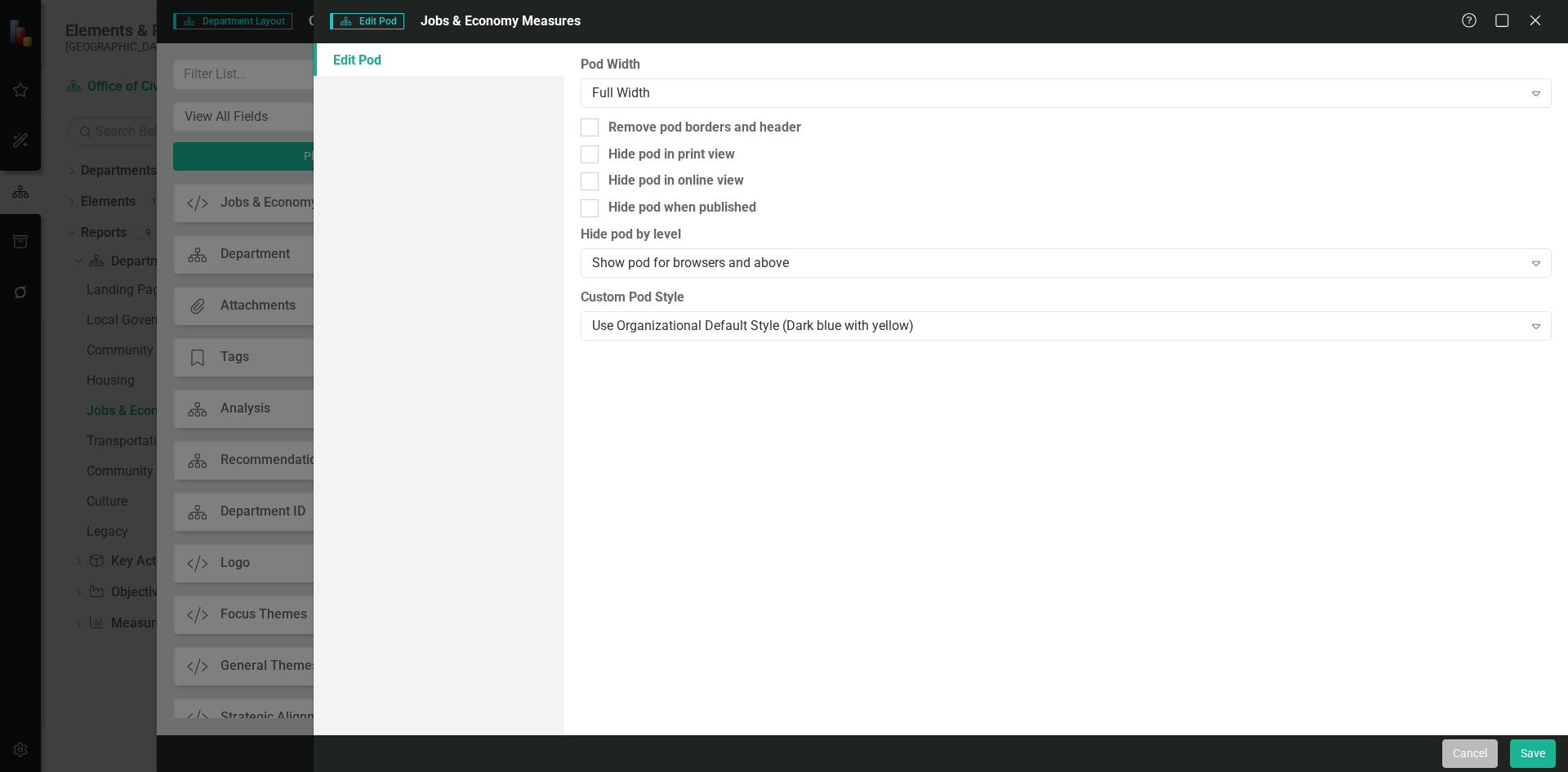
click at [1463, 755] on button "Cancel" at bounding box center [1470, 753] width 56 height 29
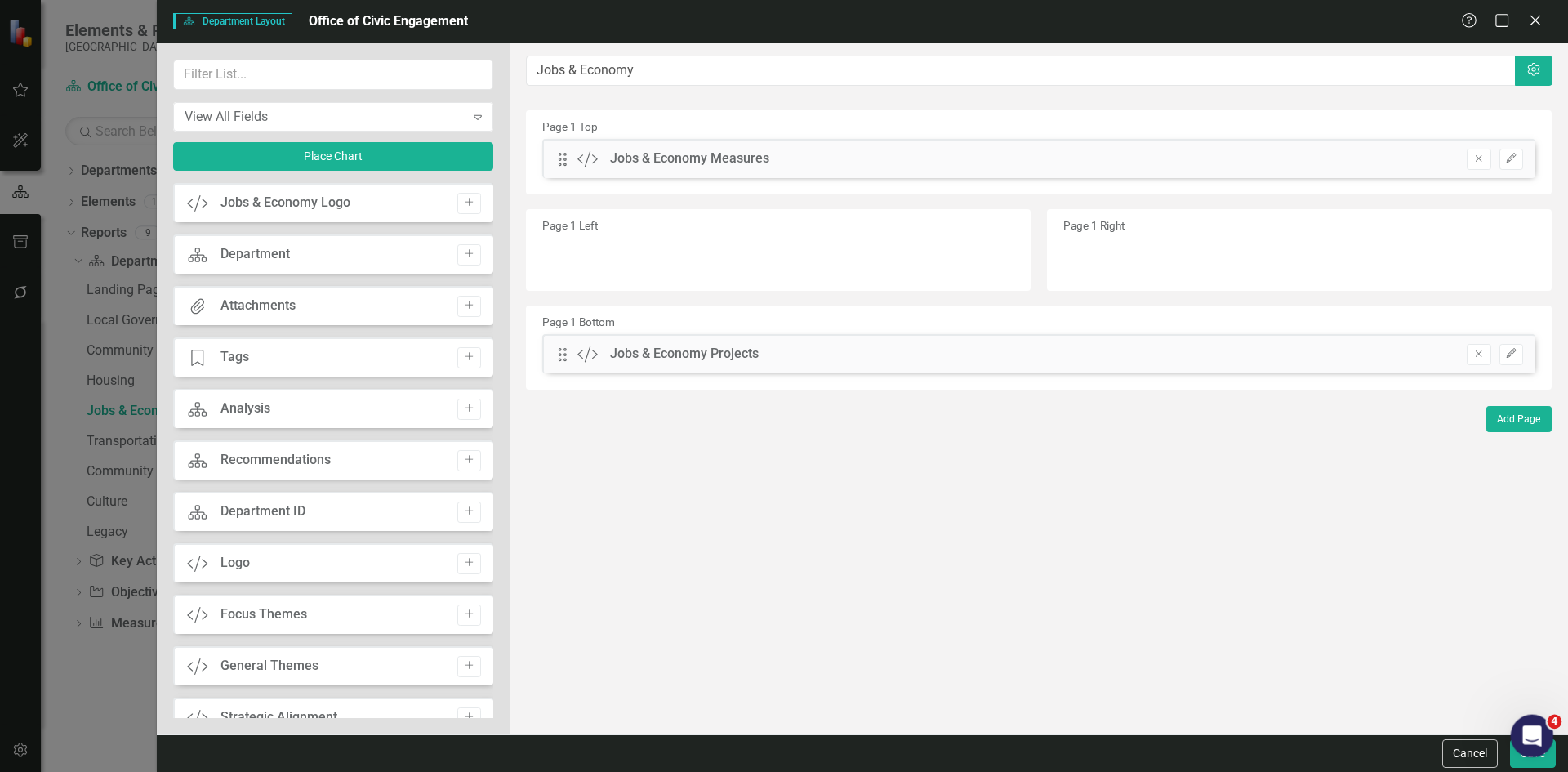
click at [1519, 755] on body "Elements & Reports Miami Gardens Department Office of Civic Engagement Search D…" at bounding box center [784, 386] width 1568 height 772
click at [1520, 758] on button "Save" at bounding box center [1532, 753] width 46 height 29
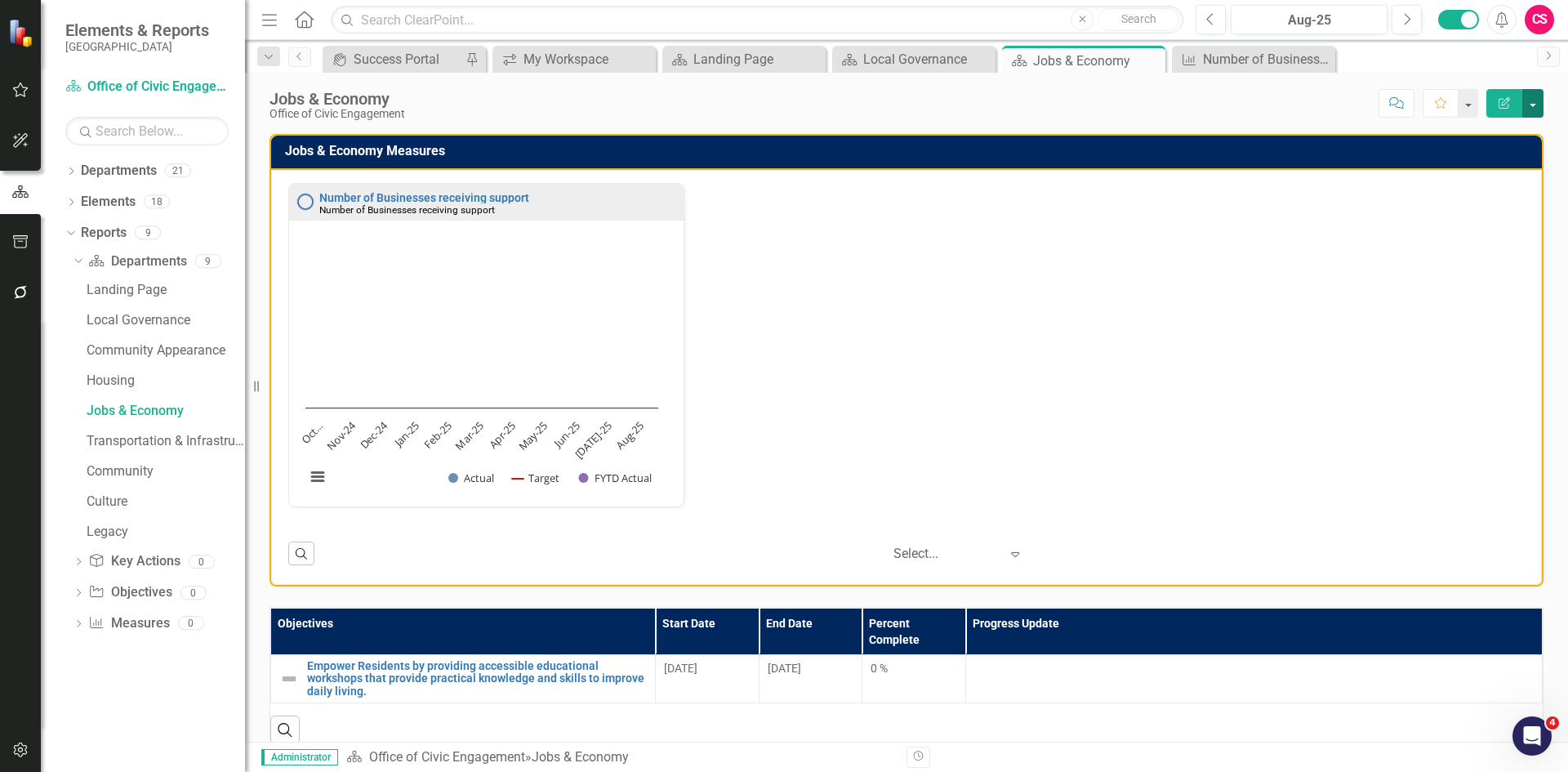
click at [1529, 102] on button "button" at bounding box center [1533, 103] width 22 height 29
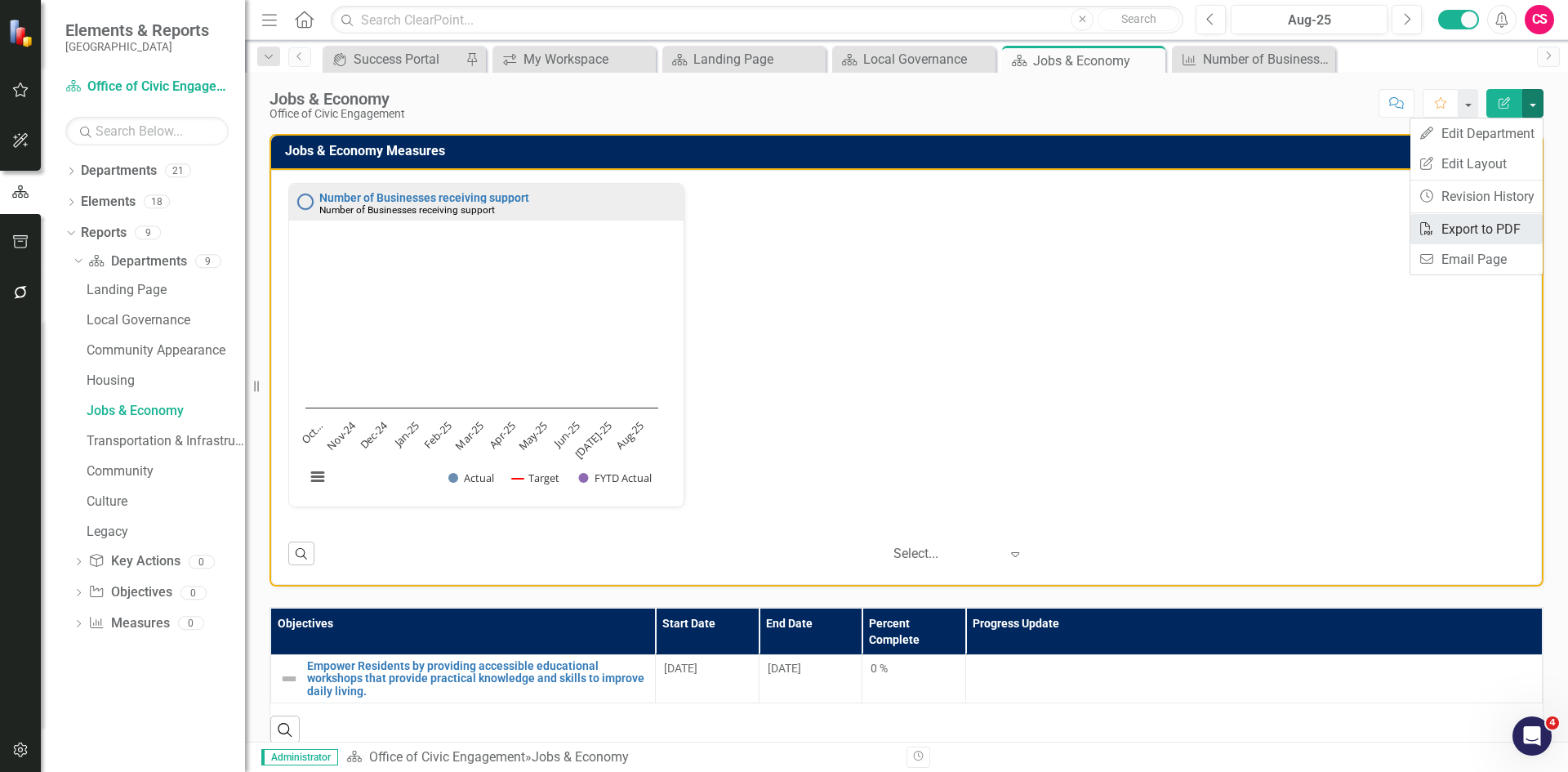
click at [1489, 225] on link "PDF Export to PDF" at bounding box center [1477, 230] width 133 height 30
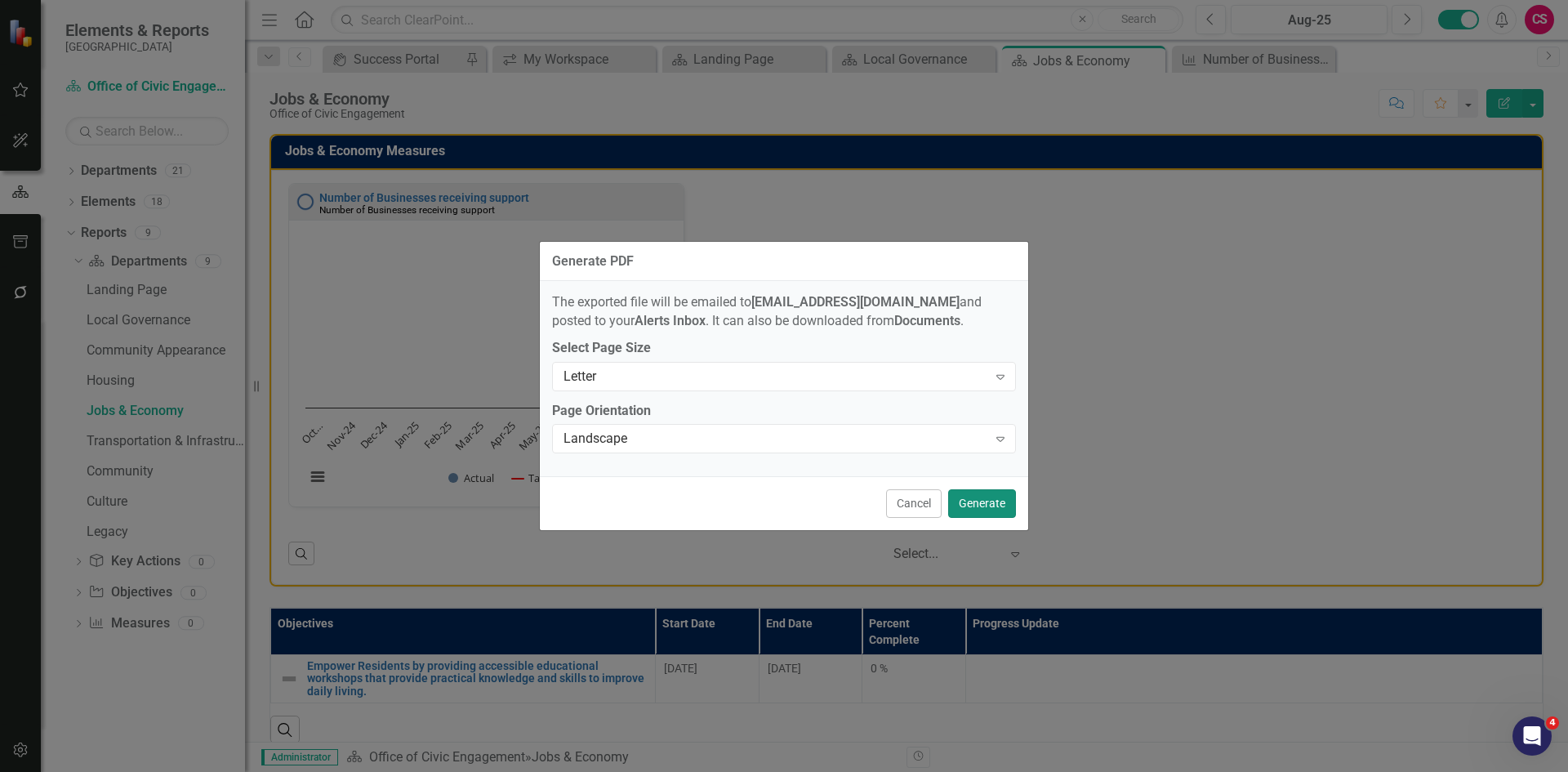
click at [989, 501] on button "Generate" at bounding box center [983, 504] width 68 height 29
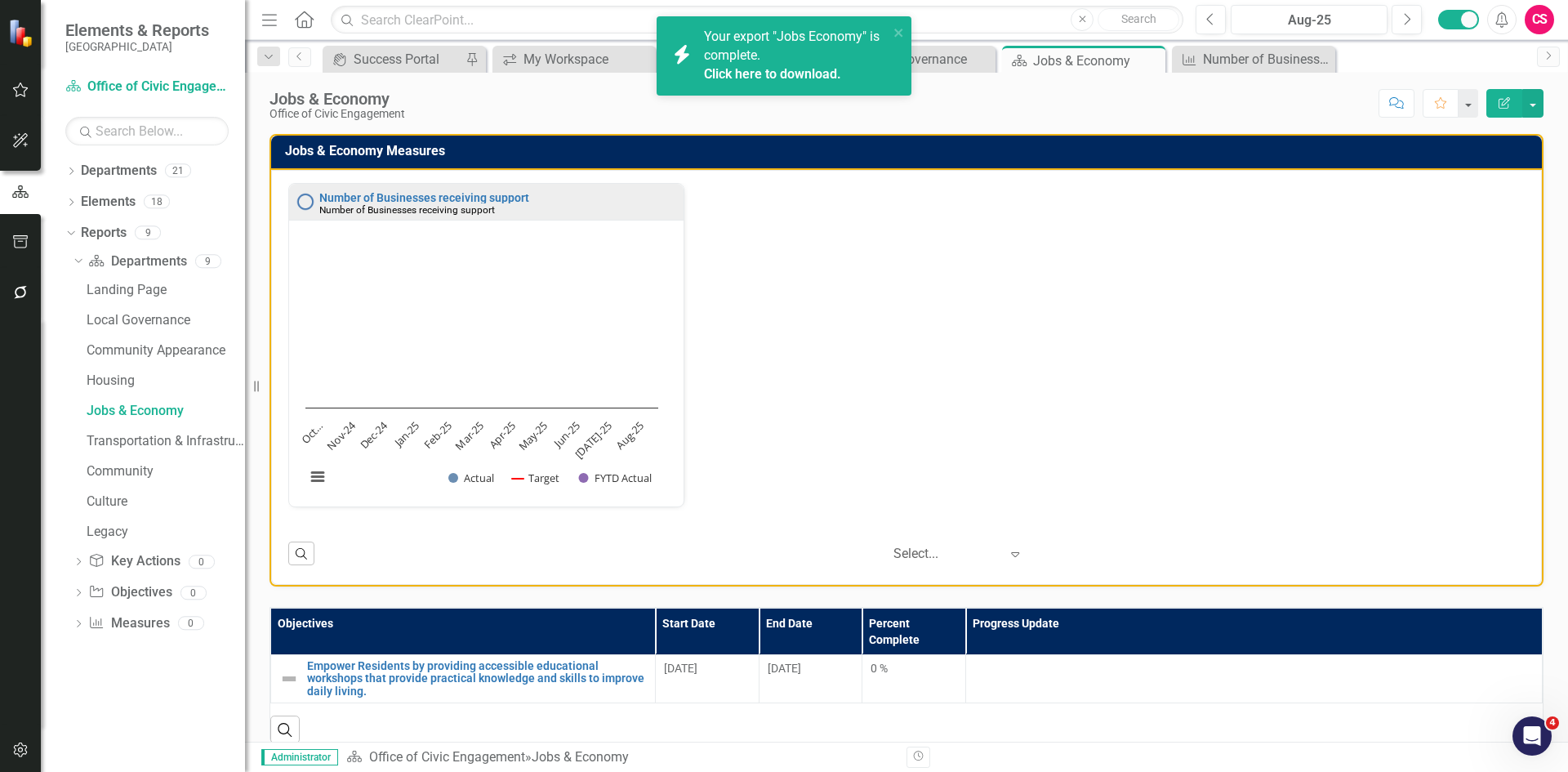
click at [773, 74] on link "Click here to download." at bounding box center [772, 74] width 137 height 15
